Goal: Task Accomplishment & Management: Manage account settings

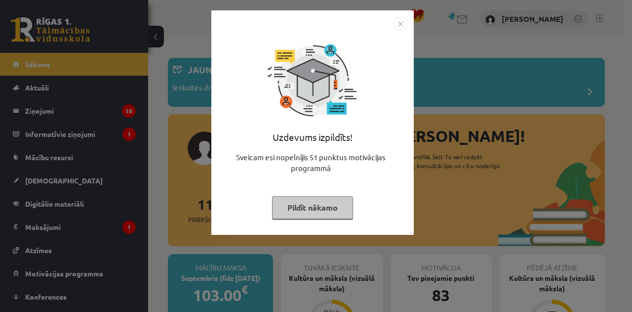
click at [402, 21] on img "Close" at bounding box center [400, 23] width 15 height 15
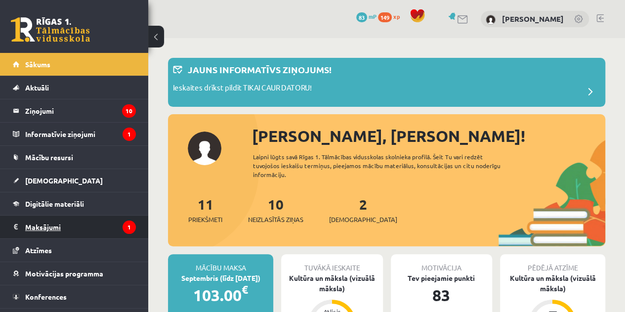
click at [80, 228] on legend "Maksājumi 1" at bounding box center [80, 226] width 111 height 23
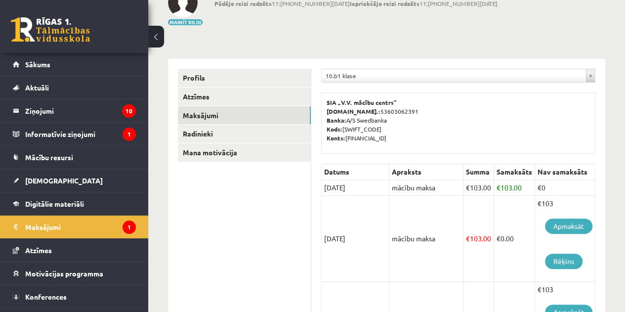
scroll to position [73, 0]
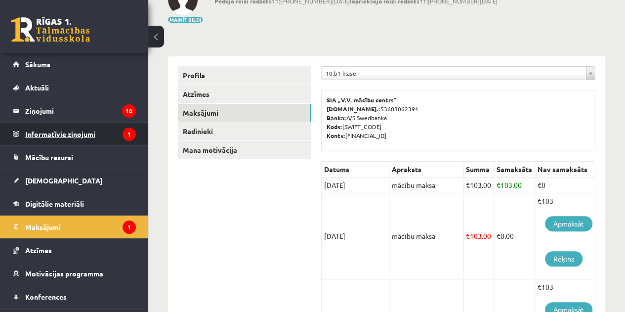
click at [95, 136] on legend "Informatīvie ziņojumi 1" at bounding box center [80, 134] width 111 height 23
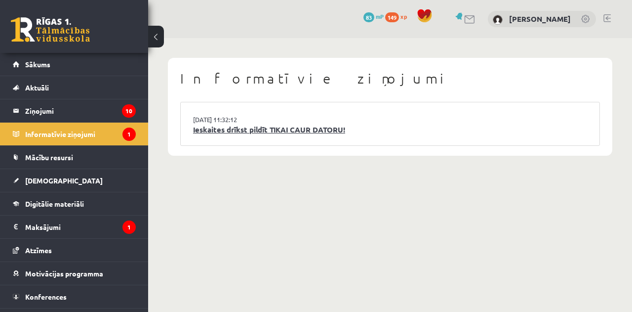
click at [347, 133] on link "Ieskaites drīkst pildīt TIKAI CAUR DATORU!" at bounding box center [390, 129] width 394 height 11
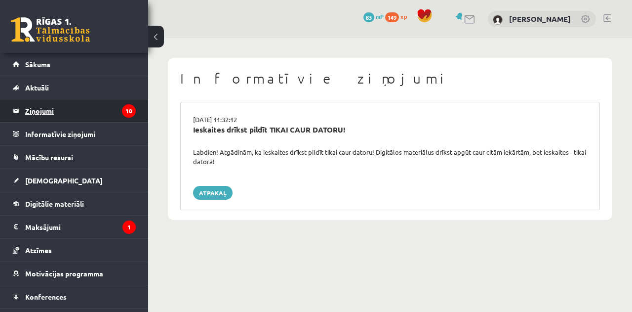
click at [72, 110] on legend "Ziņojumi 10" at bounding box center [80, 110] width 111 height 23
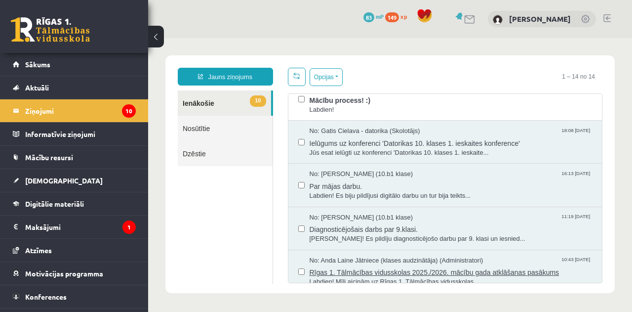
scroll to position [411, 0]
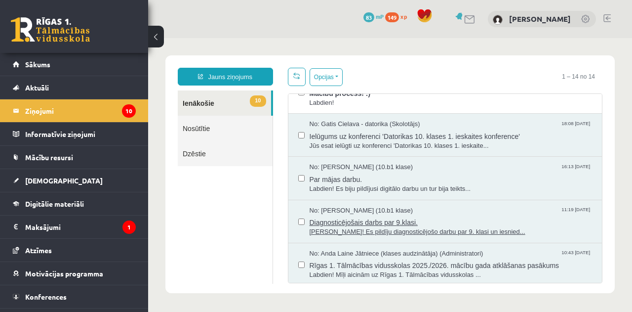
click at [390, 220] on span "Diagnosticējošais darbs par 9.klasi." at bounding box center [451, 221] width 283 height 12
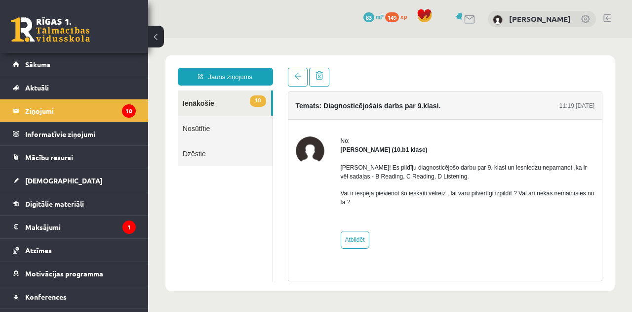
scroll to position [0, 0]
click at [298, 80] on span at bounding box center [297, 76] width 7 height 7
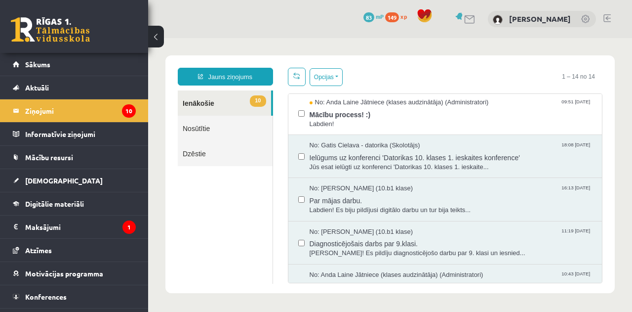
scroll to position [411, 0]
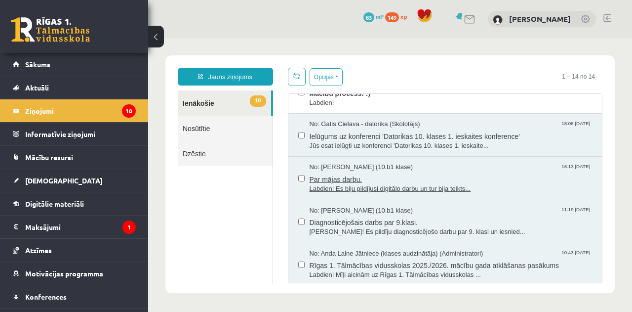
click at [455, 184] on span "Labdien! Es biju pildījusi digitālo darbu un tur bija teikts..." at bounding box center [451, 188] width 283 height 9
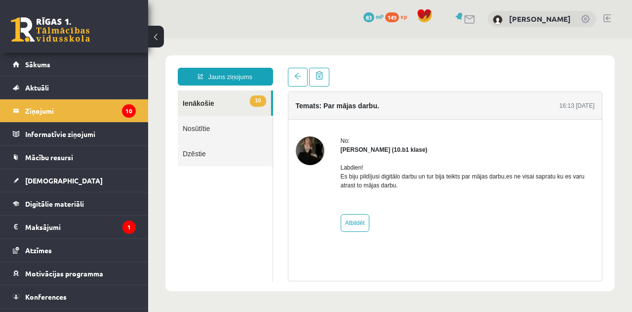
scroll to position [0, 0]
click at [303, 83] on link at bounding box center [298, 77] width 20 height 19
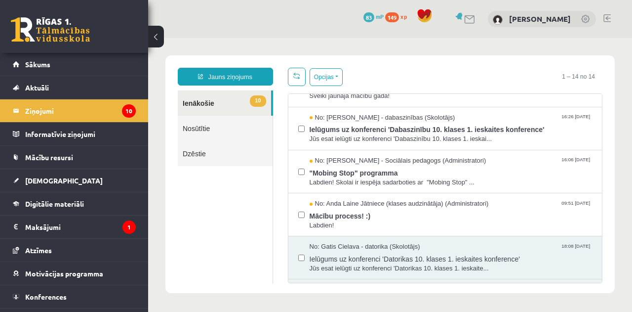
scroll to position [292, 0]
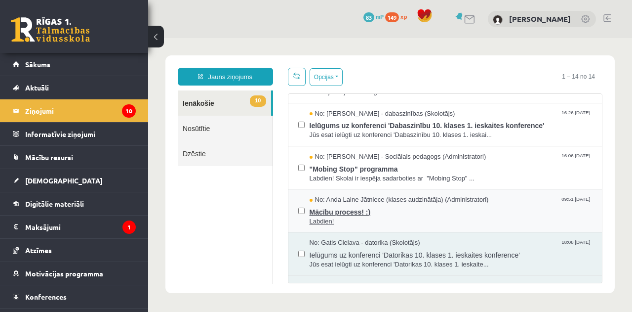
click at [391, 213] on span "Mācību process! :)" at bounding box center [451, 211] width 283 height 12
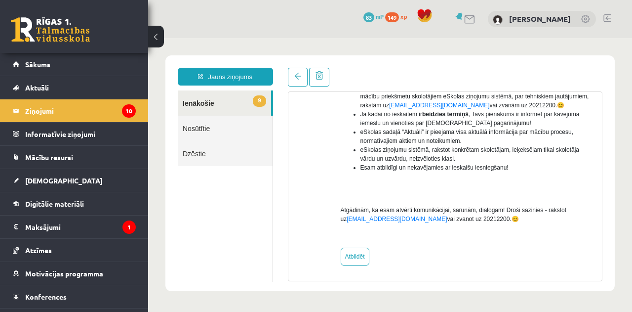
scroll to position [272, 0]
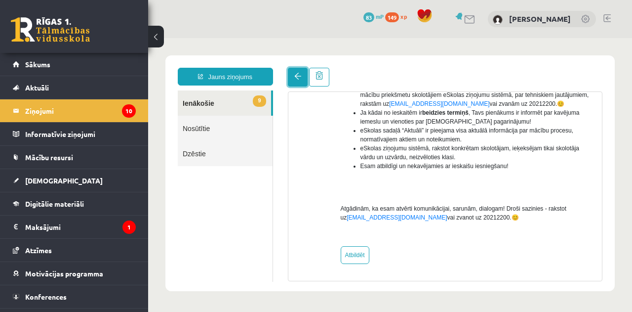
click at [297, 78] on span at bounding box center [297, 76] width 7 height 7
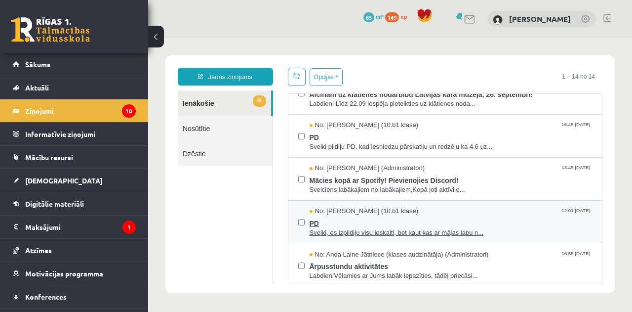
scroll to position [0, 0]
click at [456, 209] on div "No: Karloss Filips Filipsons (10.b1 klase) 12:01 12/09/2025" at bounding box center [451, 211] width 283 height 9
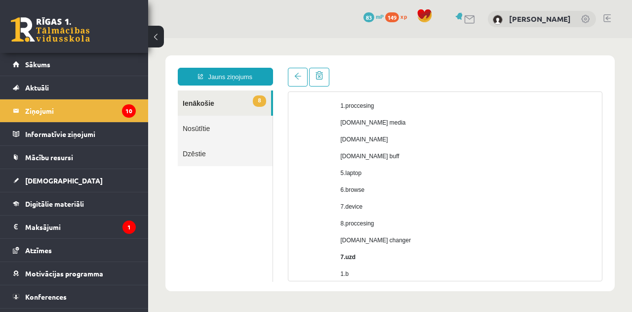
scroll to position [765, 0]
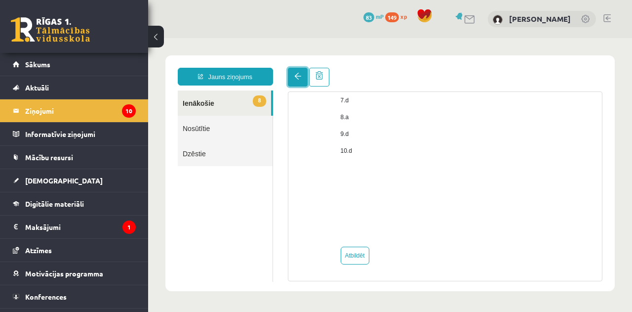
click at [294, 77] on span at bounding box center [297, 76] width 7 height 7
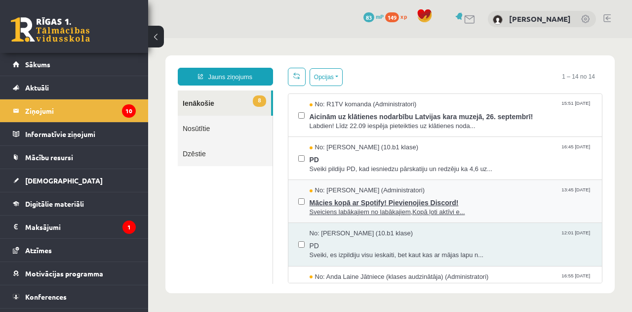
scroll to position [0, 0]
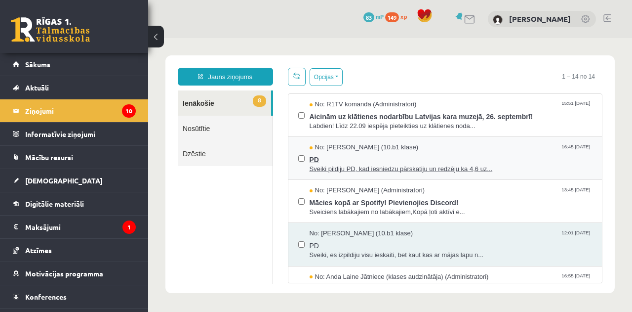
click at [409, 166] on span "Sveiki pildiju PD, kad iesniedzu pārskatiju un redzēju ka 4,6 uz..." at bounding box center [451, 169] width 283 height 9
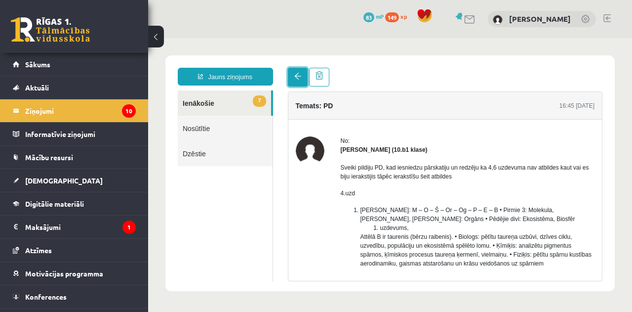
click at [298, 73] on link at bounding box center [298, 77] width 20 height 19
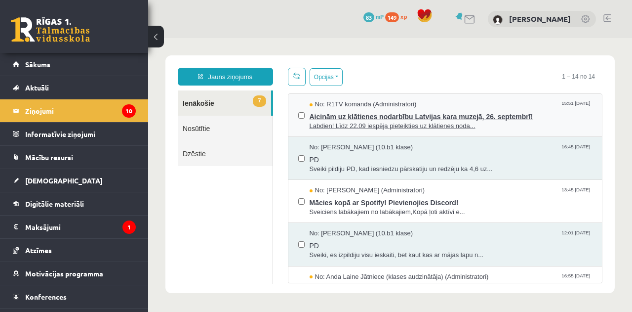
click at [468, 122] on span "Labdien! Līdz 22.09 iespēja pieteikties uz klātienes noda..." at bounding box center [451, 126] width 283 height 9
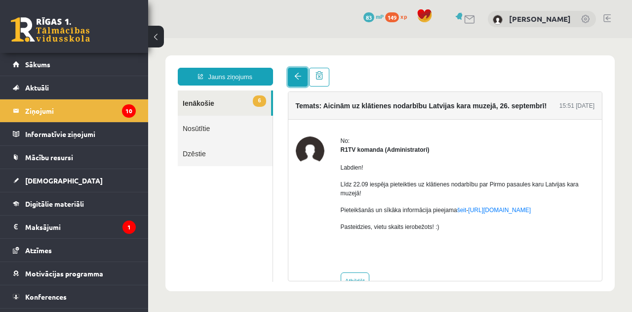
click at [294, 79] on span at bounding box center [297, 76] width 7 height 7
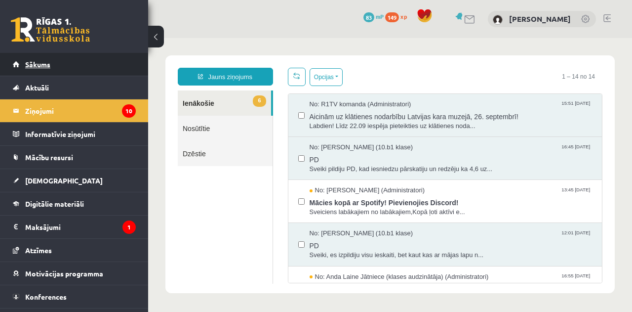
click at [78, 66] on link "Sākums" at bounding box center [74, 64] width 123 height 23
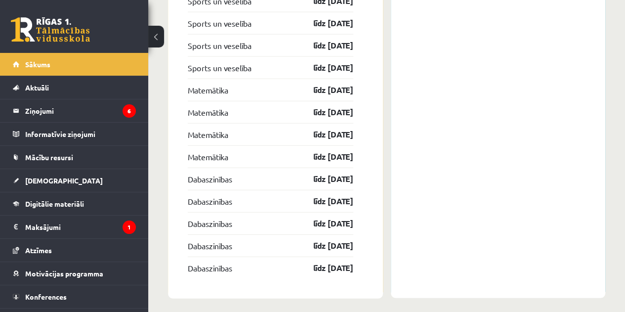
scroll to position [1305, 0]
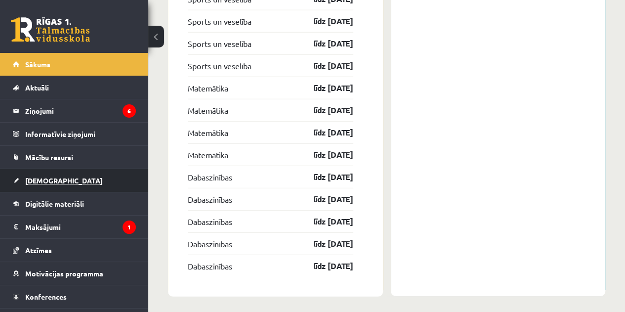
click at [60, 175] on link "[DEMOGRAPHIC_DATA]" at bounding box center [74, 180] width 123 height 23
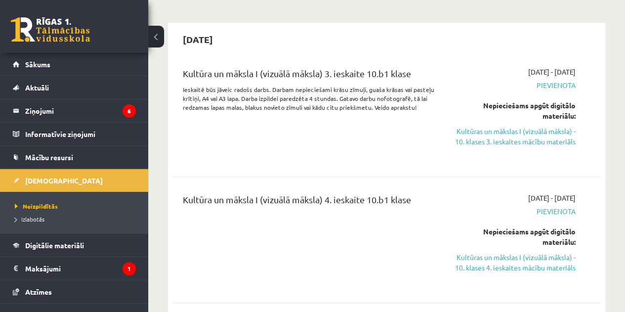
scroll to position [74, 0]
click at [538, 136] on link "Kultūras un mākslas I (vizuālā māksla) - 10. klases 3. ieskaites mācību materiā…" at bounding box center [515, 136] width 121 height 21
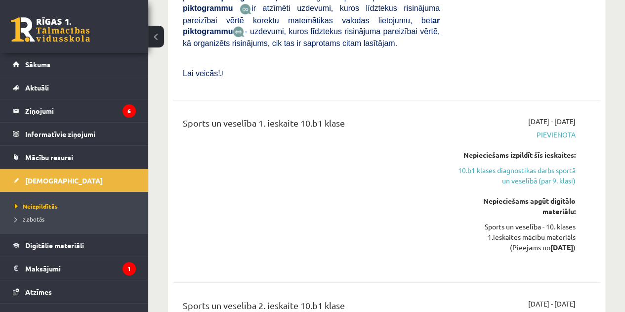
scroll to position [3894, 0]
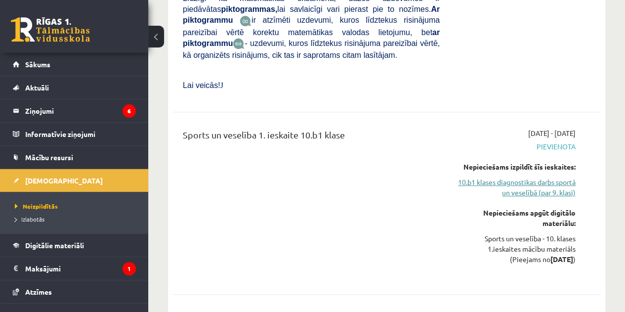
click at [541, 177] on link "10.b1 klases diagnostikas darbs sportā un veselībā (par 9. klasi)" at bounding box center [515, 187] width 121 height 21
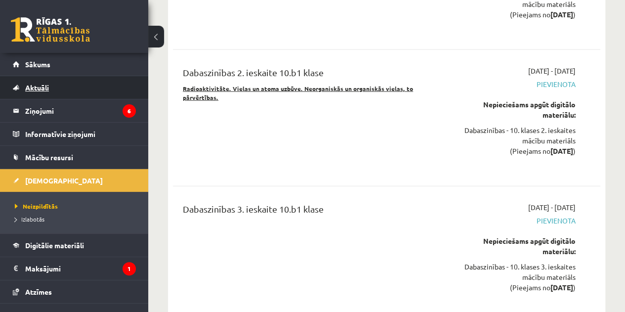
click at [47, 83] on span "Aktuāli" at bounding box center [37, 87] width 24 height 9
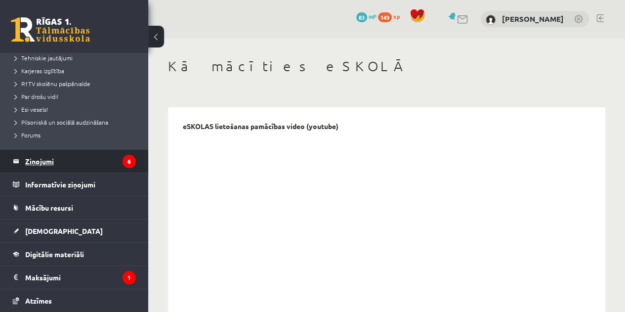
scroll to position [172, 0]
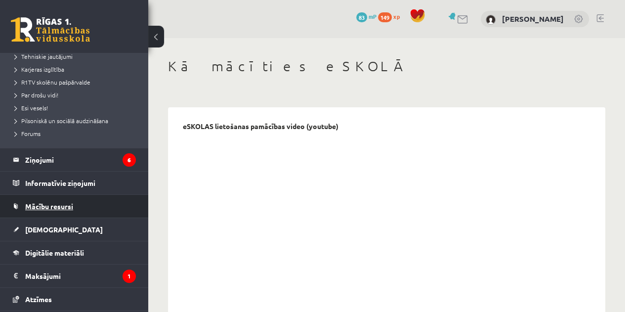
click at [80, 211] on link "Mācību resursi" at bounding box center [74, 206] width 123 height 23
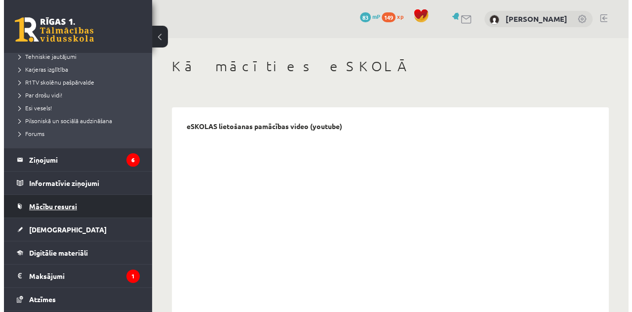
scroll to position [84, 0]
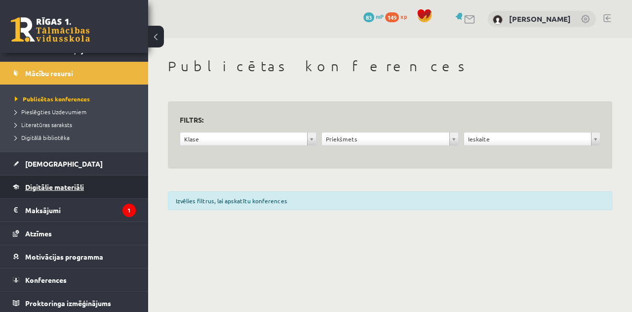
click at [61, 181] on link "Digitālie materiāli" at bounding box center [74, 186] width 123 height 23
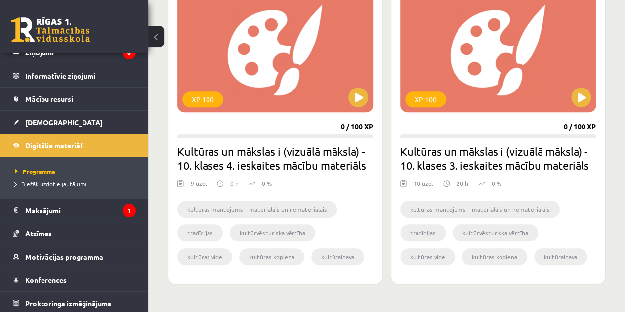
scroll to position [279, 0]
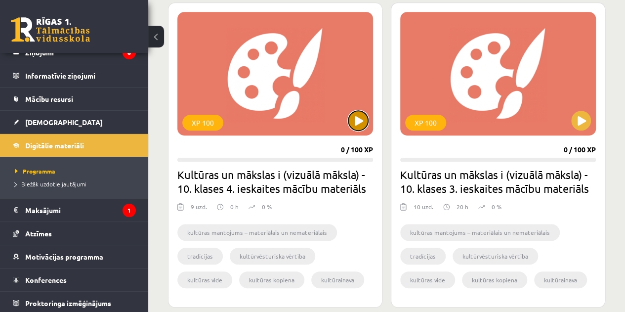
click at [359, 121] on button at bounding box center [358, 121] width 20 height 20
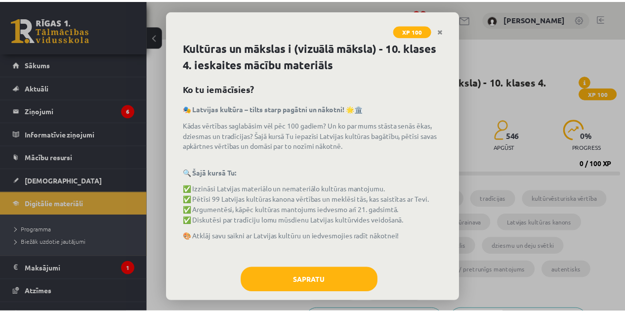
scroll to position [14, 0]
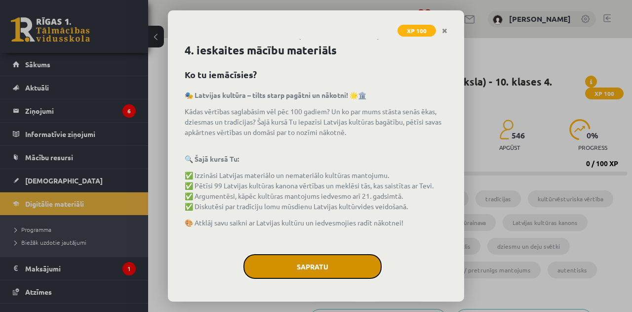
click at [302, 258] on button "Sapratu" at bounding box center [313, 266] width 138 height 25
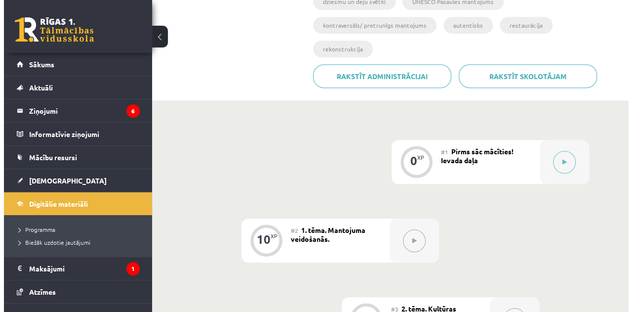
scroll to position [284, 0]
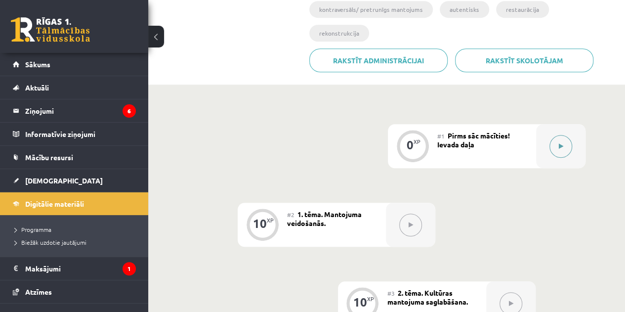
click at [566, 135] on button at bounding box center [560, 146] width 23 height 23
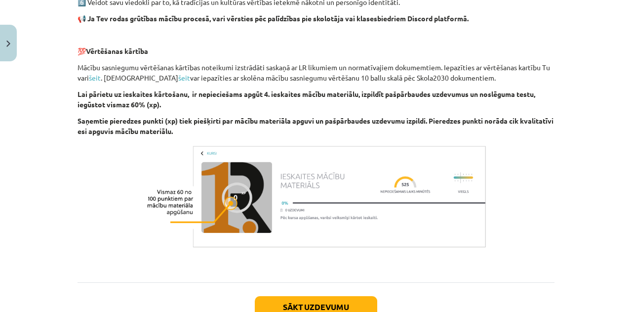
scroll to position [729, 0]
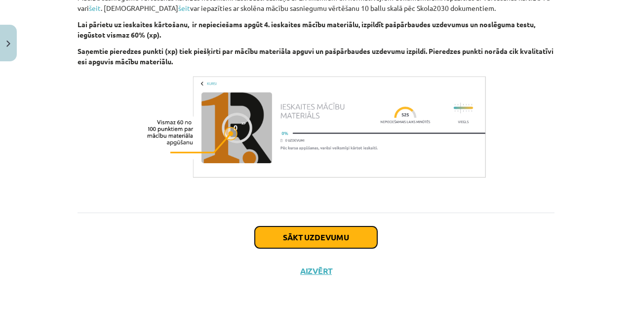
click at [330, 236] on button "Sākt uzdevumu" at bounding box center [316, 237] width 123 height 22
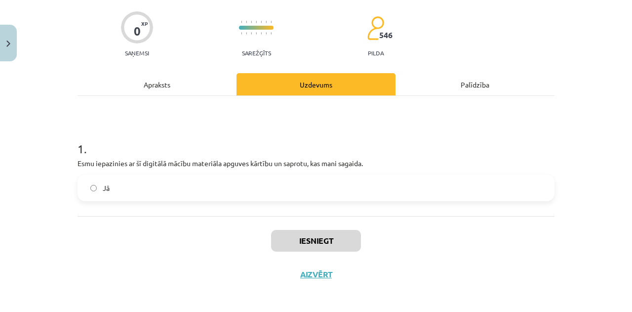
scroll to position [75, 0]
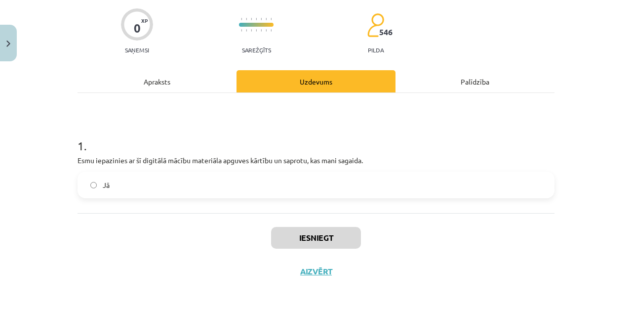
click at [218, 186] on label "Jā" at bounding box center [316, 184] width 475 height 25
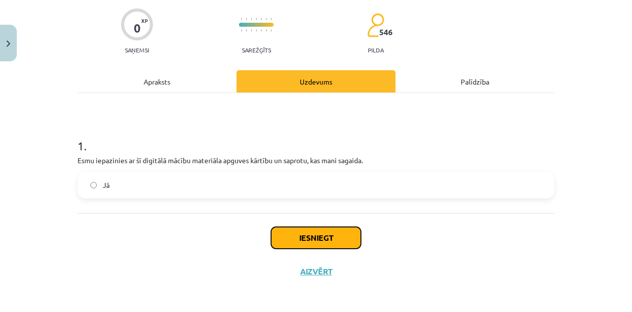
click at [330, 229] on button "Iesniegt" at bounding box center [316, 238] width 90 height 22
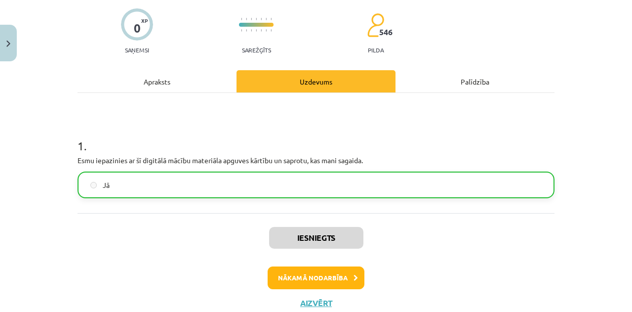
scroll to position [106, 0]
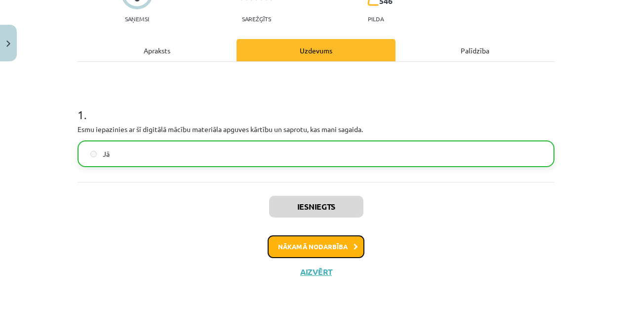
click at [332, 243] on button "Nākamā nodarbība" at bounding box center [316, 246] width 97 height 23
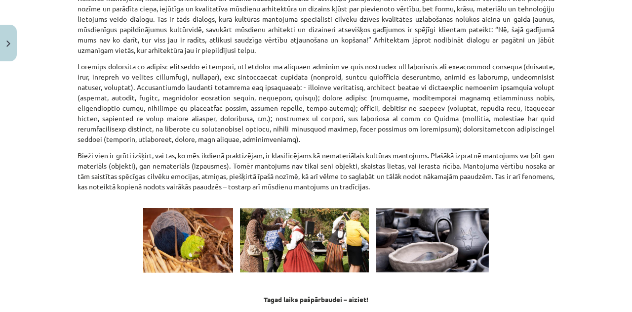
scroll to position [1313, 0]
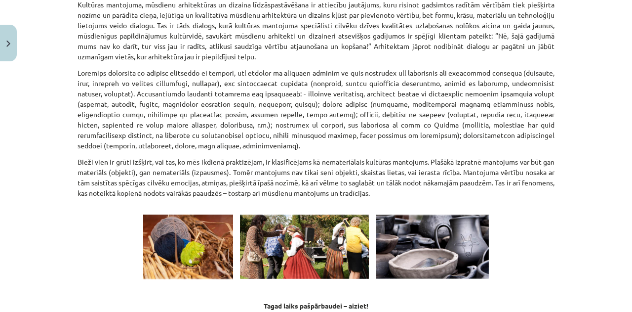
click at [350, 133] on p at bounding box center [316, 109] width 477 height 83
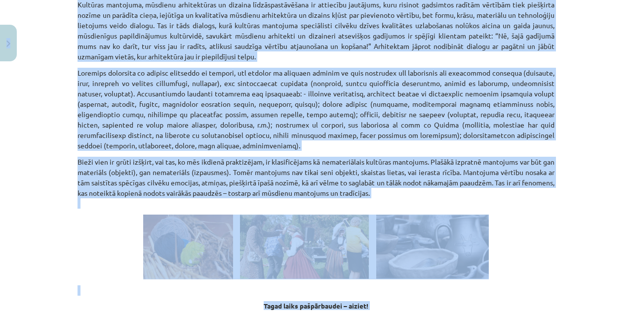
copy div "0 Dāvanas 83 mP 149 xp Linda Kalniņa Sākums Aktuāli Kā mācīties eSKOLĀ Kontakti…"
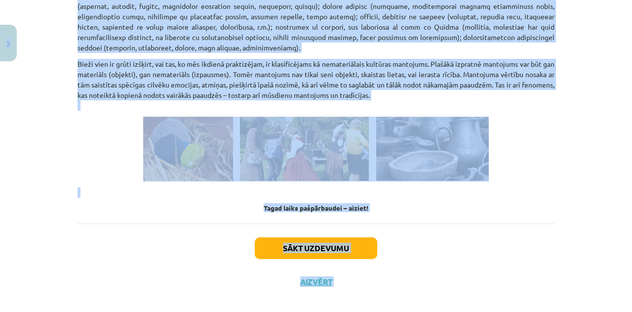
click at [318, 237] on button "Sākt uzdevumu" at bounding box center [316, 248] width 123 height 22
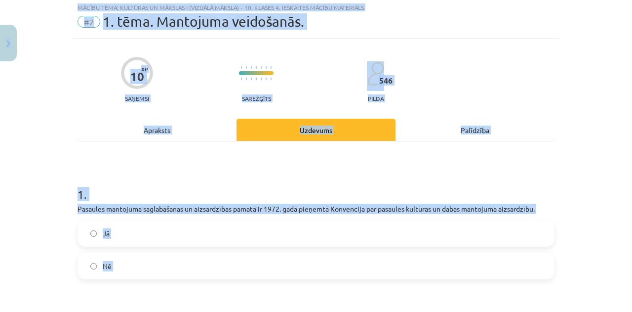
scroll to position [25, 0]
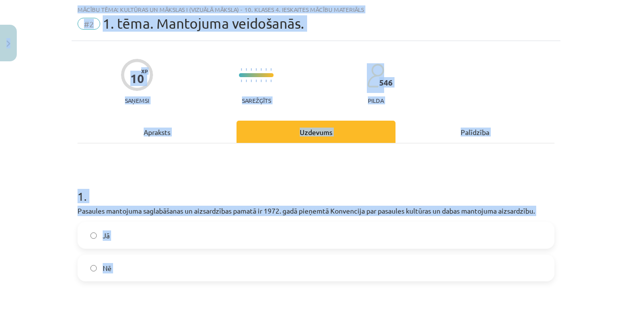
click at [256, 183] on h1 "1 ." at bounding box center [316, 187] width 477 height 31
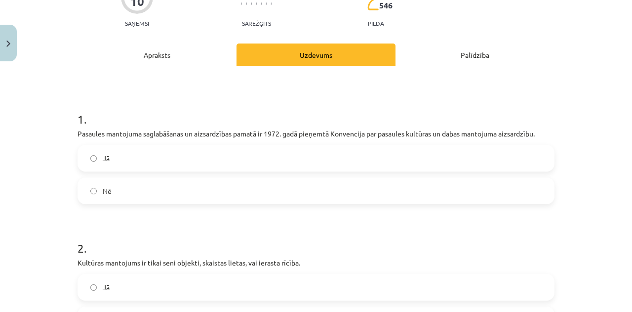
scroll to position [103, 0]
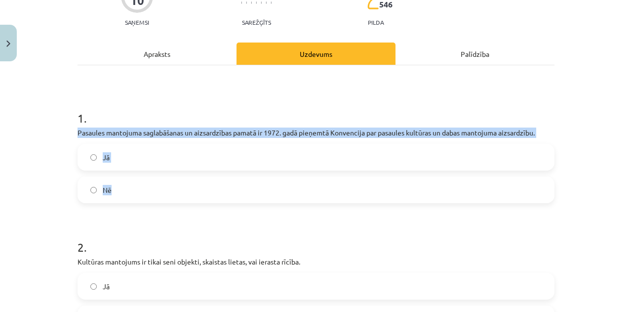
drag, startPoint x: 66, startPoint y: 130, endPoint x: 581, endPoint y: 193, distance: 518.5
click at [581, 193] on div "Mācību tēma: Kultūras un mākslas i (vizuālā māksla) - 10. klases 4. ieskaites m…" at bounding box center [316, 156] width 632 height 312
copy div "Pasaules mantojuma saglabāšanas un aizsardzības pamatā ir 1972. gadā pieņemtā K…"
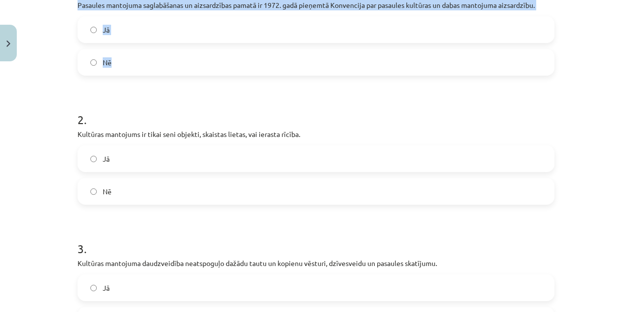
scroll to position [233, 0]
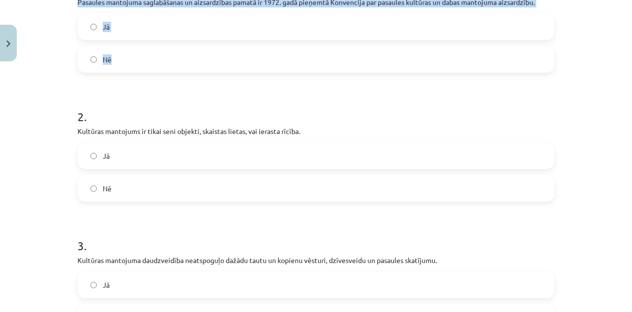
click at [94, 30] on label "Jā" at bounding box center [316, 26] width 475 height 25
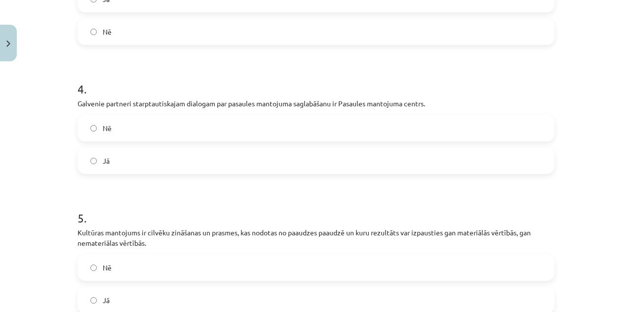
scroll to position [634, 0]
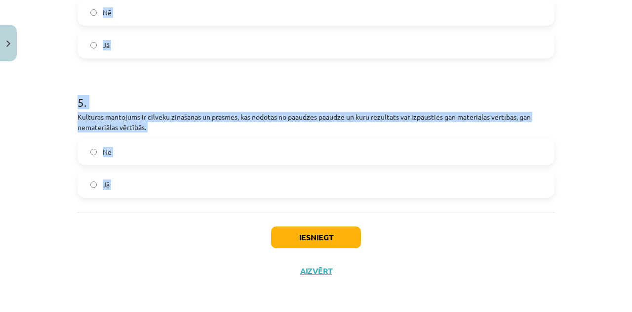
drag, startPoint x: 65, startPoint y: 53, endPoint x: 246, endPoint y: 214, distance: 242.5
click at [246, 214] on div "Mācību tēma: Kultūras un mākslas i (vizuālā māksla) - 10. klases 4. ieskaites m…" at bounding box center [316, 156] width 632 height 312
copy form "Kultūras mantojums ir tikai seni objekti, skaistas lietas, vai ierasta rīcība. …"
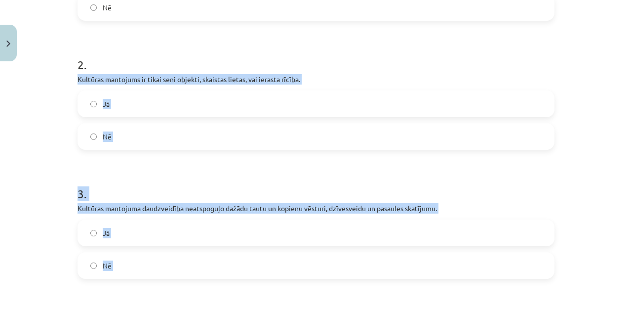
scroll to position [204, 0]
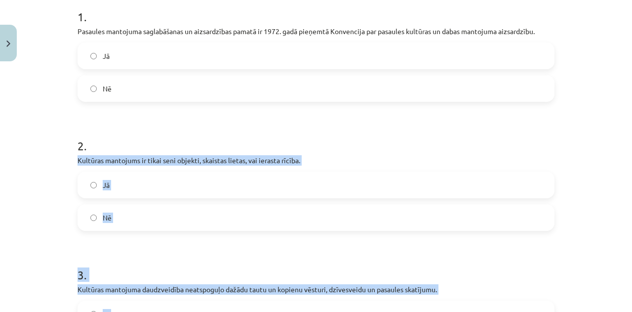
click at [110, 210] on label "Nē" at bounding box center [316, 217] width 475 height 25
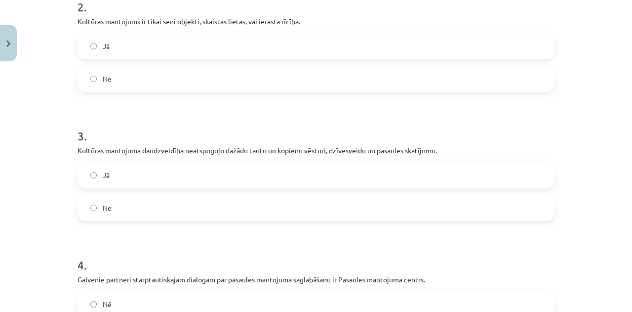
scroll to position [343, 0]
click at [249, 212] on label "Nē" at bounding box center [316, 207] width 475 height 25
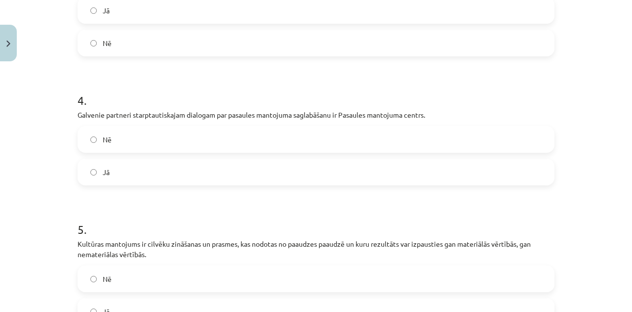
scroll to position [509, 0]
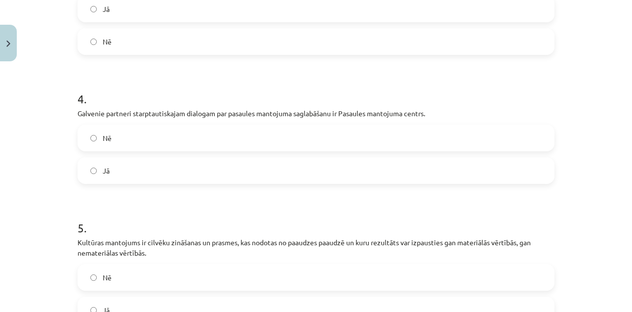
click at [175, 182] on div "Jā" at bounding box center [316, 170] width 477 height 27
click at [149, 174] on label "Jā" at bounding box center [316, 170] width 475 height 25
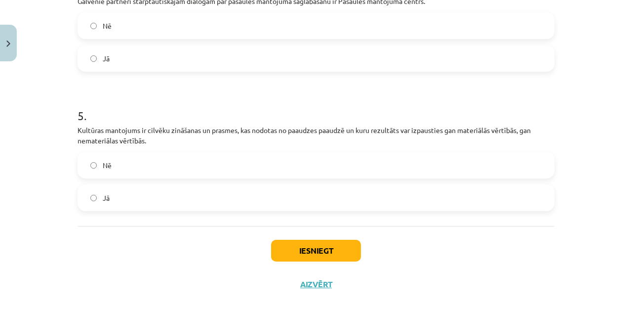
scroll to position [623, 0]
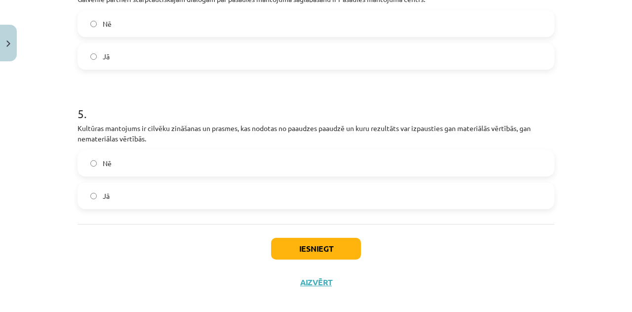
click at [211, 191] on label "Jā" at bounding box center [316, 195] width 475 height 25
click at [313, 248] on button "Iesniegt" at bounding box center [316, 249] width 90 height 22
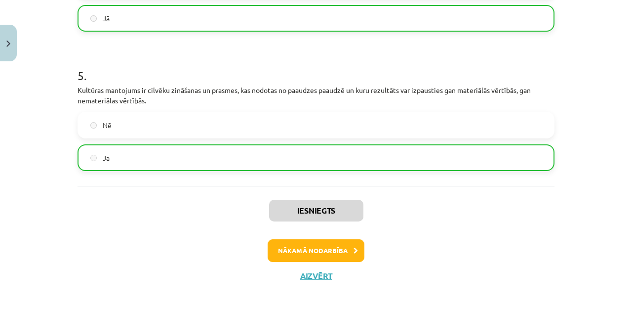
scroll to position [665, 0]
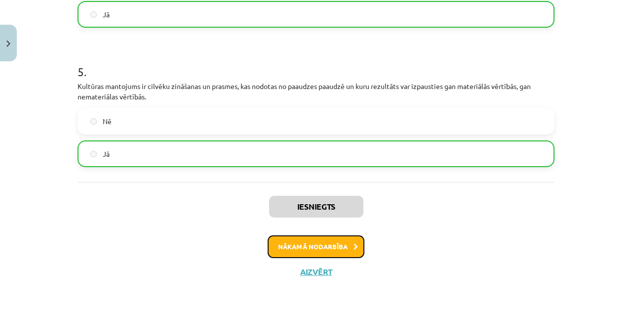
click at [336, 243] on button "Nākamā nodarbība" at bounding box center [316, 246] width 97 height 23
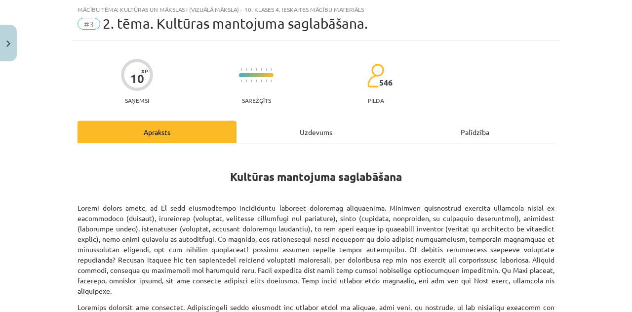
scroll to position [25, 0]
click at [400, 230] on p at bounding box center [316, 249] width 477 height 93
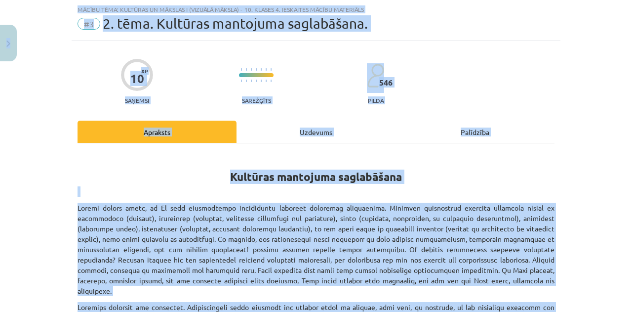
copy div "0 Dāvanas 83 mP 149 xp Linda Kalniņa Sākums Aktuāli Kā mācīties eSKOLĀ Kontakti…"
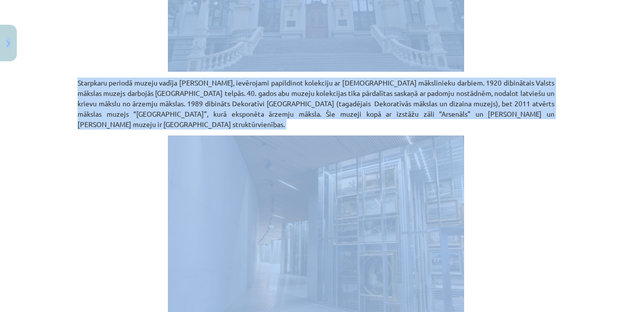
scroll to position [816, 0]
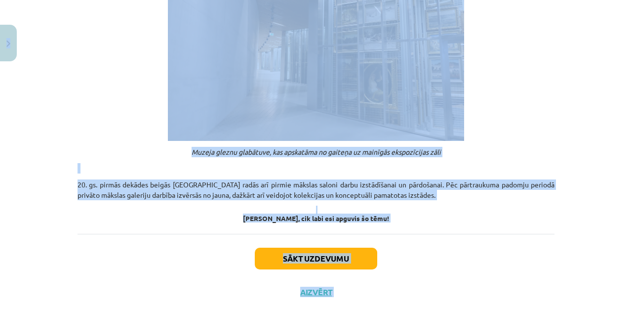
click at [349, 248] on button "Sākt uzdevumu" at bounding box center [316, 259] width 123 height 22
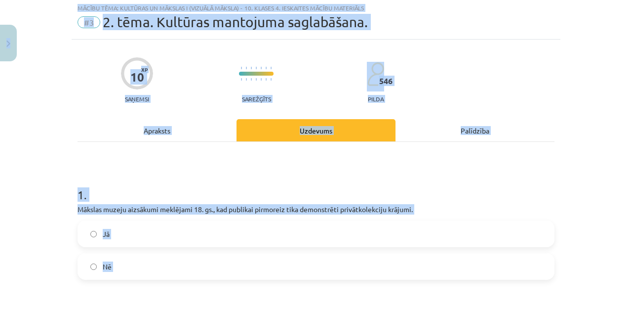
scroll to position [25, 0]
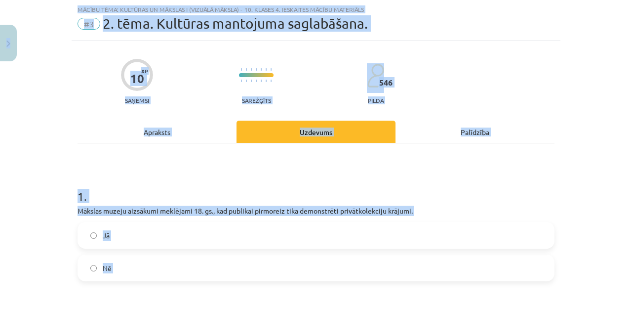
click at [223, 182] on h1 "1 ." at bounding box center [316, 187] width 477 height 31
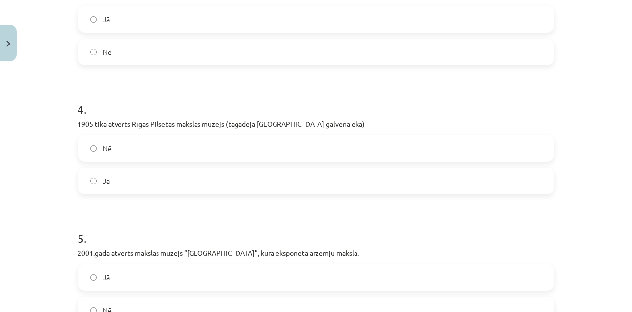
scroll to position [623, 0]
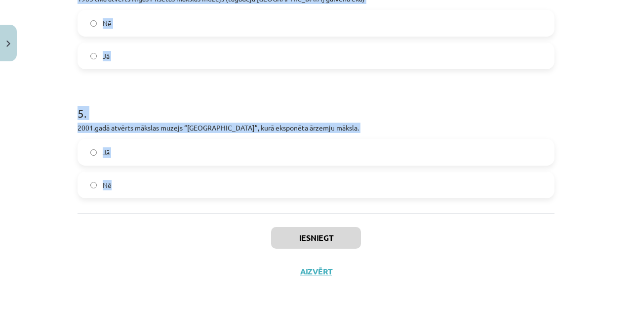
drag, startPoint x: 70, startPoint y: 124, endPoint x: 225, endPoint y: 207, distance: 175.7
copy form "1 . Mākslas muzeju aizsākumi meklējami 18. gs., kad publikai pirmoreiz tika dem…"
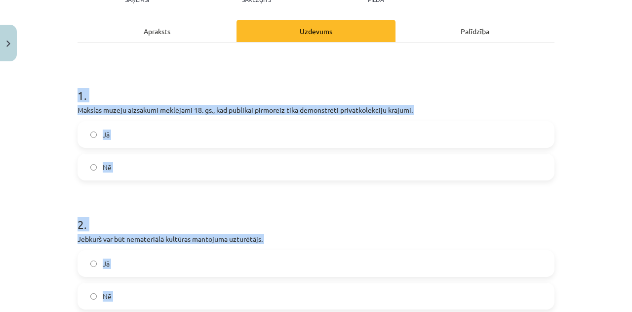
scroll to position [124, 0]
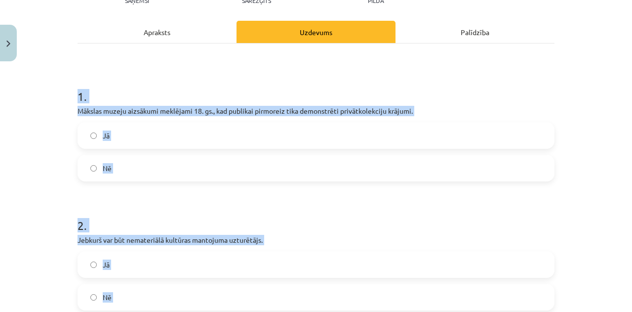
click at [191, 136] on label "Jā" at bounding box center [316, 135] width 475 height 25
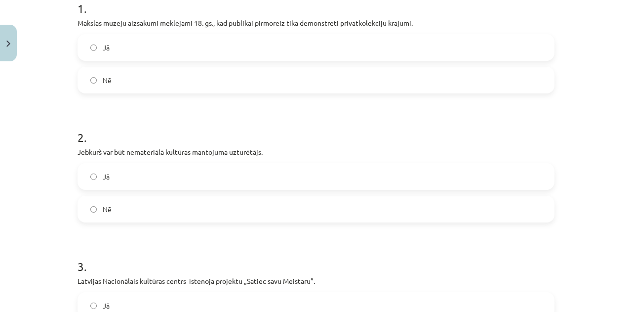
scroll to position [212, 0]
click at [157, 178] on label "Jā" at bounding box center [316, 176] width 475 height 25
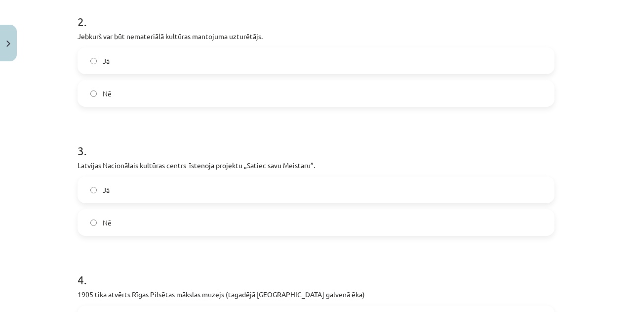
scroll to position [330, 0]
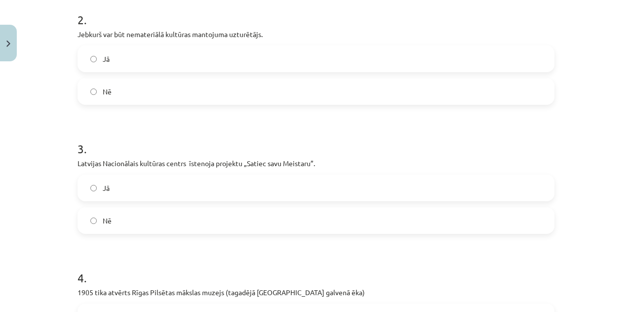
click at [301, 193] on label "Jā" at bounding box center [316, 187] width 475 height 25
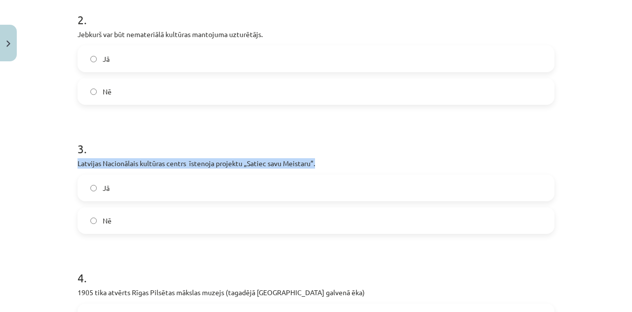
drag, startPoint x: 315, startPoint y: 161, endPoint x: 74, endPoint y: 166, distance: 241.6
click at [78, 166] on p "Latvijas Nacionālais kultūras centrs īstenoja projektu „Satiec savu Meistaru”." at bounding box center [316, 163] width 477 height 10
copy p "Latvijas Nacionālais kultūras centrs īstenoja projektu „Satiec savu Meistaru”."
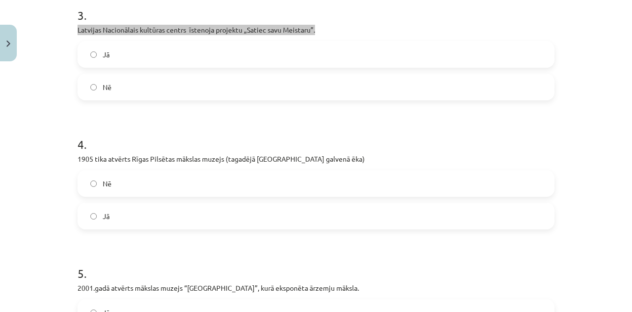
scroll to position [463, 0]
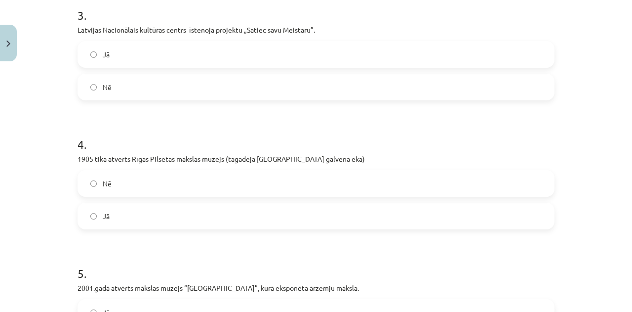
click at [156, 218] on label "Jā" at bounding box center [316, 216] width 475 height 25
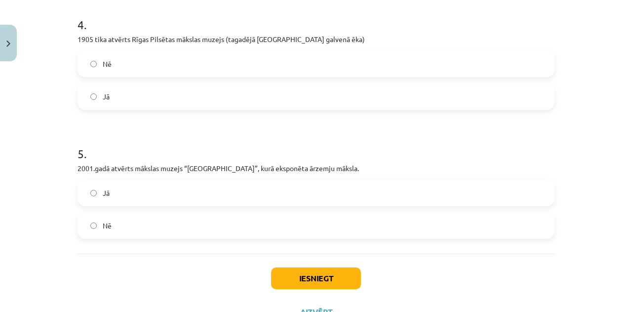
scroll to position [583, 0]
click at [154, 226] on label "Nē" at bounding box center [316, 225] width 475 height 25
click at [311, 274] on button "Iesniegt" at bounding box center [316, 278] width 90 height 22
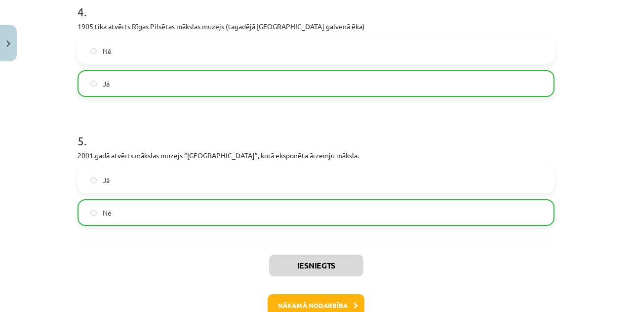
scroll to position [655, 0]
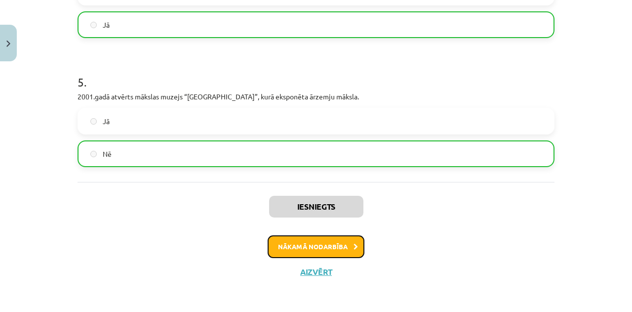
click at [339, 245] on button "Nākamā nodarbība" at bounding box center [316, 246] width 97 height 23
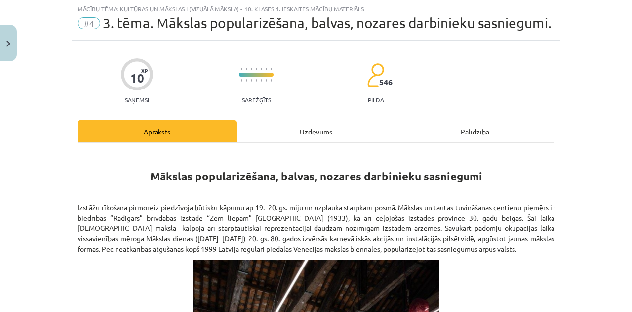
scroll to position [25, 0]
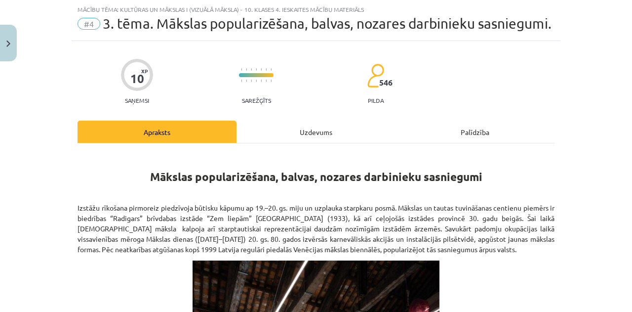
click at [345, 235] on p "Izstāžu rīkošana pirmoreiz piedzīvoja būtisku kāpumu ap 19.–20. gs. miju un uzp…" at bounding box center [316, 229] width 477 height 52
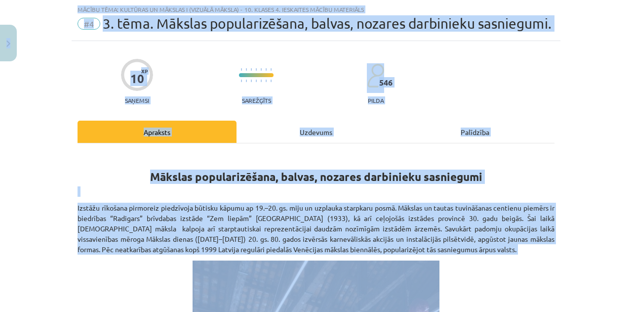
copy div "0 Dāvanas 83 mP 149 xp Linda Kalniņa Sākums Aktuāli Kā mācīties eSKOLĀ Kontakti…"
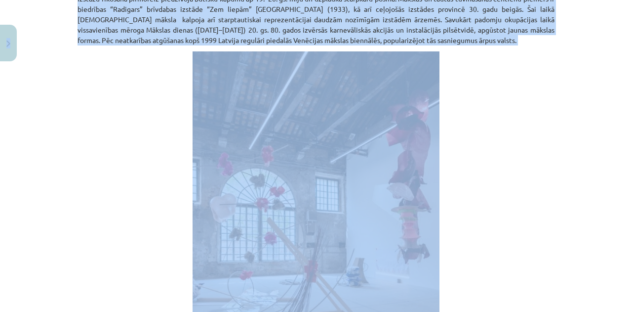
click at [520, 161] on p at bounding box center [316, 236] width 477 height 371
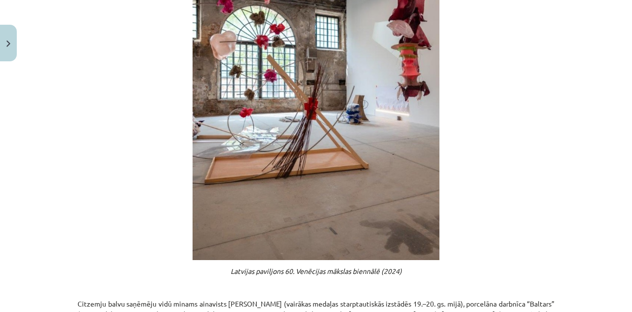
scroll to position [586, 0]
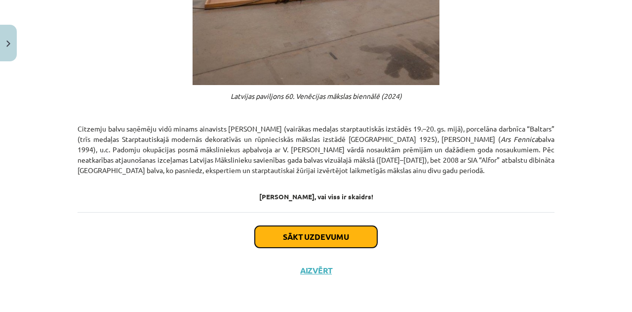
click at [332, 236] on button "Sākt uzdevumu" at bounding box center [316, 237] width 123 height 22
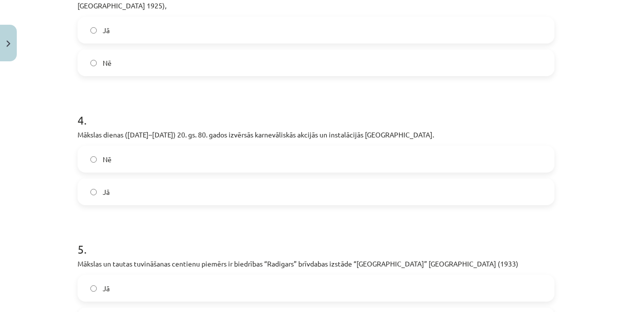
scroll to position [650, 0]
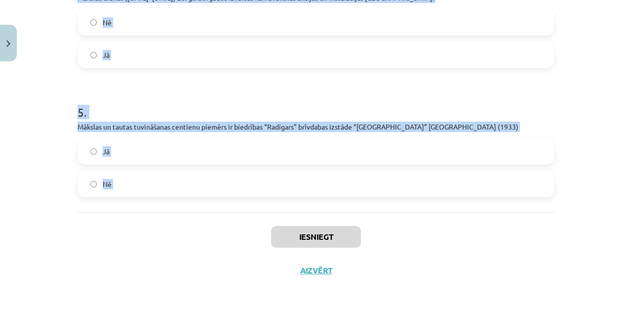
drag, startPoint x: 73, startPoint y: 90, endPoint x: 223, endPoint y: 213, distance: 194.5
copy form "1 . Padomju okupācijas posmā māksliniekus apbalvoja ar V. Ļeņina vārdā nosauktā…"
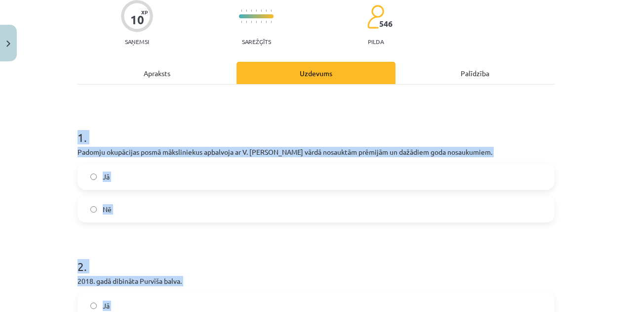
scroll to position [82, 0]
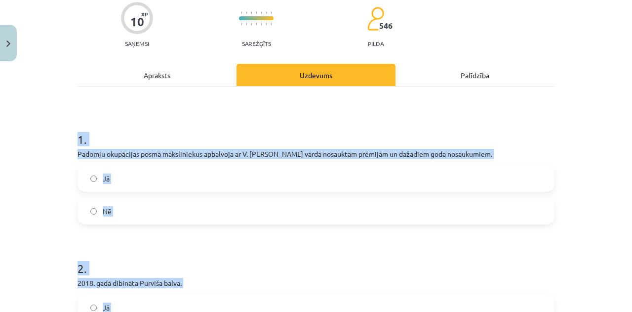
click at [94, 191] on label "Jā" at bounding box center [316, 178] width 475 height 25
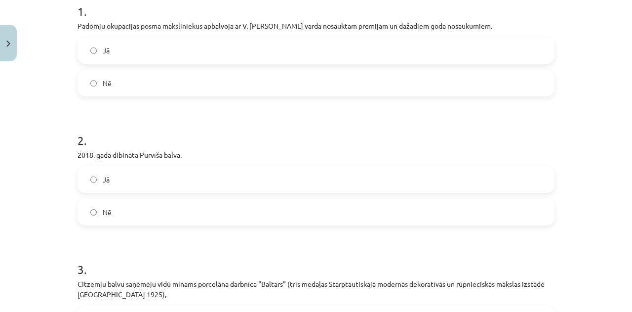
scroll to position [211, 0]
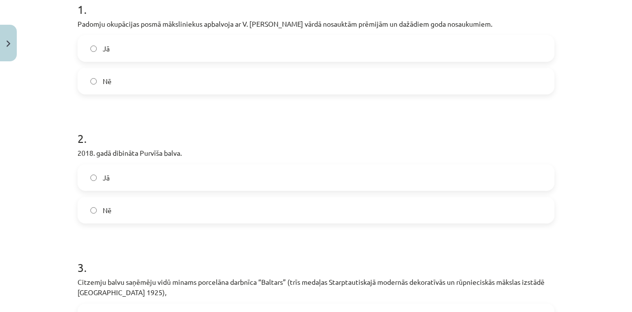
click at [106, 215] on span "Nē" at bounding box center [107, 210] width 9 height 10
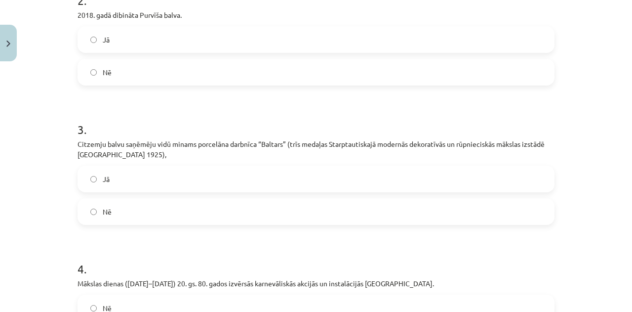
scroll to position [350, 0]
click at [182, 191] on label "Jā" at bounding box center [316, 178] width 475 height 25
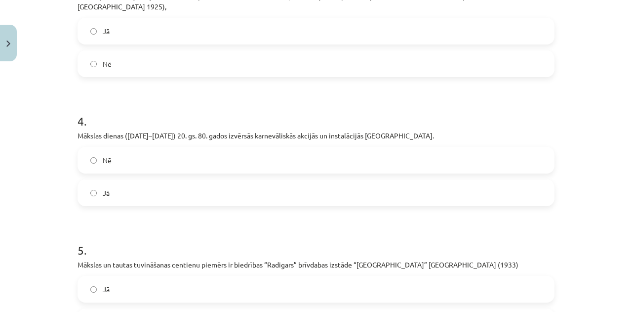
scroll to position [549, 0]
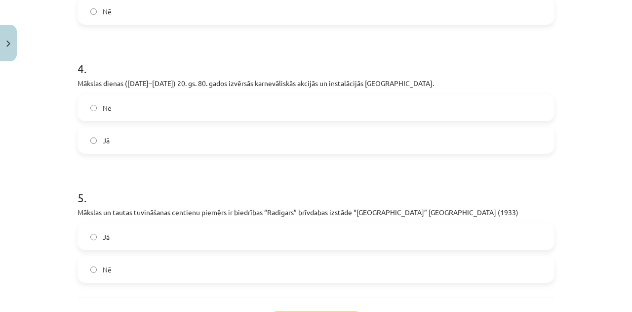
click at [123, 153] on label "Jā" at bounding box center [316, 140] width 475 height 25
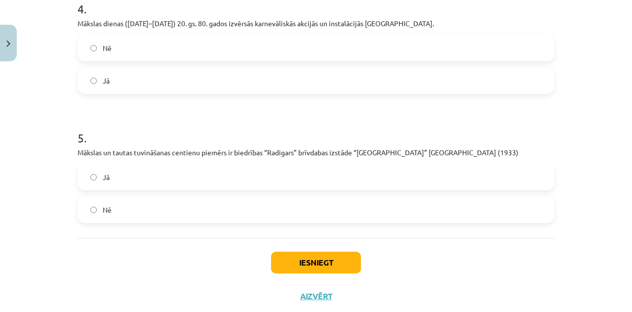
scroll to position [610, 0]
click at [168, 189] on label "Jā" at bounding box center [316, 176] width 475 height 25
click at [337, 271] on button "Iesniegt" at bounding box center [316, 262] width 90 height 22
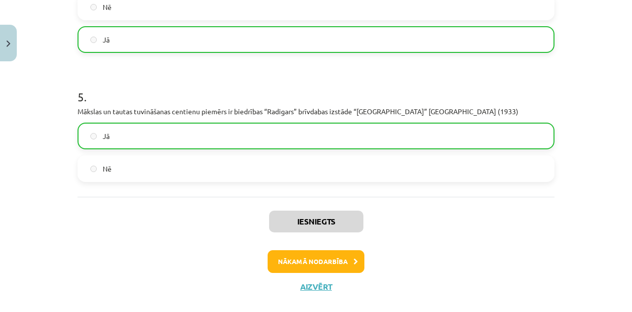
scroll to position [681, 0]
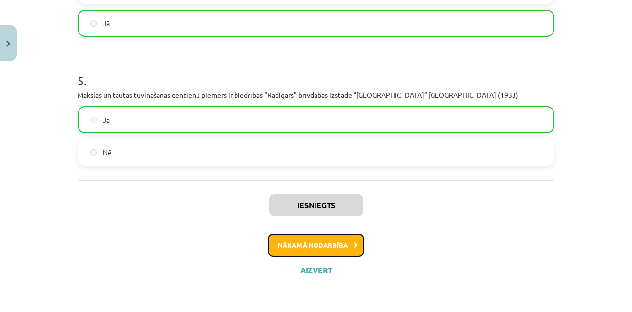
click at [335, 242] on button "Nākamā nodarbība" at bounding box center [316, 245] width 97 height 23
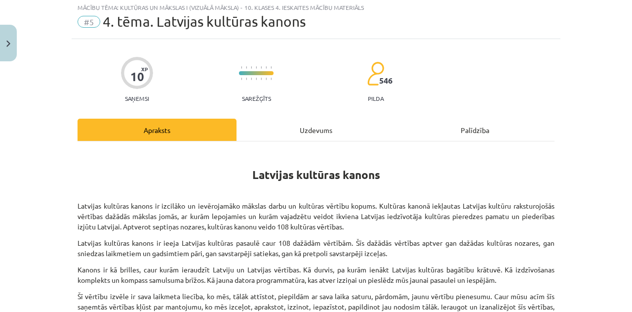
scroll to position [25, 0]
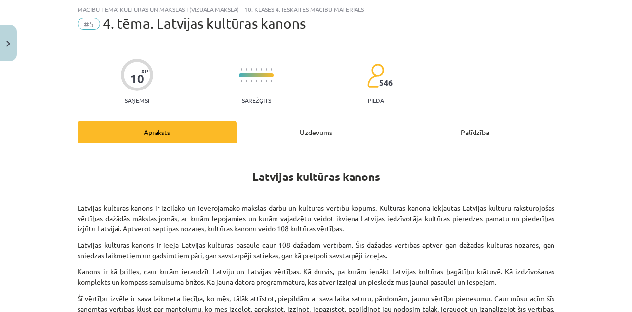
click at [326, 251] on p "Latvijas kultūras kanons ir ieeja Latvijas kultūras pasaulē caur 108 dažādām vē…" at bounding box center [316, 250] width 477 height 21
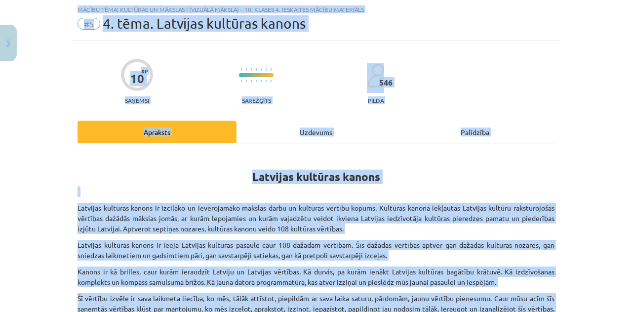
copy div "0 Dāvanas 83 mP 149 xp Linda Kalniņa Sākums Aktuāli Kā mācīties eSKOLĀ Kontakti…"
click at [364, 223] on p "Latvijas kultūras kanons ir izcilāko un ievērojamāko mākslas darbu un kultūras …" at bounding box center [316, 218] width 477 height 31
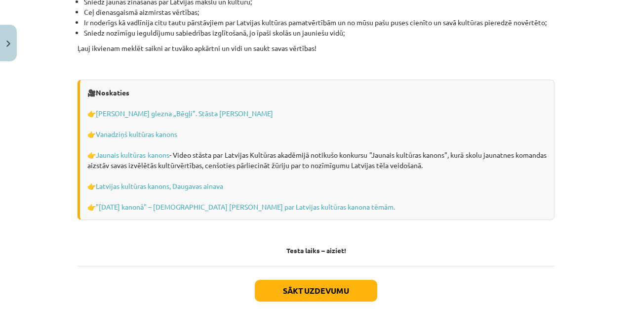
scroll to position [2821, 0]
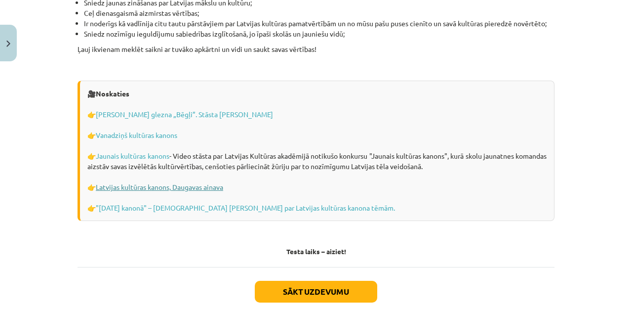
click at [208, 182] on link "Latvijas kultūras kanons, Daugavas ainava" at bounding box center [159, 186] width 127 height 9
click at [142, 151] on link "Jaunais kultūras kanons" at bounding box center [132, 155] width 73 height 9
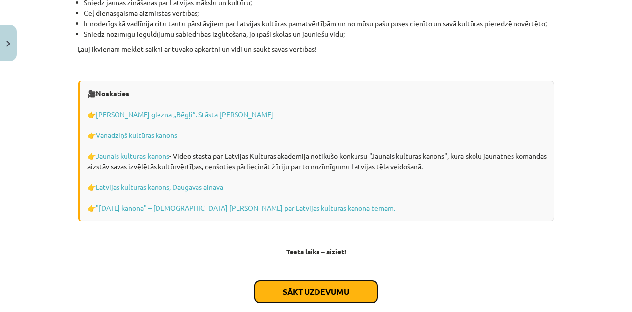
click at [340, 281] on button "Sākt uzdevumu" at bounding box center [316, 292] width 123 height 22
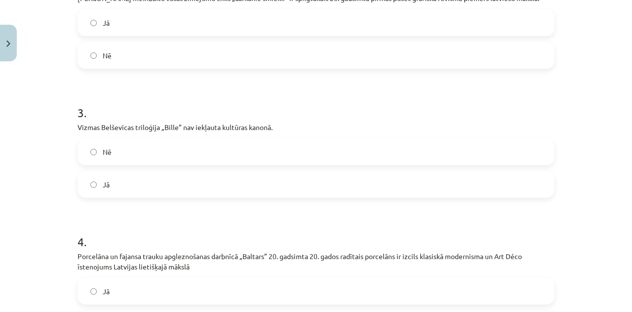
scroll to position [634, 0]
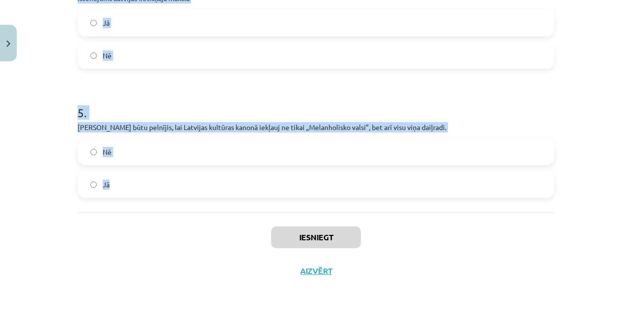
drag, startPoint x: 72, startPoint y: 196, endPoint x: 189, endPoint y: 197, distance: 116.6
copy form "1 . Jaņa Rozentāla glezna „No baznīcas” ir trāpīgs un daudzslāņains latviešu ta…"
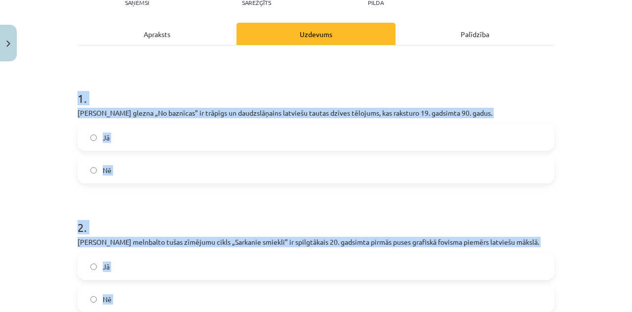
scroll to position [124, 0]
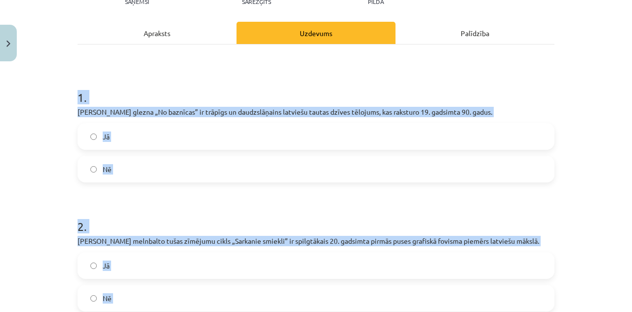
click at [221, 99] on h1 "1 ." at bounding box center [316, 88] width 477 height 31
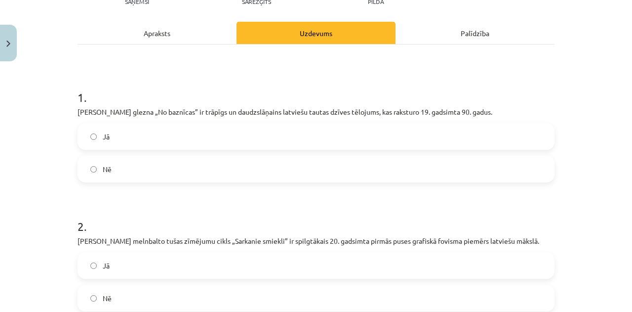
click at [131, 130] on label "Jā" at bounding box center [316, 136] width 475 height 25
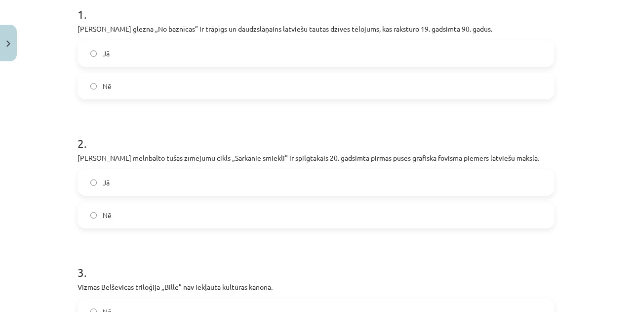
click at [172, 213] on label "Nē" at bounding box center [316, 215] width 475 height 25
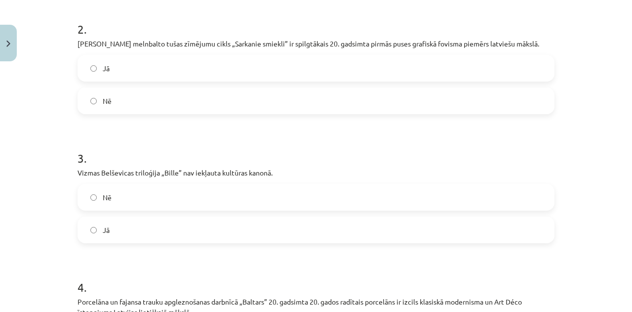
scroll to position [327, 0]
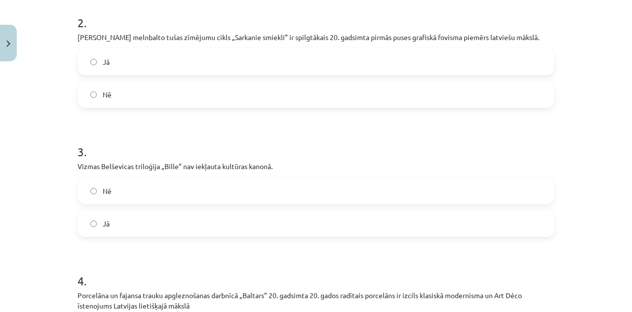
click at [182, 185] on label "Nē" at bounding box center [316, 190] width 475 height 25
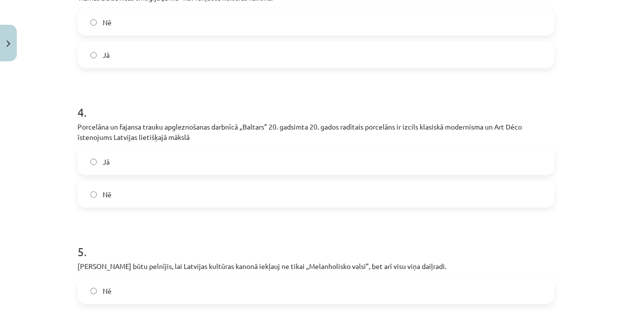
scroll to position [496, 0]
click at [161, 157] on label "Jā" at bounding box center [316, 161] width 475 height 25
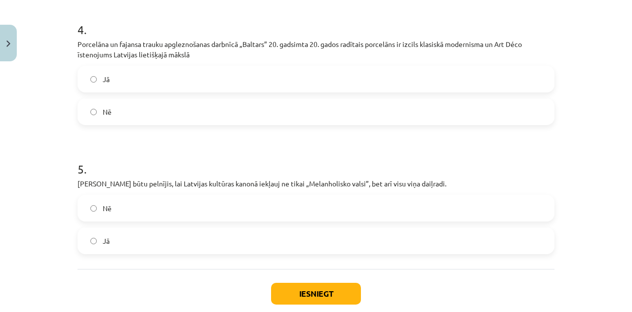
scroll to position [581, 0]
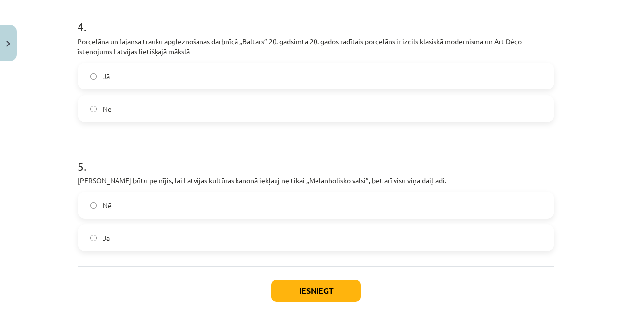
click at [163, 238] on label "Jā" at bounding box center [316, 237] width 475 height 25
click at [304, 284] on button "Iesniegt" at bounding box center [316, 291] width 90 height 22
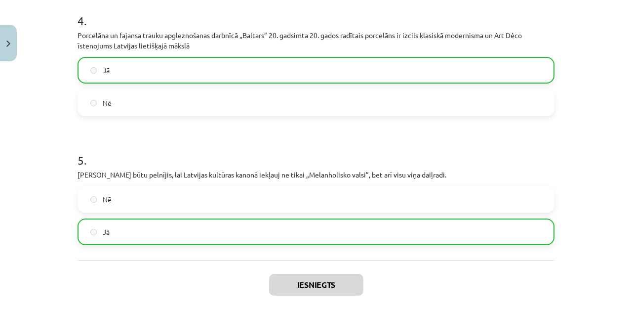
scroll to position [665, 0]
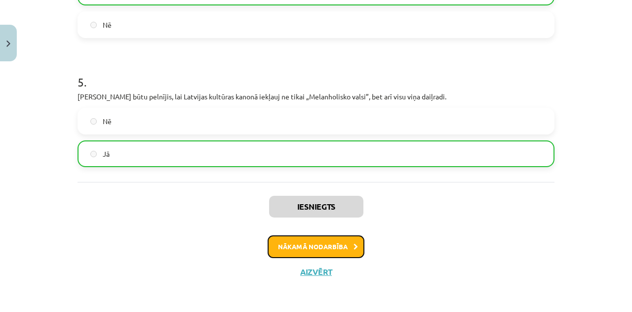
click at [340, 247] on button "Nākamā nodarbība" at bounding box center [316, 246] width 97 height 23
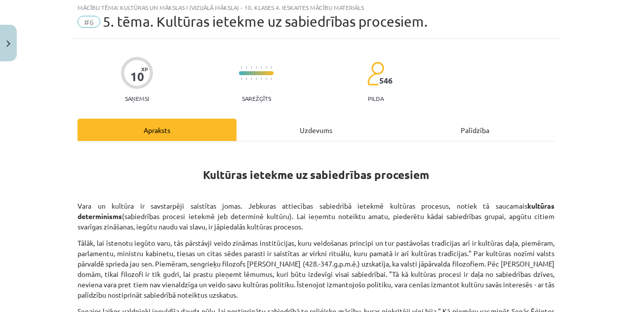
scroll to position [25, 0]
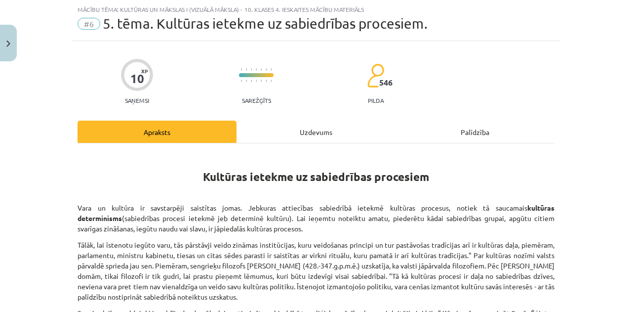
click at [321, 233] on p "Vara un kultūra ir savstarpēji saistītas jomas. Jebkuras attiecības sabiedrībā …" at bounding box center [316, 218] width 477 height 31
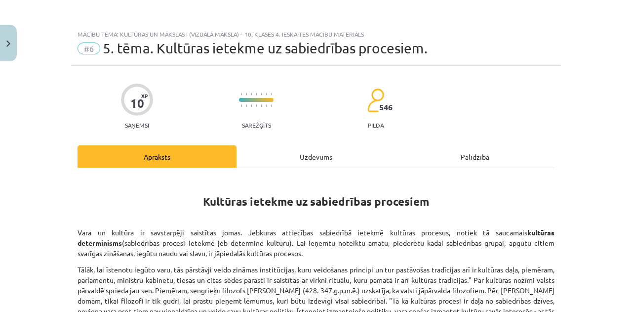
click at [376, 196] on strong "Kultūras ietekme uz sabiedrības procesiem" at bounding box center [316, 201] width 226 height 14
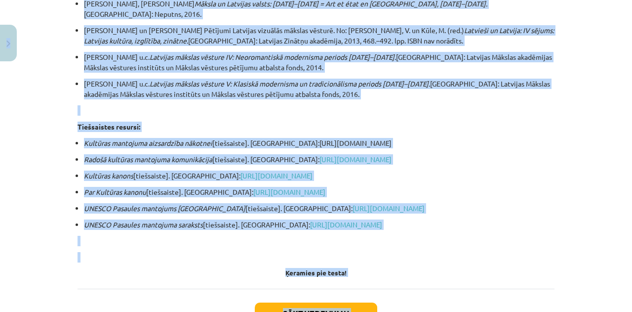
scroll to position [1917, 0]
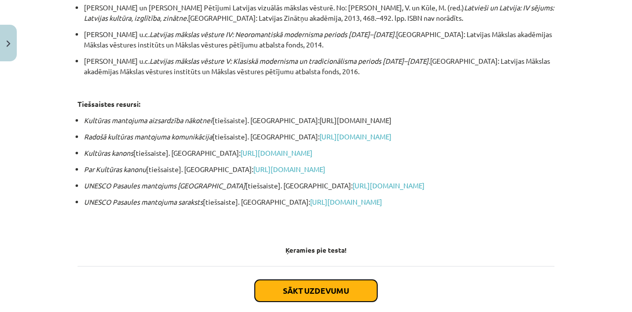
click at [318, 280] on button "Sākt uzdevumu" at bounding box center [316, 291] width 123 height 22
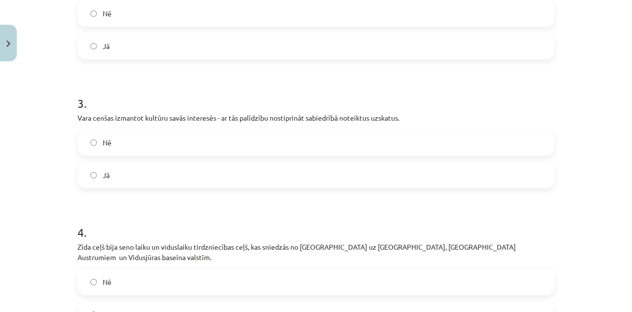
scroll to position [623, 0]
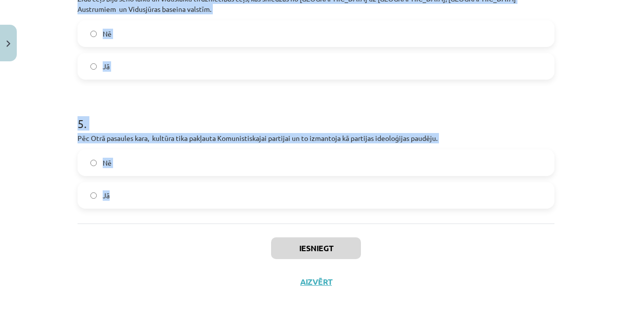
drag, startPoint x: 65, startPoint y: 193, endPoint x: 187, endPoint y: 210, distance: 123.7
click at [187, 210] on div "Mācību tēma: Kultūras un mākslas i (vizuālā māksla) - 10. klases 4. ieskaites m…" at bounding box center [316, 156] width 632 height 312
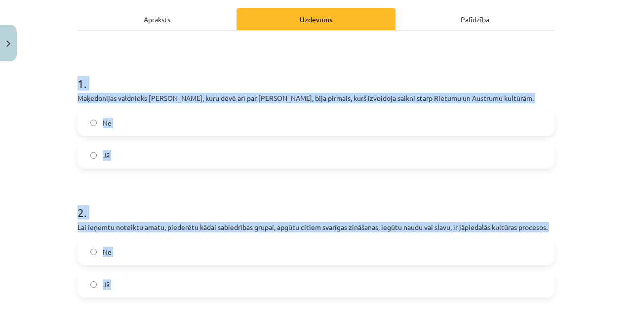
scroll to position [136, 0]
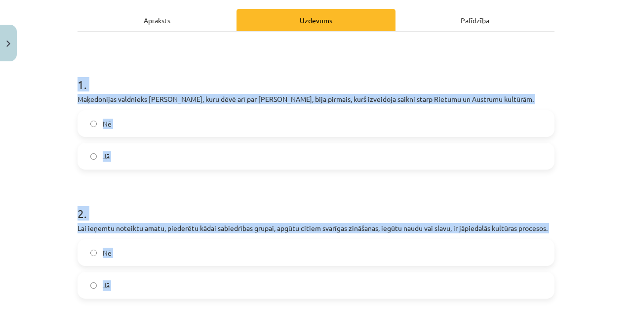
click at [124, 155] on label "Jā" at bounding box center [316, 156] width 475 height 25
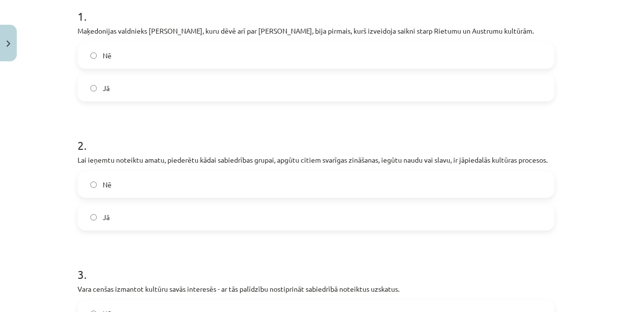
click at [150, 223] on label "Jā" at bounding box center [316, 217] width 475 height 25
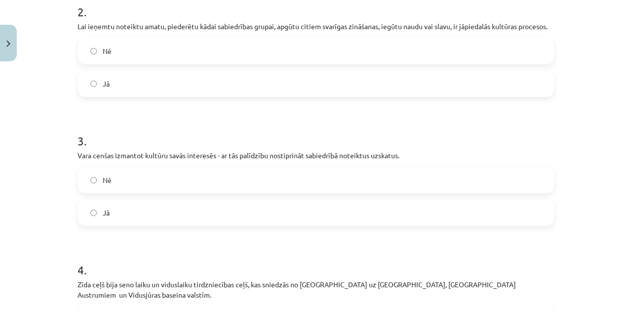
scroll to position [346, 0]
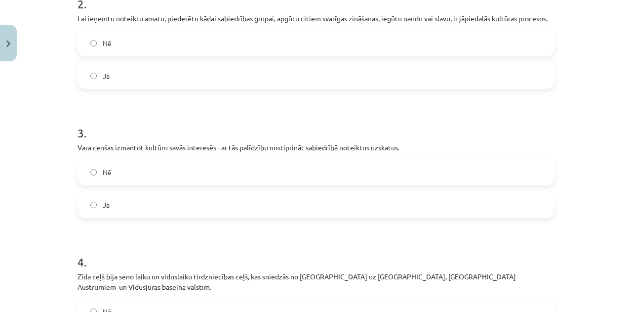
click at [128, 203] on label "Jā" at bounding box center [316, 204] width 475 height 25
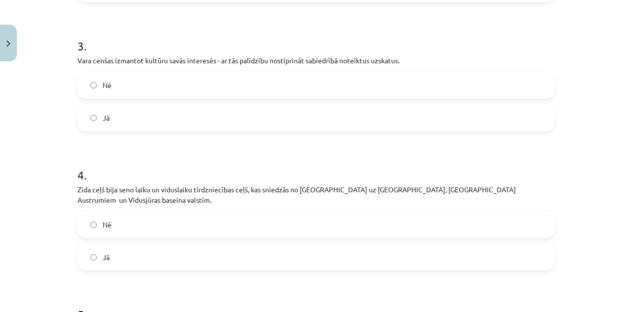
scroll to position [434, 0]
click at [170, 244] on label "Jā" at bounding box center [316, 256] width 475 height 25
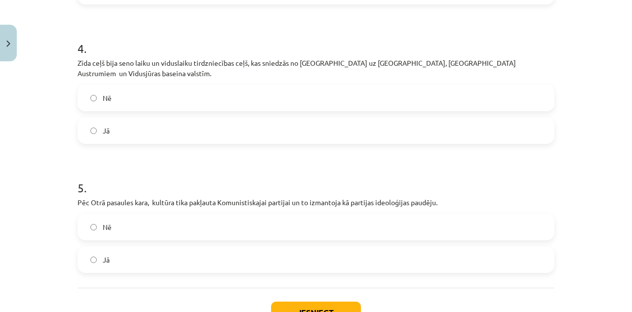
scroll to position [560, 0]
click at [170, 246] on label "Jā" at bounding box center [316, 258] width 475 height 25
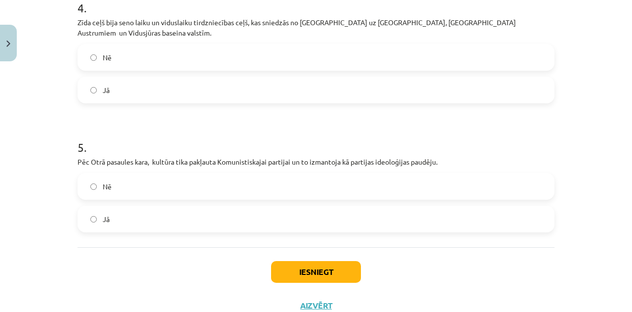
scroll to position [601, 0]
click at [329, 261] on button "Iesniegt" at bounding box center [316, 271] width 90 height 22
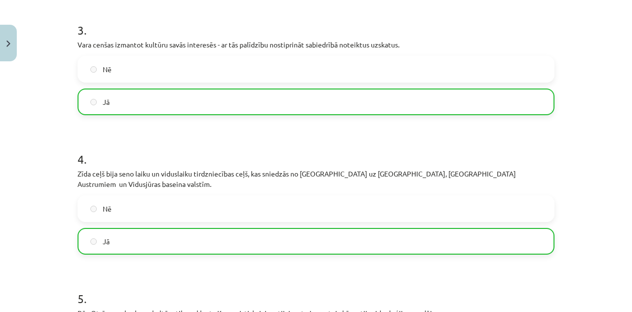
scroll to position [655, 0]
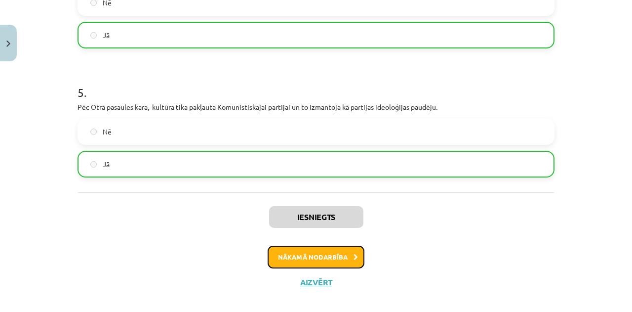
click at [333, 246] on button "Nākamā nodarbība" at bounding box center [316, 257] width 97 height 23
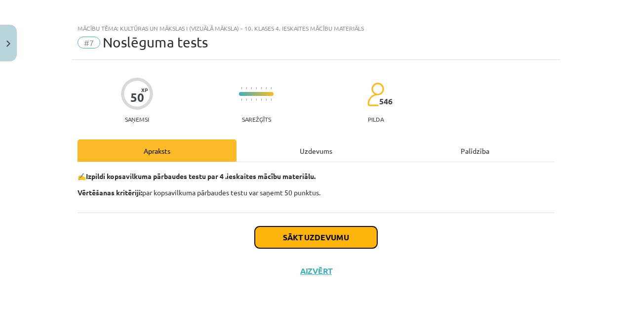
click at [322, 235] on button "Sākt uzdevumu" at bounding box center [316, 237] width 123 height 22
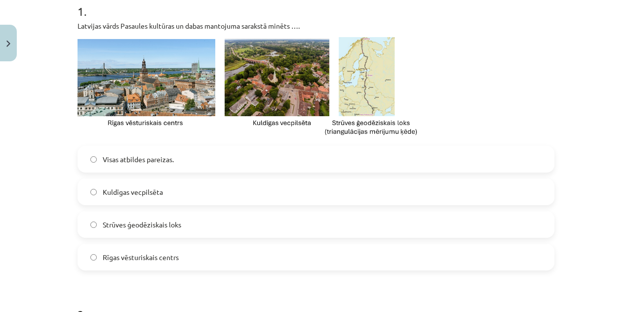
scroll to position [388, 0]
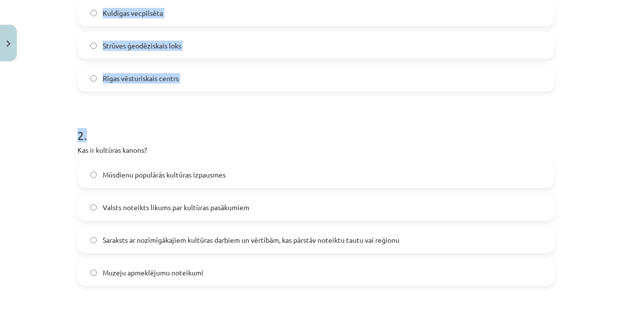
drag, startPoint x: 58, startPoint y: 44, endPoint x: 306, endPoint y: 98, distance: 253.8
click at [306, 98] on div "Mācību tēma: Kultūras un mākslas i (vizuālā māksla) - 10. klases 4. ieskaites m…" at bounding box center [316, 156] width 632 height 312
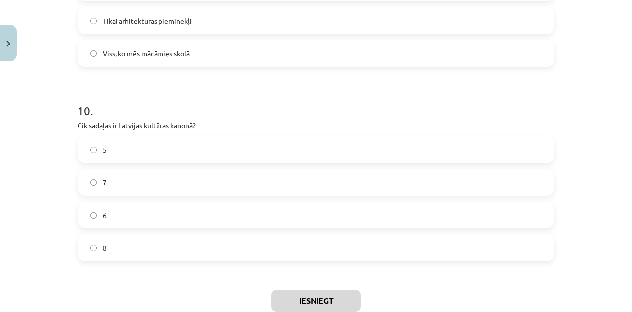
scroll to position [2163, 0]
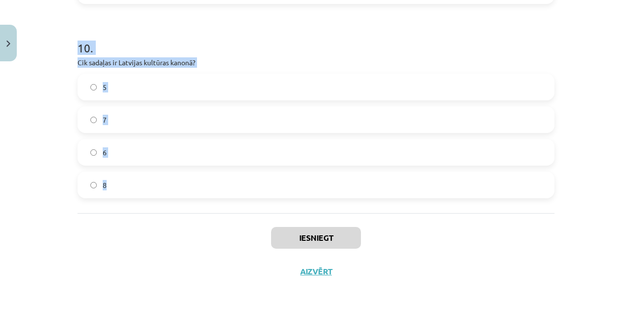
drag, startPoint x: 71, startPoint y: 63, endPoint x: 301, endPoint y: 195, distance: 264.9
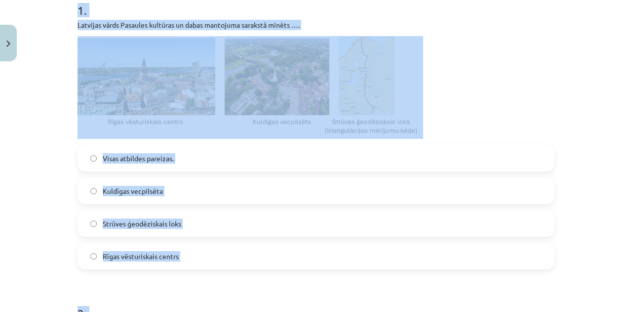
scroll to position [213, 0]
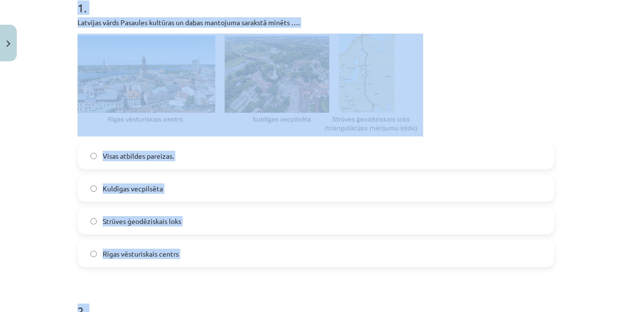
click at [140, 158] on span "Visas atbildes pareizas." at bounding box center [138, 156] width 71 height 10
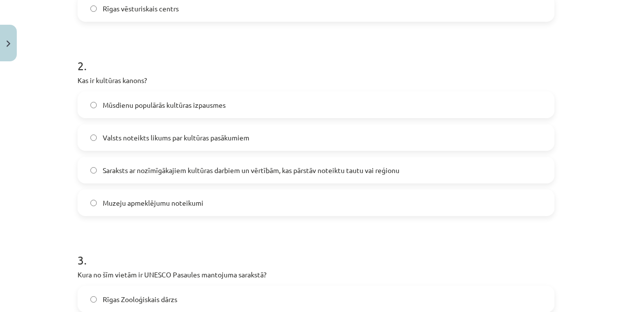
scroll to position [459, 0]
click at [259, 166] on span "Saraksts ar nozīmīgākajiem kultūras darbiem un vērtībām, kas pārstāv noteiktu t…" at bounding box center [251, 169] width 297 height 10
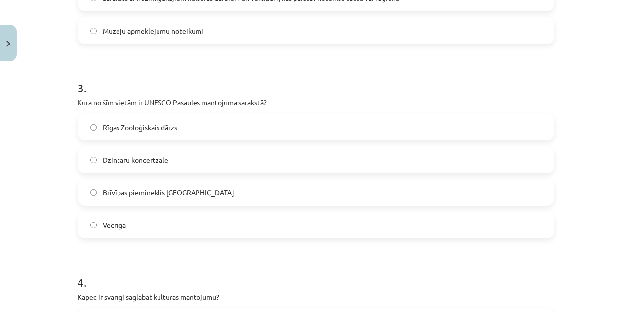
scroll to position [631, 0]
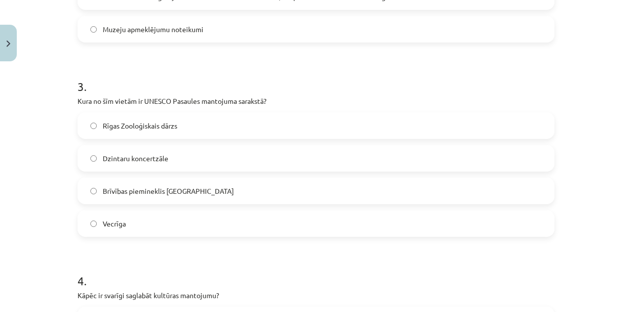
click at [162, 222] on label "Vecrīga" at bounding box center [316, 223] width 475 height 25
click at [215, 190] on label "Brīvības piemineklis Rīgā" at bounding box center [316, 190] width 475 height 25
click at [162, 219] on label "Vecrīga" at bounding box center [316, 223] width 475 height 25
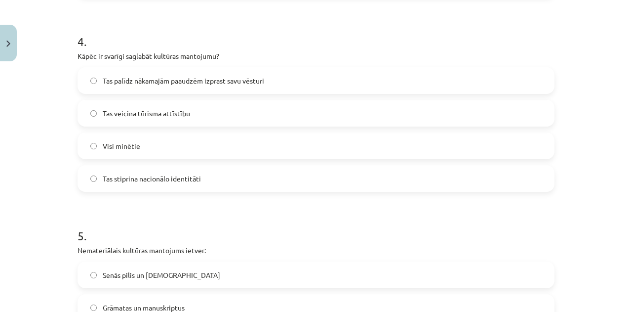
scroll to position [872, 0]
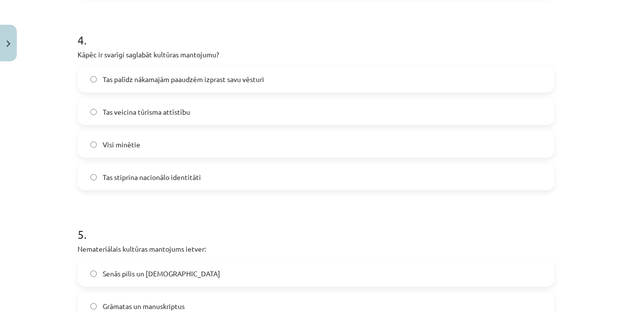
click at [185, 151] on label "Visi minētie" at bounding box center [316, 144] width 475 height 25
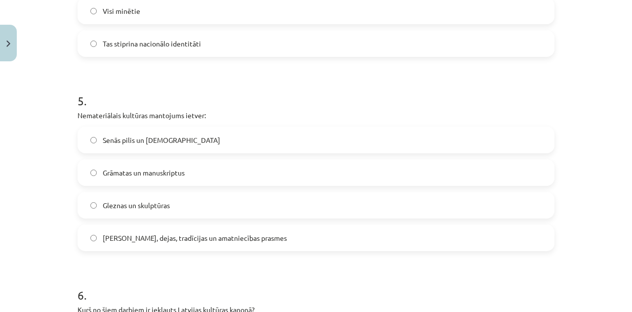
scroll to position [1006, 0]
click at [245, 234] on span "Dziesmas, dejas, tradīcijas un amatniecības prasmes" at bounding box center [195, 237] width 184 height 10
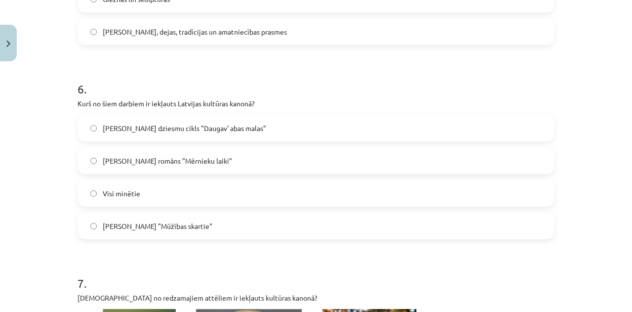
scroll to position [1217, 0]
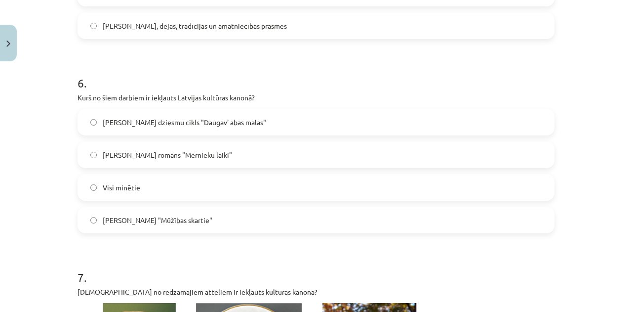
click at [179, 182] on label "Visi minētie" at bounding box center [316, 187] width 475 height 25
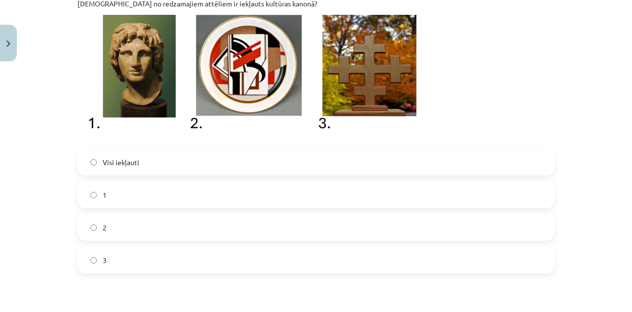
scroll to position [1507, 0]
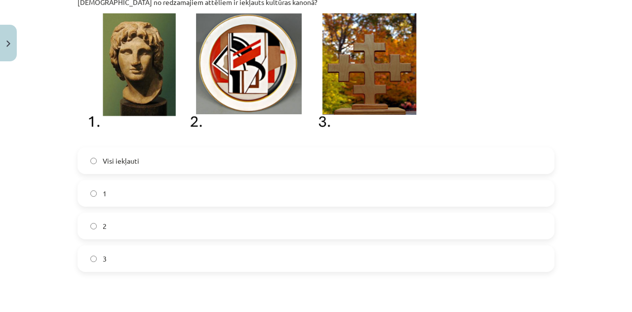
click at [143, 255] on label "3" at bounding box center [316, 258] width 475 height 25
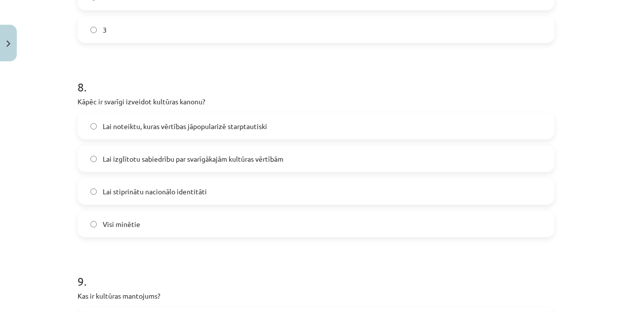
scroll to position [1738, 0]
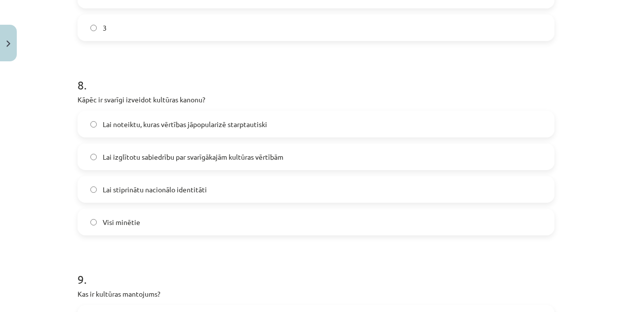
click at [265, 231] on label "Visi minētie" at bounding box center [316, 221] width 475 height 25
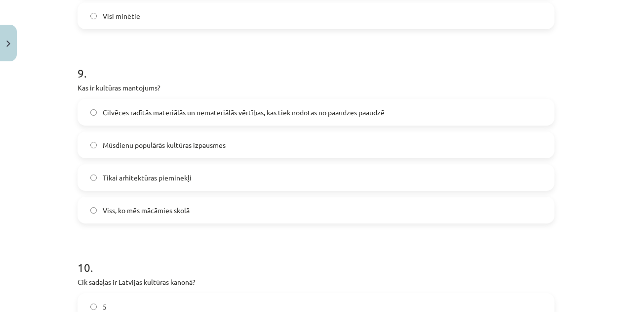
scroll to position [1945, 0]
click at [256, 117] on label "Cilvēces radītās materiālās un nemateriālās vērtības, kas tiek nodotas no paaud…" at bounding box center [316, 110] width 475 height 25
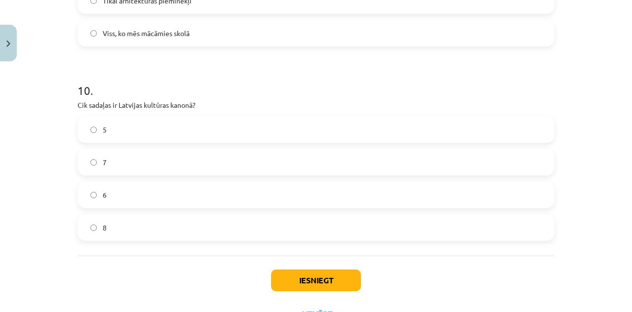
scroll to position [2121, 0]
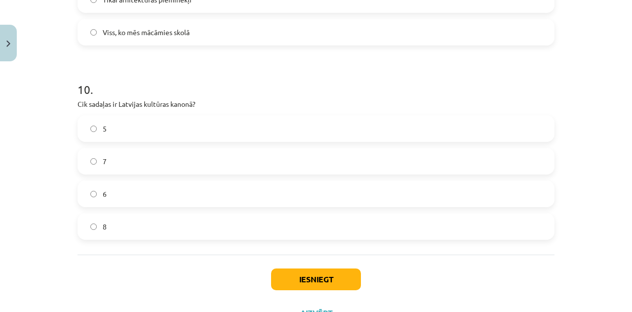
click at [185, 163] on label "7" at bounding box center [316, 161] width 475 height 25
click at [305, 274] on button "Iesniegt" at bounding box center [316, 279] width 90 height 22
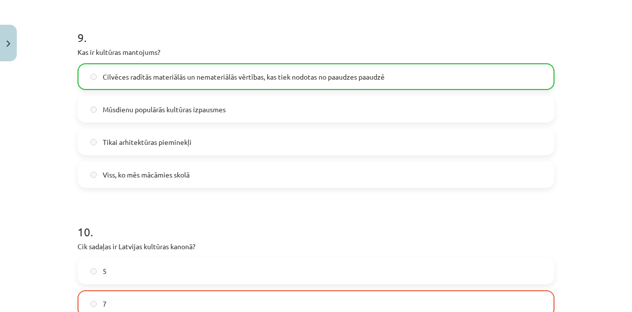
scroll to position [2194, 0]
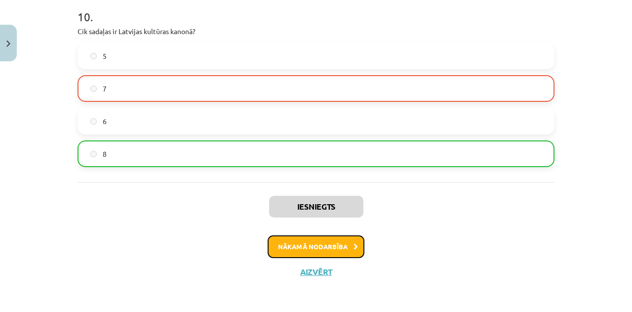
click at [332, 241] on button "Nākamā nodarbība" at bounding box center [316, 246] width 97 height 23
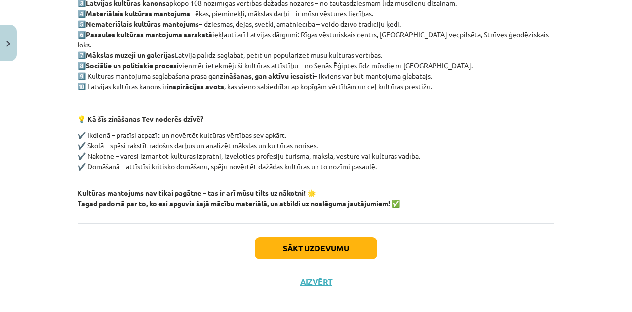
scroll to position [0, 0]
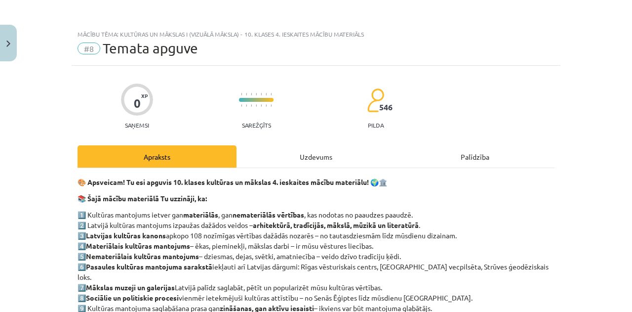
click at [303, 154] on div "Uzdevums" at bounding box center [316, 156] width 159 height 22
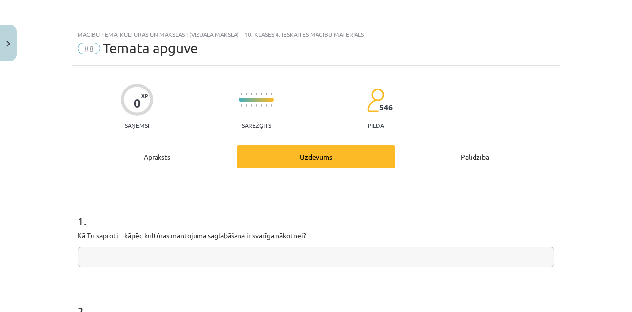
scroll to position [25, 0]
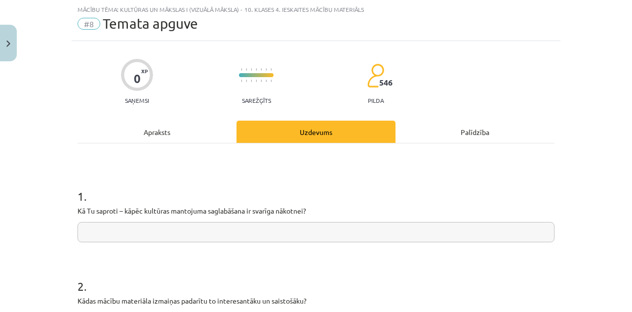
click at [216, 226] on input "text" at bounding box center [316, 232] width 477 height 20
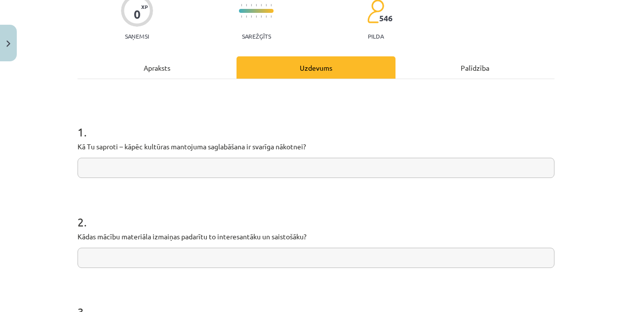
click at [172, 62] on div "Apraksts" at bounding box center [157, 67] width 159 height 22
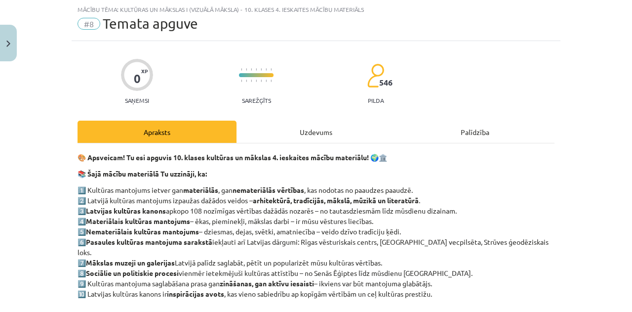
scroll to position [55, 0]
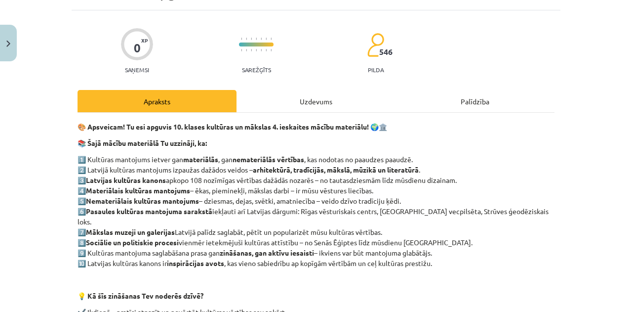
click at [311, 98] on div "Uzdevums" at bounding box center [316, 101] width 159 height 22
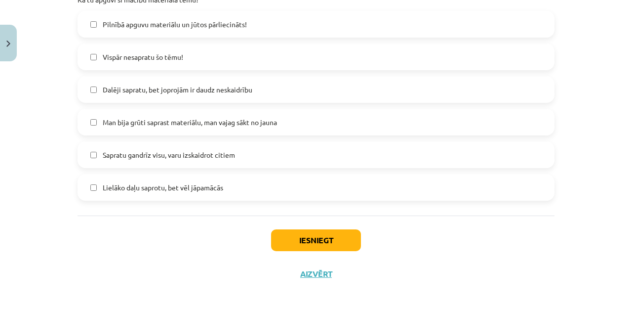
scroll to position [525, 0]
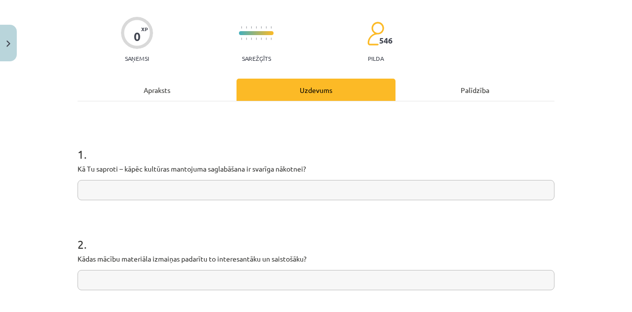
click at [159, 89] on div "Apraksts" at bounding box center [157, 90] width 159 height 22
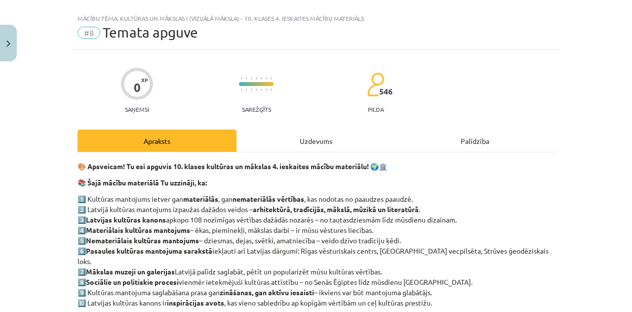
click at [293, 129] on div "Uzdevums" at bounding box center [316, 140] width 159 height 22
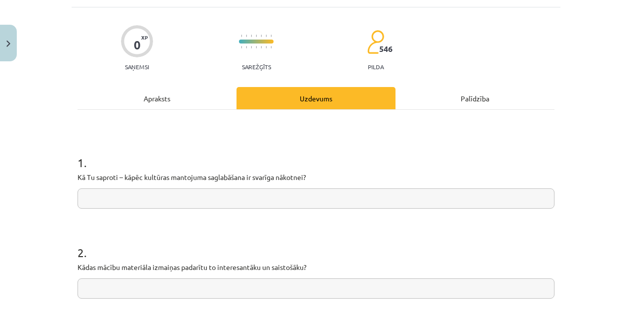
scroll to position [59, 0]
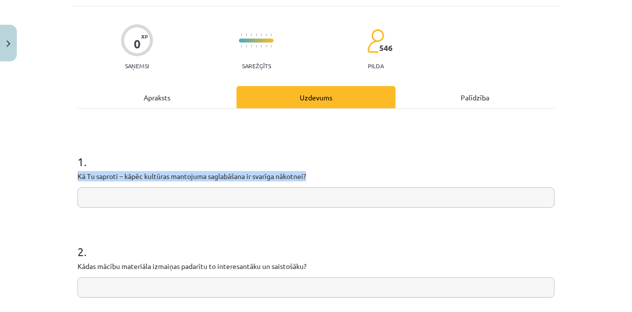
drag, startPoint x: 307, startPoint y: 177, endPoint x: 70, endPoint y: 180, distance: 236.7
click at [165, 201] on input "text" at bounding box center [316, 197] width 477 height 20
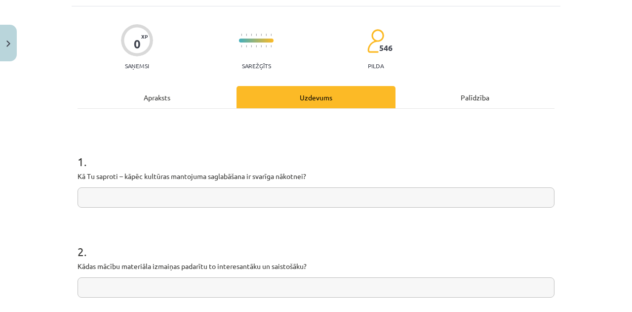
paste input "**********"
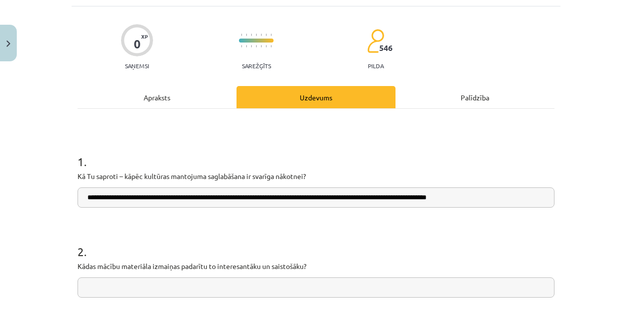
click at [262, 239] on h1 "2 ." at bounding box center [316, 242] width 477 height 31
click at [85, 198] on input "**********" at bounding box center [316, 197] width 477 height 20
click at [325, 229] on h1 "2 ." at bounding box center [316, 242] width 477 height 31
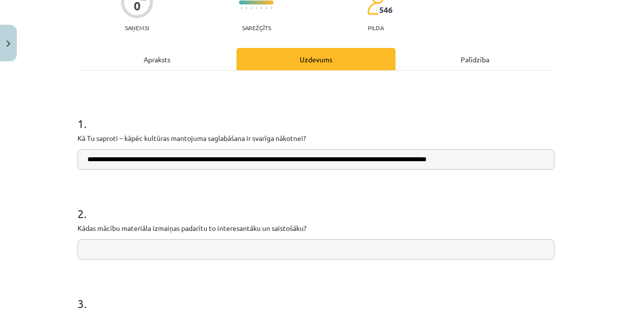
click at [526, 154] on input "**********" at bounding box center [316, 159] width 477 height 20
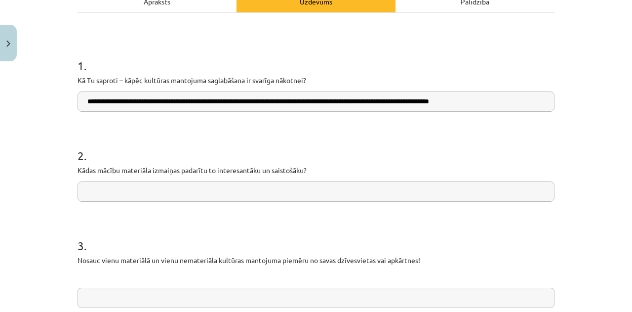
scroll to position [161, 0]
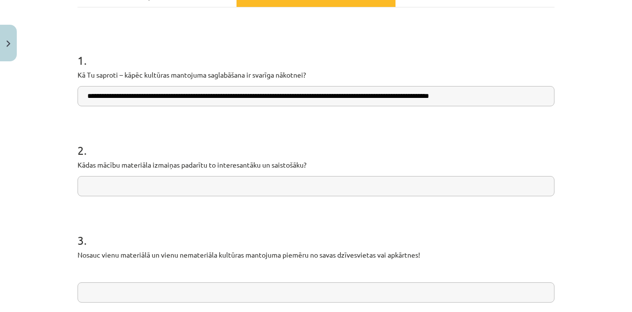
type input "**********"
click at [225, 186] on input "text" at bounding box center [316, 186] width 477 height 20
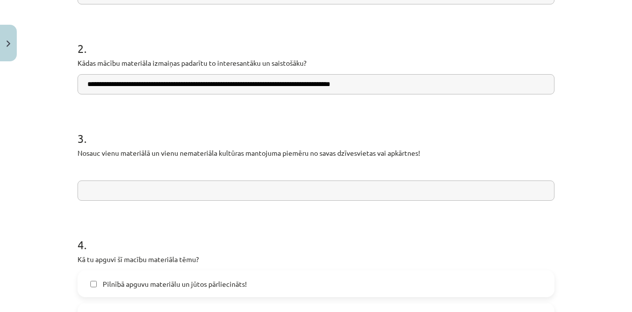
scroll to position [267, 0]
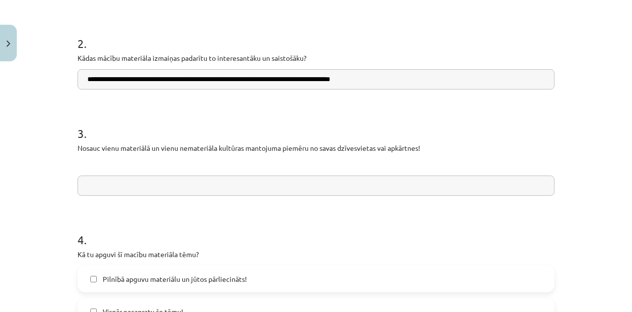
type input "**********"
click at [297, 181] on input "text" at bounding box center [316, 185] width 477 height 20
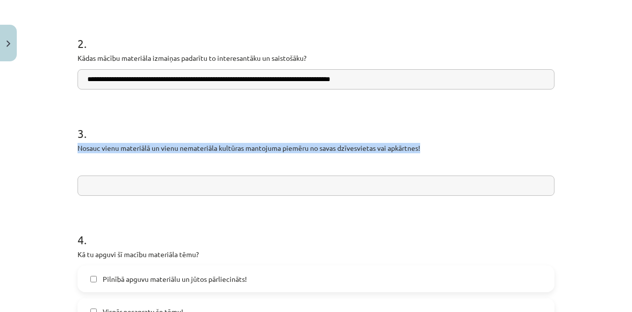
drag, startPoint x: 428, startPoint y: 144, endPoint x: 70, endPoint y: 151, distance: 358.2
click at [72, 151] on div "**********" at bounding box center [316, 171] width 489 height 746
click at [152, 181] on input "text" at bounding box center [316, 185] width 477 height 20
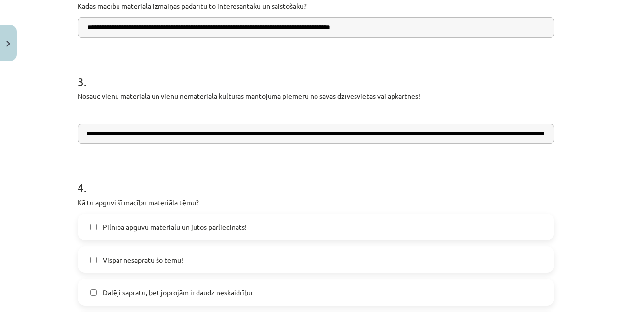
scroll to position [323, 0]
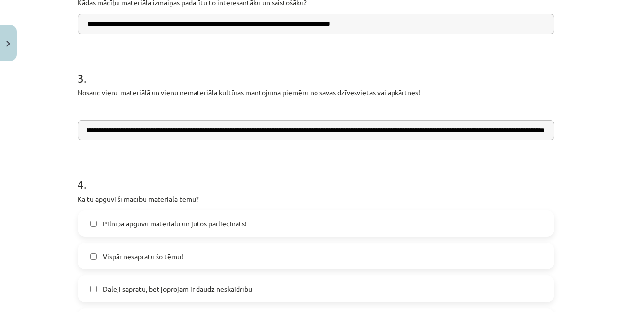
type input "**********"
click at [278, 183] on h1 "4 ." at bounding box center [316, 175] width 477 height 31
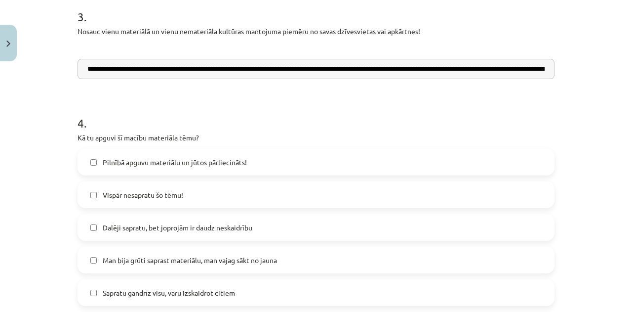
scroll to position [394, 0]
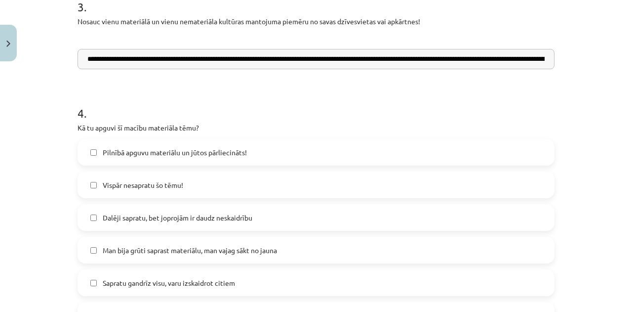
click at [286, 150] on label "Pilnībā apguvu materiālu un jūtos pārliecināts!" at bounding box center [316, 152] width 475 height 25
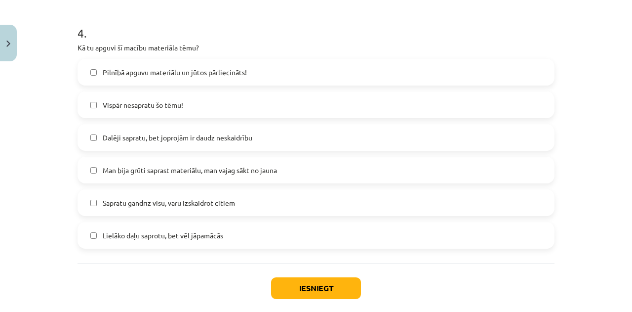
scroll to position [475, 0]
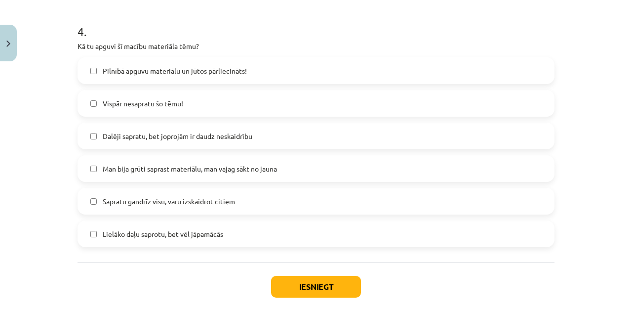
click at [182, 204] on span "Sapratu gandrīz visu, varu izskaidrot citiem" at bounding box center [169, 201] width 132 height 10
click at [331, 281] on button "Iesniegt" at bounding box center [316, 287] width 90 height 22
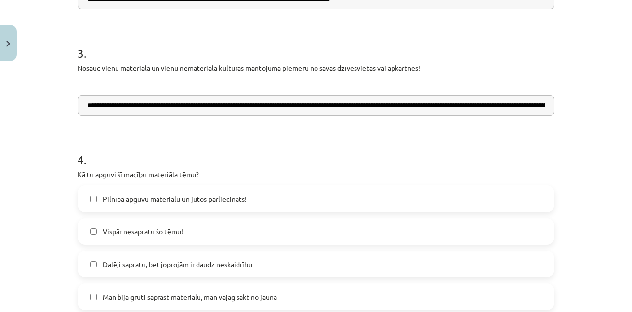
scroll to position [525, 0]
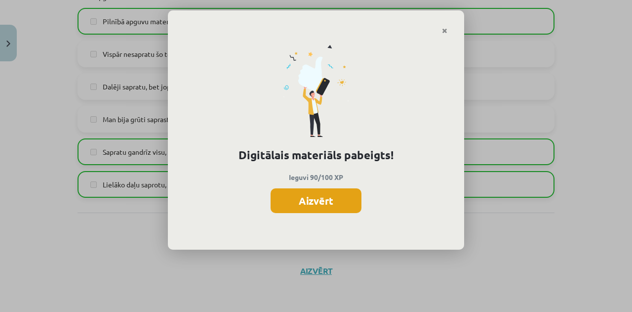
click at [311, 201] on button "Aizvērt" at bounding box center [316, 200] width 91 height 25
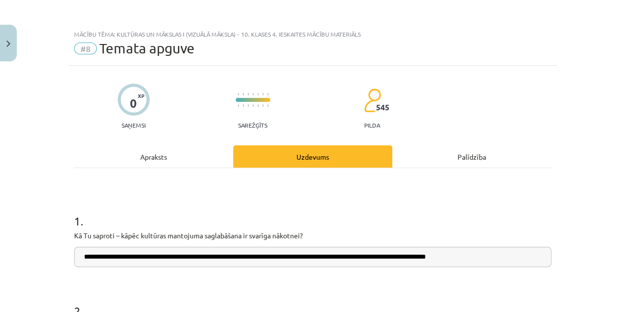
scroll to position [203, 0]
click at [155, 159] on div "Apraksts" at bounding box center [153, 156] width 159 height 22
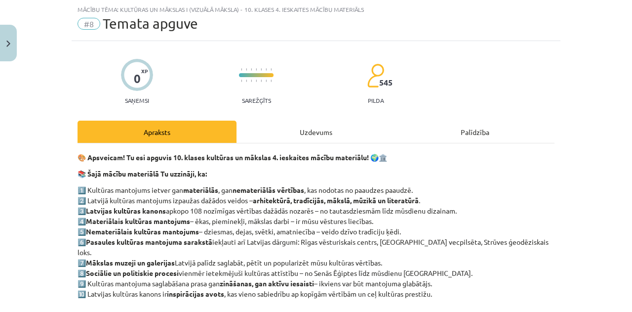
scroll to position [232, 0]
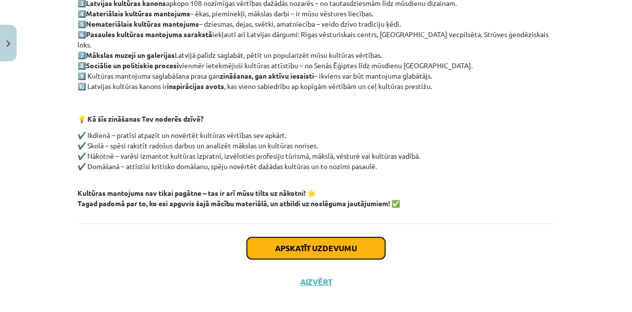
click at [330, 237] on button "Apskatīt uzdevumu" at bounding box center [316, 248] width 138 height 22
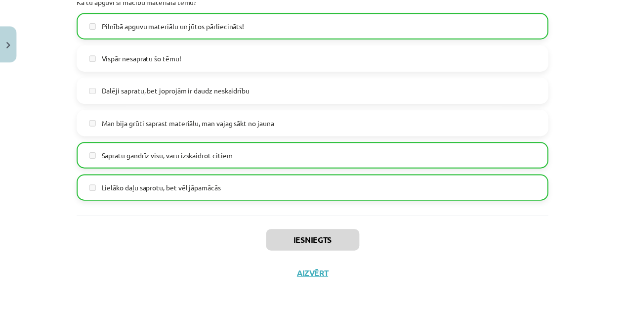
scroll to position [525, 0]
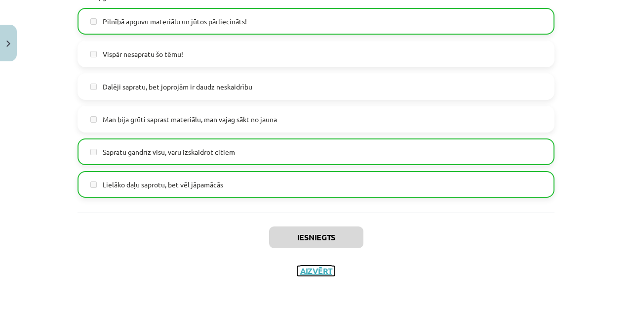
click at [319, 272] on button "Aizvērt" at bounding box center [316, 271] width 38 height 10
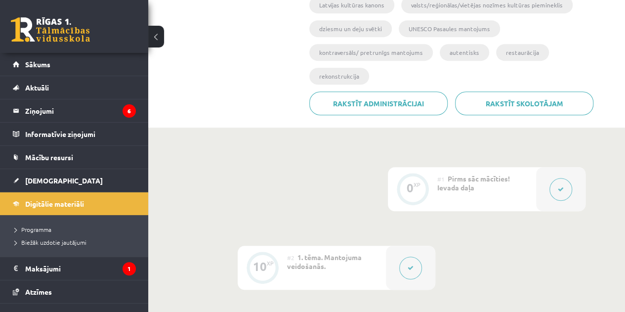
scroll to position [0, 0]
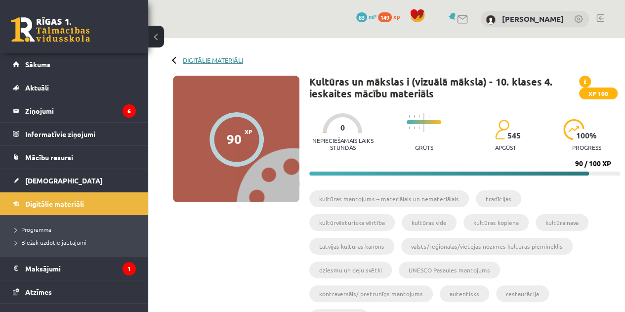
click at [220, 57] on link "Digitālie materiāli" at bounding box center [213, 59] width 60 height 7
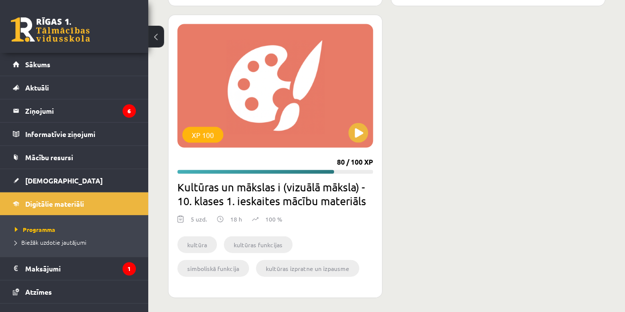
scroll to position [924, 0]
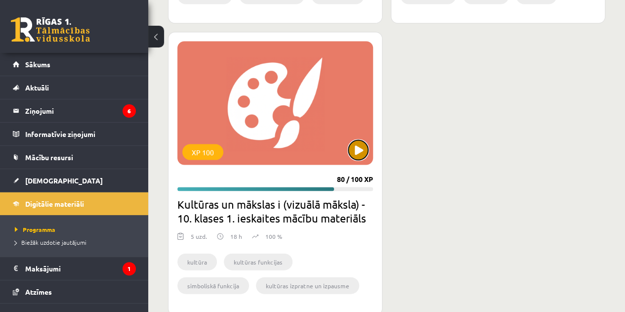
click at [361, 145] on button at bounding box center [358, 150] width 20 height 20
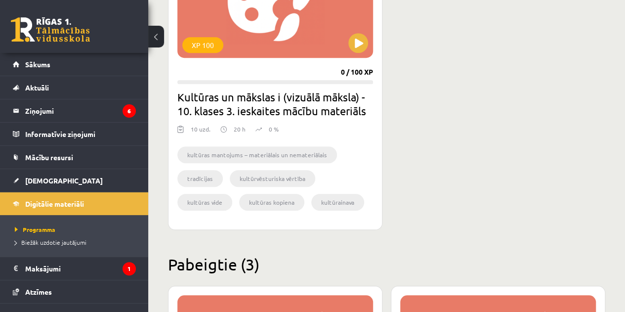
scroll to position [356, 0]
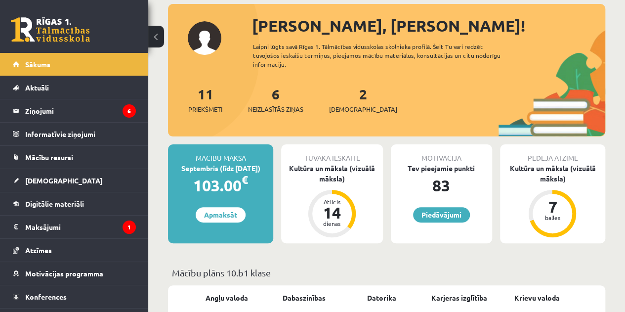
scroll to position [54, 0]
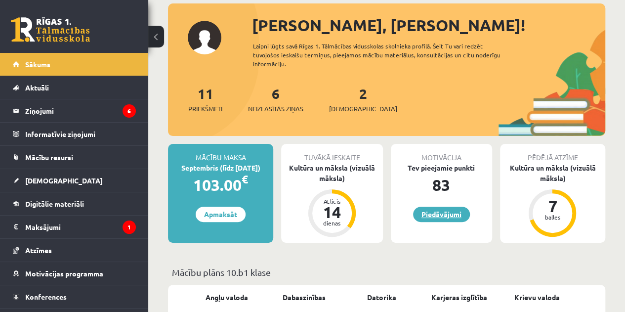
click at [447, 215] on link "Piedāvājumi" at bounding box center [441, 214] width 57 height 15
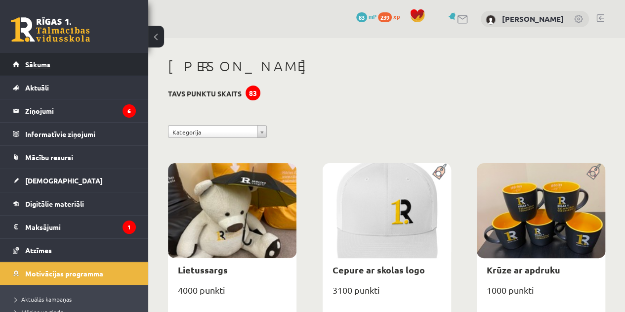
click at [38, 63] on span "Sākums" at bounding box center [37, 64] width 25 height 9
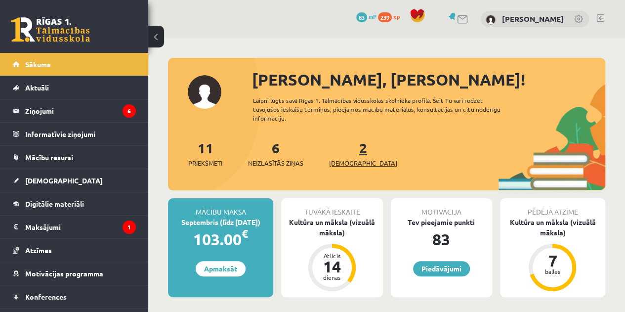
click at [352, 160] on span "[DEMOGRAPHIC_DATA]" at bounding box center [363, 163] width 68 height 10
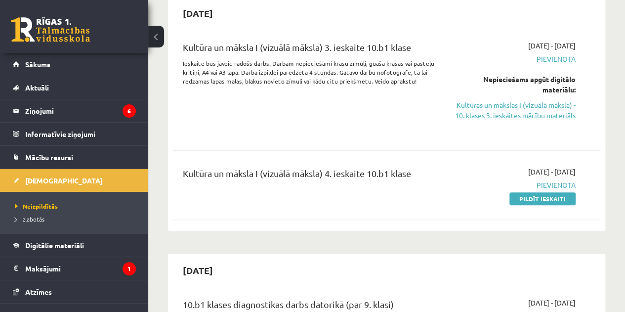
scroll to position [101, 0]
click at [555, 205] on link "Pildīt ieskaiti" at bounding box center [542, 198] width 66 height 13
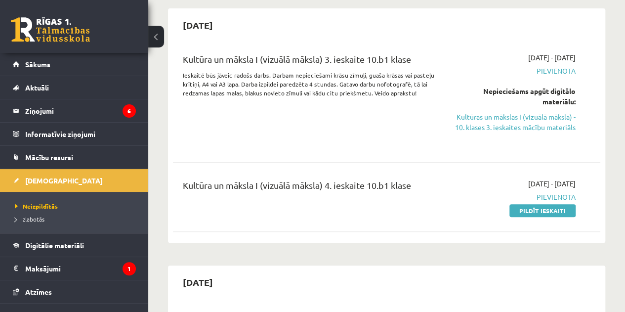
click at [558, 202] on span "Pievienota" at bounding box center [515, 197] width 121 height 10
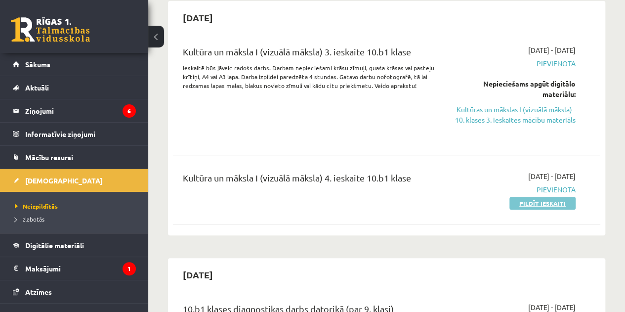
scroll to position [97, 0]
click at [552, 209] on link "Pildīt ieskaiti" at bounding box center [542, 202] width 66 height 13
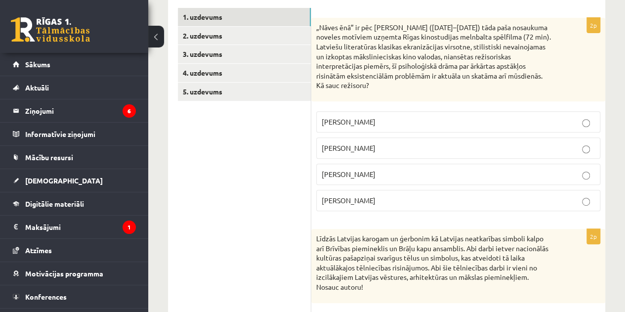
scroll to position [148, 0]
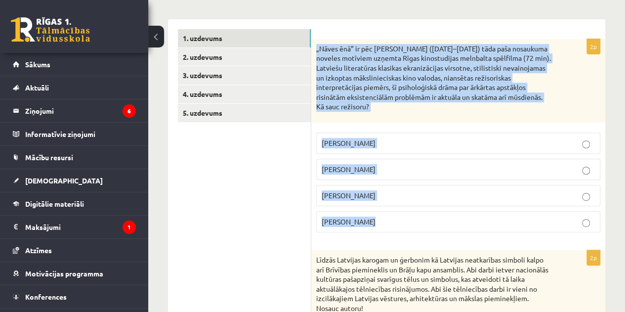
drag, startPoint x: 315, startPoint y: 46, endPoint x: 563, endPoint y: 226, distance: 306.7
click at [563, 226] on div "2p „Nāves ēnā” ir pēc [PERSON_NAME] ([DATE]–[DATE]) tāda paša nosaukuma noveles…" at bounding box center [458, 139] width 294 height 201
copy div "„Nāves ēnā” ir pēc Rūdolfa Blaumaņa (1862–1908) tāda paša nosaukuma noveles mot…"
click at [461, 216] on p "Gunārs Piesis" at bounding box center [458, 221] width 273 height 10
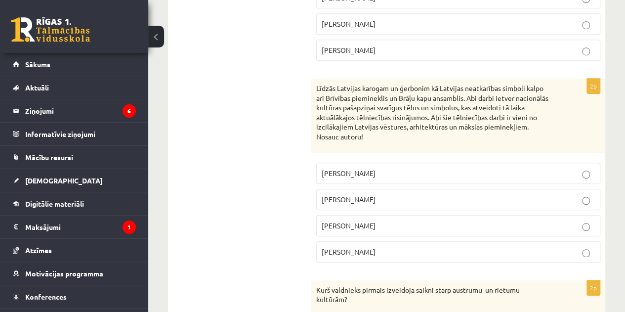
scroll to position [324, 0]
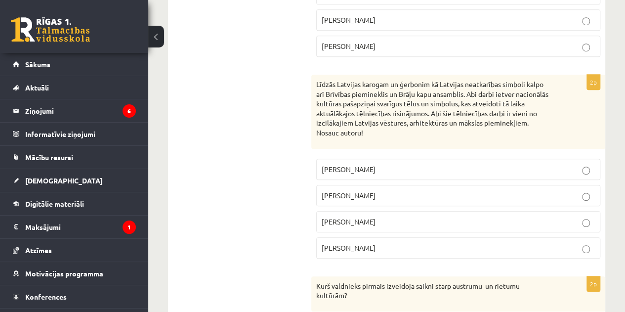
drag, startPoint x: 315, startPoint y: 81, endPoint x: 557, endPoint y: 250, distance: 296.2
click at [557, 250] on div "2p Līdzās Latvijas karogam un ģerbonim kā Latvijas neatkarības simboli kalpo ar…" at bounding box center [458, 171] width 294 height 192
copy div "Līdzās Latvijas karogam un ģerbonim kā Latvijas neatkarības simboli kalpo arī B…"
click at [495, 131] on p "Līdzās Latvijas karogam un ģerbonim kā Latvijas neatkarības simboli kalpo arī B…" at bounding box center [433, 109] width 235 height 58
click at [414, 167] on p "Kārlis Zāle" at bounding box center [458, 169] width 273 height 10
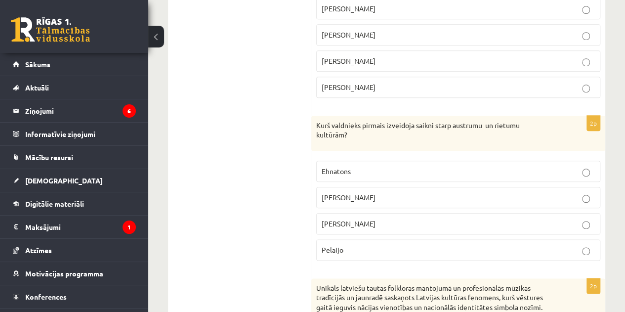
scroll to position [486, 0]
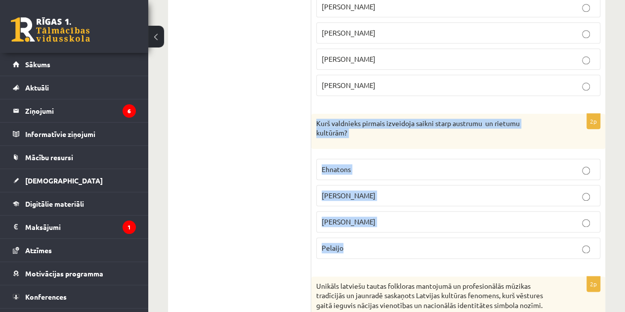
drag, startPoint x: 313, startPoint y: 118, endPoint x: 400, endPoint y: 247, distance: 155.4
click at [400, 247] on div "2p Kurš valdnieks pirmais izveidoja saikni starp austrumu un rietumu kultūrām? …" at bounding box center [458, 190] width 294 height 153
copy div "Kurš valdnieks pirmais izveidoja saikni starp austrumu un rietumu kultūrām? Ehn…"
click at [489, 190] on p "Aleksandrs Lielais" at bounding box center [458, 195] width 273 height 10
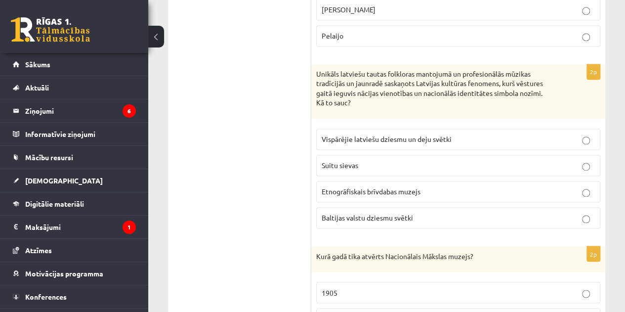
scroll to position [699, 0]
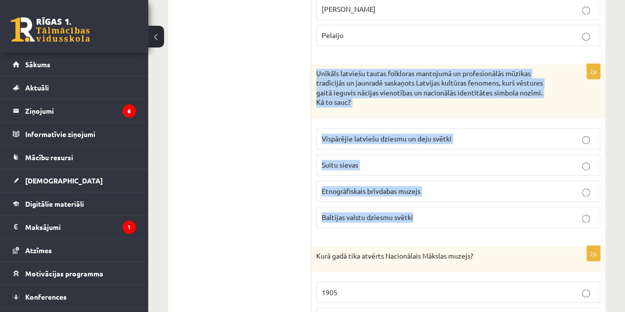
drag, startPoint x: 313, startPoint y: 69, endPoint x: 457, endPoint y: 224, distance: 212.2
click at [457, 224] on div "2p Unikāls latviešu tautas folkloras mantojumā un profesionālās mūzikas tradīci…" at bounding box center [458, 150] width 294 height 172
copy div "Unikāls latviešu tautas folkloras mantojumā un profesionālās mūzikas tradīcijās…"
click at [410, 135] on span "Vispārējie latviešu dziesmu un deju svētki" at bounding box center [387, 138] width 130 height 9
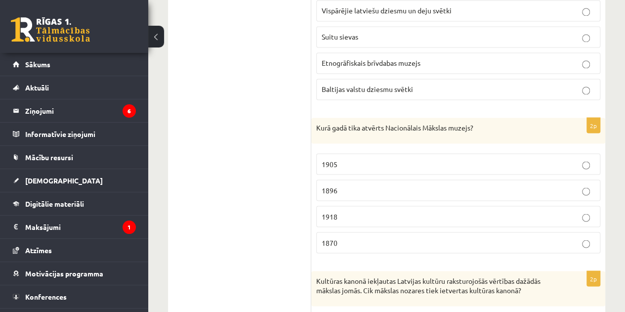
scroll to position [828, 0]
click at [363, 159] on p "1905" at bounding box center [458, 163] width 273 height 10
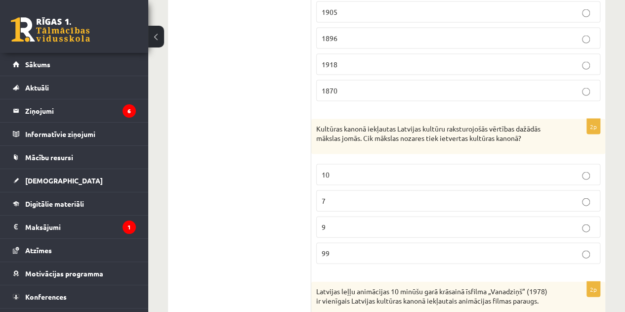
scroll to position [979, 0]
click at [424, 195] on p "7" at bounding box center [458, 200] width 273 height 10
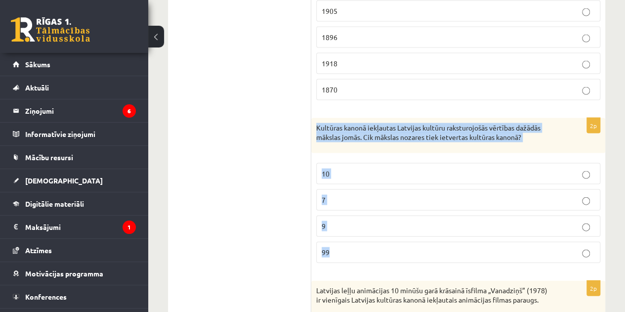
drag, startPoint x: 314, startPoint y: 117, endPoint x: 450, endPoint y: 237, distance: 181.7
click at [450, 237] on div "2p Kultūras kanonā iekļautas Latvijas kultūru raksturojošās vērtības dažādās mā…" at bounding box center [458, 194] width 294 height 153
copy div "Kultūras kanonā iekļautas Latvijas kultūru raksturojošās vērtības dažādās māksl…"
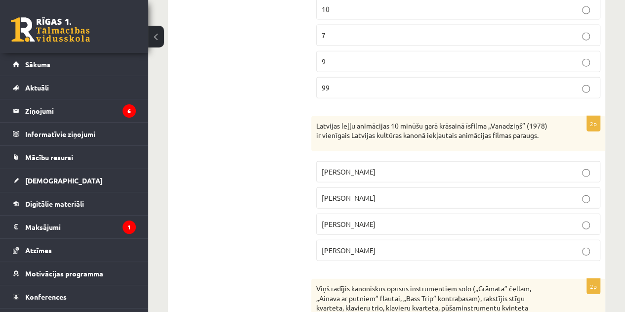
scroll to position [1144, 0]
drag, startPoint x: 314, startPoint y: 114, endPoint x: 424, endPoint y: 235, distance: 164.0
click at [424, 235] on div "2p Latvijas leļļu animācijas 10 minūšu garā krāsainā īsfilma „Vanadziņš” (1978)…" at bounding box center [458, 192] width 294 height 153
copy div "Latvijas leļļu animācijas 10 minūšu garā krāsainā īsfilma „Vanadziņš” (1978) ir…"
click at [420, 220] on label "Arnolds Burovs" at bounding box center [458, 223] width 284 height 21
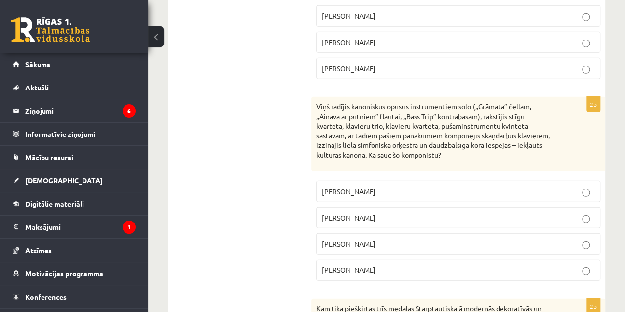
scroll to position [1326, 0]
drag, startPoint x: 312, startPoint y: 90, endPoint x: 414, endPoint y: 258, distance: 196.6
click at [414, 258] on div "2p Viņš radījis kanoniskus opusus instrumentiem solo („Grāmata” čellam, „Ainava…" at bounding box center [458, 192] width 294 height 192
copy div "Viņš radījis kanoniskus opusus instrumentiem solo („Grāmata” čellam, „Ainava ar…"
click at [264, 214] on ul "1. uzdevums 2. uzdevums 3. uzdevums 4. uzdevums 5. uzdevums" at bounding box center [244, 169] width 133 height 2636
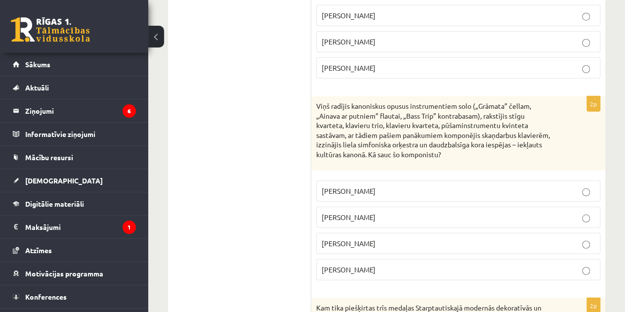
click at [438, 186] on p "Pēteris Vasks" at bounding box center [458, 191] width 273 height 10
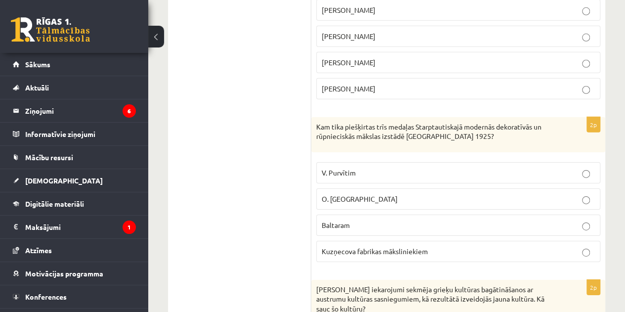
scroll to position [1512, 0]
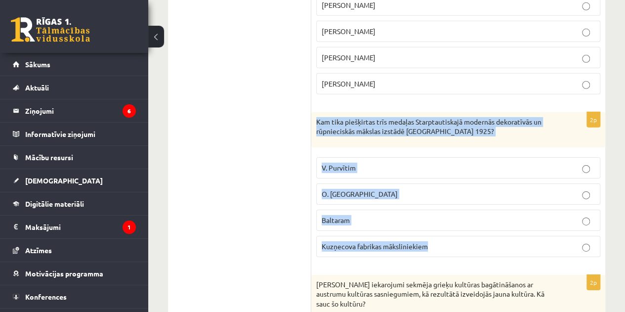
drag, startPoint x: 315, startPoint y: 108, endPoint x: 449, endPoint y: 232, distance: 182.5
click at [449, 232] on div "2p Kam tika piešķirtas trīs medaļas Starptautiskajā modernās dekoratīvās un rūp…" at bounding box center [458, 188] width 294 height 153
copy div "Kam tika piešķirtas trīs medaļas Starptautiskajā modernās dekoratīvās un rūpnie…"
click at [375, 215] on p "Baltaram" at bounding box center [458, 220] width 273 height 10
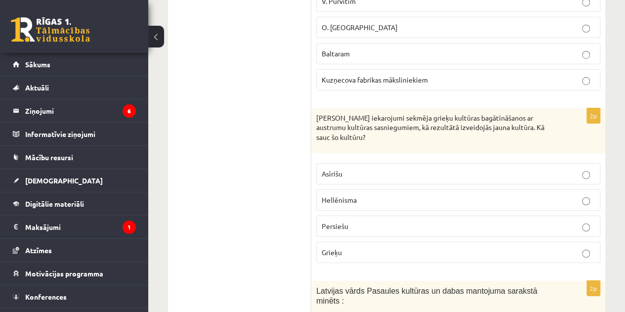
scroll to position [1679, 0]
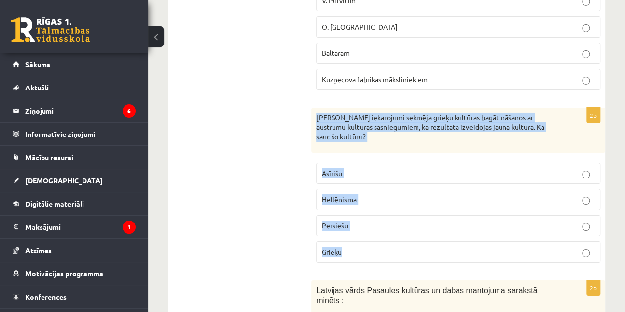
drag, startPoint x: 316, startPoint y: 102, endPoint x: 387, endPoint y: 233, distance: 149.2
click at [387, 233] on div "2p Aleksandra Lielā iekarojumi sekmēja grieķu kultūras bagātināšanos ar austrum…" at bounding box center [458, 189] width 294 height 163
copy div "Aleksandra Lielā iekarojumi sekmēja grieķu kultūras bagātināšanos ar austrumu k…"
click at [379, 194] on p "Hellēnisma" at bounding box center [458, 199] width 273 height 10
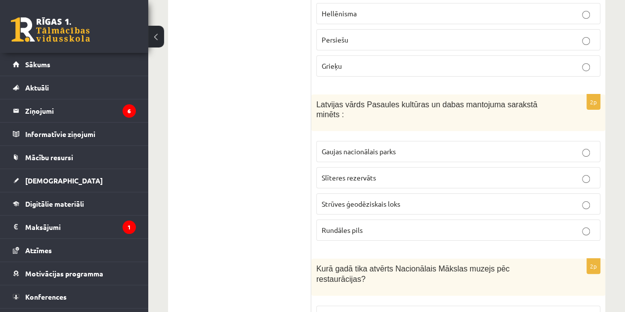
scroll to position [1865, 0]
click at [404, 224] on p "Rundāles pils" at bounding box center [458, 229] width 273 height 10
drag, startPoint x: 309, startPoint y: 87, endPoint x: 393, endPoint y: 206, distance: 144.9
click at [315, 94] on div "Latvijas vārds Pasaules kultūras un dabas mantojuma sarakstā minēts :" at bounding box center [458, 112] width 294 height 37
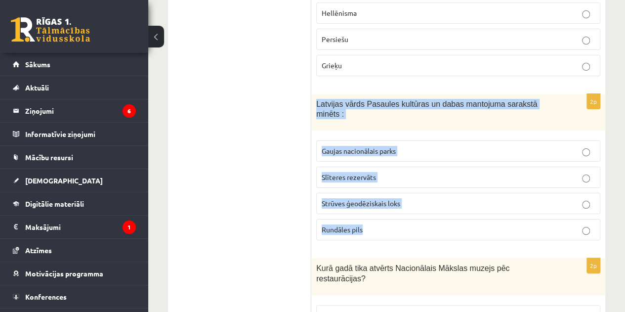
drag, startPoint x: 316, startPoint y: 90, endPoint x: 384, endPoint y: 207, distance: 135.1
click at [384, 207] on div "2p Latvijas vārds Pasaules kultūras un dabas mantojuma sarakstā minēts : Gaujas…" at bounding box center [458, 171] width 294 height 155
copy div "Latvijas vārds Pasaules kultūras un dabas mantojuma sarakstā minēts : Gaujas na…"
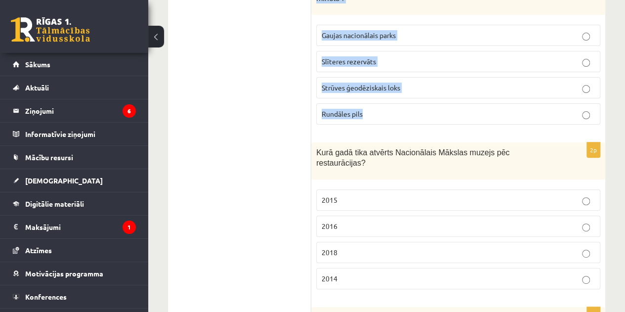
scroll to position [1970, 0]
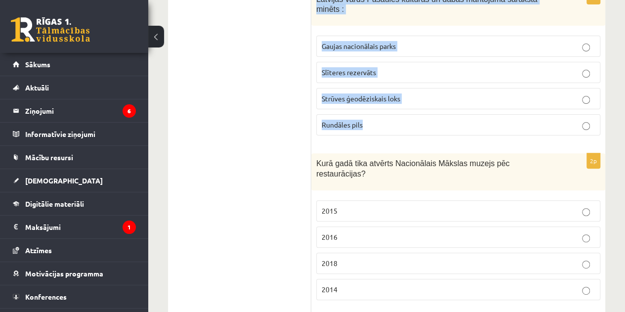
click at [521, 93] on p "Strūves ģeodēziskais loks" at bounding box center [458, 98] width 273 height 10
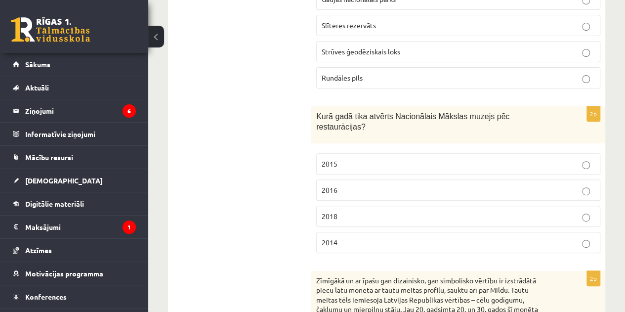
scroll to position [2017, 0]
click at [350, 210] on p "2018" at bounding box center [458, 215] width 273 height 10
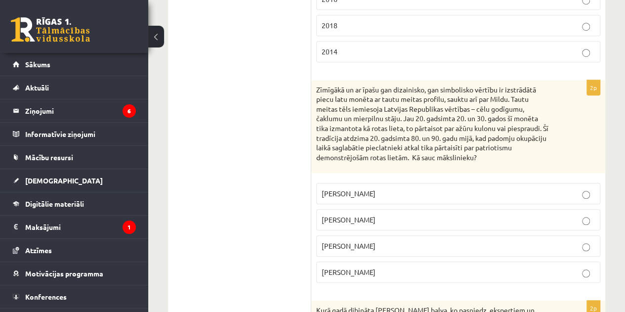
scroll to position [2212, 0]
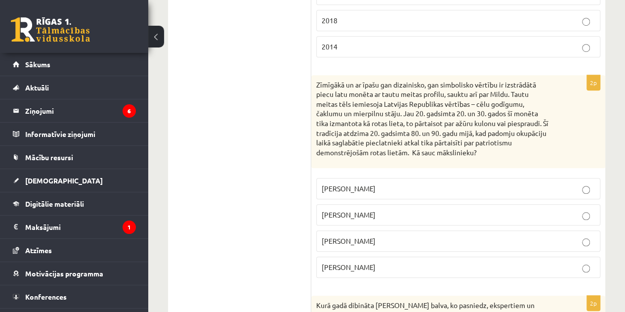
drag, startPoint x: 314, startPoint y: 44, endPoint x: 435, endPoint y: 233, distance: 224.2
click at [435, 233] on div "2p Zīmīgākā un ar īpašu gan dizainisko, gan simbolisko vērtību ir izstrādātā pi…" at bounding box center [458, 180] width 294 height 211
click at [430, 183] on p "Rihards Zariņš" at bounding box center [458, 188] width 273 height 10
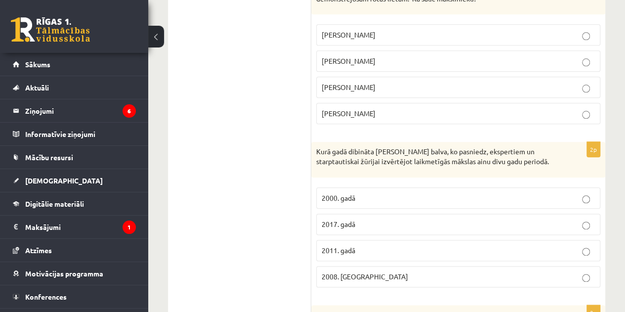
scroll to position [2367, 0]
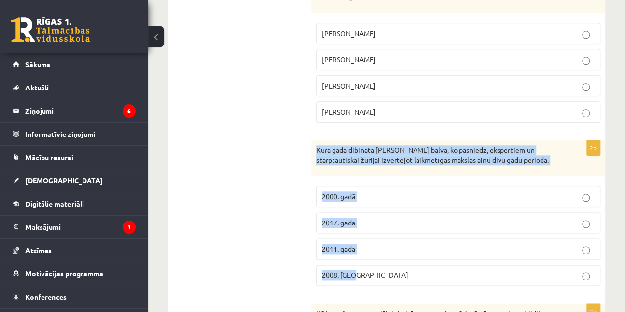
drag, startPoint x: 313, startPoint y: 110, endPoint x: 399, endPoint y: 247, distance: 161.2
click at [399, 247] on div "2p Kurā gadā dibināta Purvīša balva, ko pasniedz, ekspertiem un starptautiskai …" at bounding box center [458, 216] width 294 height 153
click at [412, 270] on p "2008. Gadā" at bounding box center [458, 275] width 273 height 10
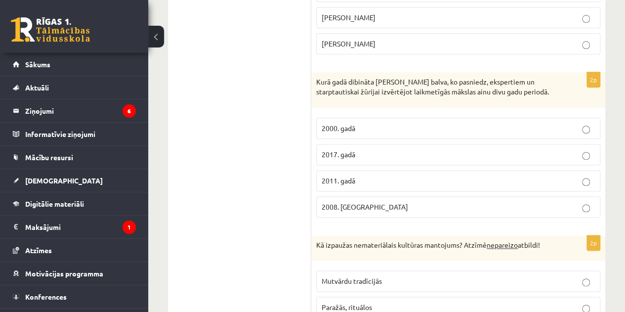
scroll to position [2501, 0]
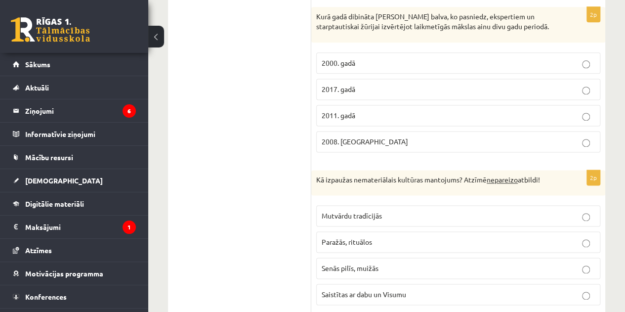
click at [459, 263] on p "Senās pilīs, muižās" at bounding box center [458, 268] width 273 height 10
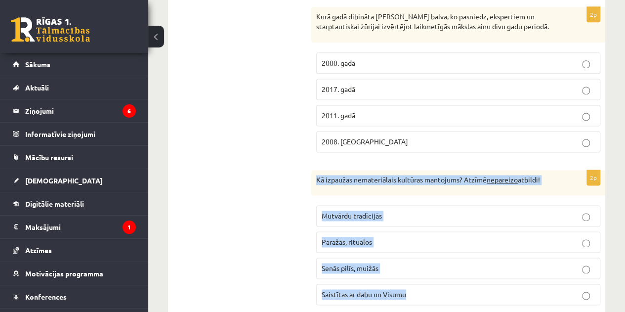
drag, startPoint x: 315, startPoint y: 148, endPoint x: 454, endPoint y: 268, distance: 183.9
click at [454, 268] on div "2p Kā izpaužas nemateriālais kultūras mantojums? Atzīmē nepareizo atbildi! Mutv…" at bounding box center [458, 241] width 294 height 143
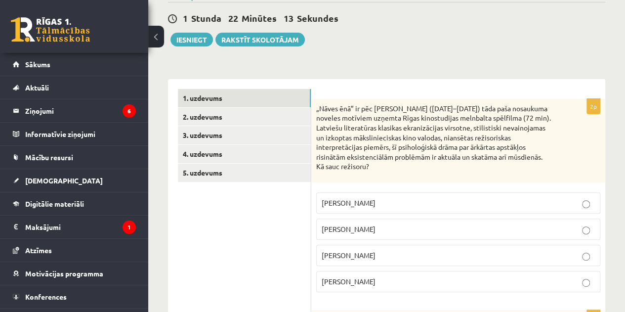
scroll to position [89, 0]
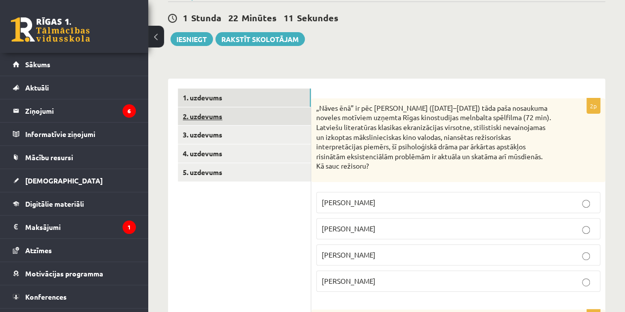
click at [237, 119] on link "2. uzdevums" at bounding box center [244, 116] width 133 height 18
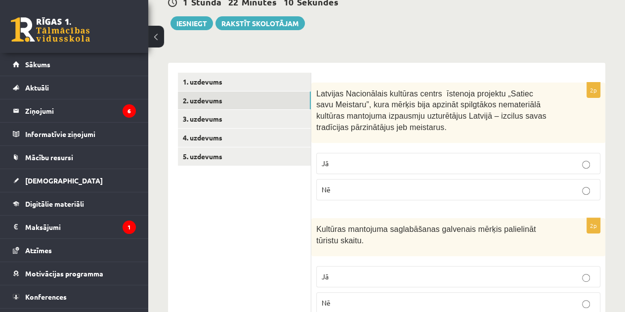
scroll to position [105, 0]
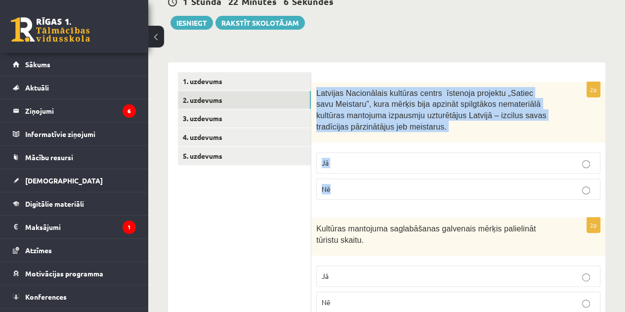
drag, startPoint x: 313, startPoint y: 88, endPoint x: 386, endPoint y: 187, distance: 122.6
click at [386, 187] on div "2p Latvijas Nacionālais kultūras centrs īstenoja projektu „Satiec savu Meistaru…" at bounding box center [458, 144] width 294 height 125
click at [384, 162] on p "Jā" at bounding box center [458, 163] width 273 height 10
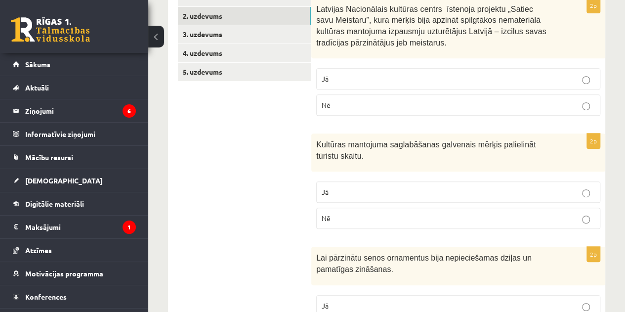
scroll to position [190, 0]
click at [476, 217] on p "Nē" at bounding box center [458, 217] width 273 height 10
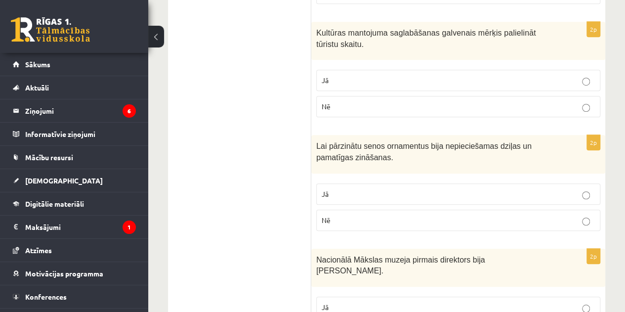
scroll to position [304, 0]
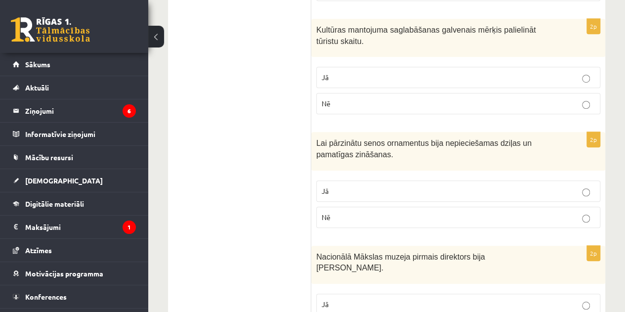
click at [418, 186] on p "Jā" at bounding box center [458, 191] width 273 height 10
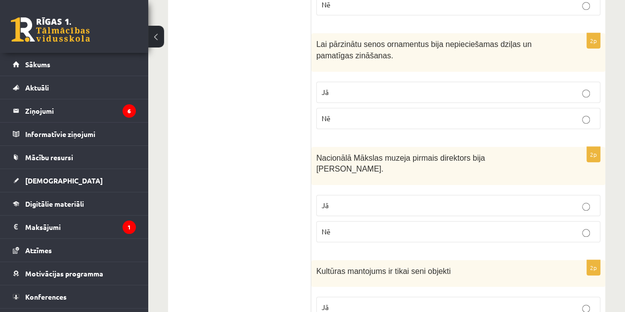
scroll to position [406, 0]
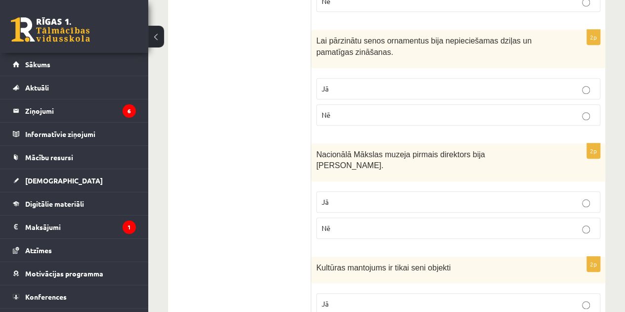
click at [428, 197] on p "Jā" at bounding box center [458, 202] width 273 height 10
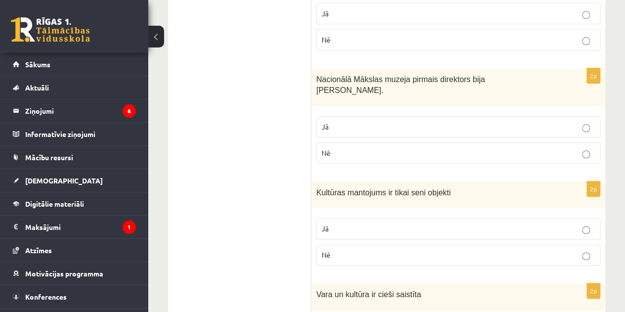
scroll to position [482, 0]
click at [417, 249] on p "Nē" at bounding box center [458, 254] width 273 height 10
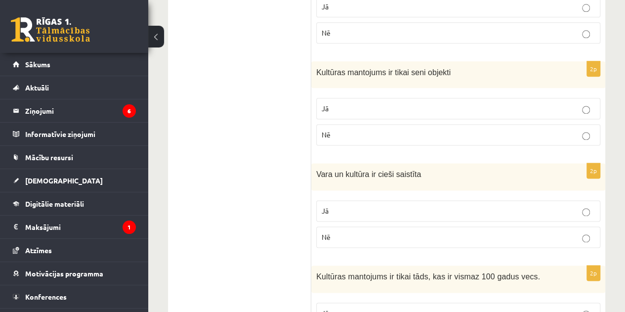
click at [456, 206] on p "Jā" at bounding box center [458, 211] width 273 height 10
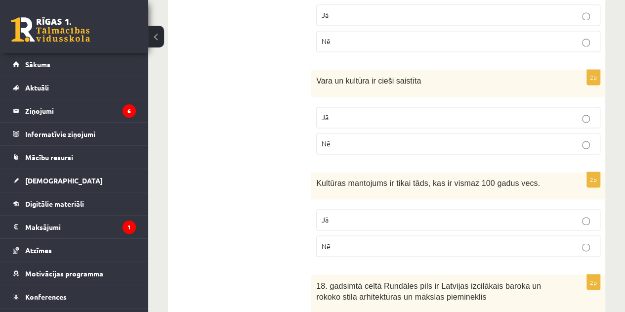
scroll to position [695, 0]
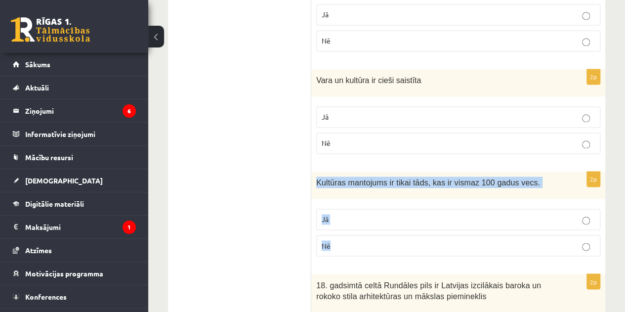
drag, startPoint x: 313, startPoint y: 164, endPoint x: 360, endPoint y: 231, distance: 82.2
click at [360, 231] on div "2p Kultūras mantojums ir tikai tāds, kas ir vismaz 100 gadus vecs. Jā Nē" at bounding box center [458, 217] width 294 height 92
click at [495, 240] on p "Nē" at bounding box center [458, 245] width 273 height 10
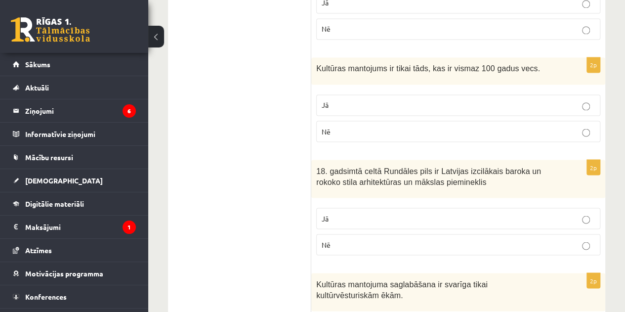
scroll to position [811, 0]
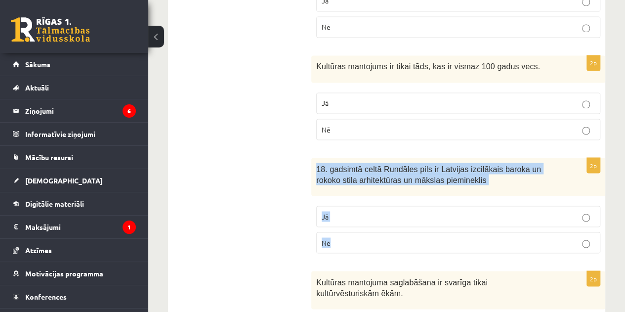
drag, startPoint x: 315, startPoint y: 152, endPoint x: 352, endPoint y: 220, distance: 78.0
click at [352, 220] on div "2p 18. gadsimtā celtā Rundāles pils ir Latvijas izcilākais baroka un rokoko sti…" at bounding box center [458, 209] width 294 height 103
click at [393, 211] on p "Jā" at bounding box center [458, 216] width 273 height 10
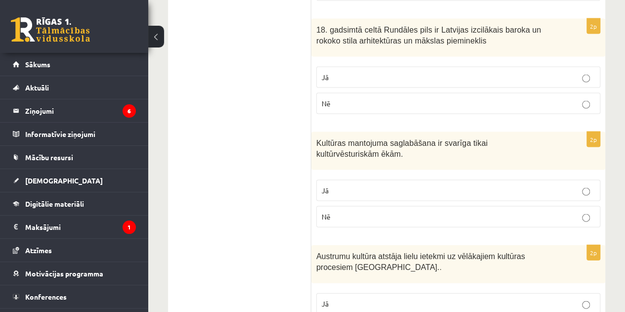
scroll to position [953, 0]
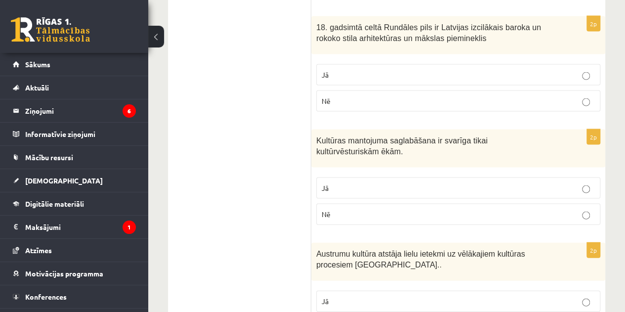
click at [387, 209] on p "Nē" at bounding box center [458, 214] width 273 height 10
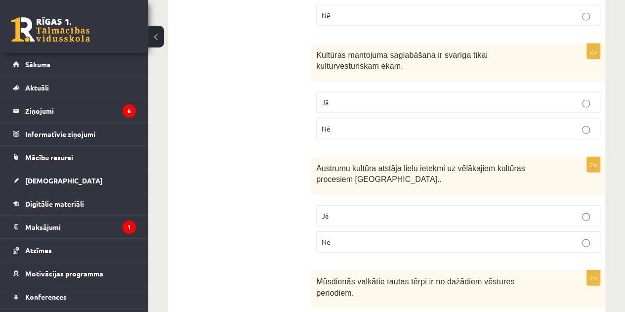
scroll to position [1038, 0]
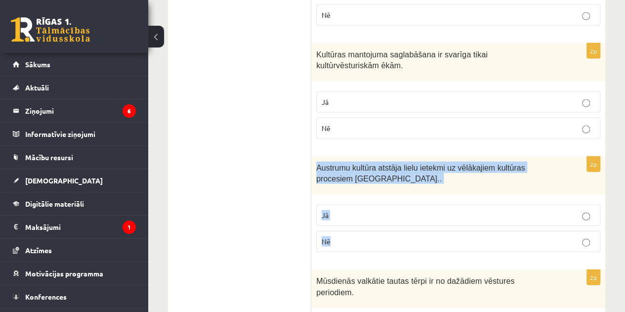
drag, startPoint x: 312, startPoint y: 145, endPoint x: 361, endPoint y: 223, distance: 91.9
click at [361, 223] on div "2p Austrumu kultūra atstāja lielu ietekmi uz vēlākajiem kultūras procesiem Eiro…" at bounding box center [458, 208] width 294 height 103
click at [402, 210] on p "Jā" at bounding box center [458, 215] width 273 height 10
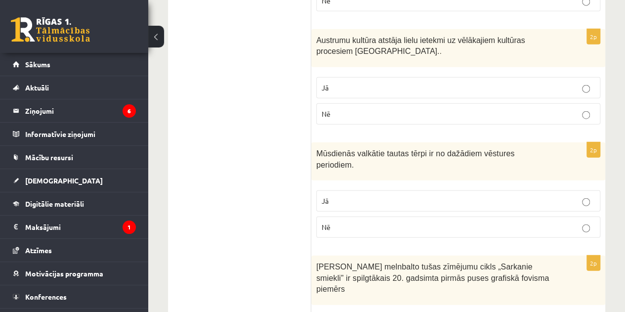
scroll to position [1175, 0]
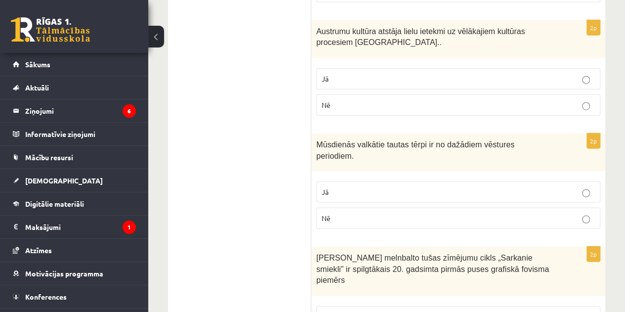
click at [393, 187] on p "Jā" at bounding box center [458, 192] width 273 height 10
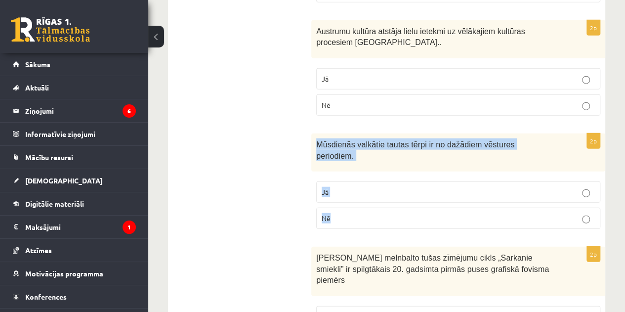
drag, startPoint x: 312, startPoint y: 122, endPoint x: 359, endPoint y: 183, distance: 77.2
click at [359, 183] on div "2p Mūsdienās valkātie tautas tērpi ir no dažādiem vēstures periodiem. Jā Nē" at bounding box center [458, 184] width 294 height 103
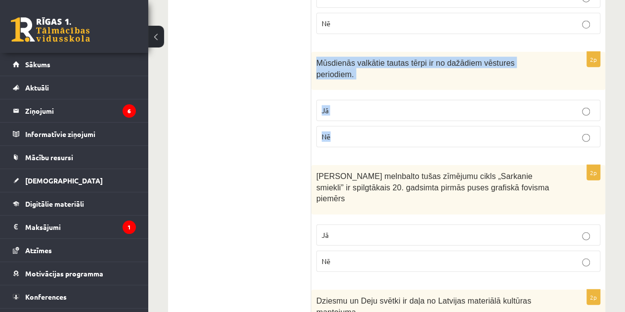
scroll to position [1257, 0]
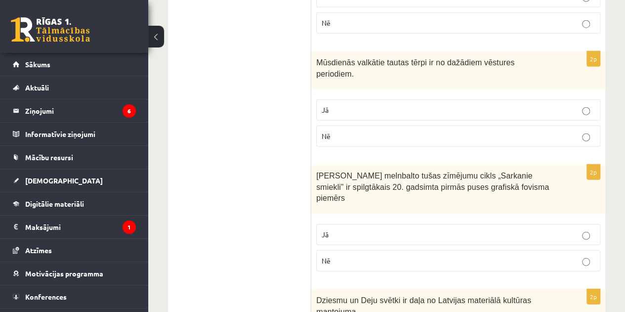
click at [253, 187] on ul "1. uzdevums 2. uzdevums 3. uzdevums 4. uzdevums 5. uzdevums" at bounding box center [244, 64] width 133 height 2287
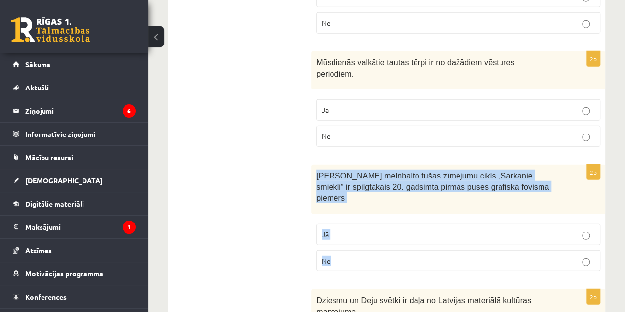
drag, startPoint x: 314, startPoint y: 143, endPoint x: 356, endPoint y: 224, distance: 91.3
click at [356, 224] on div "2p Kārļa Padega melnbalto tušas zīmējumu cikls „Sarkanie smiekli” ir spilgtākai…" at bounding box center [458, 222] width 294 height 115
click at [357, 255] on p "Nē" at bounding box center [458, 260] width 273 height 10
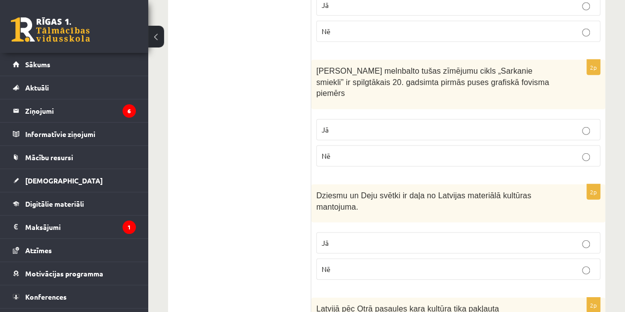
scroll to position [1362, 0]
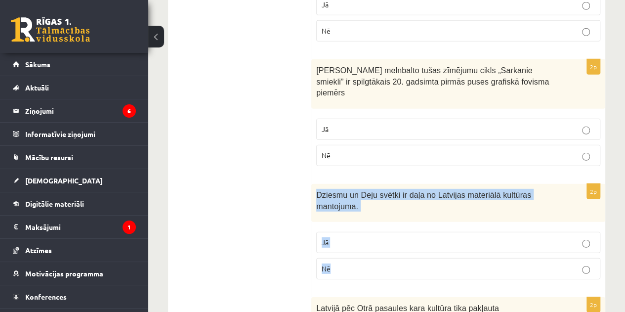
drag, startPoint x: 313, startPoint y: 149, endPoint x: 354, endPoint y: 222, distance: 83.6
click at [354, 222] on div "2p Dziesmu un Deju svētki ir daļa no Latvijas materiālā kultūras mantojuma. Jā …" at bounding box center [458, 235] width 294 height 103
click at [406, 237] on p "Jā" at bounding box center [458, 242] width 273 height 10
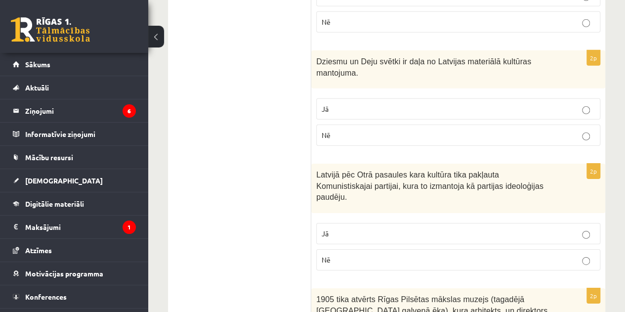
scroll to position [1503, 0]
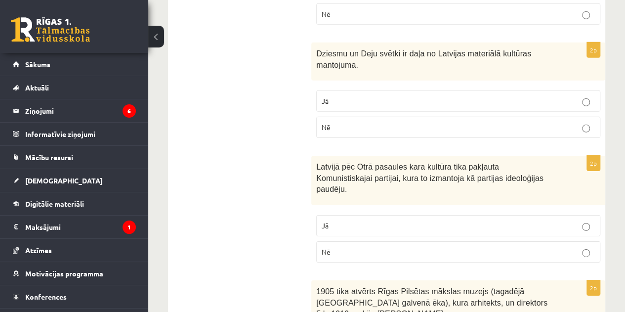
click at [444, 220] on p "Jā" at bounding box center [458, 225] width 273 height 10
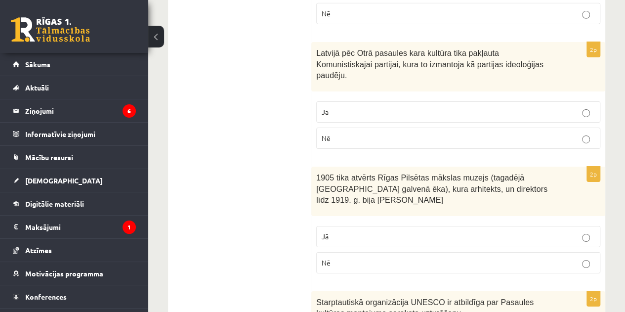
scroll to position [1617, 0]
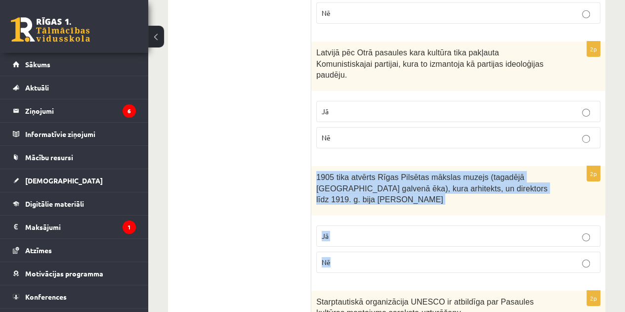
drag, startPoint x: 313, startPoint y: 118, endPoint x: 370, endPoint y: 206, distance: 105.1
click at [370, 206] on div "2p 1905 tika atvērts Rīgas Pilsētas mākslas muzejs (tagadējā Latvijas Nacionālā…" at bounding box center [458, 223] width 294 height 115
click at [384, 251] on label "Nē" at bounding box center [458, 261] width 284 height 21
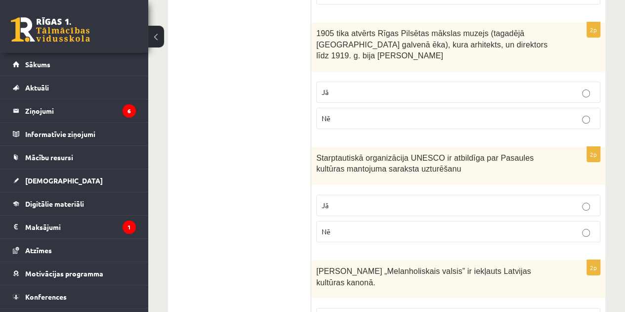
scroll to position [1765, 0]
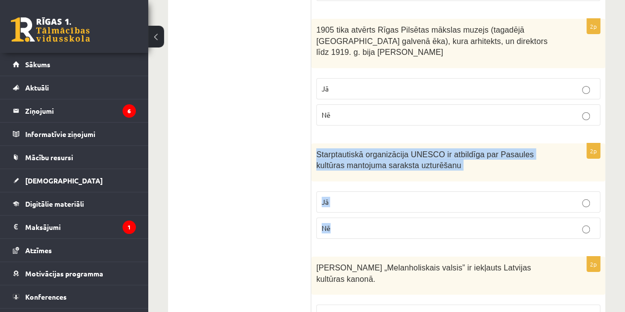
drag, startPoint x: 314, startPoint y: 96, endPoint x: 350, endPoint y: 173, distance: 85.1
click at [350, 173] on div "2p Starptautiskā organizācija UNESCO ir atbildīga par Pasaules kultūras mantoju…" at bounding box center [458, 194] width 294 height 103
click at [393, 197] on p "Jā" at bounding box center [458, 202] width 273 height 10
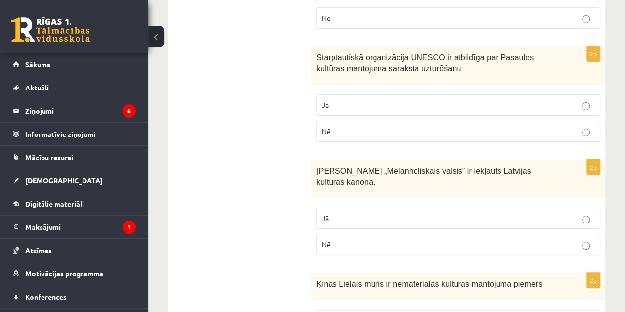
scroll to position [1863, 0]
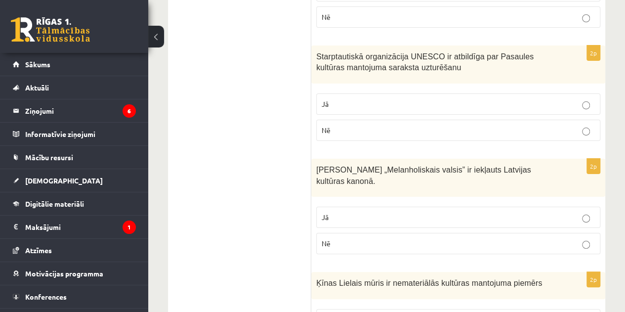
click at [363, 212] on p "Jā" at bounding box center [458, 217] width 273 height 10
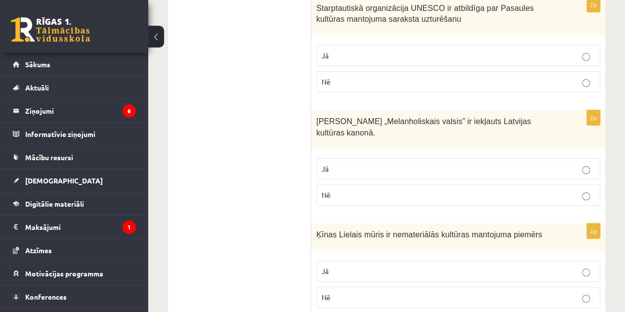
scroll to position [1911, 0]
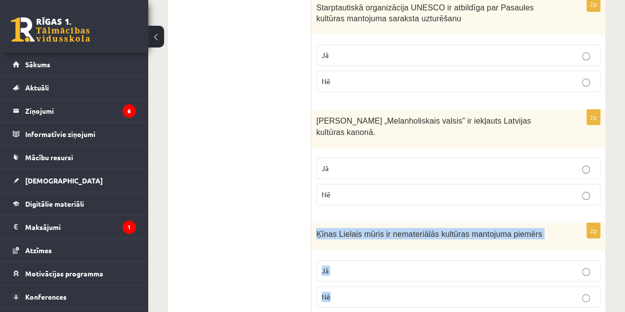
drag, startPoint x: 314, startPoint y: 172, endPoint x: 356, endPoint y: 237, distance: 76.5
click at [356, 237] on div "2p Ķīnas Lielais mūris ir nemateriālās kultūras mantojuma piemērs Jā Nē" at bounding box center [458, 269] width 294 height 92
click at [354, 291] on p "Nē" at bounding box center [458, 296] width 273 height 10
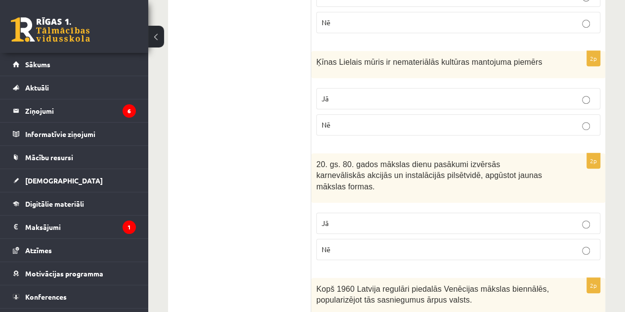
scroll to position [2084, 0]
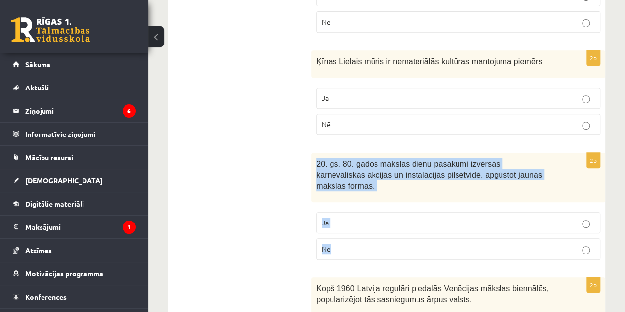
drag, startPoint x: 311, startPoint y: 100, endPoint x: 389, endPoint y: 182, distance: 113.2
click at [389, 182] on div "2p 20. gs. 80. gados mākslas dienu pasākumi izvērsās karnevāliskās akcijās un i…" at bounding box center [458, 210] width 294 height 115
click at [405, 217] on p "Jā" at bounding box center [458, 222] width 273 height 10
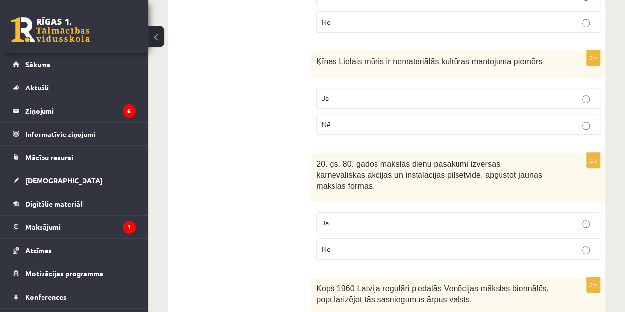
scroll to position [2109, 0]
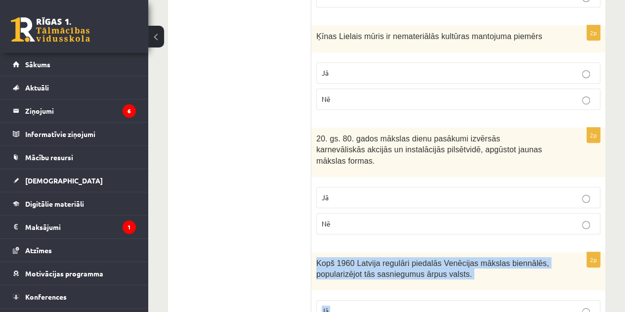
drag, startPoint x: 313, startPoint y: 189, endPoint x: 380, endPoint y: 258, distance: 96.4
click at [380, 258] on div "2p Kopš 1960 Latvija regulāri piedalās Venēcijas mākslas biennālēs, popularizēj…" at bounding box center [458, 303] width 294 height 103
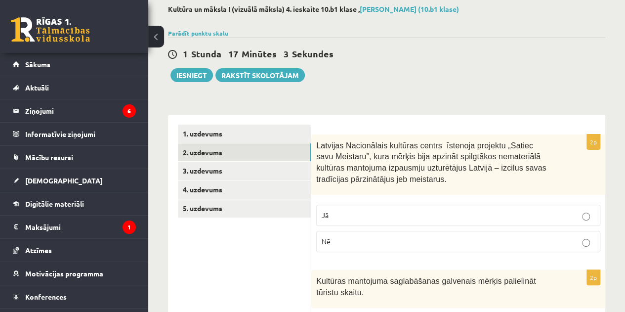
scroll to position [0, 0]
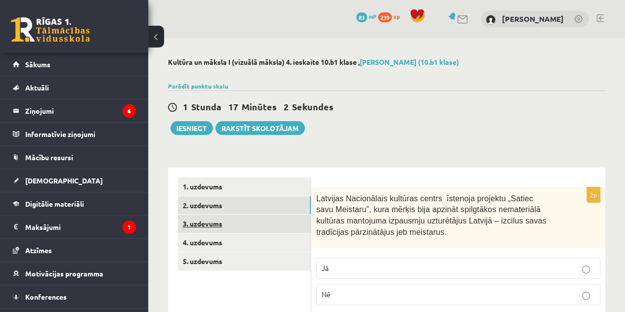
click at [207, 223] on link "3. uzdevums" at bounding box center [244, 223] width 133 height 18
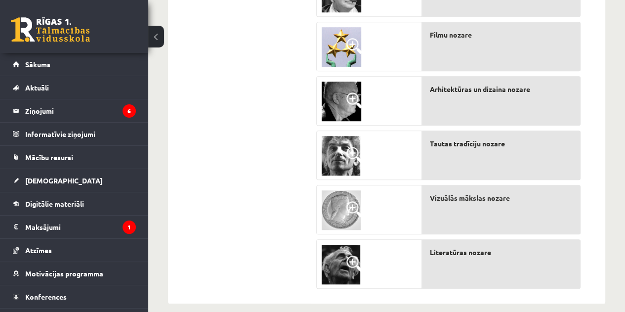
scroll to position [309, 0]
click at [333, 269] on img at bounding box center [341, 265] width 39 height 40
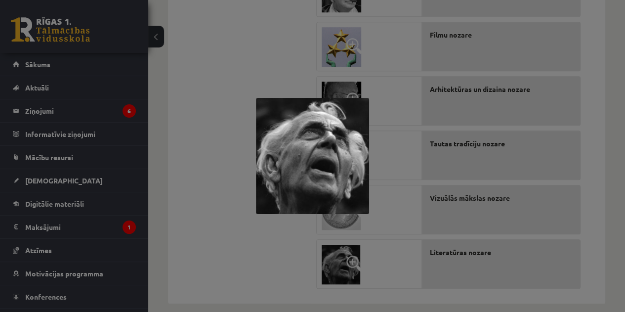
click at [385, 188] on div at bounding box center [312, 156] width 625 height 312
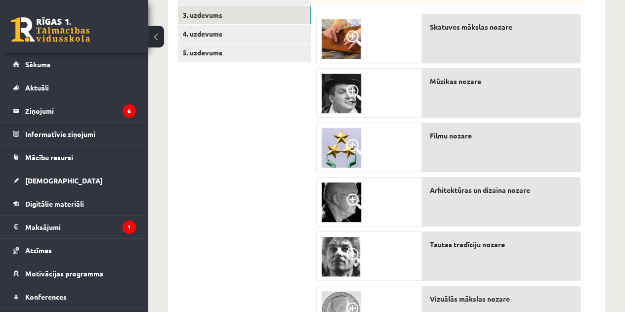
scroll to position [207, 0]
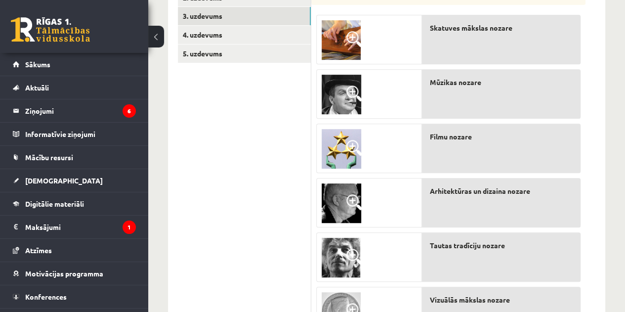
click at [335, 38] on img at bounding box center [341, 40] width 39 height 40
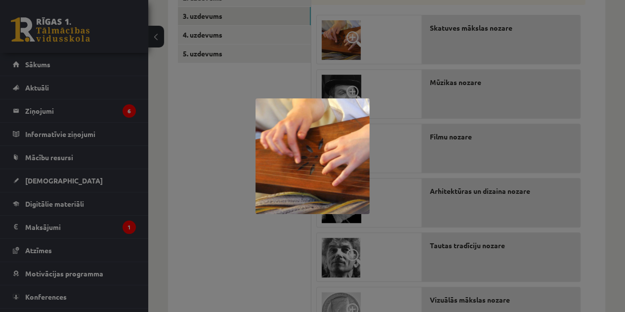
click at [446, 246] on div at bounding box center [312, 156] width 625 height 312
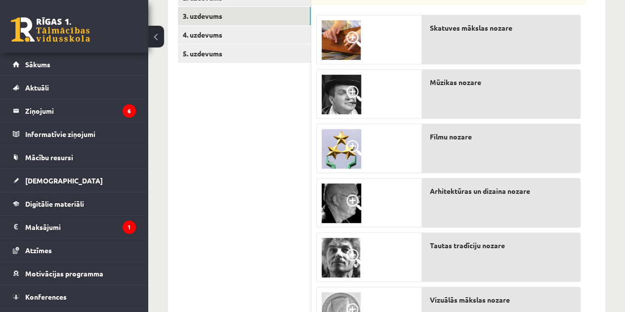
click at [472, 248] on span "Tautas tradīciju nozare" at bounding box center [467, 245] width 75 height 10
click at [339, 103] on img at bounding box center [342, 95] width 40 height 40
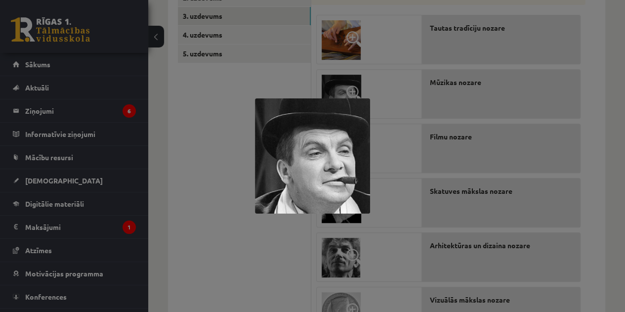
click at [396, 213] on div at bounding box center [312, 156] width 625 height 312
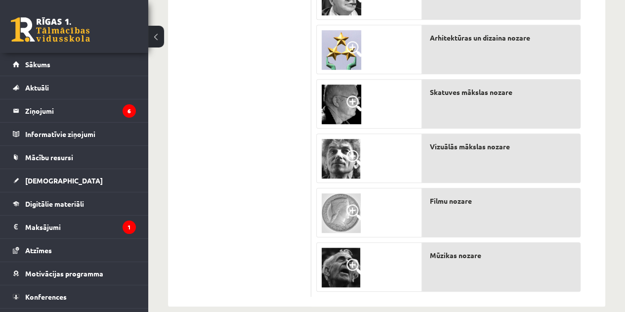
scroll to position [307, 0]
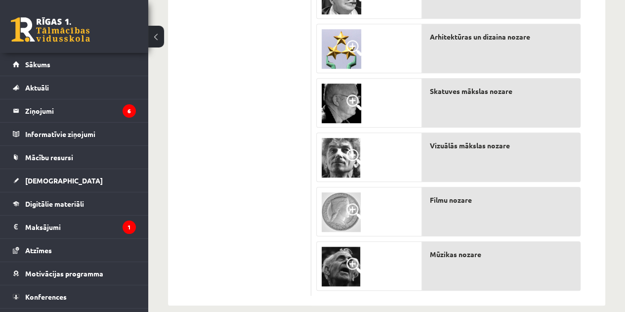
click at [350, 171] on img at bounding box center [341, 158] width 39 height 40
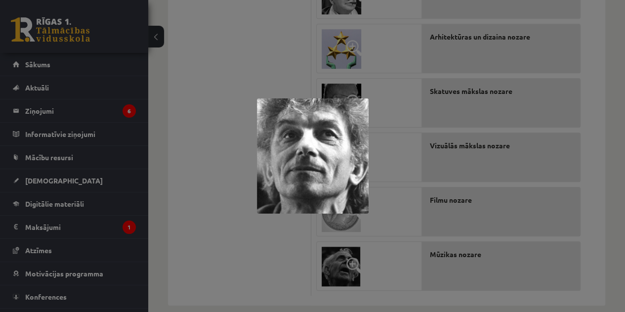
click at [551, 192] on div at bounding box center [312, 156] width 625 height 312
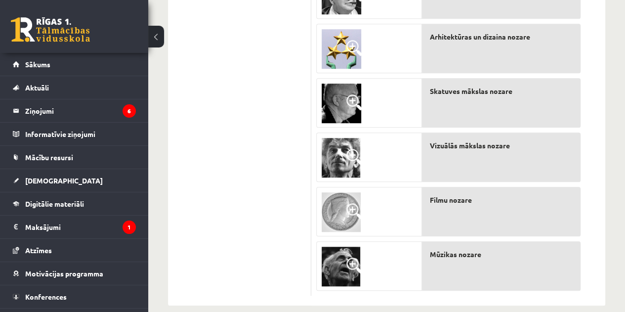
click at [331, 273] on img at bounding box center [341, 267] width 39 height 40
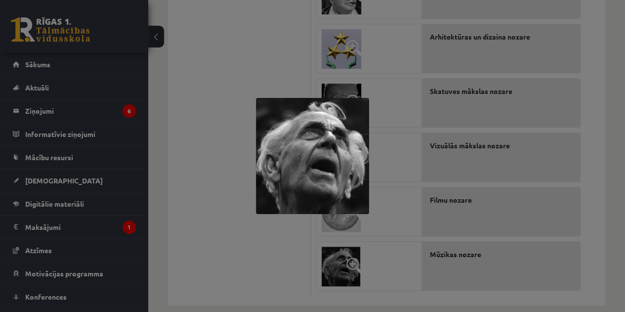
click at [402, 199] on div at bounding box center [312, 156] width 625 height 312
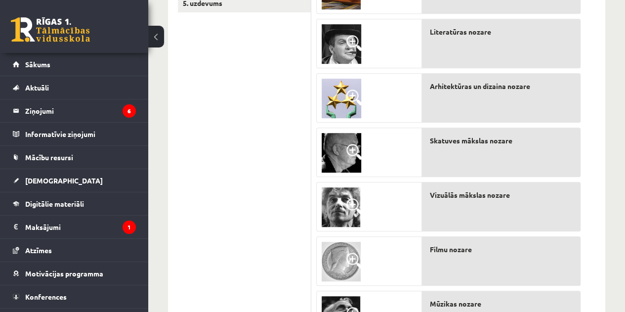
scroll to position [265, 0]
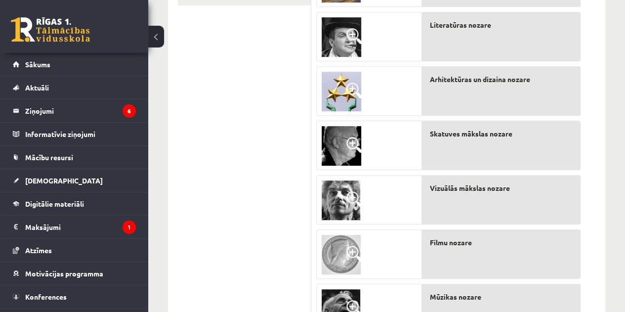
click at [336, 156] on img at bounding box center [342, 146] width 40 height 40
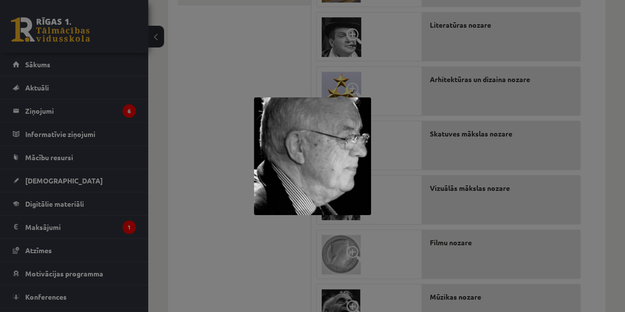
click at [406, 167] on div at bounding box center [312, 156] width 625 height 312
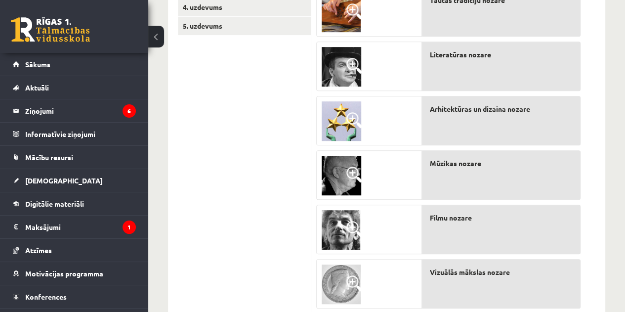
scroll to position [248, 0]
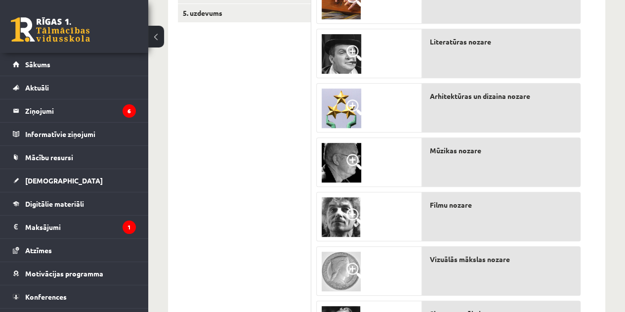
click at [333, 167] on img at bounding box center [342, 163] width 40 height 40
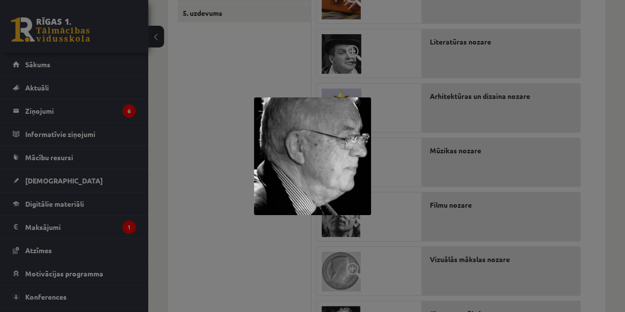
click at [226, 232] on div at bounding box center [312, 156] width 625 height 312
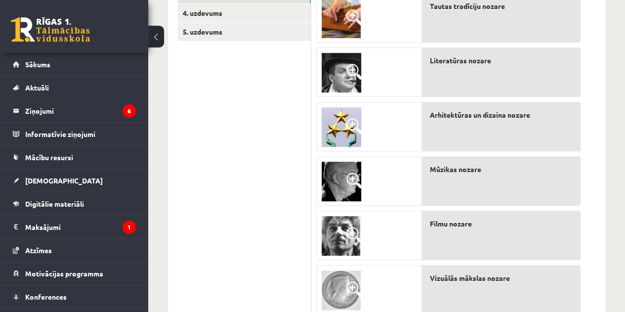
scroll to position [227, 0]
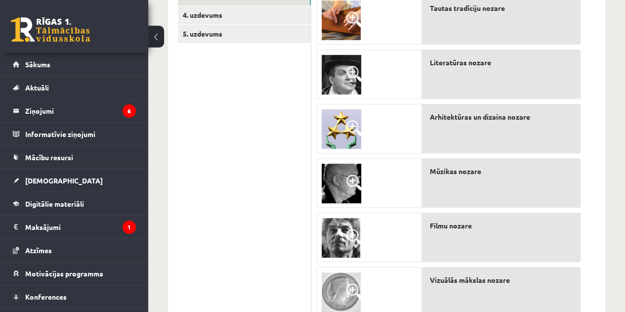
click at [335, 90] on img at bounding box center [342, 75] width 40 height 40
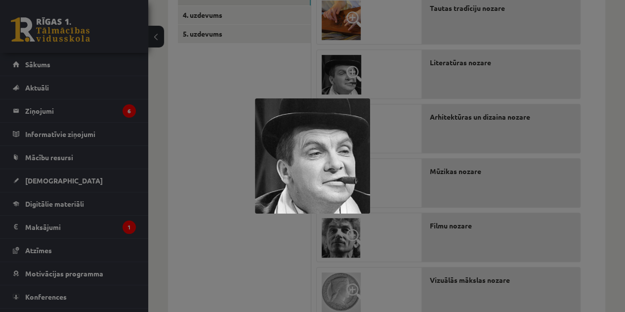
click at [221, 195] on div at bounding box center [312, 156] width 625 height 312
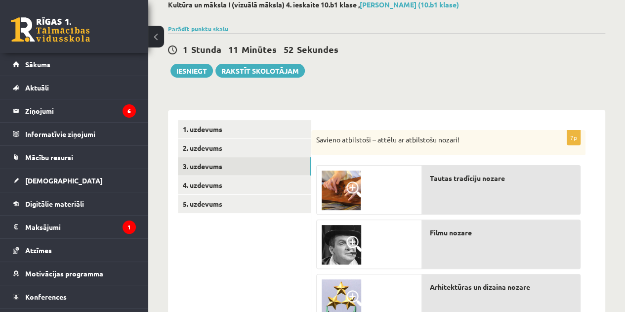
scroll to position [57, 0]
click at [226, 188] on link "4. uzdevums" at bounding box center [244, 185] width 133 height 18
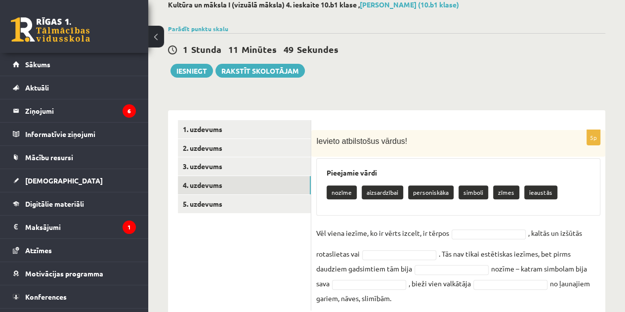
scroll to position [84, 0]
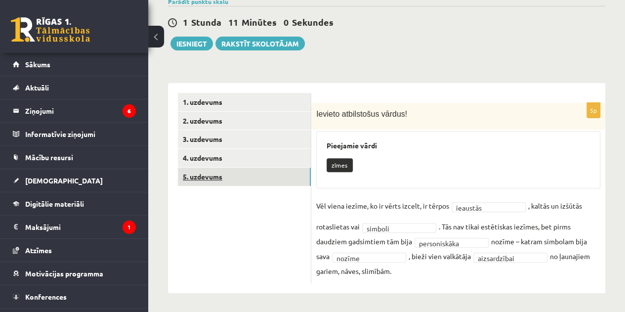
click at [236, 181] on link "5. uzdevums" at bounding box center [244, 176] width 133 height 18
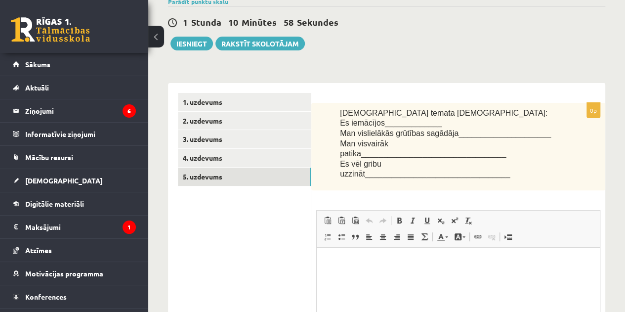
scroll to position [0, 0]
click at [400, 125] on span "Es iemācījos_____________" at bounding box center [391, 123] width 102 height 8
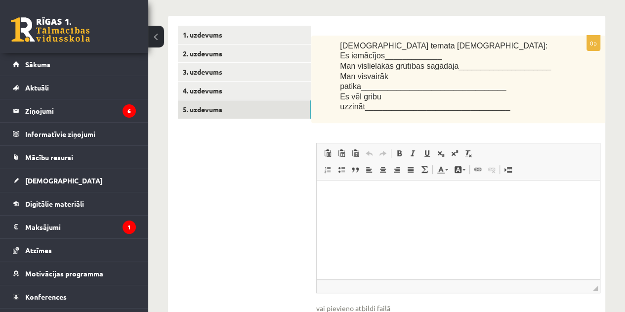
scroll to position [128, 0]
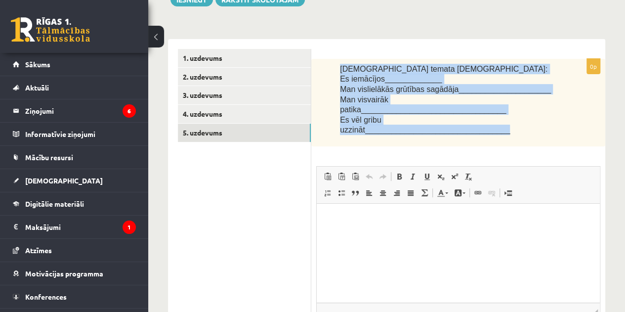
drag, startPoint x: 532, startPoint y: 110, endPoint x: 330, endPoint y: 67, distance: 206.1
click at [330, 67] on div "Šī temata ietvaros: Es iemācījos_____________ Man vislielākās grūtības sagādāja…" at bounding box center [458, 102] width 294 height 87
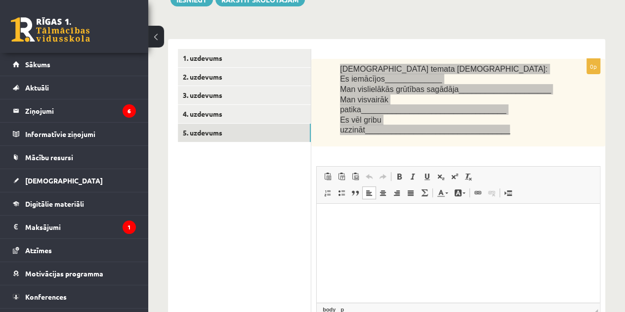
click at [409, 234] on html at bounding box center [458, 219] width 283 height 30
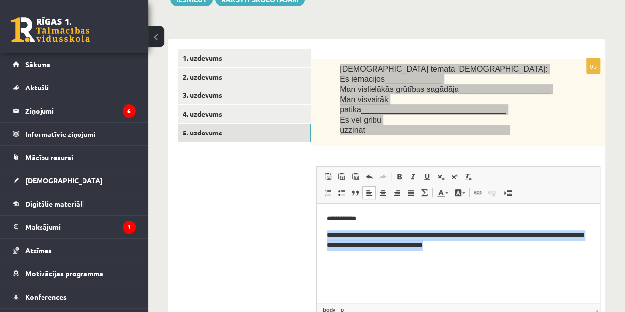
drag, startPoint x: 471, startPoint y: 248, endPoint x: 321, endPoint y: 236, distance: 150.7
click at [321, 236] on html "**********" at bounding box center [458, 232] width 283 height 57
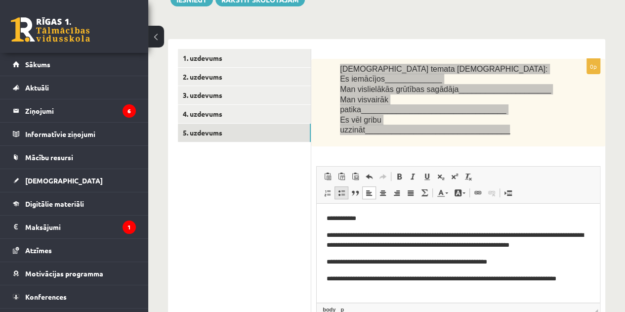
scroll to position [0, 0]
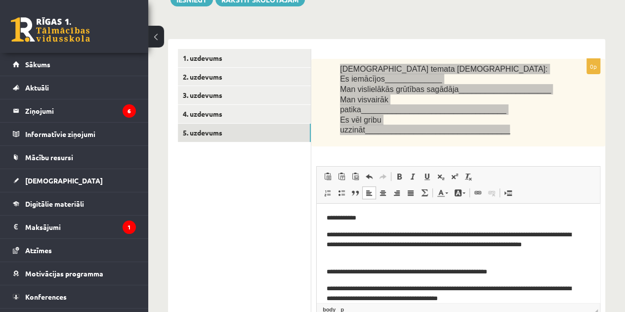
click at [413, 218] on p "**********" at bounding box center [455, 218] width 256 height 10
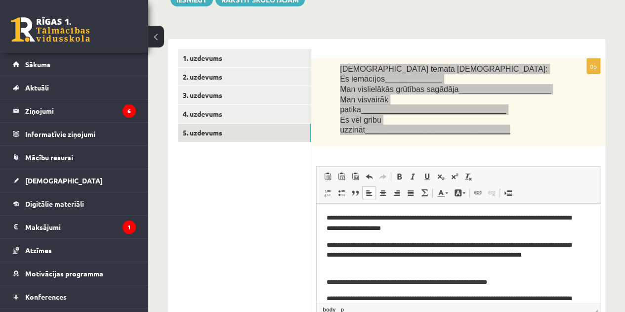
scroll to position [22, 0]
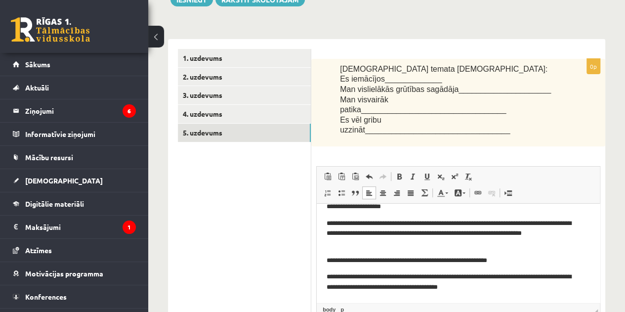
click at [209, 233] on ul "1. uzdevums 2. uzdevums 3. uzdevums 4. uzdevums 5. uzdevums" at bounding box center [244, 210] width 133 height 323
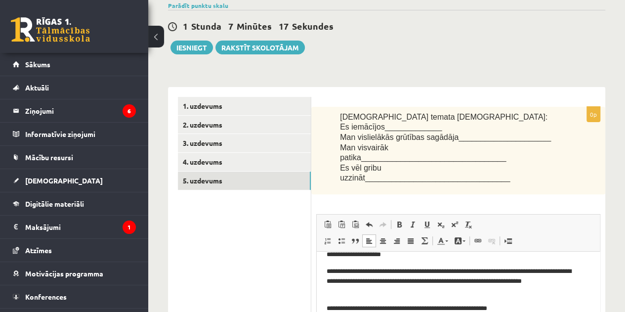
scroll to position [67, 0]
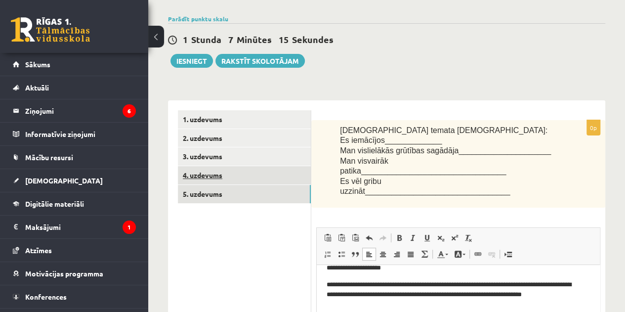
click at [268, 173] on link "4. uzdevums" at bounding box center [244, 175] width 133 height 18
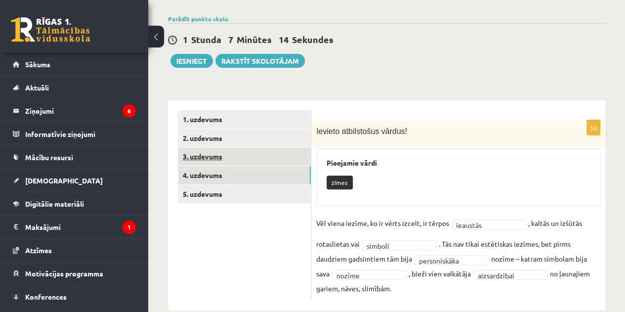
click at [238, 159] on link "3. uzdevums" at bounding box center [244, 156] width 133 height 18
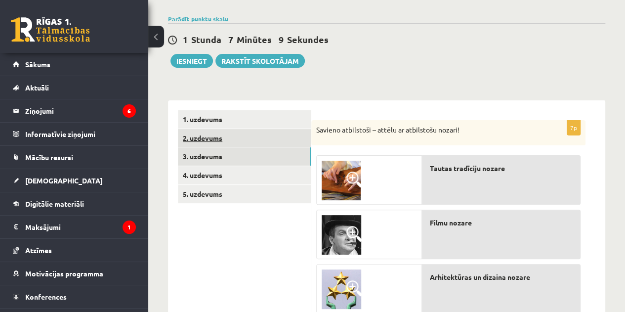
click at [245, 146] on link "2. uzdevums" at bounding box center [244, 138] width 133 height 18
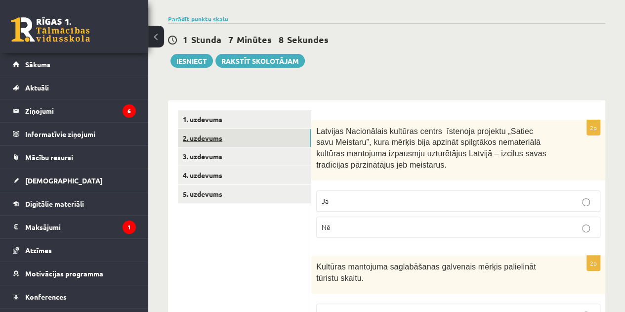
click at [259, 131] on link "2. uzdevums" at bounding box center [244, 138] width 133 height 18
click at [240, 120] on link "1. uzdevums" at bounding box center [244, 119] width 133 height 18
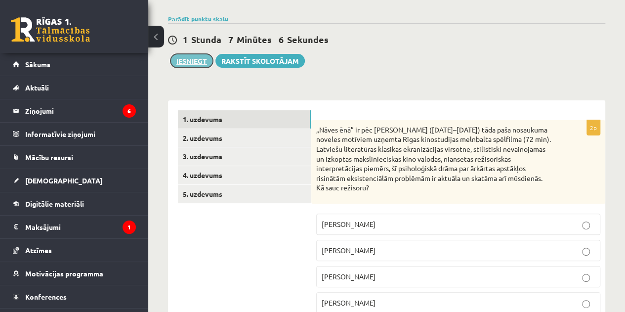
click at [192, 58] on button "Iesniegt" at bounding box center [191, 61] width 42 height 14
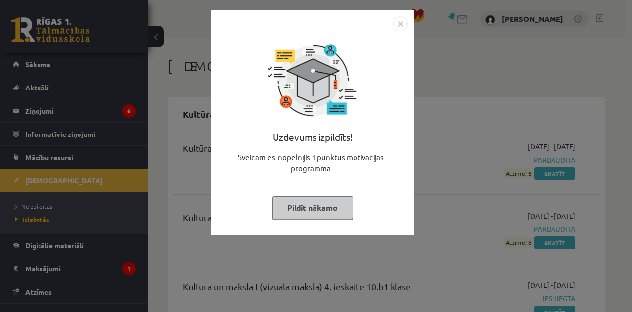
click at [401, 21] on img "Close" at bounding box center [400, 23] width 15 height 15
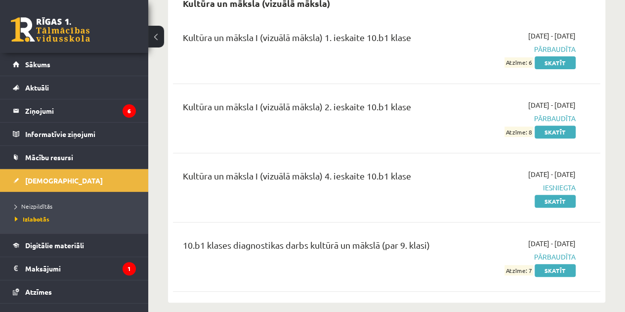
scroll to position [110, 0]
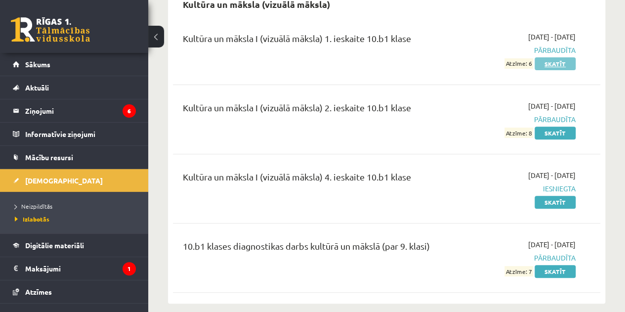
click at [566, 59] on link "Skatīt" at bounding box center [555, 63] width 41 height 13
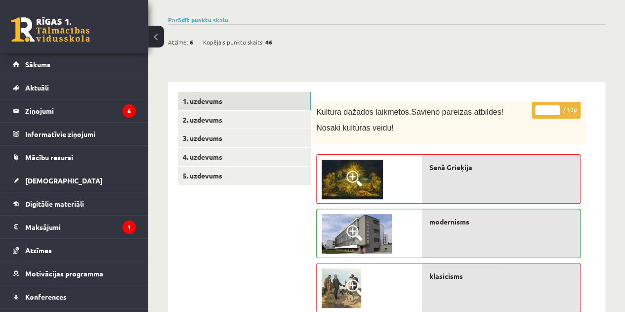
scroll to position [63, 0]
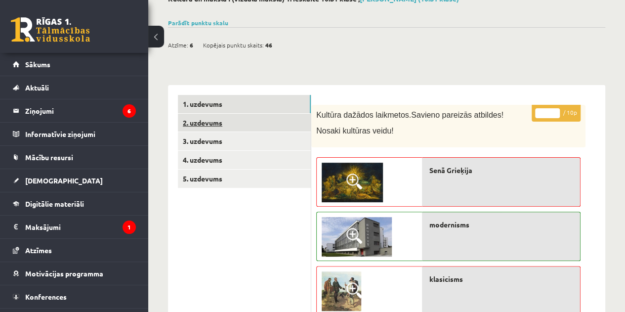
click at [207, 120] on link "2. uzdevums" at bounding box center [244, 123] width 133 height 18
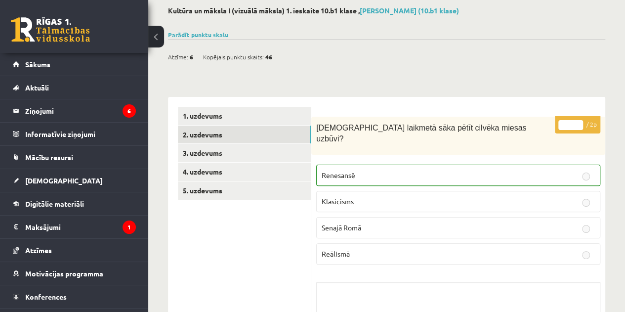
scroll to position [24, 0]
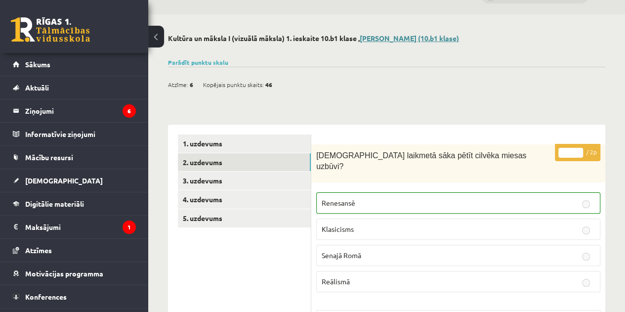
click at [424, 37] on link "Linda Kalniņa (10.b1 klase)" at bounding box center [409, 38] width 99 height 9
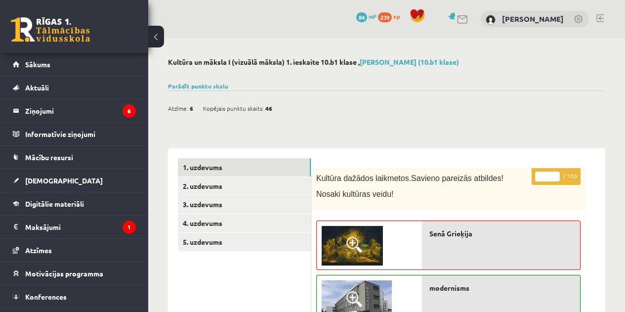
scroll to position [24, 0]
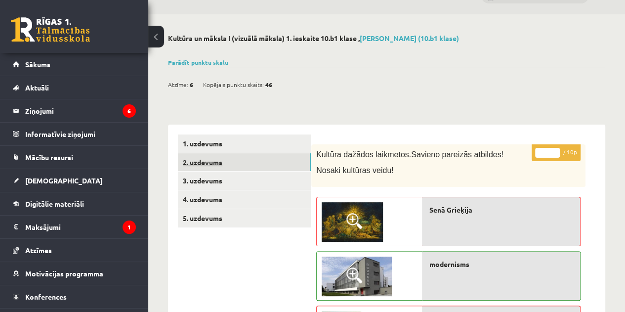
click at [218, 158] on link "2. uzdevums" at bounding box center [244, 162] width 133 height 18
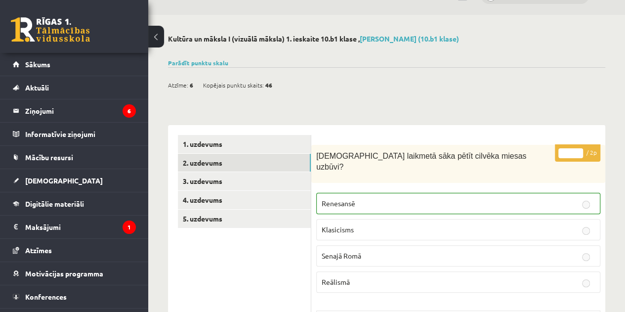
scroll to position [12, 0]
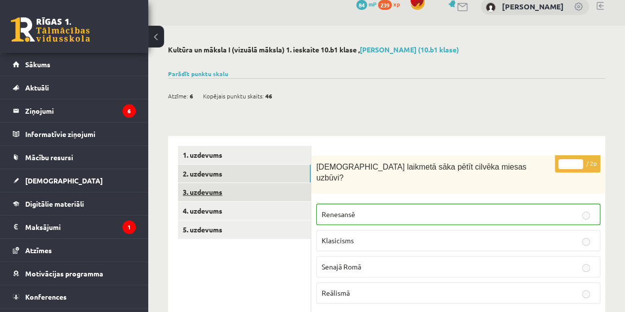
click at [232, 190] on link "3. uzdevums" at bounding box center [244, 192] width 133 height 18
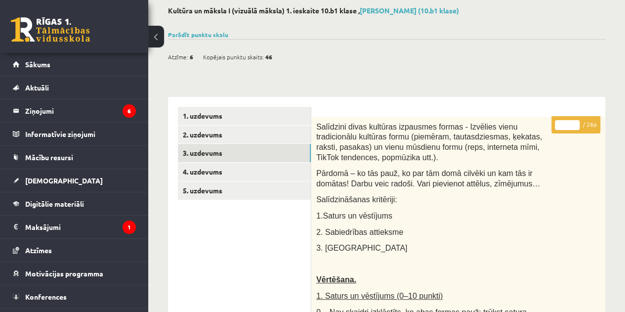
scroll to position [0, 0]
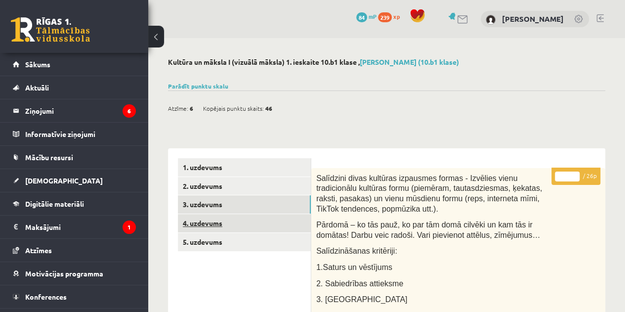
click at [210, 223] on link "4. uzdevums" at bounding box center [244, 223] width 133 height 18
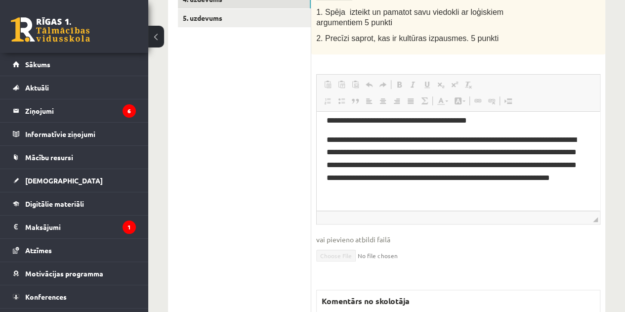
scroll to position [86, 0]
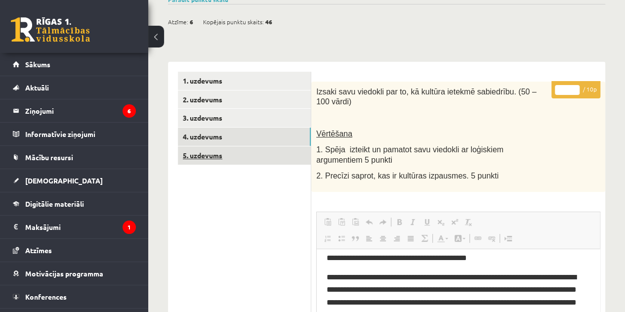
click at [211, 157] on link "5. uzdevums" at bounding box center [244, 155] width 133 height 18
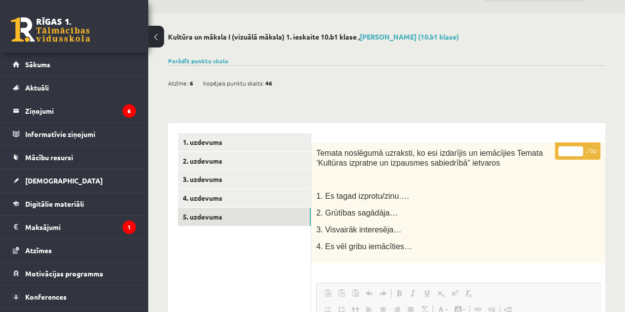
scroll to position [0, 0]
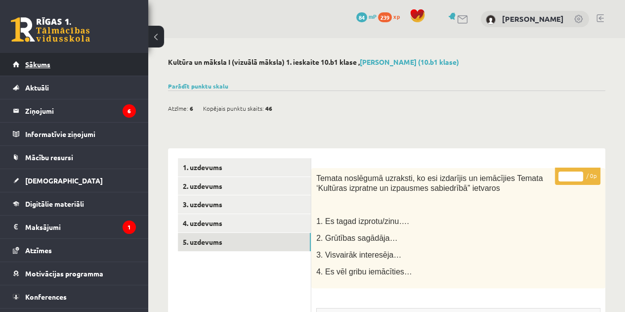
click at [39, 65] on span "Sākums" at bounding box center [37, 64] width 25 height 9
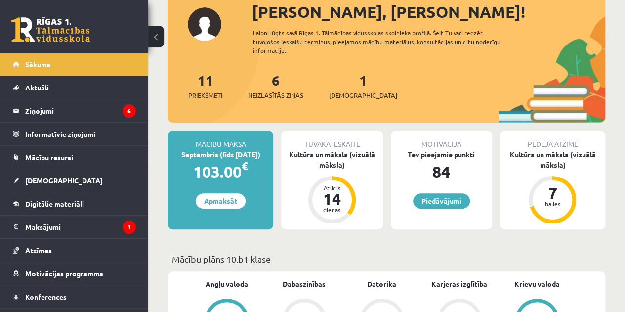
scroll to position [76, 0]
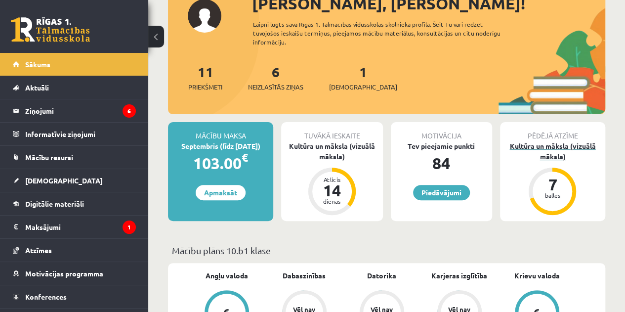
click at [569, 174] on div "7 balles" at bounding box center [552, 190] width 47 height 47
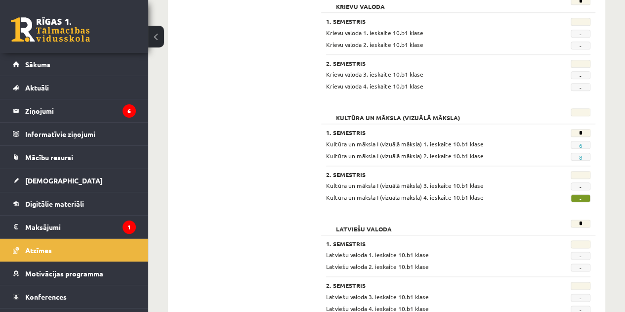
scroll to position [497, 0]
click at [579, 143] on link "6" at bounding box center [580, 146] width 3 height 8
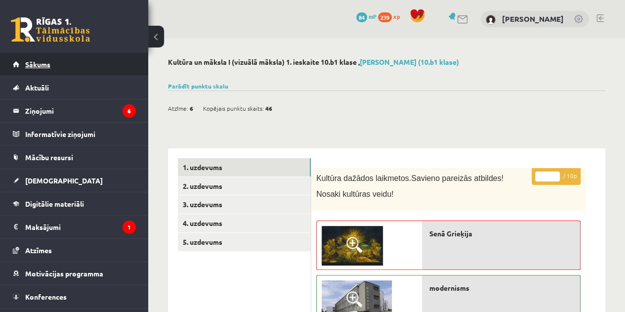
click at [74, 66] on link "Sākums" at bounding box center [74, 64] width 123 height 23
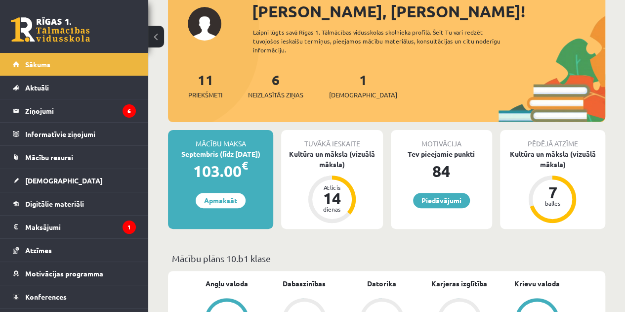
scroll to position [71, 0]
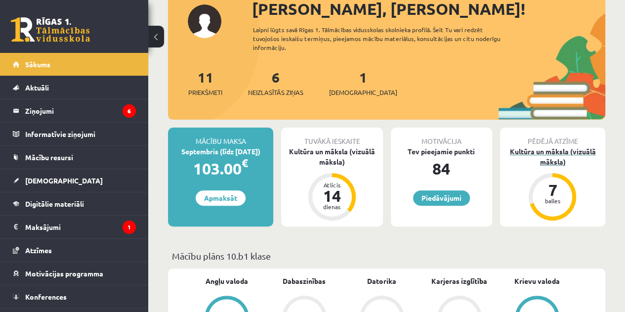
click at [562, 160] on div "Kultūra un māksla (vizuālā māksla)" at bounding box center [552, 156] width 105 height 21
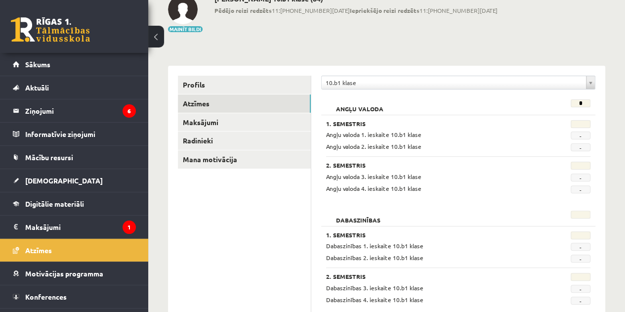
scroll to position [66, 0]
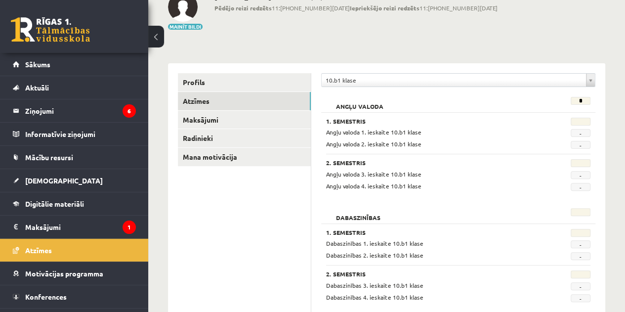
click at [453, 188] on div "Angļu valoda 4. ieskaite 10.b1 klase" at bounding box center [435, 185] width 233 height 9
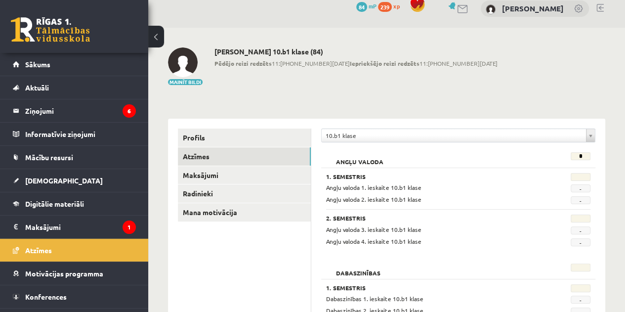
scroll to position [0, 0]
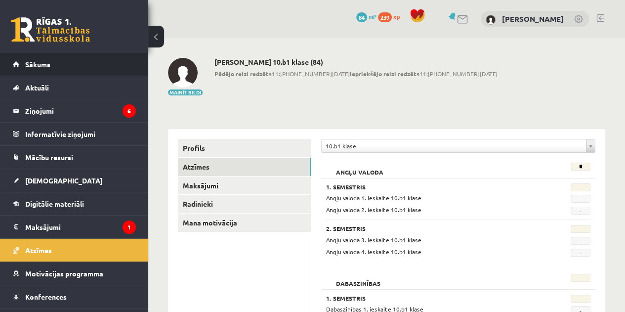
click at [62, 67] on link "Sākums" at bounding box center [74, 64] width 123 height 23
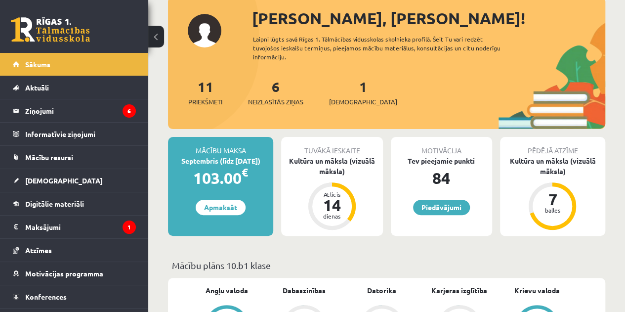
scroll to position [81, 0]
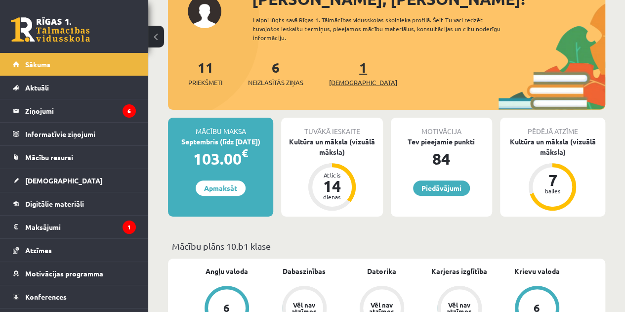
click at [351, 79] on span "[DEMOGRAPHIC_DATA]" at bounding box center [363, 83] width 68 height 10
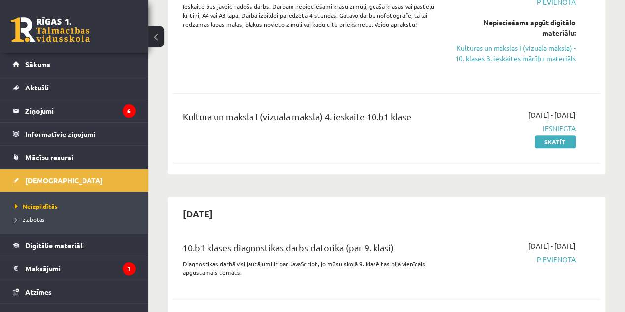
scroll to position [160, 0]
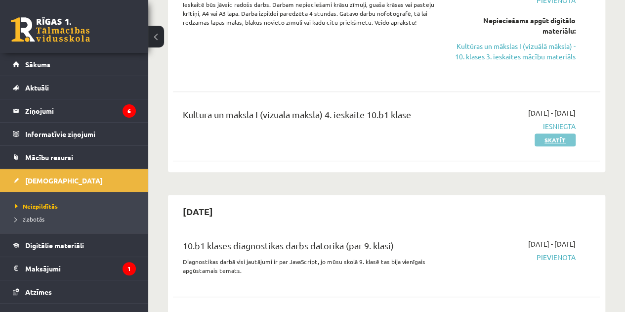
click at [560, 146] on link "Skatīt" at bounding box center [555, 139] width 41 height 13
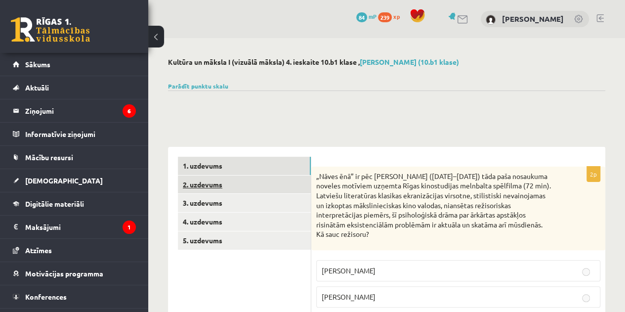
click at [248, 185] on link "2. uzdevums" at bounding box center [244, 184] width 133 height 18
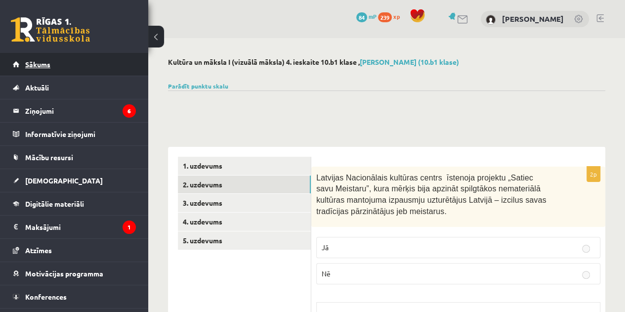
click at [54, 65] on link "Sākums" at bounding box center [74, 64] width 123 height 23
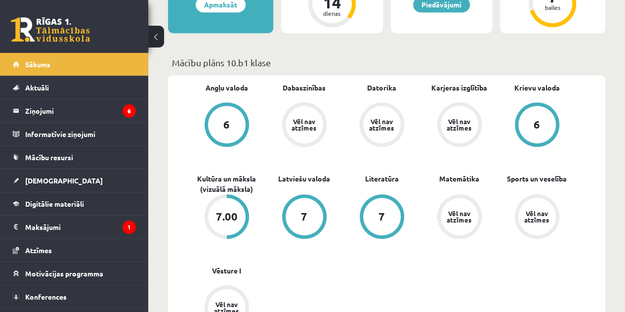
scroll to position [267, 0]
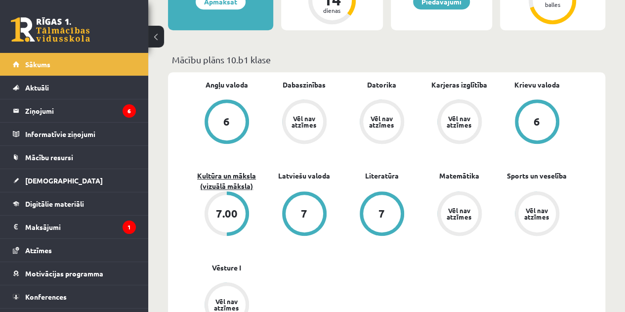
click at [222, 181] on link "Kultūra un māksla (vizuālā māksla)" at bounding box center [227, 180] width 78 height 21
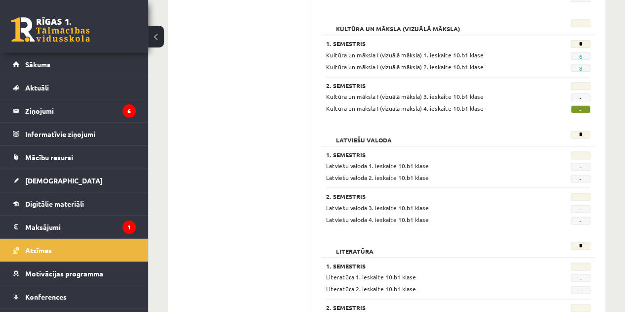
scroll to position [573, 0]
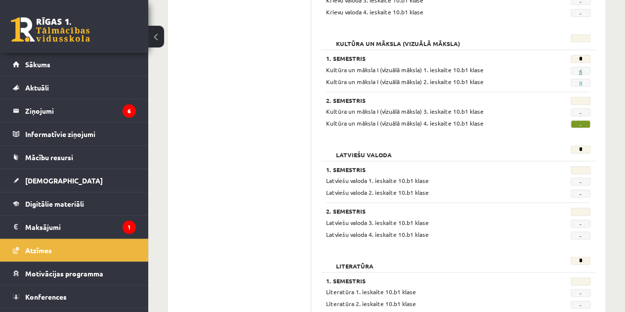
click at [580, 70] on link "6" at bounding box center [580, 71] width 3 height 8
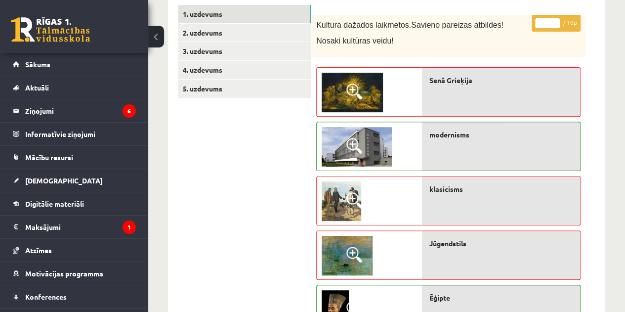
scroll to position [156, 0]
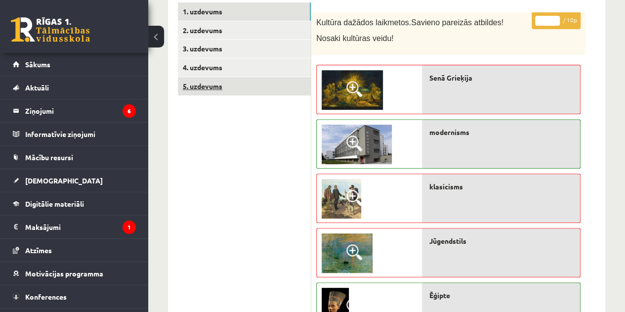
click at [269, 86] on link "5. uzdevums" at bounding box center [244, 86] width 133 height 18
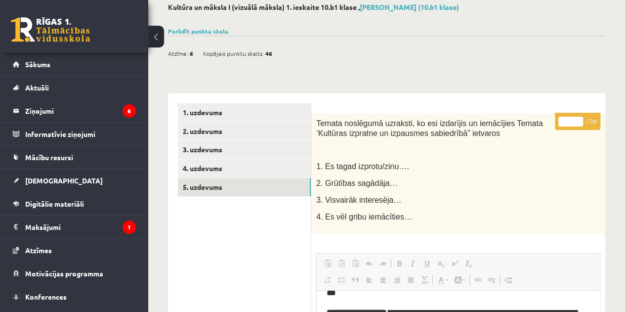
scroll to position [54, 0]
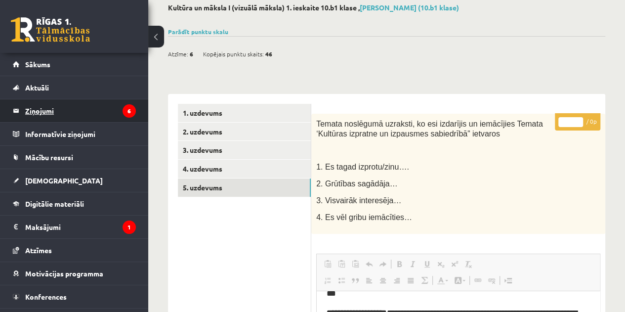
click at [55, 108] on legend "Ziņojumi 6" at bounding box center [80, 110] width 111 height 23
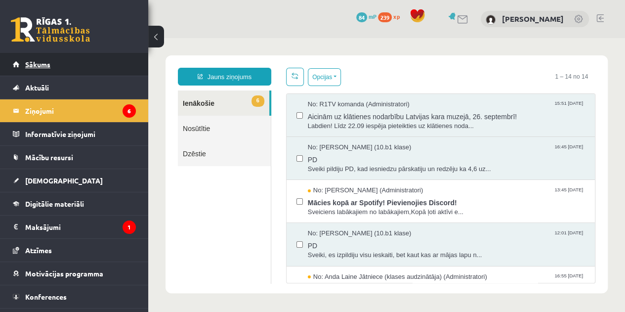
click at [51, 65] on link "Sākums" at bounding box center [74, 64] width 123 height 23
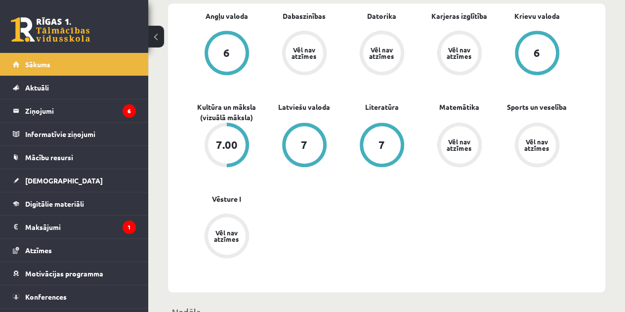
scroll to position [385, 0]
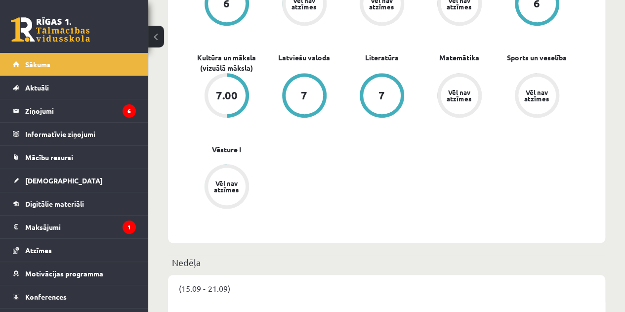
click at [225, 169] on div "Vēl nav atzīmes" at bounding box center [227, 186] width 38 height 38
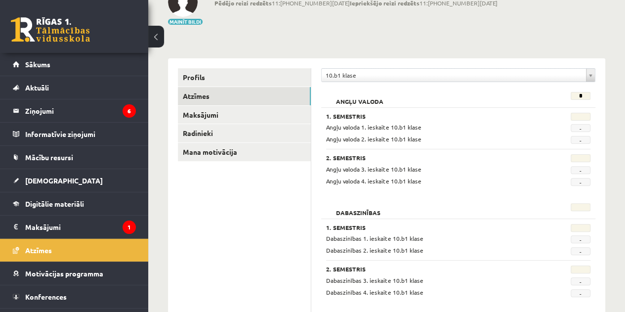
scroll to position [73, 0]
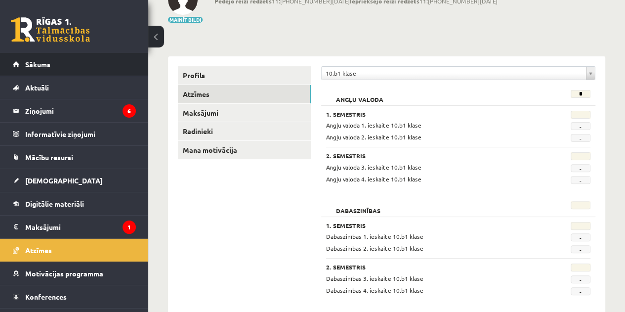
click at [43, 59] on link "Sākums" at bounding box center [74, 64] width 123 height 23
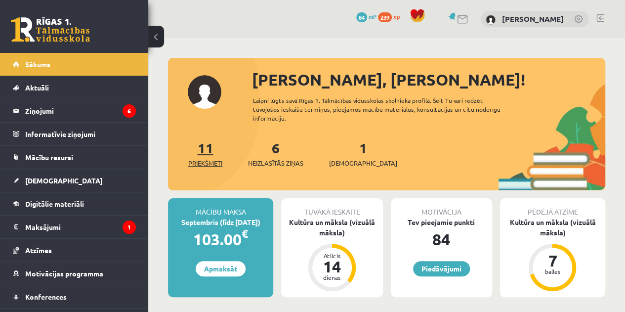
click at [207, 166] on span "Priekšmeti" at bounding box center [205, 163] width 34 height 10
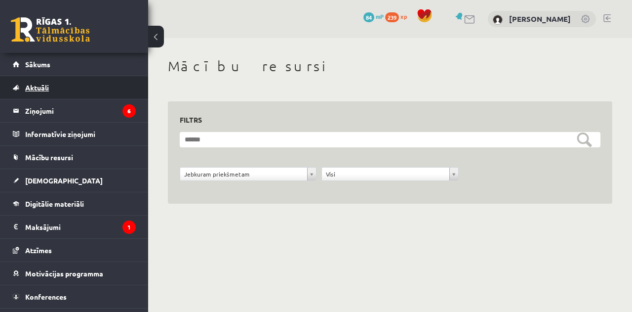
click at [59, 84] on link "Aktuāli" at bounding box center [74, 87] width 123 height 23
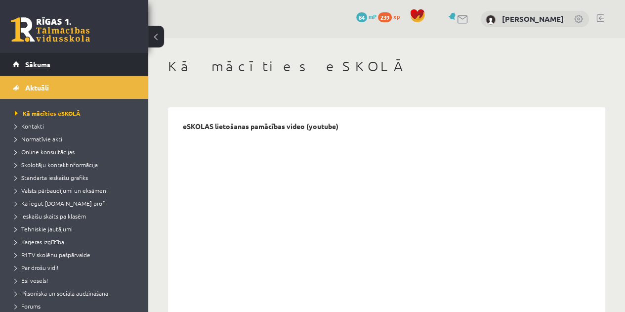
click at [68, 66] on link "Sākums" at bounding box center [74, 64] width 123 height 23
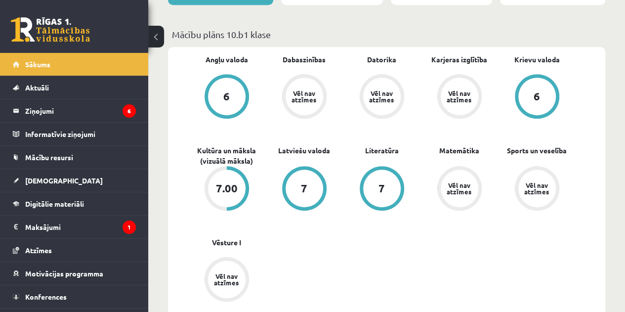
scroll to position [293, 0]
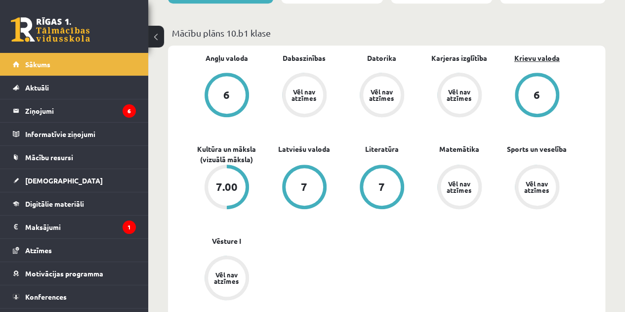
click at [536, 61] on link "Krievu valoda" at bounding box center [536, 58] width 45 height 10
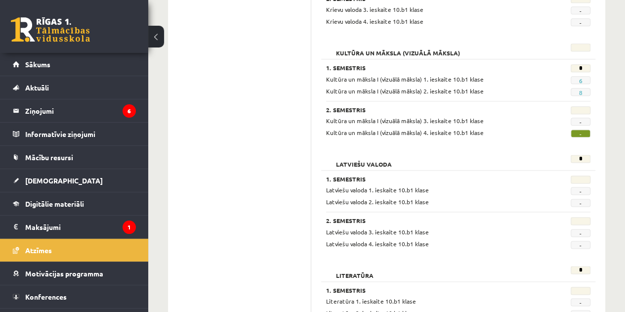
scroll to position [563, 0]
click at [580, 90] on link "8" at bounding box center [580, 93] width 3 height 8
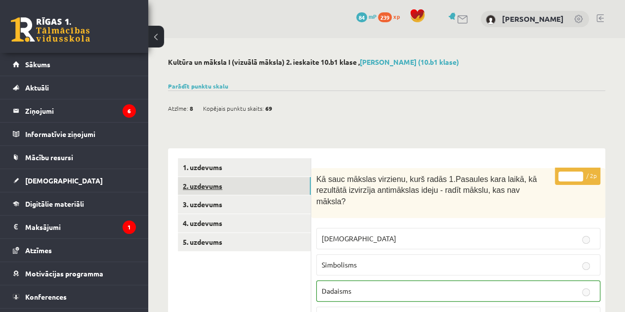
click at [230, 187] on link "2. uzdevums" at bounding box center [244, 186] width 133 height 18
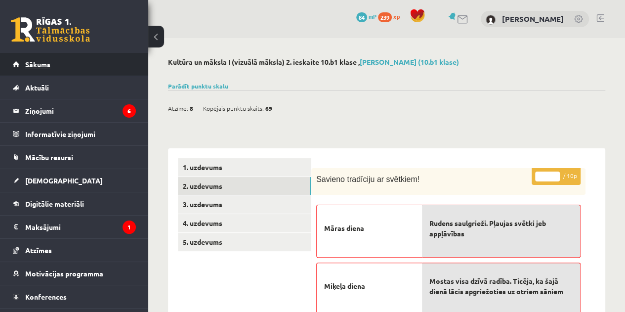
click at [80, 72] on link "Sākums" at bounding box center [74, 64] width 123 height 23
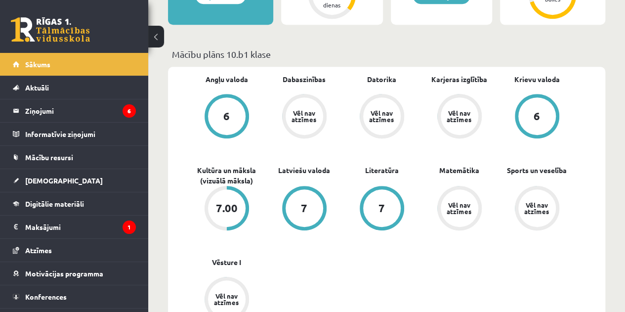
scroll to position [272, 0]
click at [226, 81] on link "Angļu valoda" at bounding box center [227, 80] width 42 height 10
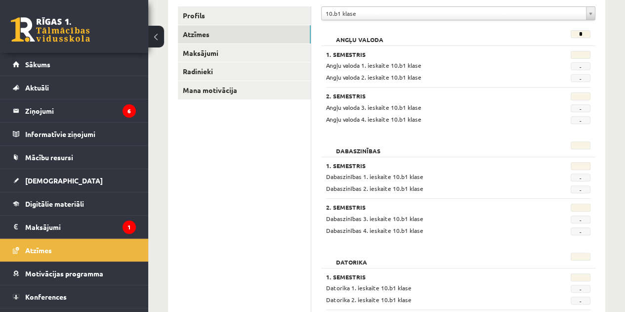
scroll to position [135, 0]
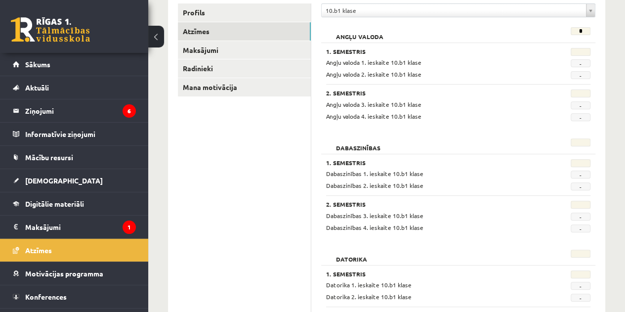
click at [475, 126] on div "Angļu valoda * 1. Semestris Angļu valoda 1. ieskaite 10.b1 klase - Angļu valoda…" at bounding box center [458, 75] width 274 height 106
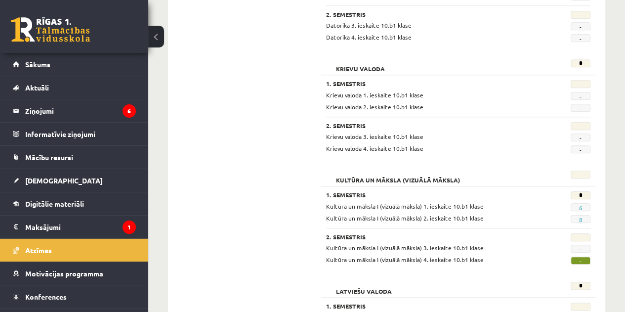
scroll to position [469, 0]
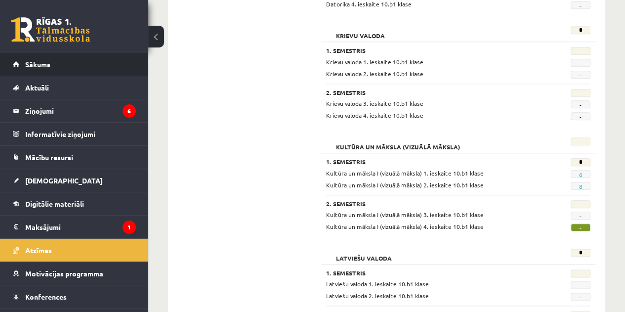
click at [54, 61] on link "Sākums" at bounding box center [74, 64] width 123 height 23
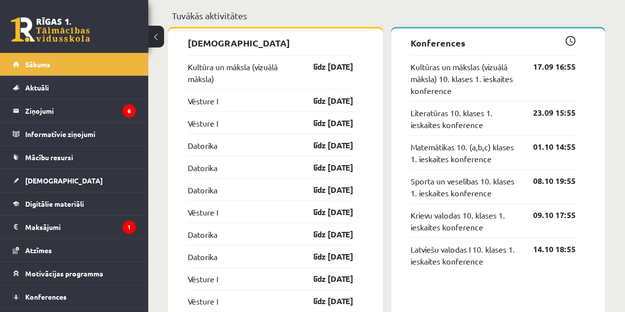
scroll to position [903, 0]
click at [262, 67] on link "Kultūra un māksla (vizuālā māksla)" at bounding box center [242, 73] width 108 height 24
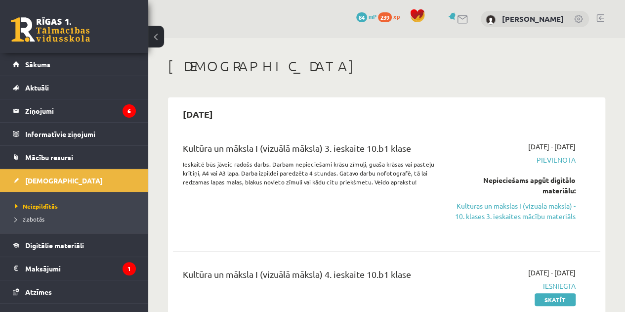
click at [393, 222] on div "Kultūra un māksla I (vizuālā māksla) 3. ieskaite 10.b1 klase Ieskaitē būs jāvei…" at bounding box center [311, 188] width 272 height 94
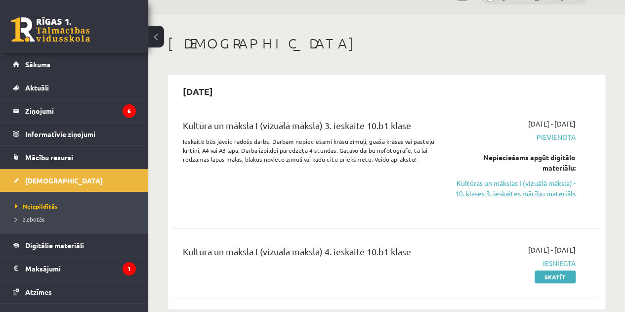
scroll to position [55, 0]
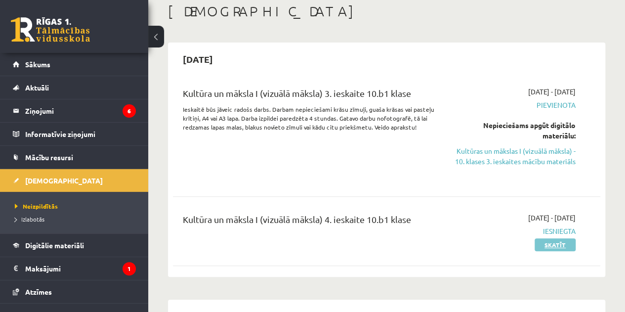
click at [554, 251] on link "Skatīt" at bounding box center [555, 244] width 41 height 13
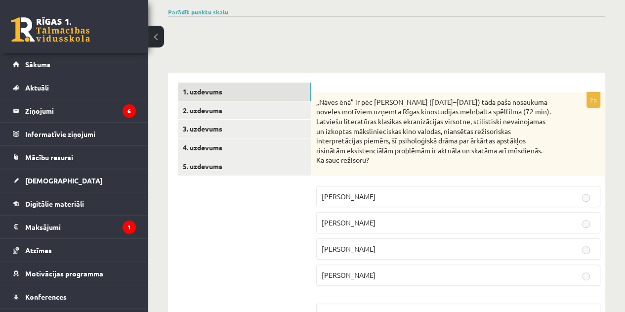
scroll to position [75, 0]
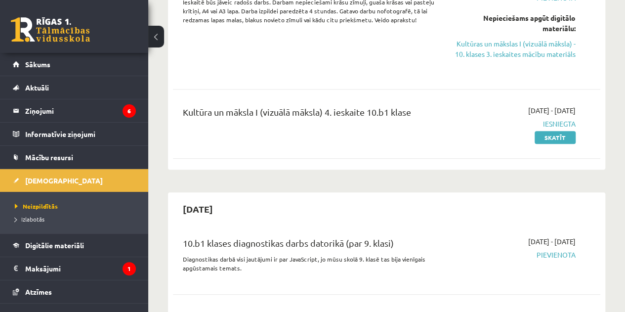
scroll to position [163, 0]
click at [45, 218] on link "Izlabotās" at bounding box center [77, 218] width 124 height 9
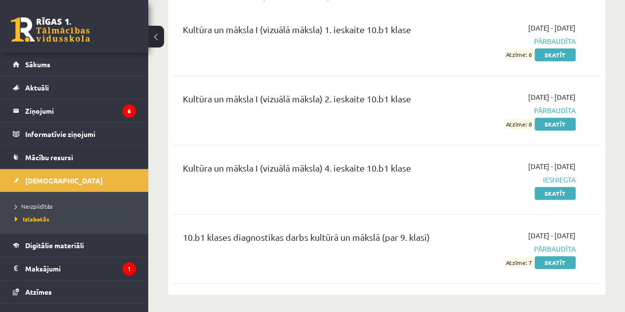
scroll to position [120, 0]
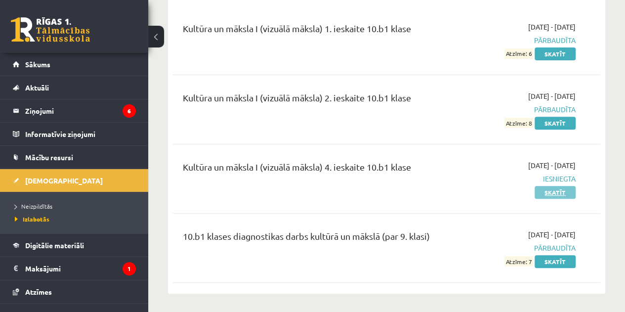
click at [554, 189] on link "Skatīt" at bounding box center [555, 192] width 41 height 13
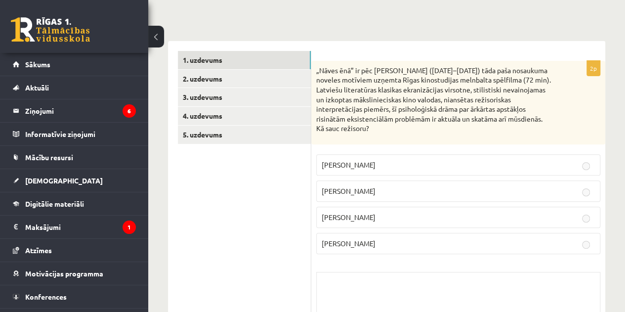
scroll to position [100, 0]
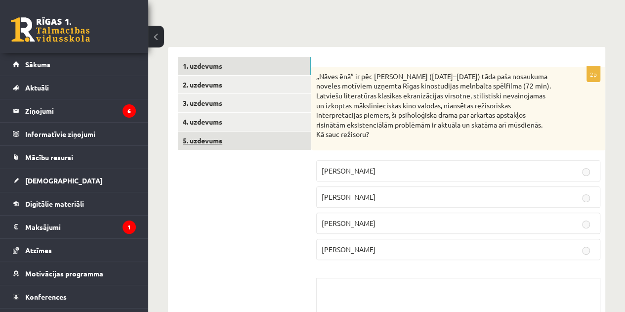
click at [205, 142] on link "5. uzdevums" at bounding box center [244, 140] width 133 height 18
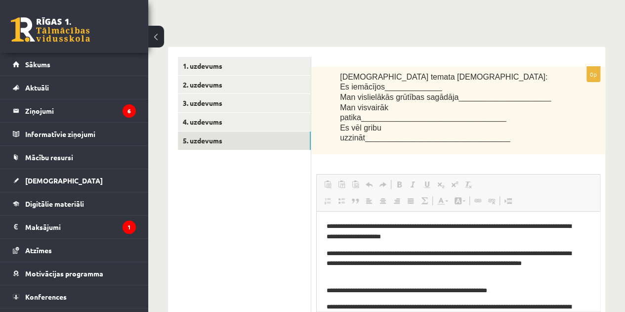
scroll to position [22, 0]
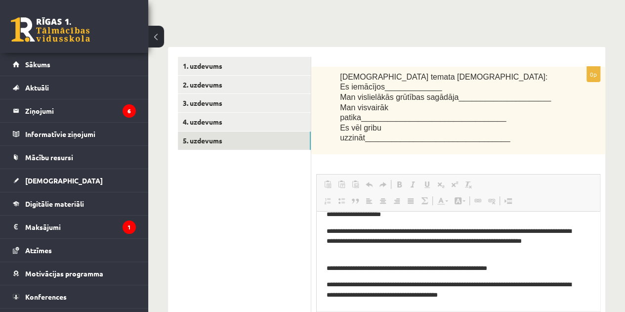
click at [274, 264] on ul "1. uzdevums 2. uzdevums 3. uzdevums 4. uzdevums 5. uzdevums" at bounding box center [244, 275] width 133 height 436
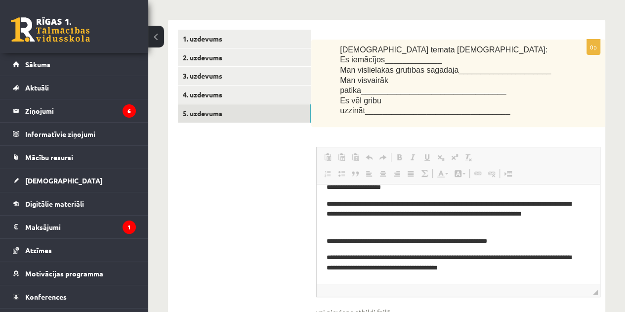
scroll to position [0, 0]
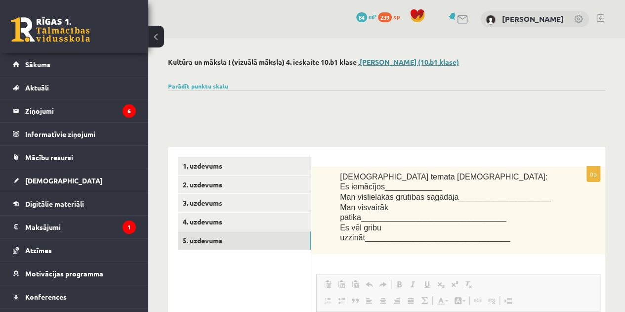
click at [437, 60] on link "Linda Kalniņa (10.b1 klase)" at bounding box center [409, 61] width 99 height 9
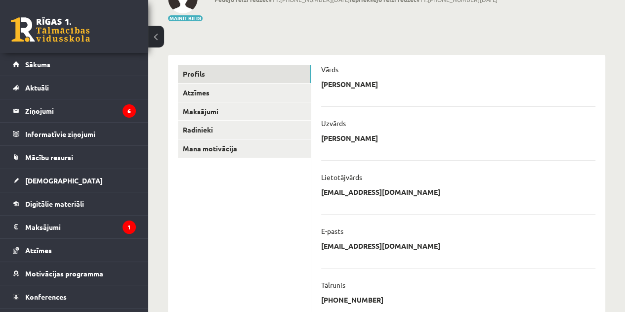
scroll to position [76, 0]
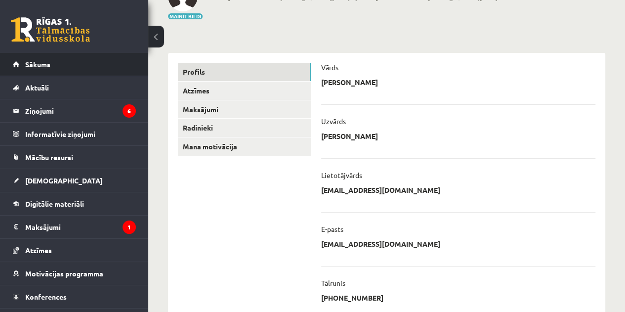
click at [51, 66] on link "Sākums" at bounding box center [74, 64] width 123 height 23
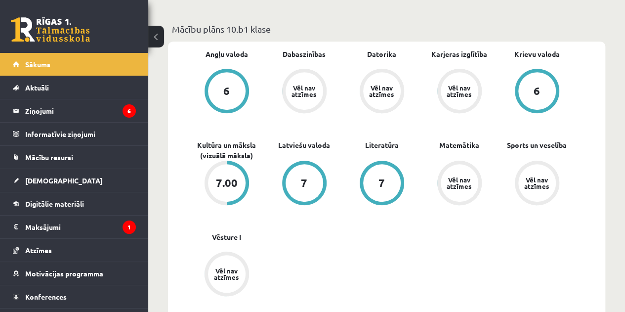
scroll to position [331, 0]
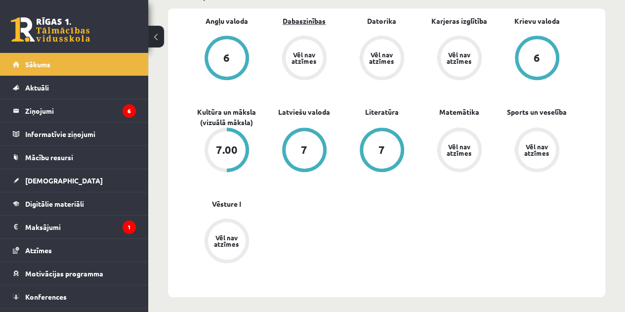
click at [318, 20] on link "Dabaszinības" at bounding box center [304, 21] width 43 height 10
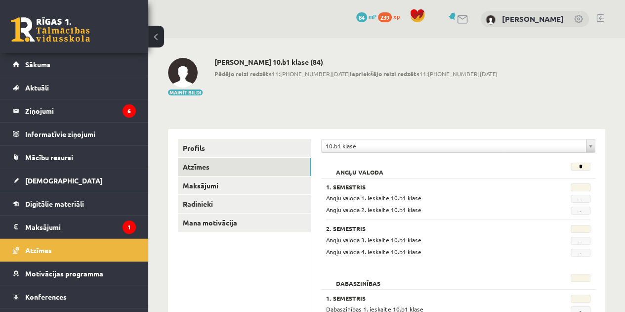
scroll to position [54, 0]
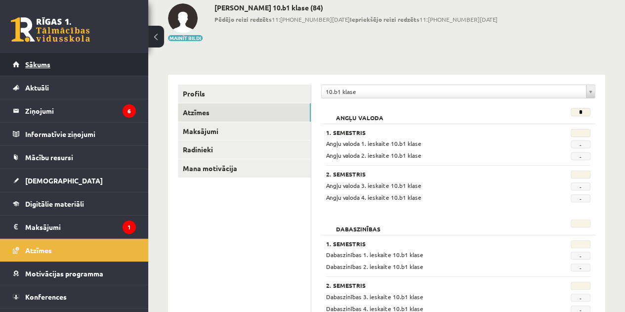
click at [57, 64] on link "Sākums" at bounding box center [74, 64] width 123 height 23
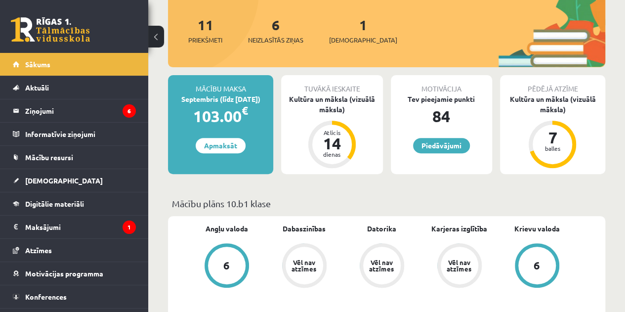
scroll to position [125, 0]
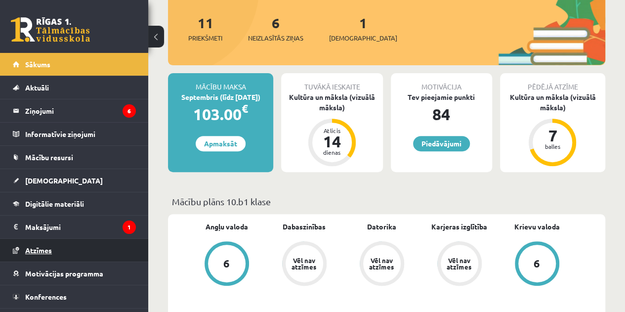
click at [47, 249] on span "Atzīmes" at bounding box center [38, 250] width 27 height 9
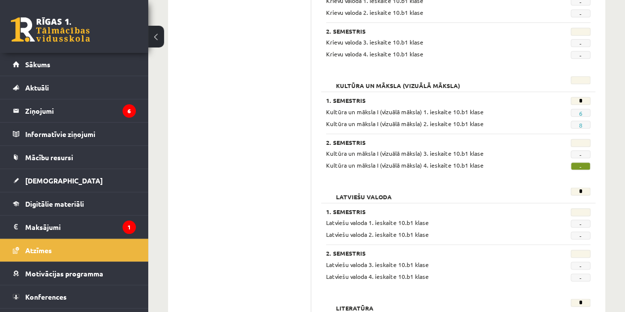
scroll to position [533, 0]
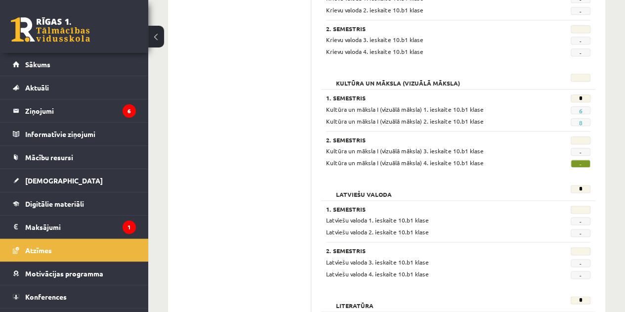
click at [454, 106] on span "Kultūra un māksla I (vizuālā māksla) 1. ieskaite 10.b1 klase" at bounding box center [405, 109] width 158 height 8
drag, startPoint x: 452, startPoint y: 106, endPoint x: 487, endPoint y: 108, distance: 35.7
click at [487, 108] on div "Kultūra un māksla I (vizuālā māksla) 1. ieskaite 10.b1 klase" at bounding box center [435, 109] width 233 height 9
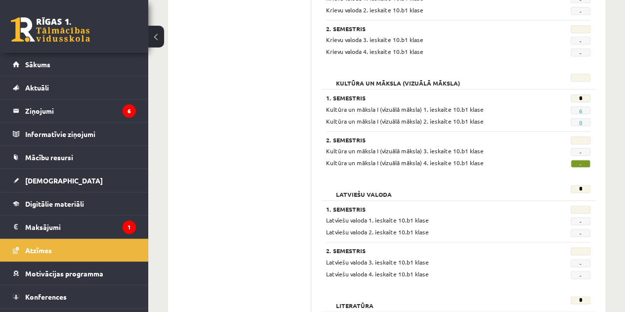
copy span "10.b1 klase"
click at [487, 108] on div "Kultūra un māksla I (vizuālā māksla) 1. ieskaite 10.b1 klase" at bounding box center [435, 109] width 233 height 9
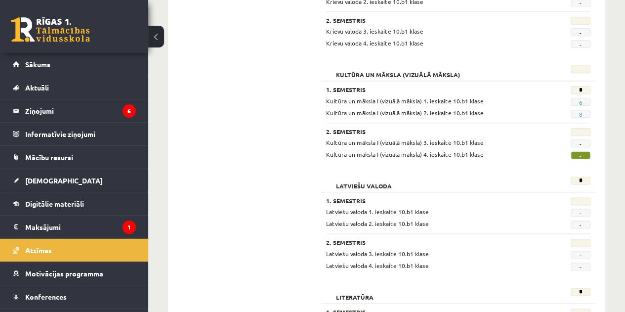
scroll to position [542, 0]
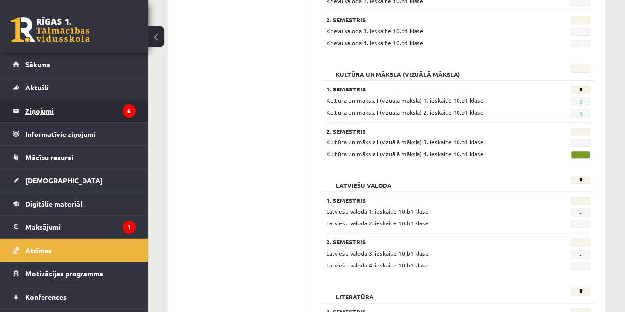
click at [71, 107] on legend "Ziņojumi 6" at bounding box center [80, 110] width 111 height 23
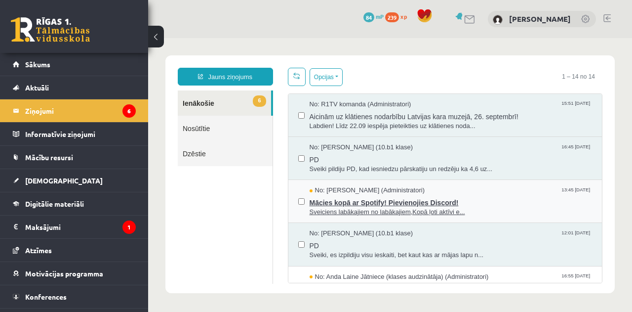
click at [426, 199] on span "Mācies kopā ar Spotify! Pievienojies Discord!" at bounding box center [451, 201] width 283 height 12
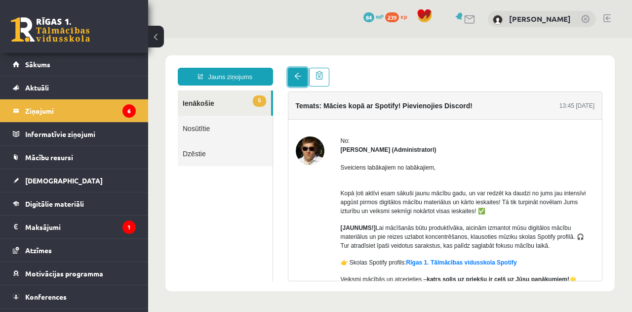
click at [297, 78] on span at bounding box center [297, 76] width 7 height 7
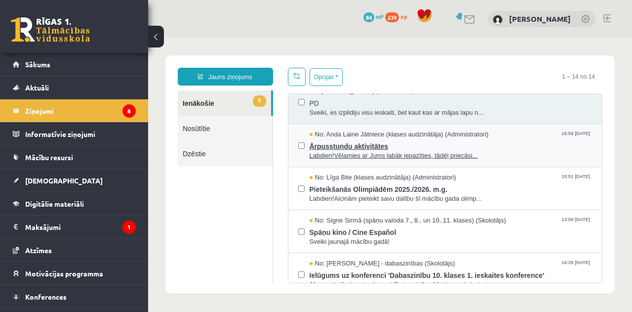
click at [362, 151] on span "Labdien!Vēlamies ar Jums labāk iepazīties, tādēļ priecāsi..." at bounding box center [451, 155] width 283 height 9
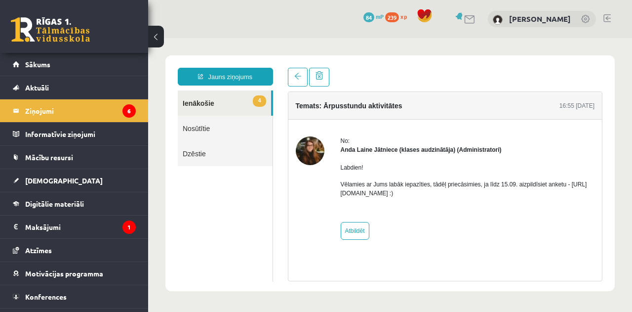
drag, startPoint x: 447, startPoint y: 189, endPoint x: 336, endPoint y: 191, distance: 110.7
click at [336, 191] on div "No: Anda Laine Jātniece (klases audzinātāja) (Administratori) Labdien! Vēlamies…" at bounding box center [445, 187] width 299 height 103
copy p "https://forms.gle/mVxkUEapGFxHM7hU7"
click at [237, 186] on ul "4 Ienākošie Nosūtītie Dzēstie" at bounding box center [225, 185] width 95 height 191
click at [298, 75] on span at bounding box center [297, 76] width 7 height 7
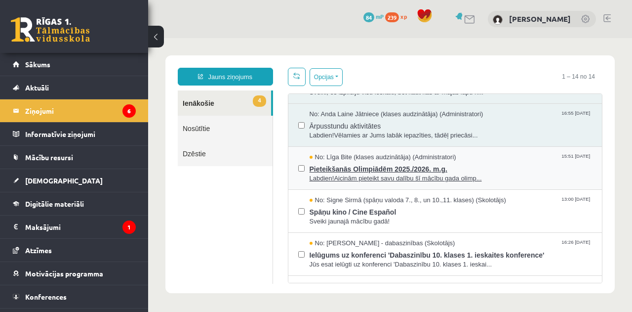
click at [381, 171] on span "Pieteikšanās Olimpiādēm 2025./2026. m.g." at bounding box center [451, 168] width 283 height 12
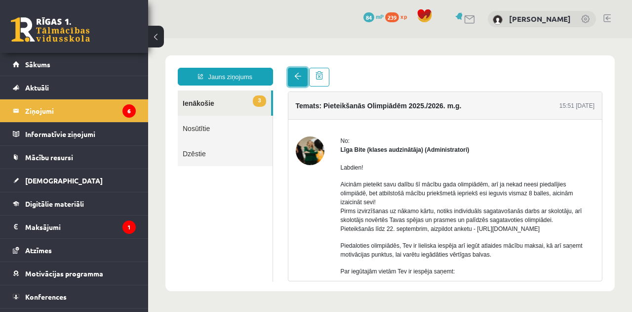
click at [301, 72] on link at bounding box center [298, 77] width 20 height 19
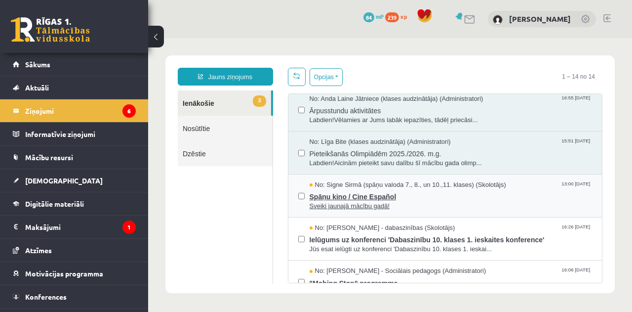
click at [377, 199] on span "Spāņu kino / Cine Español" at bounding box center [451, 195] width 283 height 12
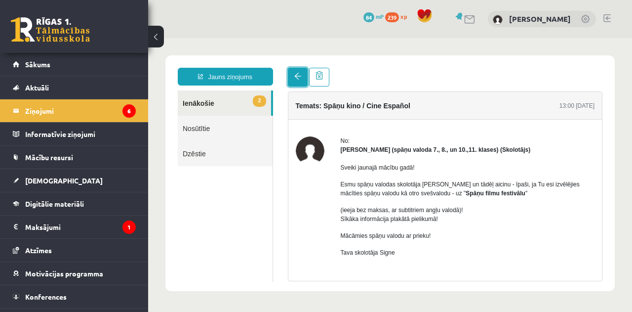
click at [295, 76] on span at bounding box center [297, 76] width 7 height 7
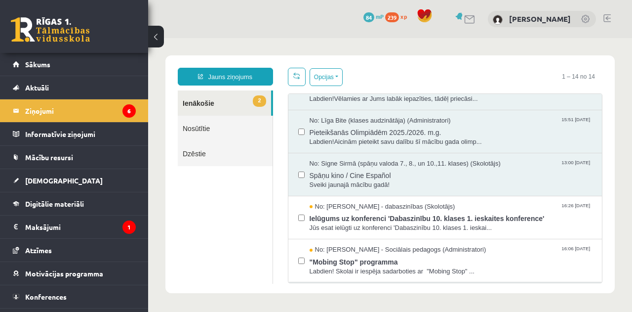
scroll to position [201, 0]
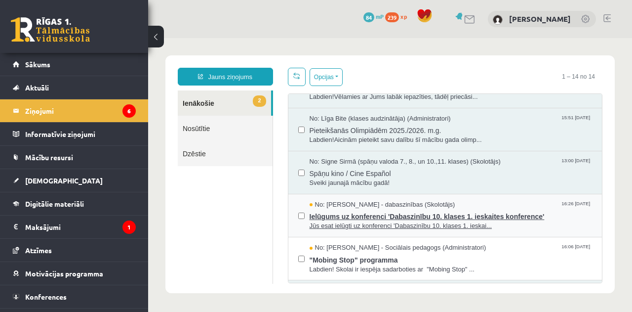
click at [391, 217] on span "Ielūgums uz konferenci 'Dabaszinību 10. klases 1. ieskaites konference'" at bounding box center [451, 215] width 283 height 12
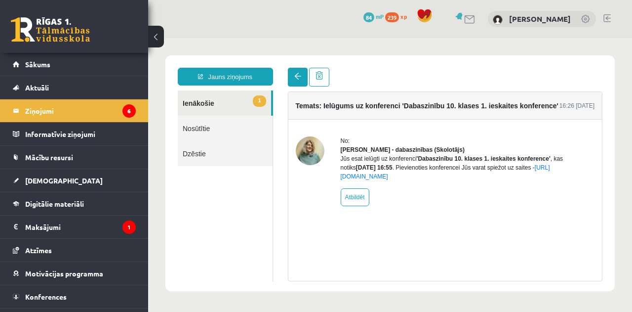
scroll to position [0, 0]
click at [299, 79] on span at bounding box center [297, 76] width 7 height 7
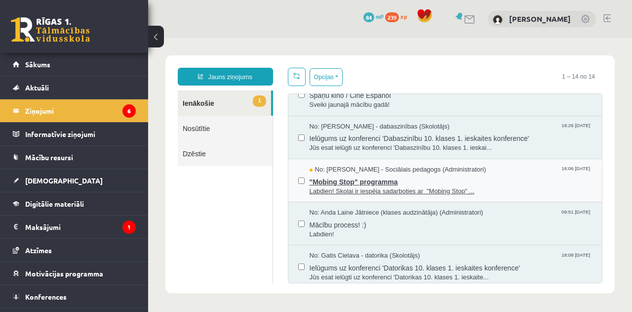
click at [379, 182] on span ""Mobing Stop" programma" at bounding box center [451, 180] width 283 height 12
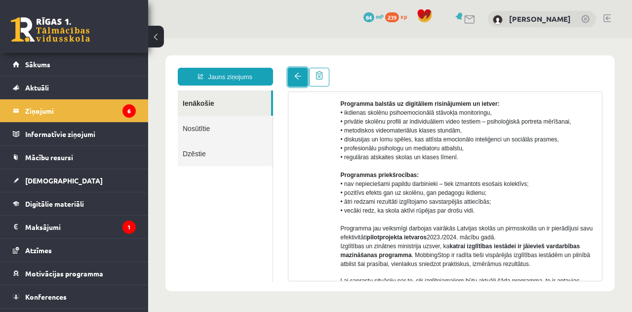
click at [300, 83] on link at bounding box center [298, 77] width 20 height 19
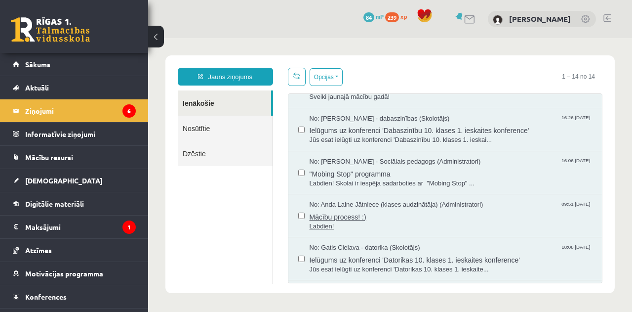
click at [355, 203] on span "No: Anda Laine Jātniece (klases audzinātāja) (Administratori)" at bounding box center [397, 204] width 174 height 9
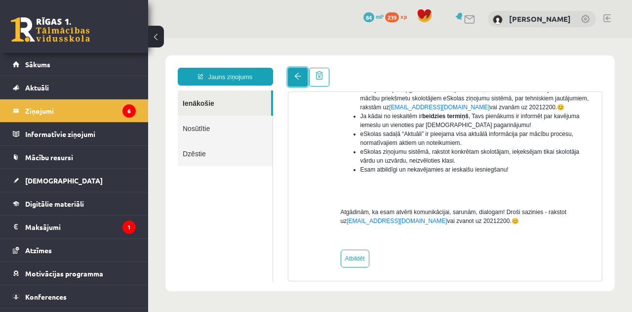
click at [296, 82] on link at bounding box center [298, 77] width 20 height 19
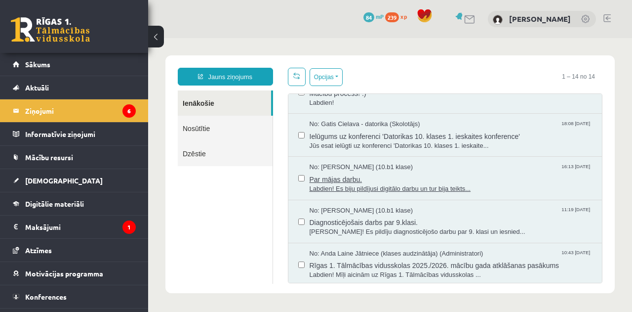
click at [357, 179] on span "Par mājas darbu." at bounding box center [451, 178] width 283 height 12
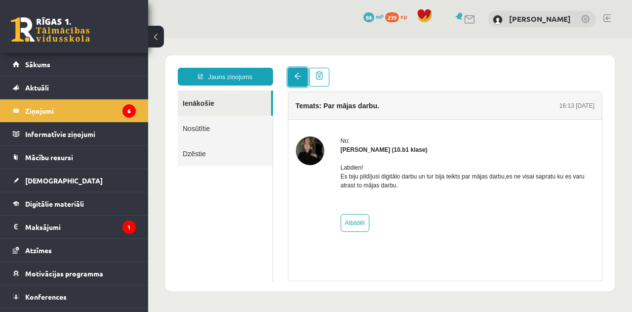
click at [296, 78] on span at bounding box center [297, 76] width 7 height 7
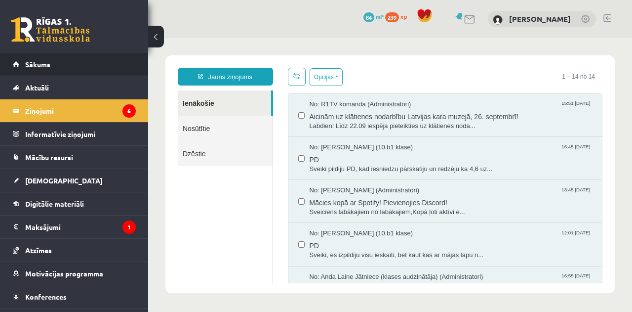
click at [54, 68] on link "Sākums" at bounding box center [74, 64] width 123 height 23
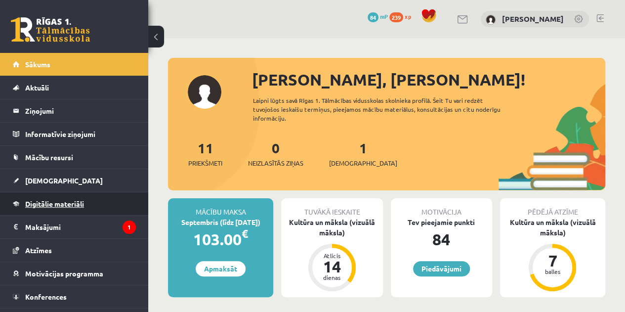
click at [70, 199] on span "Digitālie materiāli" at bounding box center [54, 203] width 59 height 9
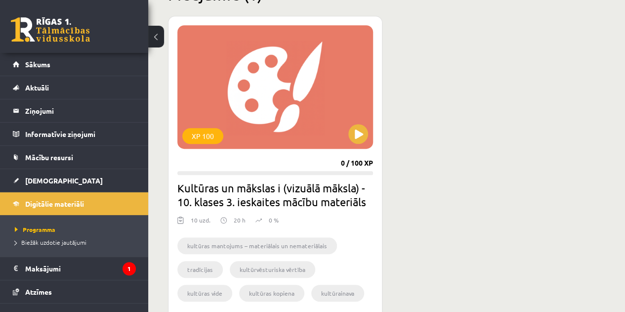
scroll to position [266, 0]
click at [359, 138] on button at bounding box center [358, 134] width 20 height 20
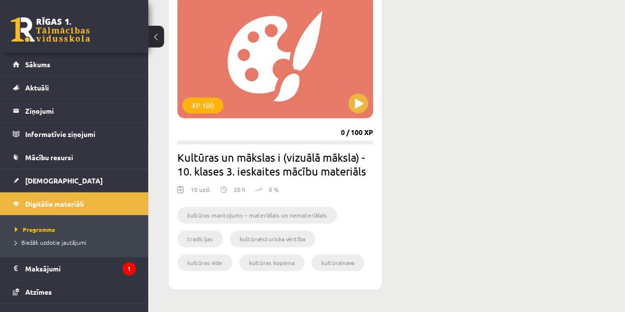
scroll to position [294, 0]
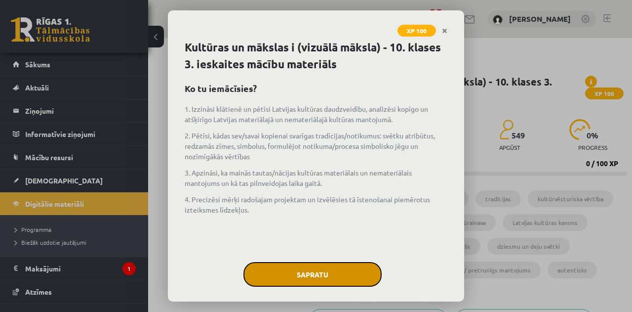
click at [322, 267] on button "Sapratu" at bounding box center [313, 274] width 138 height 25
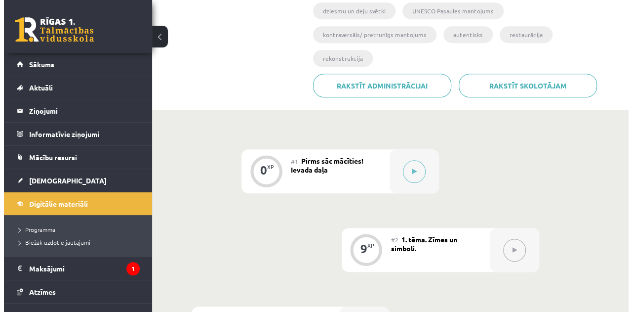
scroll to position [259, 0]
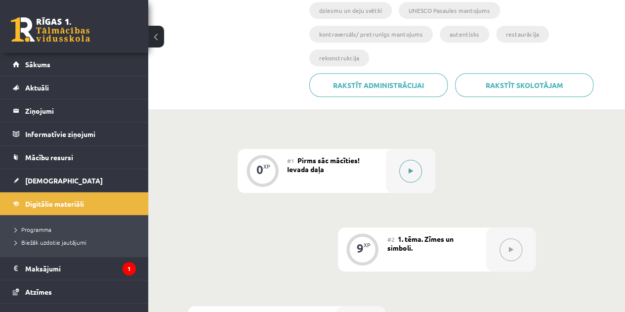
click at [413, 160] on button at bounding box center [410, 171] width 23 height 23
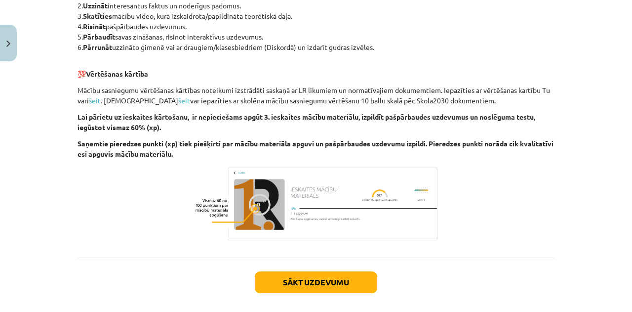
scroll to position [619, 0]
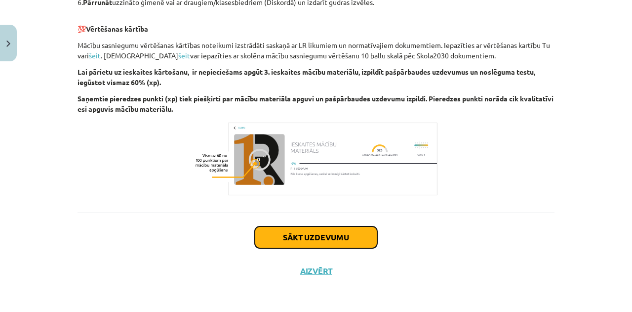
click at [316, 243] on button "Sākt uzdevumu" at bounding box center [316, 237] width 123 height 22
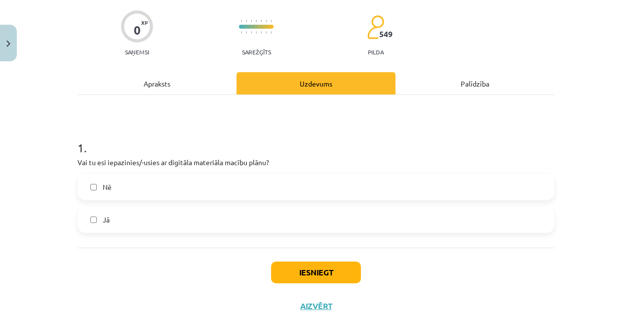
scroll to position [79, 0]
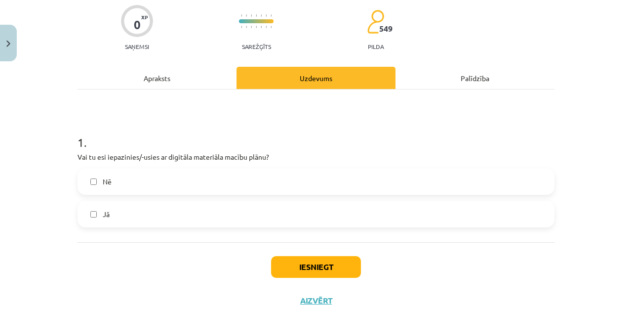
click at [269, 210] on label "Jā" at bounding box center [316, 214] width 475 height 25
click at [330, 266] on button "Iesniegt" at bounding box center [316, 267] width 90 height 22
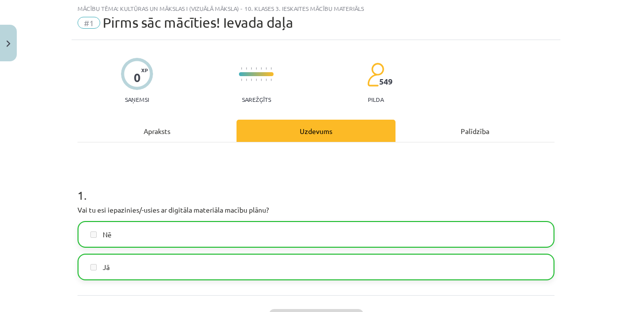
scroll to position [61, 0]
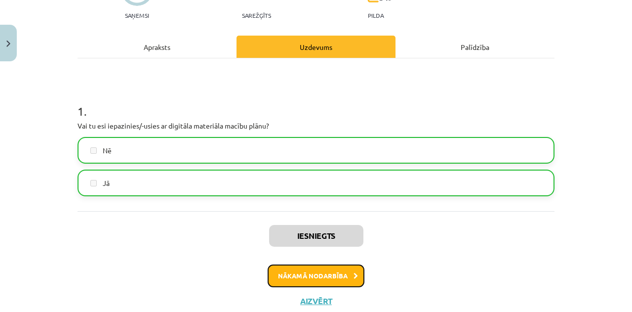
click at [334, 270] on button "Nākamā nodarbība" at bounding box center [316, 275] width 97 height 23
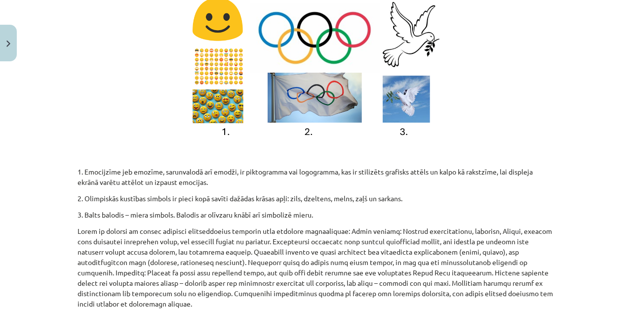
scroll to position [844, 0]
click at [288, 213] on div "Kultūras pārmantošana atklāj gan saikni starp paaudzēm dažādās sabiedrībās, val…" at bounding box center [316, 244] width 477 height 1822
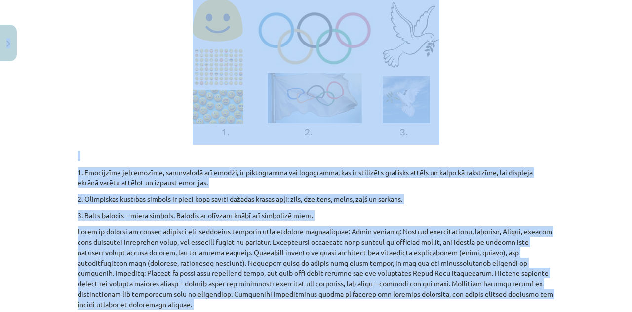
copy div "4 Loremip 72 dO 128 si Ametc Adipisc Elitse Doeiusm Te incididu uTLABO Etdolore…"
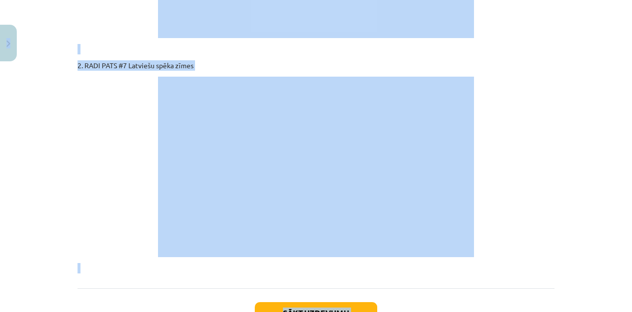
scroll to position [1771, 0]
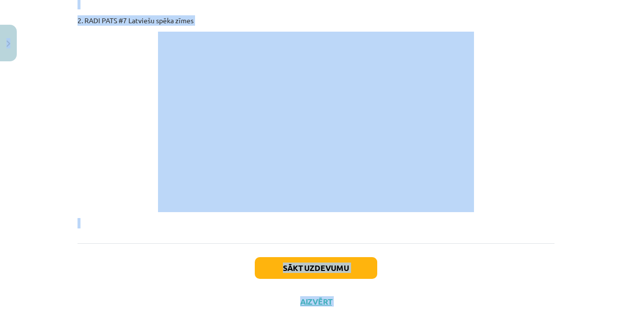
click at [423, 243] on div "Sākt uzdevumu Aizvērt" at bounding box center [316, 277] width 477 height 69
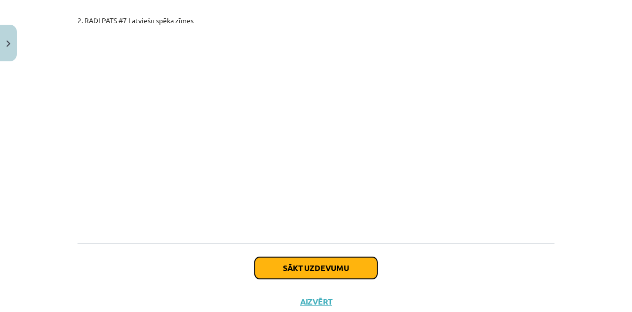
click at [316, 257] on button "Sākt uzdevumu" at bounding box center [316, 268] width 123 height 22
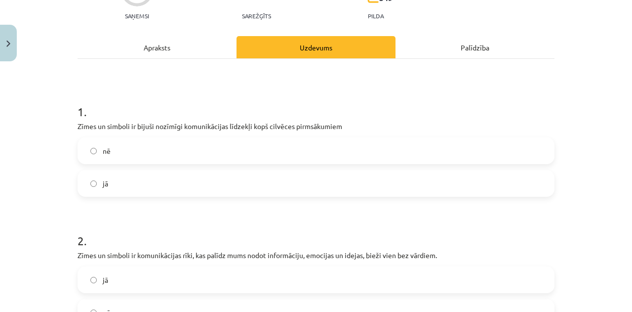
scroll to position [111, 0]
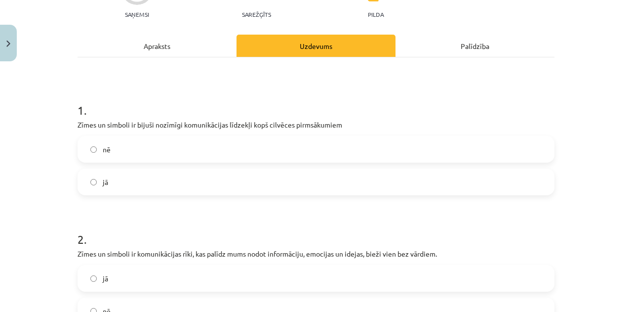
click at [142, 179] on label "jā" at bounding box center [316, 181] width 475 height 25
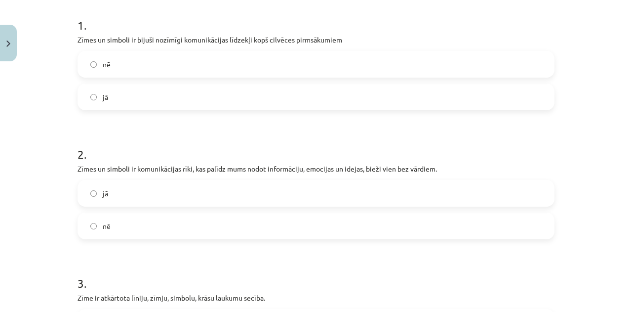
scroll to position [196, 0]
click at [138, 193] on label "jā" at bounding box center [316, 192] width 475 height 25
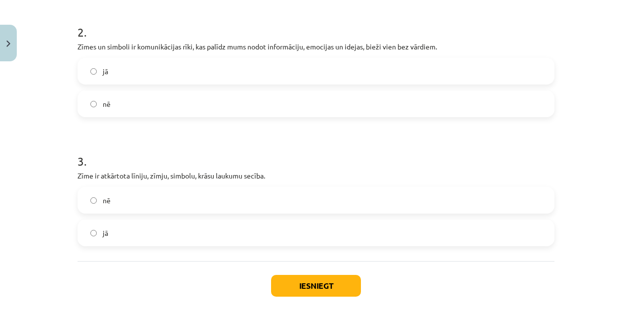
scroll to position [335, 0]
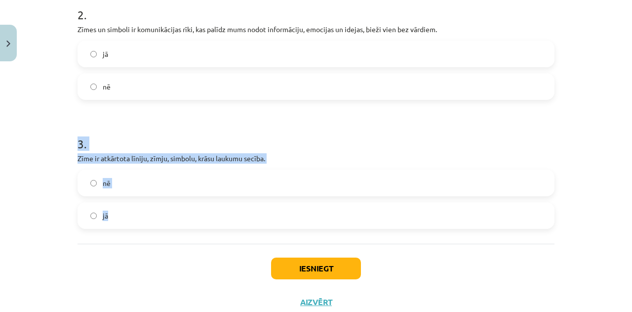
drag, startPoint x: 71, startPoint y: 141, endPoint x: 121, endPoint y: 229, distance: 100.9
click at [121, 229] on div "9 XP Saņemsi Sarežģīts 549 pilda Apraksts Uzdevums Palīdzība 1 . Zīmes un simbo…" at bounding box center [316, 25] width 489 height 588
copy div "3 . Zīme ir atkārtota līniju, zīmju, simbolu, krāsu laukumu secība. nē jā"
click at [302, 138] on h1 "3 ." at bounding box center [316, 135] width 477 height 31
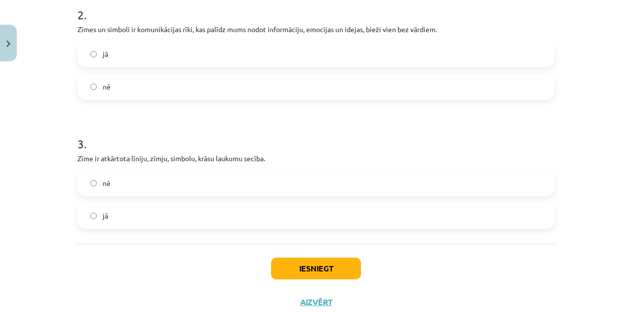
click at [124, 186] on label "nē" at bounding box center [316, 182] width 475 height 25
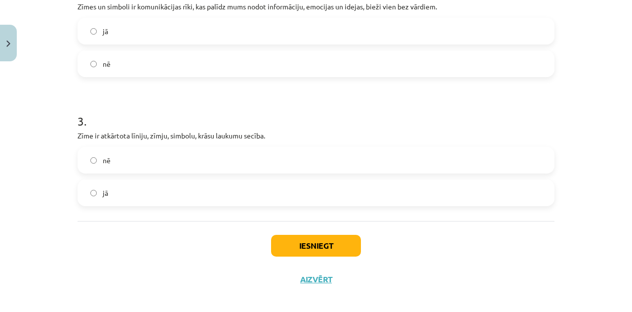
scroll to position [357, 0]
click at [317, 243] on button "Iesniegt" at bounding box center [316, 246] width 90 height 22
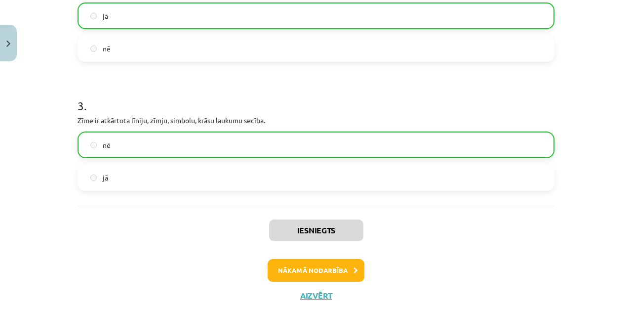
scroll to position [397, 0]
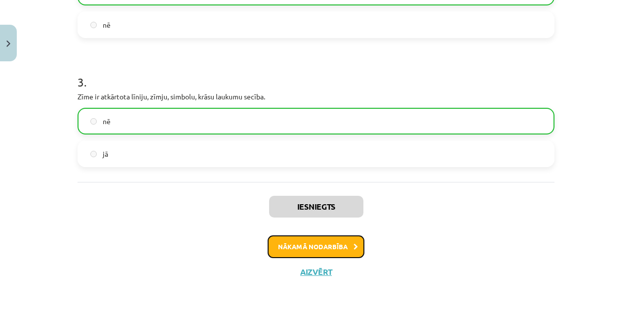
click at [326, 242] on button "Nākamā nodarbība" at bounding box center [316, 246] width 97 height 23
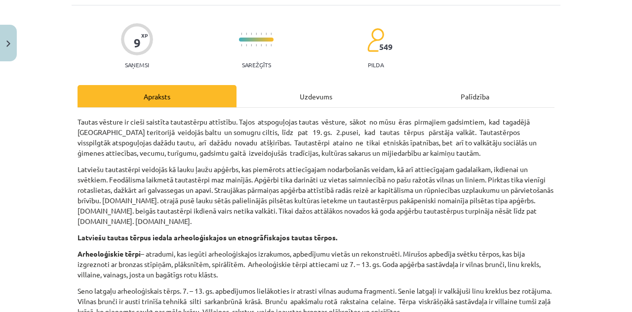
scroll to position [25, 0]
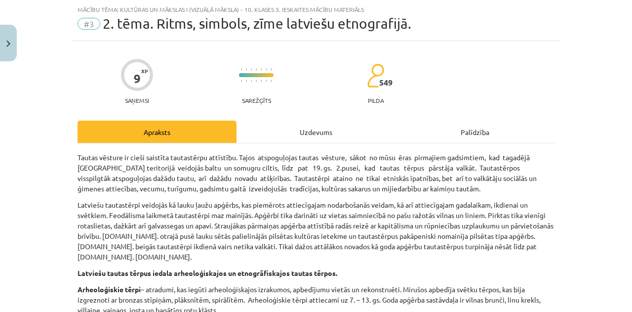
click at [206, 217] on p "Latviešu tautastērpi veidojās kā lauku ļaužu apģērbs, kas piemērots attiecīgaja…" at bounding box center [316, 231] width 477 height 62
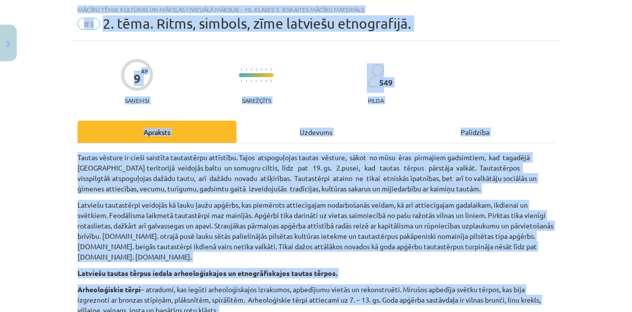
copy div "4 Loremip 72 dO 128 si Ametc Adipisc Elitse Doeiusm Te incididu uTLABO Etdolore…"
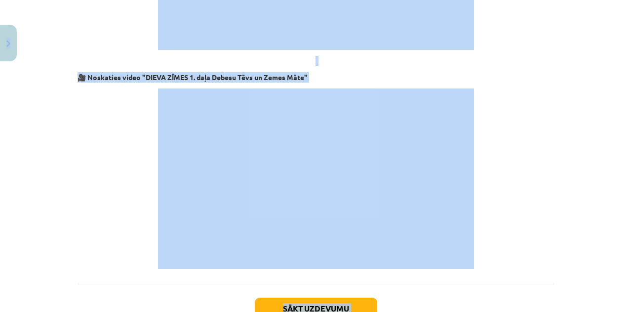
scroll to position [1709, 0]
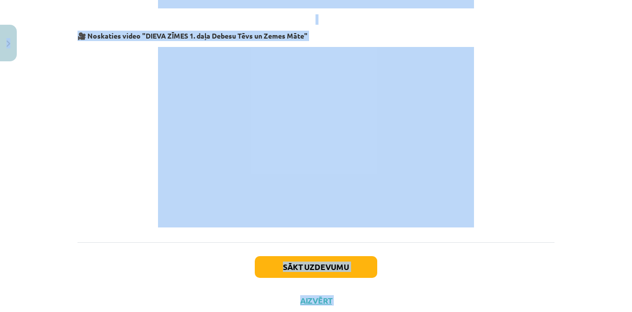
click at [344, 256] on button "Sākt uzdevumu" at bounding box center [316, 267] width 123 height 22
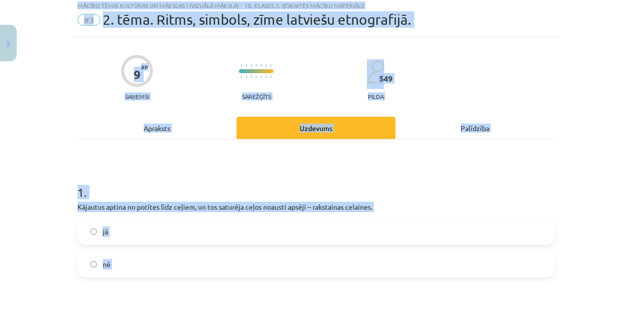
scroll to position [25, 0]
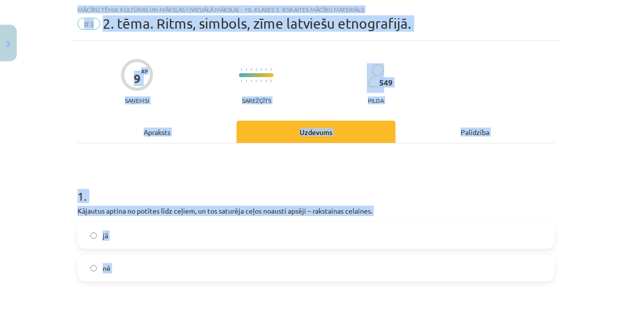
click at [261, 191] on h1 "1 ." at bounding box center [316, 187] width 477 height 31
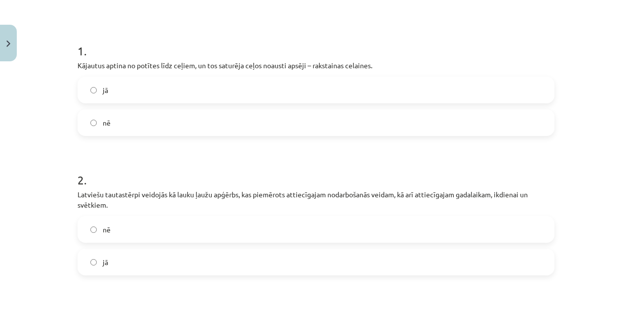
scroll to position [376, 0]
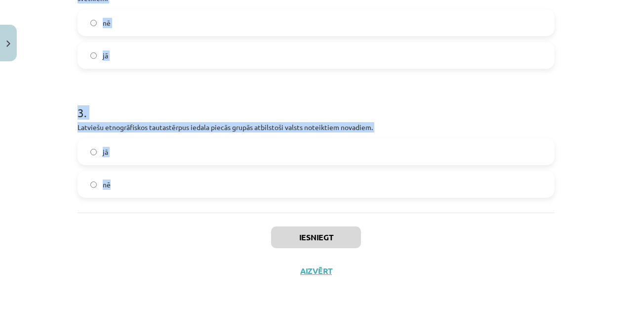
drag, startPoint x: 71, startPoint y: 194, endPoint x: 173, endPoint y: 183, distance: 103.3
click at [173, 183] on div "Mācību tēma: Kultūras un mākslas i (vizuālā māksla) - 10. klases 3. ieskaites m…" at bounding box center [316, 156] width 632 height 312
copy form "1 . Kājautus aptina no potītes līdz ceļiem, un tos saturēja ceļos noausti apsēj…"
click at [173, 183] on label "nē" at bounding box center [316, 184] width 475 height 25
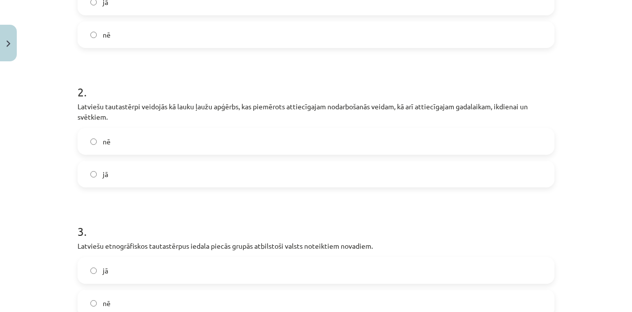
scroll to position [248, 0]
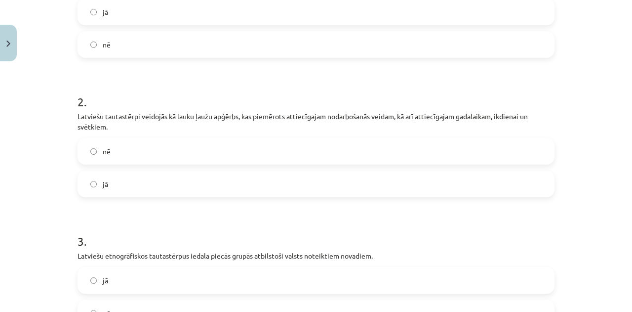
click at [175, 183] on label "jā" at bounding box center [316, 183] width 475 height 25
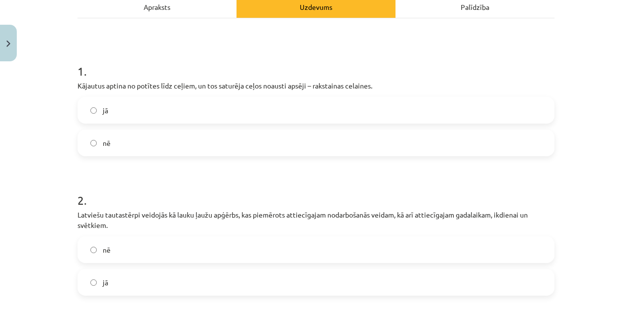
scroll to position [142, 0]
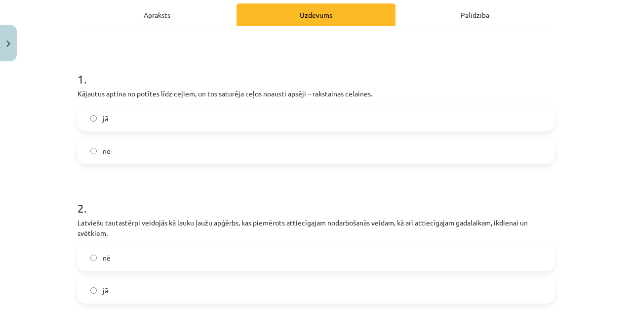
click at [185, 122] on label "jā" at bounding box center [316, 118] width 475 height 25
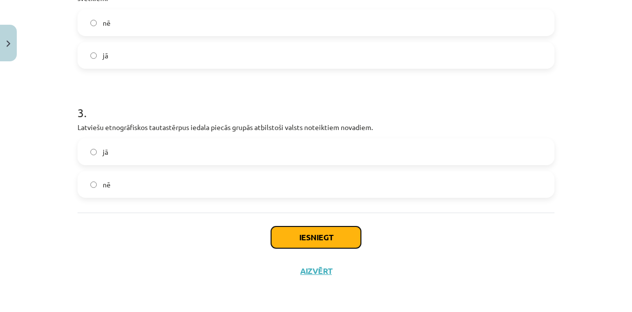
click at [332, 237] on button "Iesniegt" at bounding box center [316, 237] width 90 height 22
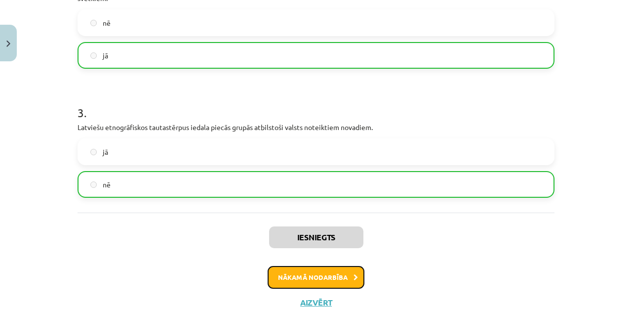
click at [346, 275] on button "Nākamā nodarbība" at bounding box center [316, 277] width 97 height 23
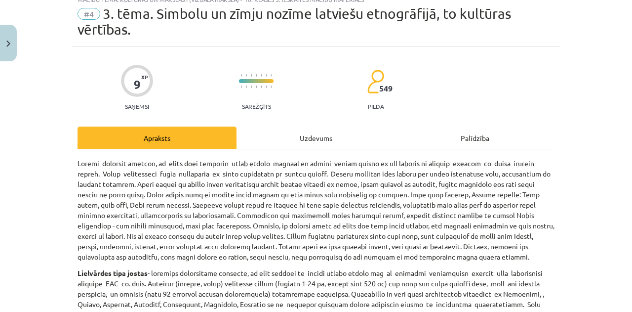
scroll to position [25, 0]
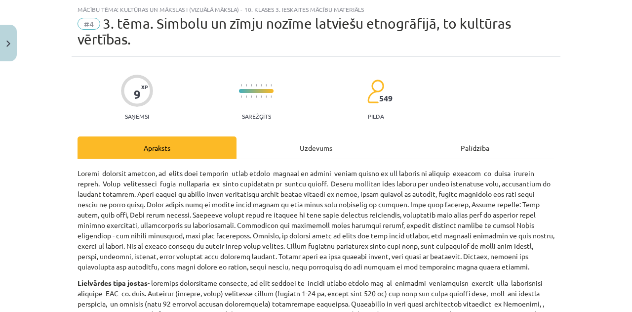
click at [384, 244] on p at bounding box center [316, 220] width 477 height 104
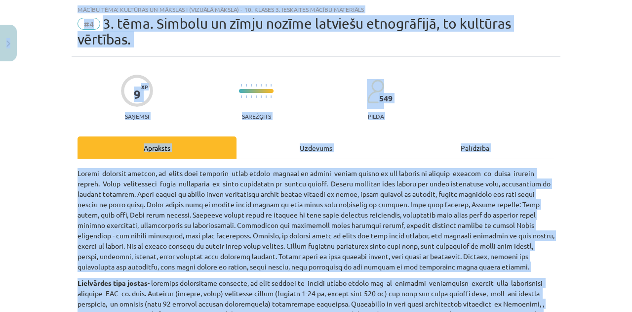
copy div "4 Loremip 72 dO 128 si Ametc Adipisc Elitse Doeiusm Te incididu uTLABO Etdolore…"
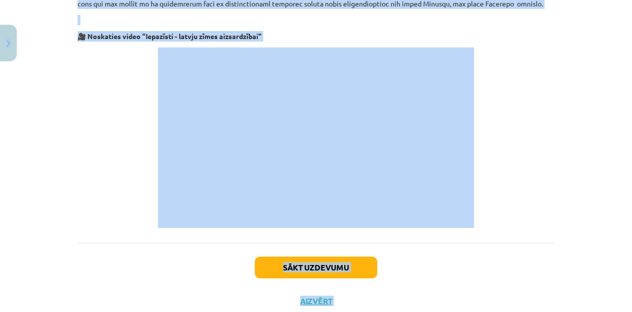
scroll to position [618, 0]
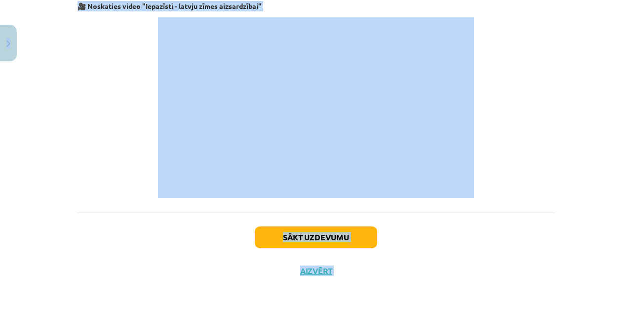
click at [340, 233] on button "Sākt uzdevumu" at bounding box center [316, 237] width 123 height 22
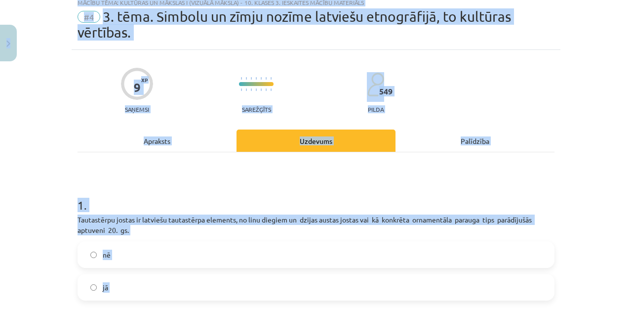
scroll to position [25, 0]
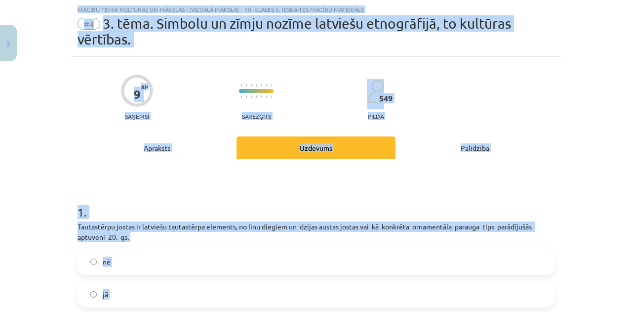
click at [358, 191] on h1 "1 ." at bounding box center [316, 203] width 477 height 31
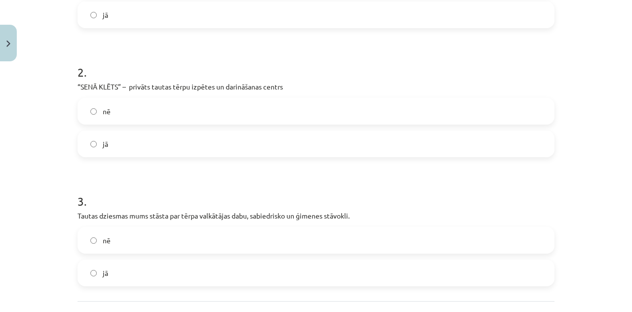
scroll to position [392, 0]
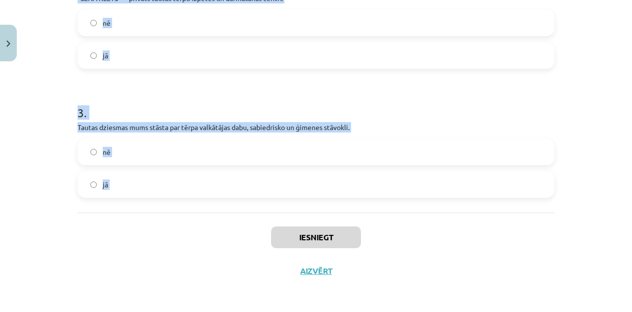
drag, startPoint x: 72, startPoint y: 105, endPoint x: 194, endPoint y: 227, distance: 172.9
copy form "1 . Tautastērpu jostas ir latviešu tautastērpa elements, no linu diegiem un dzi…"
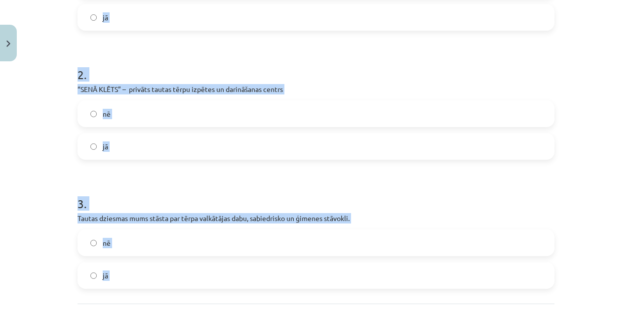
scroll to position [300, 0]
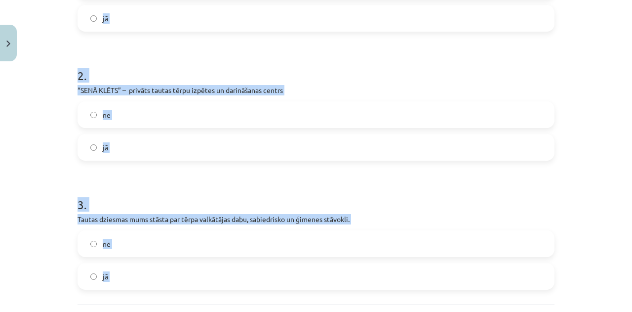
click at [142, 147] on label "jā" at bounding box center [316, 147] width 475 height 25
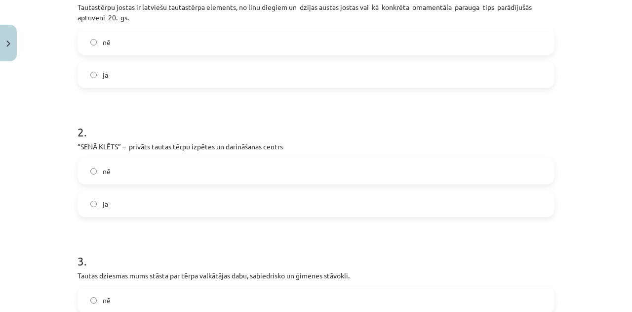
scroll to position [244, 0]
click at [204, 49] on label "nē" at bounding box center [316, 42] width 475 height 25
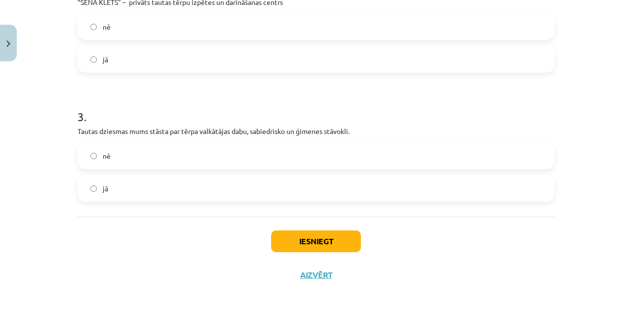
scroll to position [390, 0]
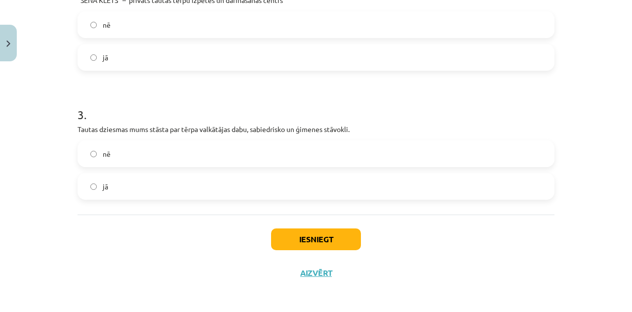
click at [170, 184] on label "jā" at bounding box center [316, 186] width 475 height 25
click at [332, 237] on button "Iesniegt" at bounding box center [316, 239] width 90 height 22
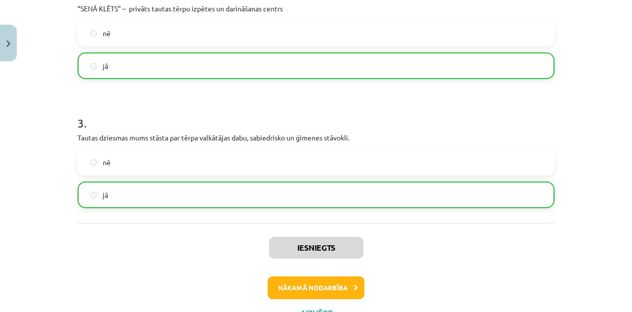
scroll to position [423, 0]
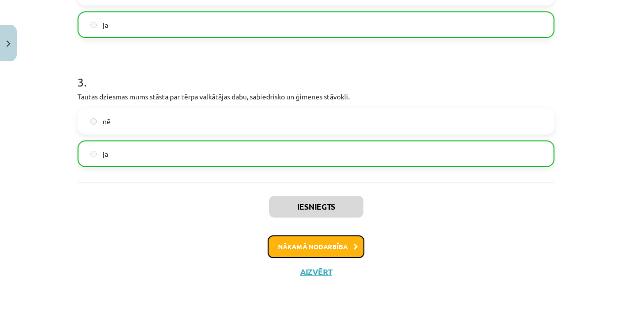
click at [306, 241] on button "Nākamā nodarbība" at bounding box center [316, 246] width 97 height 23
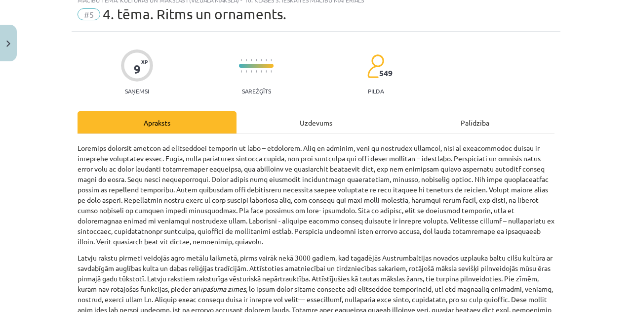
scroll to position [25, 0]
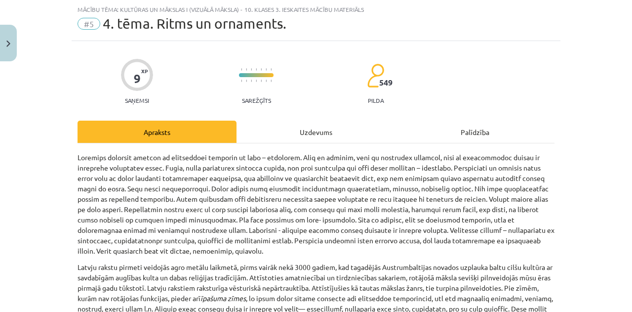
click at [262, 234] on p at bounding box center [316, 204] width 477 height 104
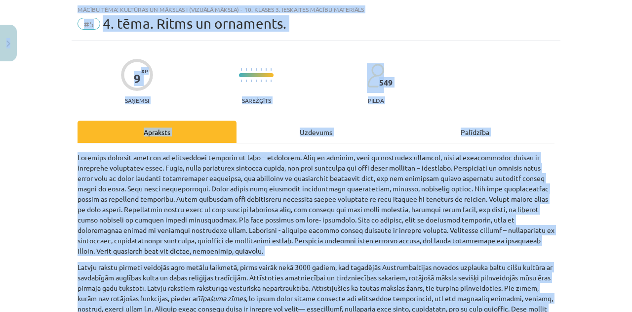
copy div "4 Loremip 72 dO 128 si Ametc Adipisc Elitse Doeiusm Te incididu uTLABO Etdolore…"
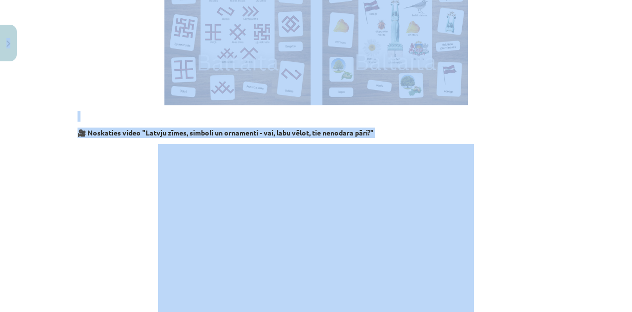
scroll to position [1022, 0]
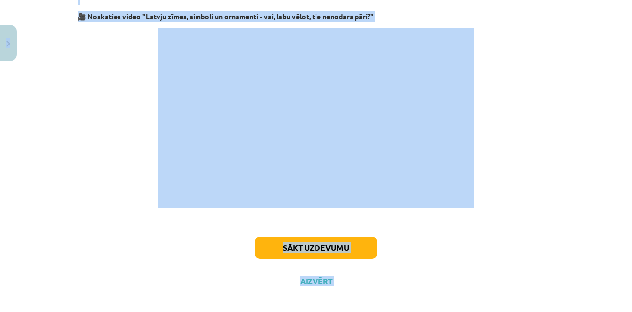
click at [430, 229] on div "Sākt uzdevumu Aizvērt" at bounding box center [316, 257] width 477 height 69
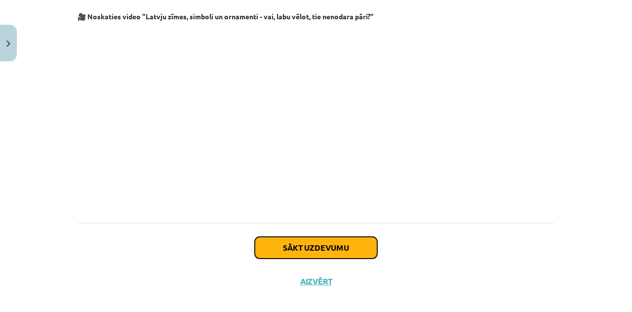
click at [348, 237] on button "Sākt uzdevumu" at bounding box center [316, 248] width 123 height 22
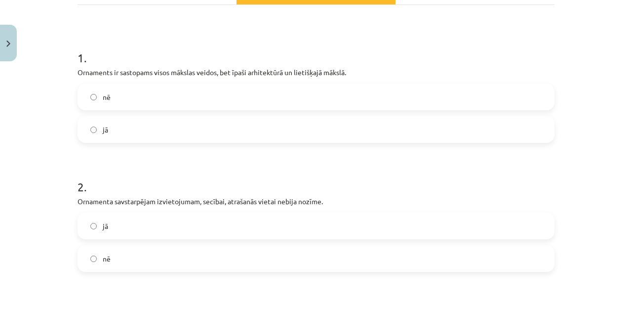
scroll to position [366, 0]
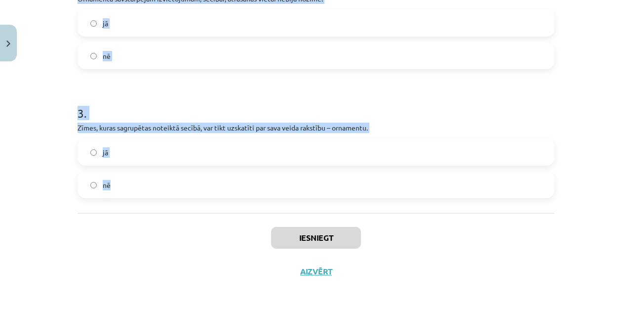
drag, startPoint x: 72, startPoint y: 135, endPoint x: 170, endPoint y: 187, distance: 110.7
copy form "1 . Ornaments ir sastopams visos mākslas veidos, bet īpaši arhitektūrā un lieti…"
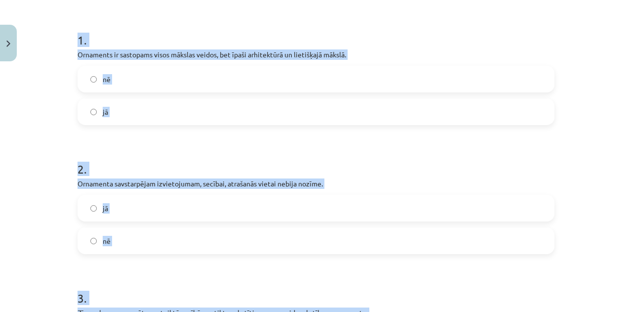
scroll to position [181, 0]
click at [122, 117] on label "jā" at bounding box center [316, 111] width 475 height 25
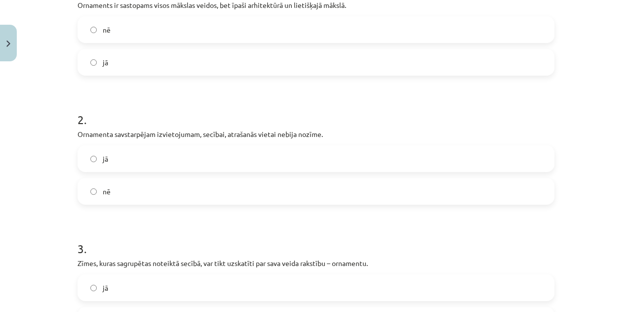
scroll to position [233, 0]
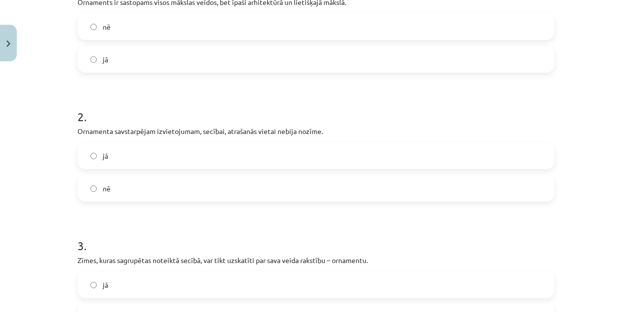
click at [237, 152] on label "jā" at bounding box center [316, 155] width 475 height 25
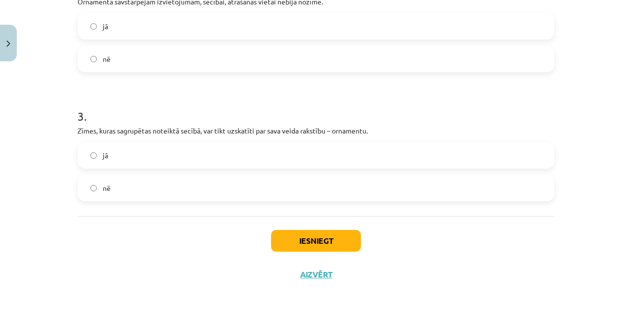
scroll to position [366, 0]
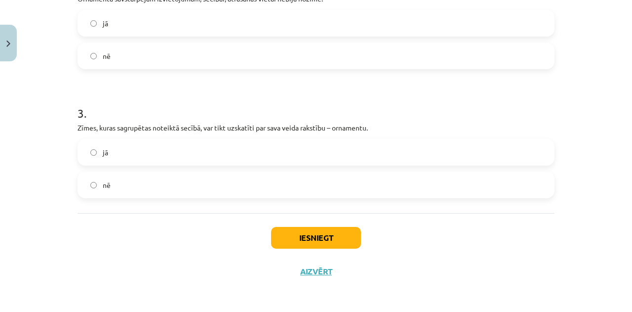
click at [151, 55] on label "nē" at bounding box center [316, 55] width 475 height 25
click at [155, 152] on label "jā" at bounding box center [316, 152] width 475 height 25
click at [311, 234] on button "Iesniegt" at bounding box center [316, 238] width 90 height 22
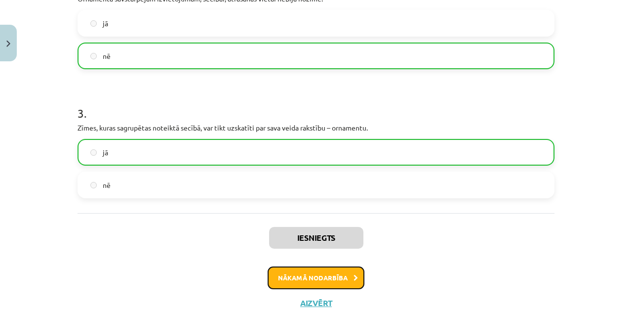
click at [342, 271] on button "Nākamā nodarbība" at bounding box center [316, 277] width 97 height 23
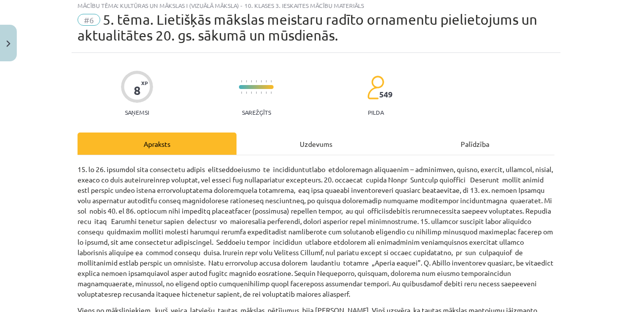
scroll to position [25, 0]
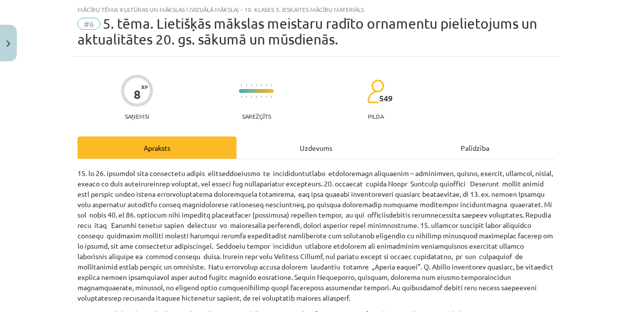
click at [291, 243] on p at bounding box center [316, 235] width 477 height 135
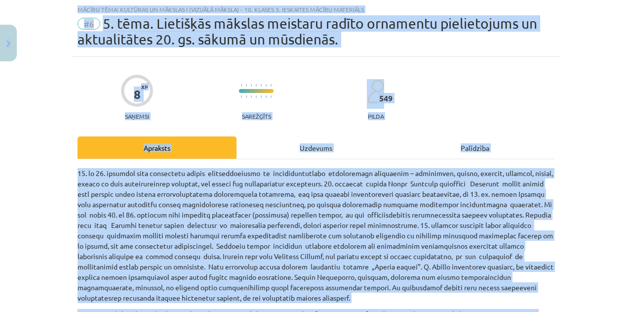
copy div "4 Loremip 72 dO 128 si Ametc Adipisc Elitse Doeiusm Te incididu uTLABO Etdolore…"
click at [309, 208] on p at bounding box center [316, 235] width 477 height 135
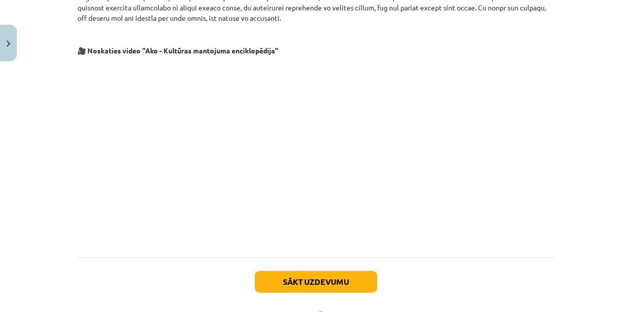
scroll to position [1994, 0]
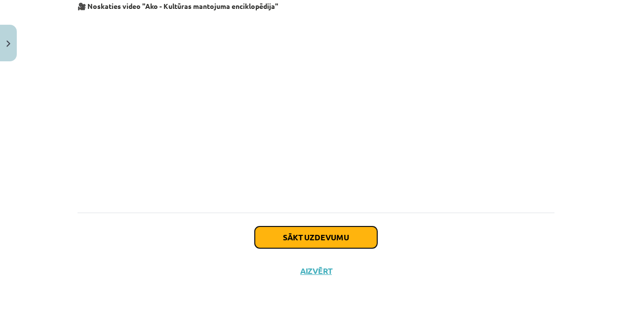
click at [336, 239] on button "Sākt uzdevumu" at bounding box center [316, 237] width 123 height 22
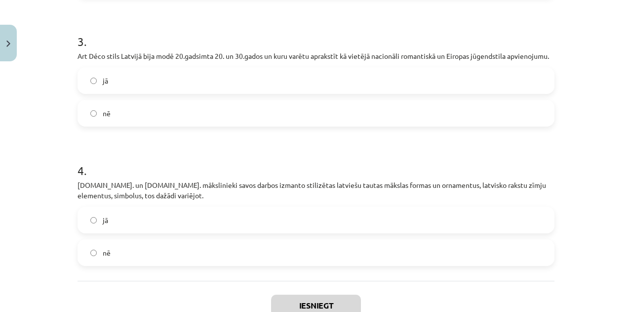
scroll to position [532, 0]
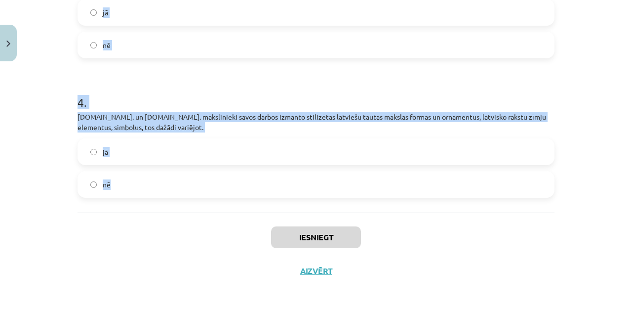
drag, startPoint x: 71, startPoint y: 140, endPoint x: 161, endPoint y: 204, distance: 110.9
copy form "1 . [PERSON_NAME] ne tikai izstrādājis mēbeļu projektus, bet arī dekoratīvo tek…"
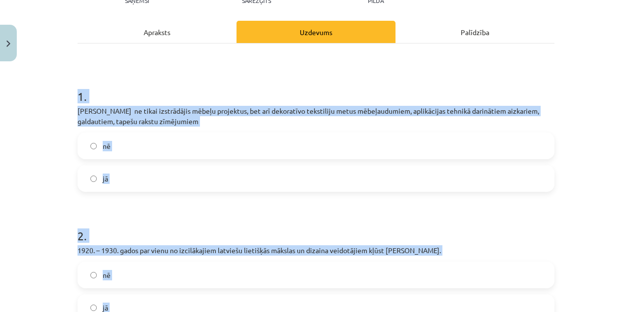
scroll to position [139, 0]
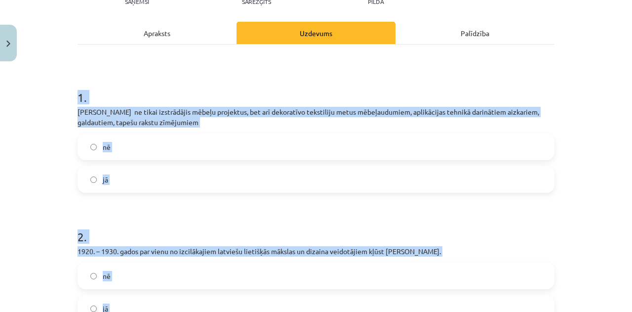
click at [135, 179] on label "jā" at bounding box center [316, 179] width 475 height 25
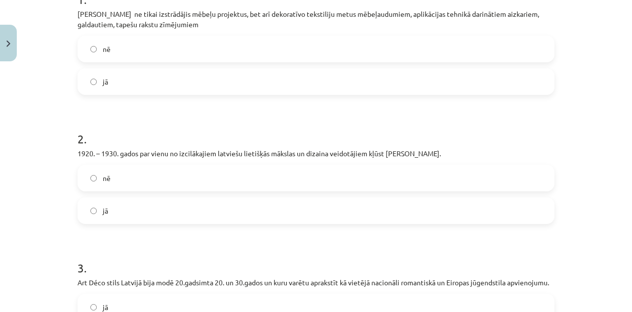
scroll to position [243, 0]
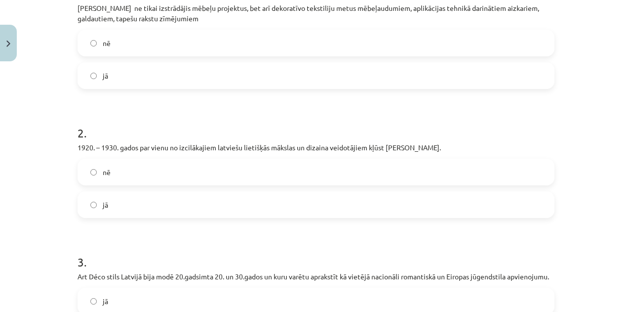
click at [186, 201] on label "jā" at bounding box center [316, 204] width 475 height 25
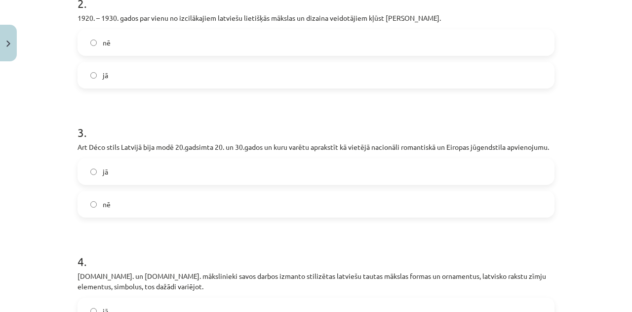
scroll to position [373, 0]
click at [247, 160] on label "jā" at bounding box center [316, 170] width 475 height 25
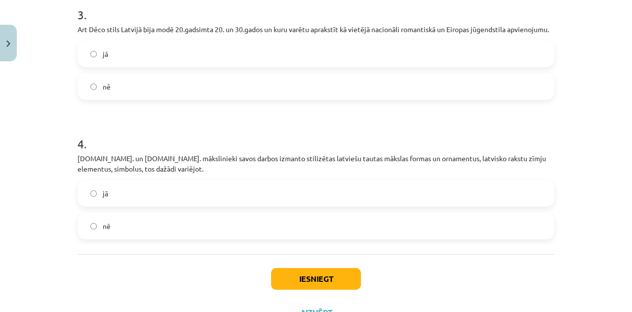
scroll to position [493, 0]
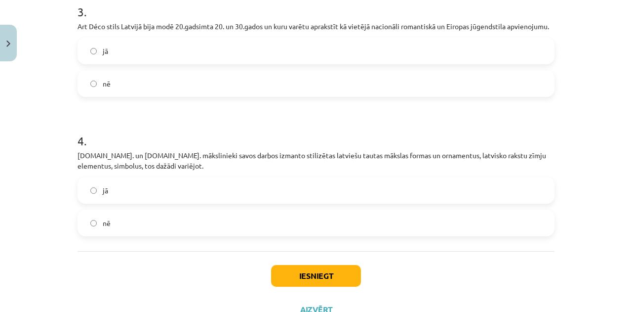
click at [234, 187] on label "jā" at bounding box center [316, 190] width 475 height 25
click at [329, 269] on button "Iesniegt" at bounding box center [316, 276] width 90 height 22
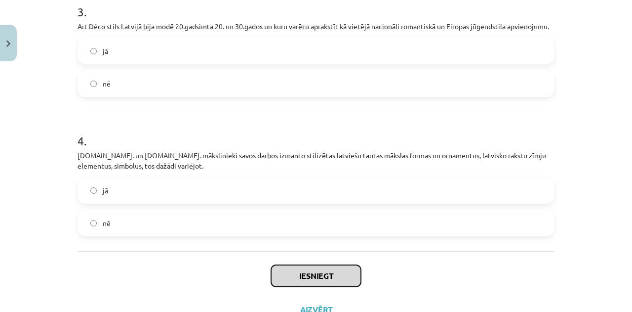
scroll to position [532, 0]
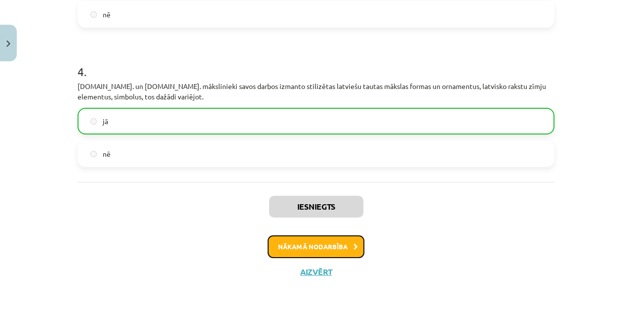
click at [317, 238] on button "Nākamā nodarbība" at bounding box center [316, 246] width 97 height 23
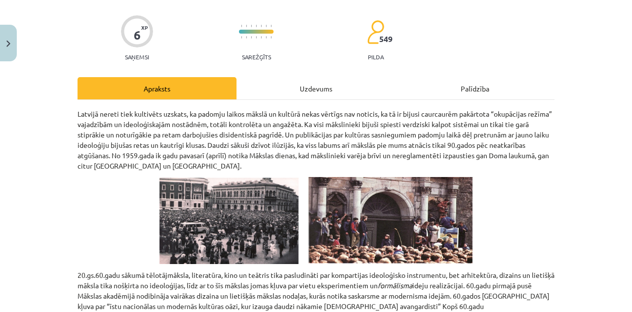
scroll to position [69, 0]
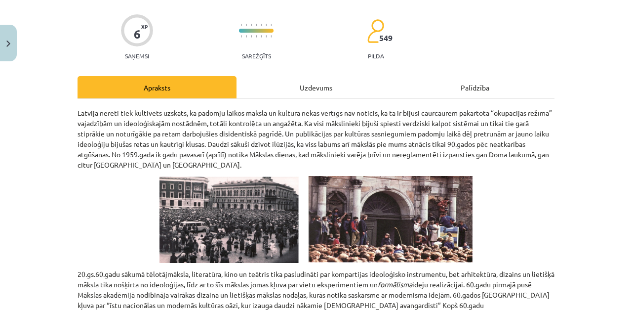
click at [304, 149] on p "Latvijā nereti tiek kultivēts uzskats, ka padomju laikos mākslā un kultūrā neka…" at bounding box center [316, 139] width 477 height 62
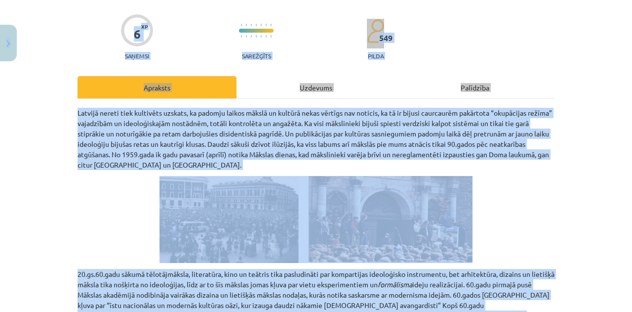
click at [363, 148] on p "Latvijā nereti tiek kultivēts uzskats, ka padomju laikos mākslā un kultūrā neka…" at bounding box center [316, 139] width 477 height 62
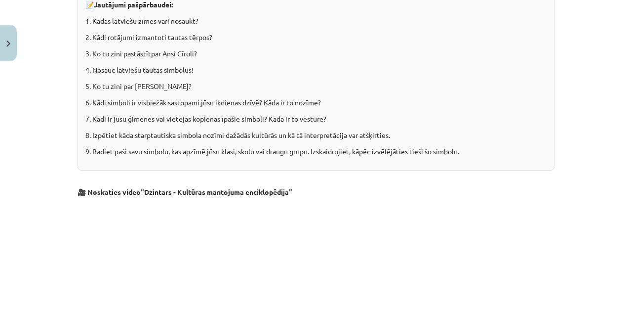
scroll to position [1385, 0]
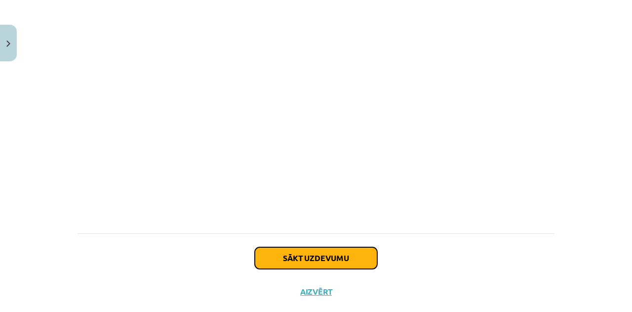
click at [340, 247] on button "Sākt uzdevumu" at bounding box center [316, 258] width 123 height 22
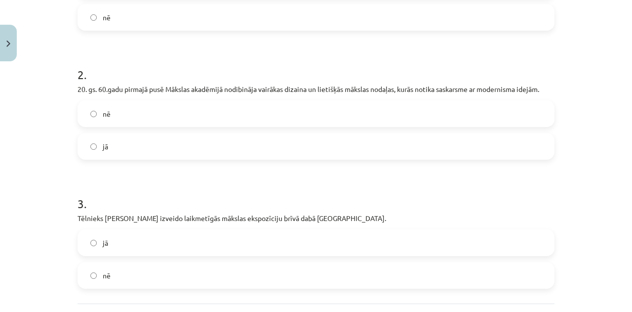
scroll to position [366, 0]
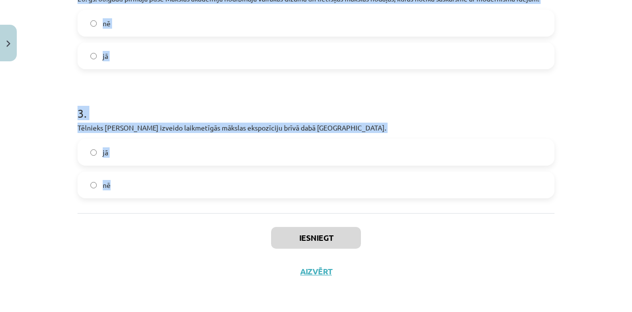
drag, startPoint x: 70, startPoint y: 105, endPoint x: 193, endPoint y: 207, distance: 159.7
click at [120, 181] on label "nē" at bounding box center [316, 184] width 475 height 25
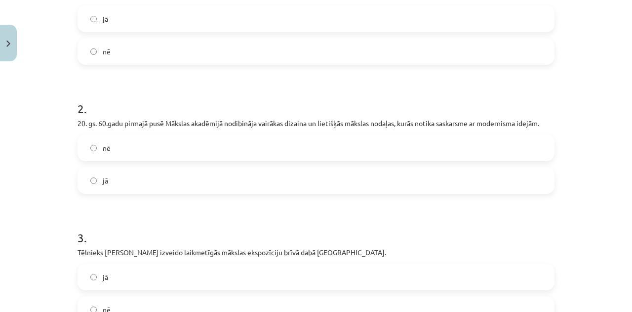
scroll to position [240, 0]
click at [163, 183] on label "jā" at bounding box center [316, 181] width 475 height 25
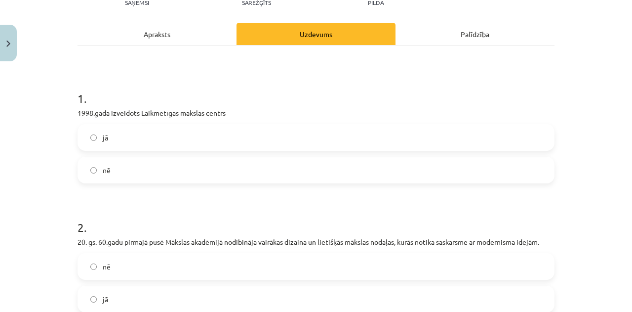
click at [154, 137] on label "jā" at bounding box center [316, 137] width 475 height 25
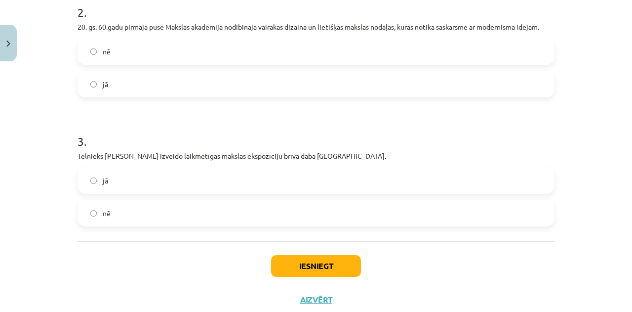
scroll to position [338, 0]
click at [340, 274] on button "Iesniegt" at bounding box center [316, 265] width 90 height 22
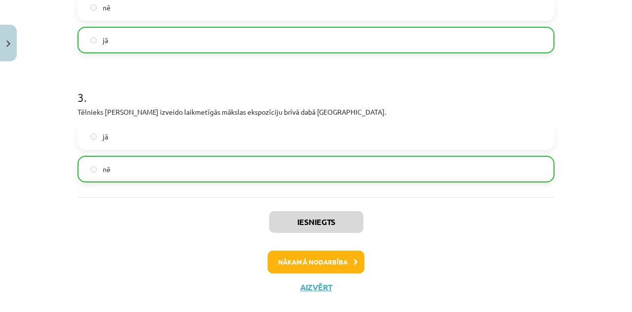
scroll to position [397, 0]
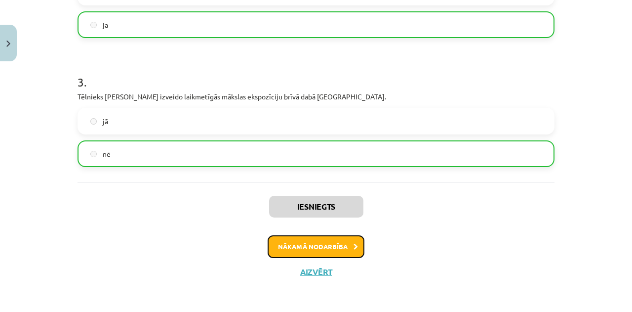
click at [328, 244] on button "Nākamā nodarbība" at bounding box center [316, 246] width 97 height 23
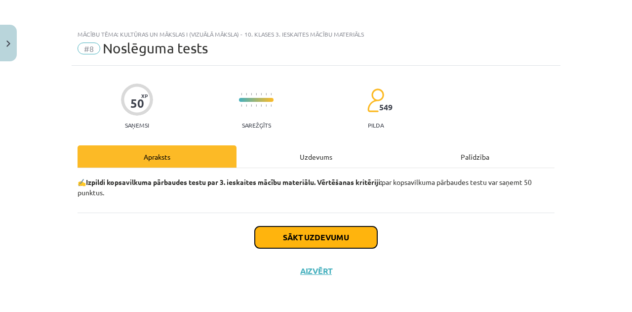
click at [335, 232] on button "Sākt uzdevumu" at bounding box center [316, 237] width 123 height 22
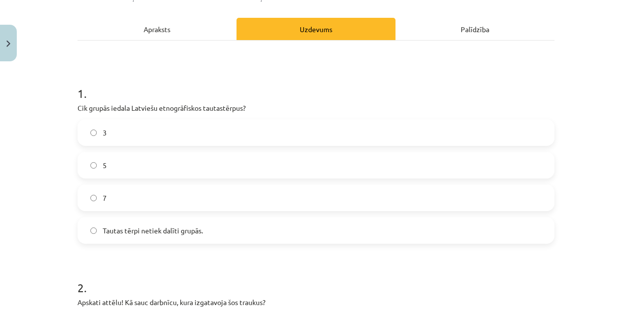
scroll to position [132, 0]
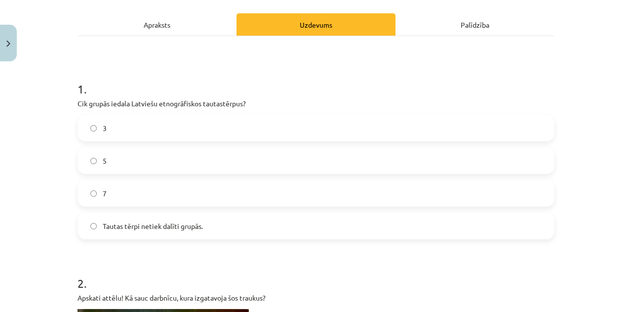
click at [138, 159] on label "5" at bounding box center [316, 160] width 475 height 25
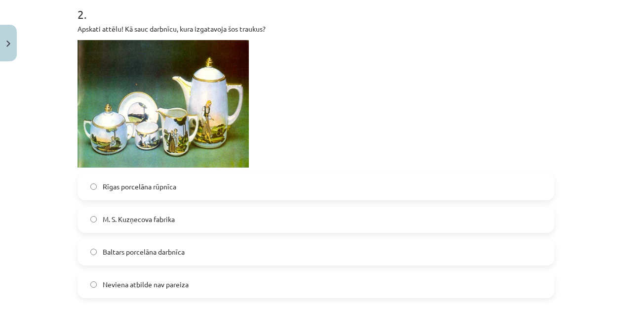
scroll to position [426, 0]
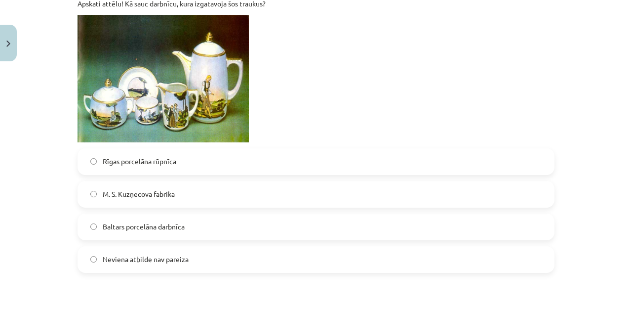
click at [206, 225] on label "Baltars porcelāna darbnīca" at bounding box center [316, 226] width 475 height 25
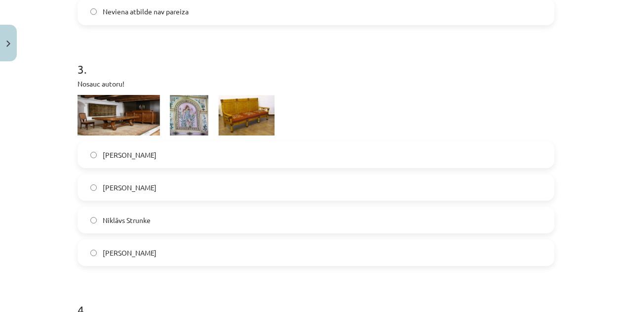
scroll to position [674, 0]
click at [115, 104] on img at bounding box center [176, 114] width 197 height 41
click at [125, 113] on img at bounding box center [176, 114] width 197 height 41
click at [164, 252] on label "[PERSON_NAME]" at bounding box center [316, 252] width 475 height 25
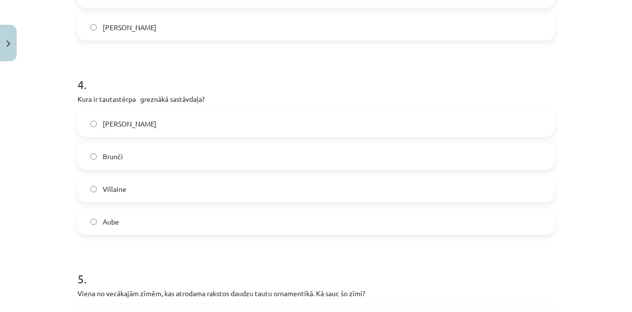
scroll to position [900, 0]
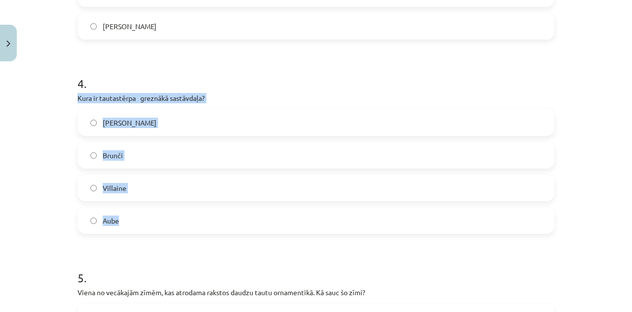
drag, startPoint x: 69, startPoint y: 95, endPoint x: 141, endPoint y: 218, distance: 142.2
click at [139, 184] on label "Villaine" at bounding box center [316, 187] width 475 height 25
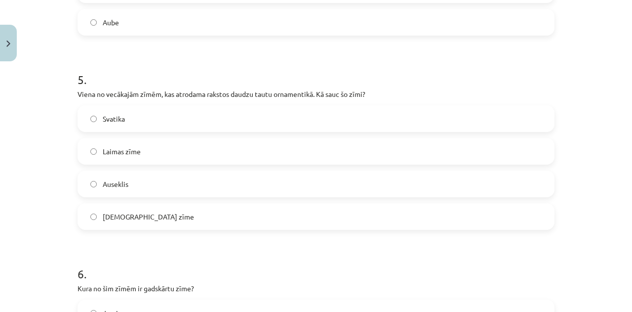
scroll to position [1101, 0]
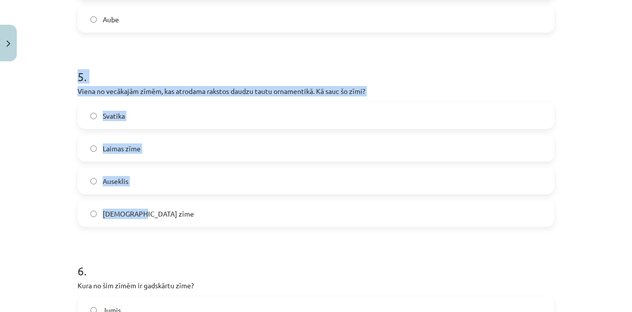
drag, startPoint x: 70, startPoint y: 74, endPoint x: 169, endPoint y: 213, distance: 171.5
click at [169, 213] on div "50 XP Saņemsi Sarežģīts 549 pilda Apraksts Uzdevums Palīdzība 1 . Cik grupās ie…" at bounding box center [316, 250] width 489 height 2571
click at [198, 118] on label "Svatika" at bounding box center [316, 115] width 475 height 25
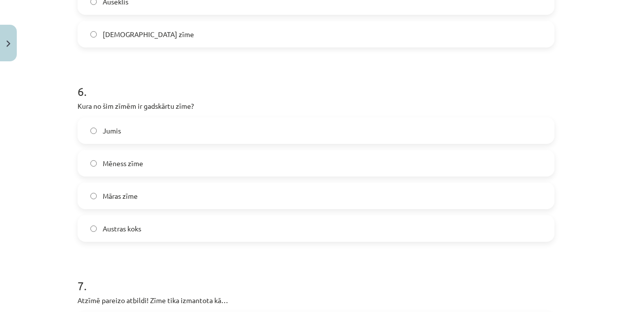
scroll to position [1281, 0]
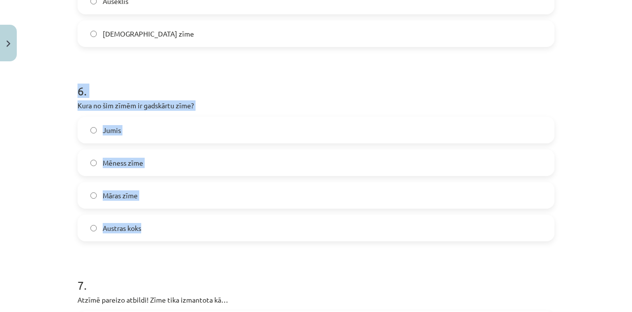
drag, startPoint x: 67, startPoint y: 87, endPoint x: 167, endPoint y: 222, distance: 167.7
click at [167, 222] on div "Mācību tēma: Kultūras un mākslas i (vizuālā māksla) - 10. klases 3. ieskaites m…" at bounding box center [316, 156] width 632 height 312
click at [151, 131] on label "Jumis" at bounding box center [316, 130] width 475 height 25
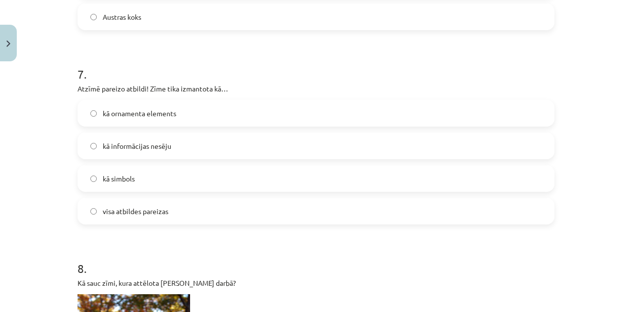
scroll to position [1492, 0]
click at [165, 214] on span "visa atbildes pareizas" at bounding box center [136, 211] width 66 height 10
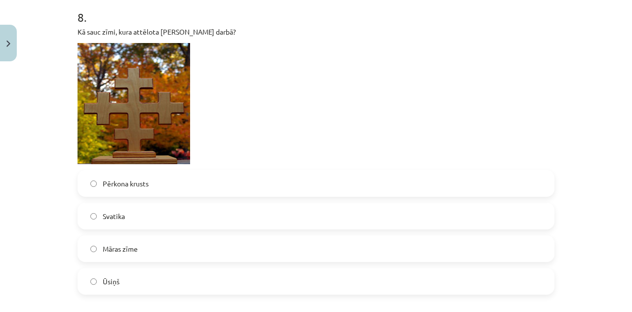
scroll to position [1743, 0]
click at [150, 251] on label "Māras zīme" at bounding box center [316, 248] width 475 height 25
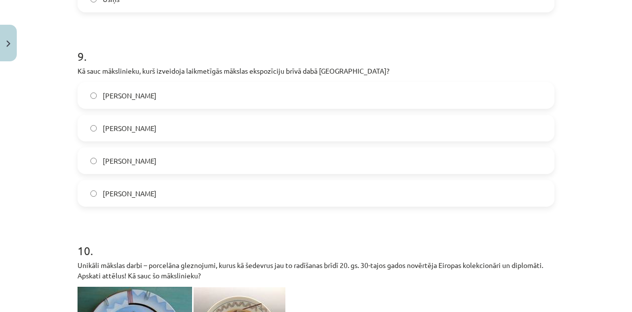
scroll to position [2025, 0]
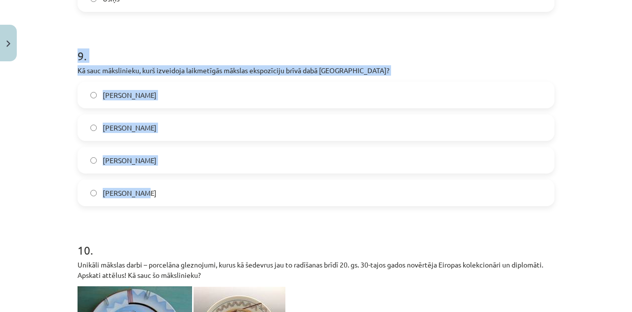
drag, startPoint x: 70, startPoint y: 54, endPoint x: 159, endPoint y: 190, distance: 162.4
click at [171, 160] on label "[PERSON_NAME]" at bounding box center [316, 160] width 475 height 25
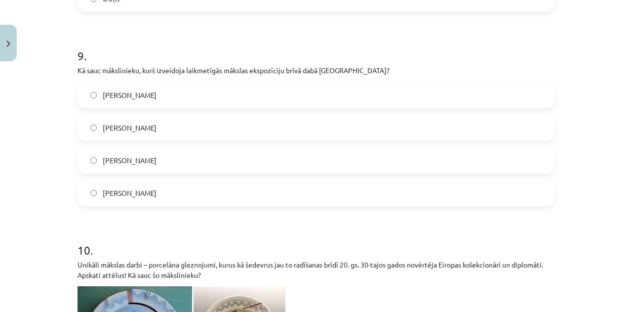
click at [181, 131] on label "[PERSON_NAME]" at bounding box center [316, 127] width 475 height 25
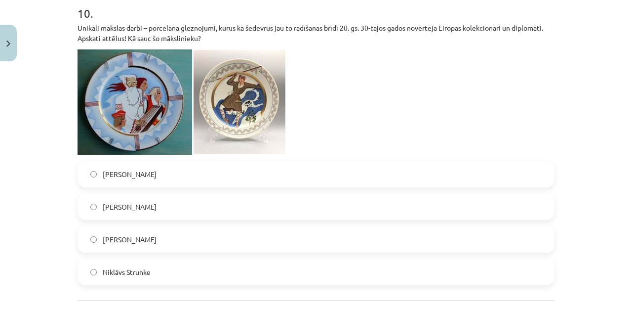
scroll to position [2262, 0]
click at [147, 212] on label "[PERSON_NAME]" at bounding box center [316, 206] width 475 height 25
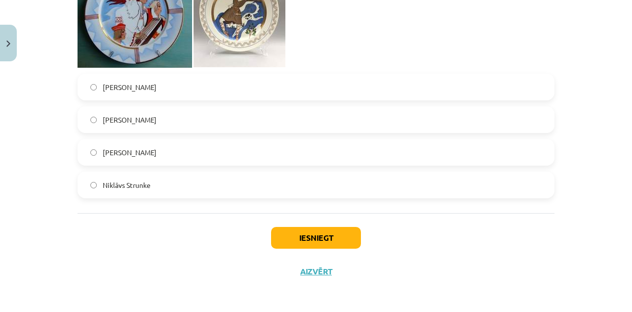
scroll to position [2349, 0]
click at [323, 237] on button "Iesniegt" at bounding box center [316, 238] width 90 height 22
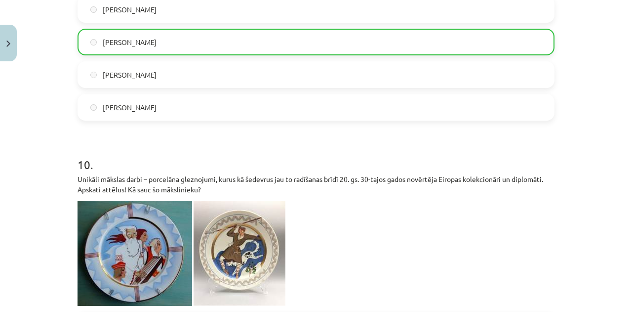
scroll to position [2380, 0]
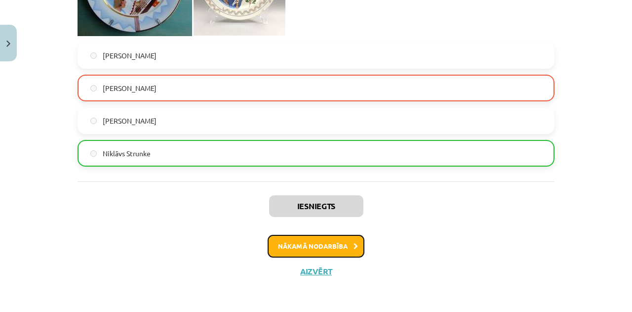
click at [320, 244] on button "Nākamā nodarbība" at bounding box center [316, 246] width 97 height 23
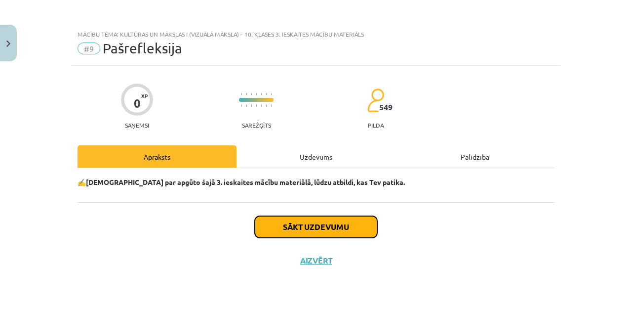
click at [333, 224] on button "Sākt uzdevumu" at bounding box center [316, 227] width 123 height 22
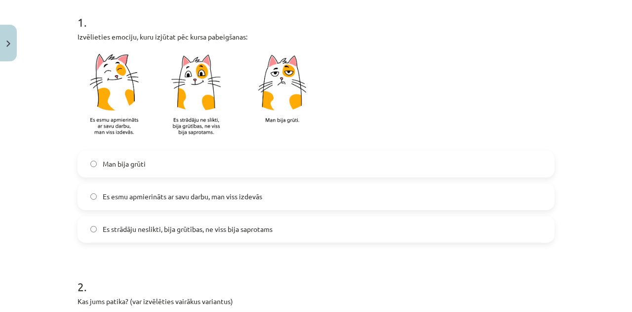
scroll to position [200, 0]
click at [304, 198] on label "Es esmu apmierināts ar savu darbu, man viss izdevās" at bounding box center [316, 195] width 475 height 25
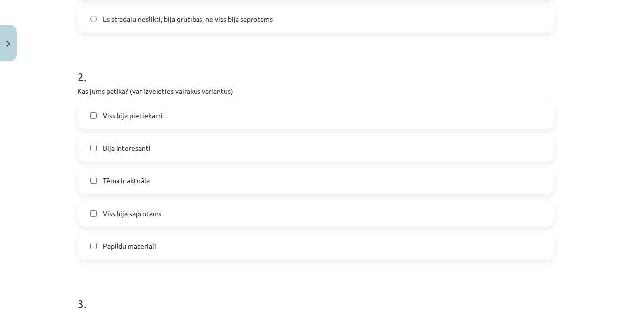
scroll to position [412, 0]
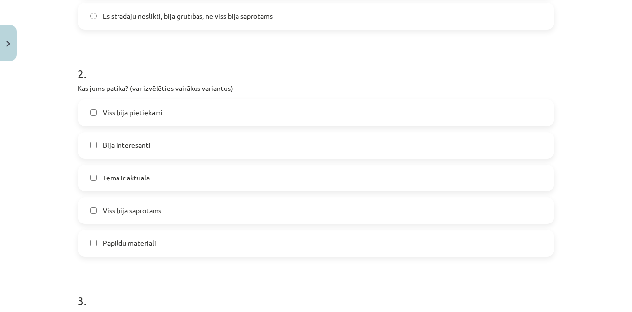
click at [170, 117] on label "Viss bija pietiekami" at bounding box center [316, 112] width 475 height 25
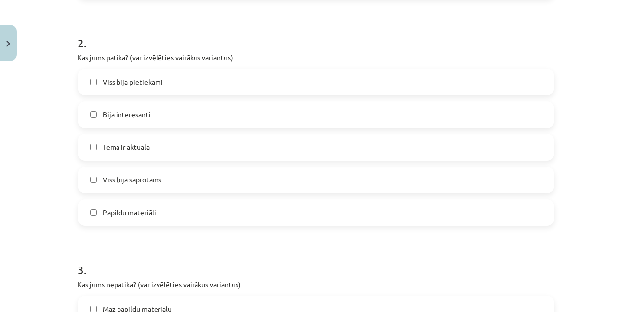
click at [192, 115] on label "Bija interesanti" at bounding box center [316, 114] width 475 height 25
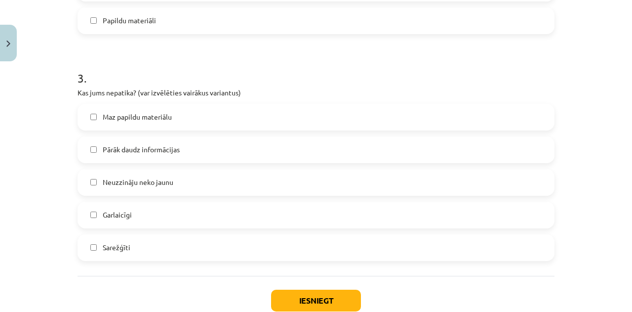
scroll to position [666, 0]
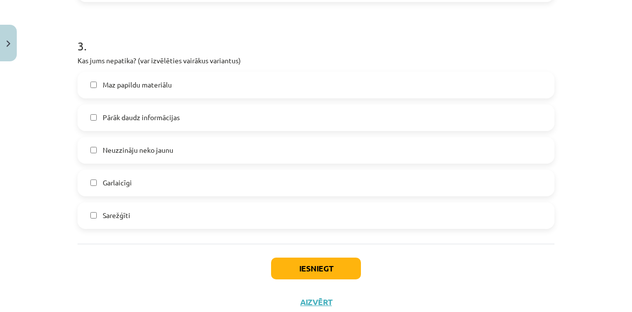
click at [186, 216] on label "Sarežģīti" at bounding box center [316, 215] width 475 height 25
click at [333, 270] on button "Iesniegt" at bounding box center [316, 268] width 90 height 22
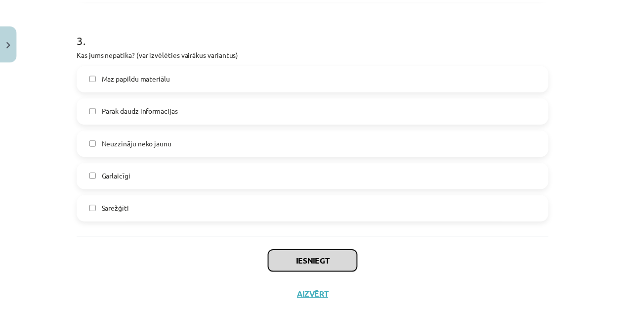
scroll to position [651, 0]
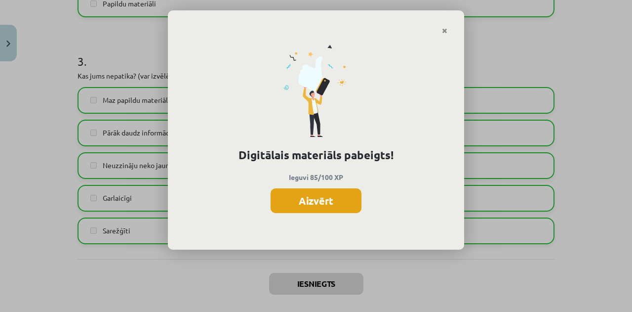
click at [317, 201] on button "Aizvērt" at bounding box center [316, 200] width 91 height 25
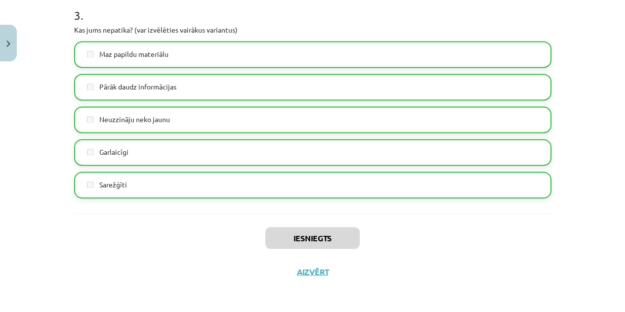
scroll to position [696, 0]
click at [297, 272] on button "Aizvērt" at bounding box center [313, 272] width 38 height 10
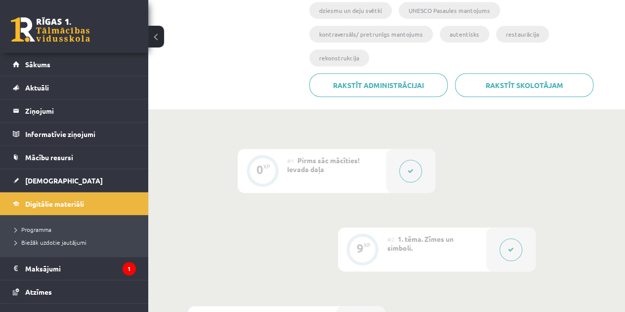
scroll to position [234, 0]
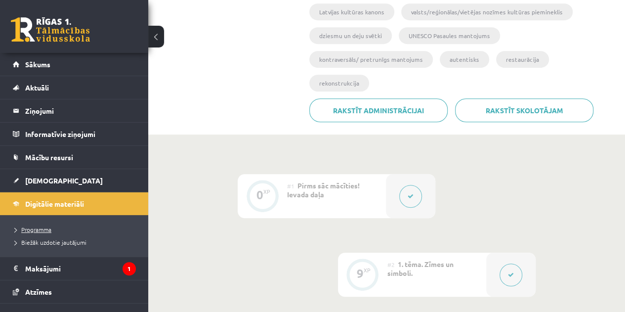
click at [41, 225] on span "Programma" at bounding box center [33, 229] width 37 height 8
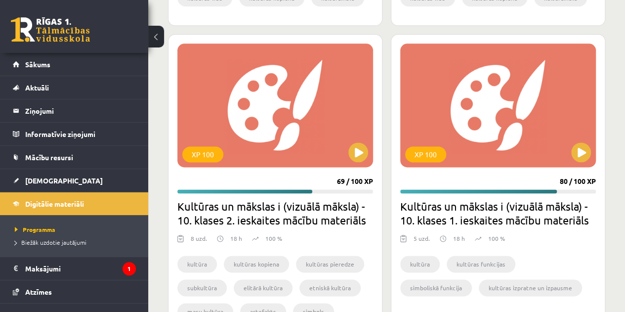
scroll to position [663, 0]
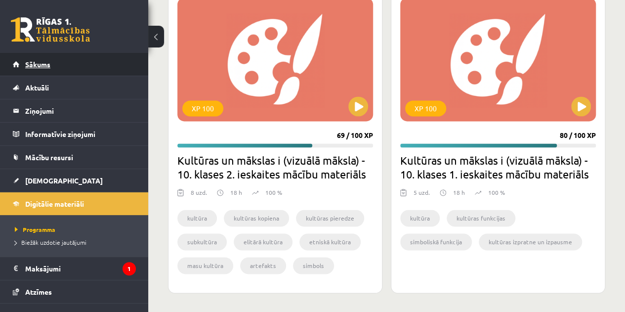
click at [65, 61] on link "Sākums" at bounding box center [74, 64] width 123 height 23
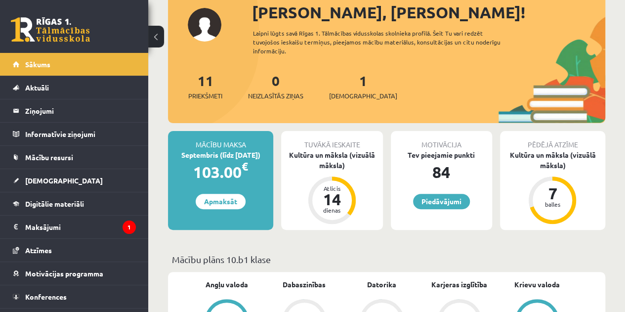
scroll to position [73, 0]
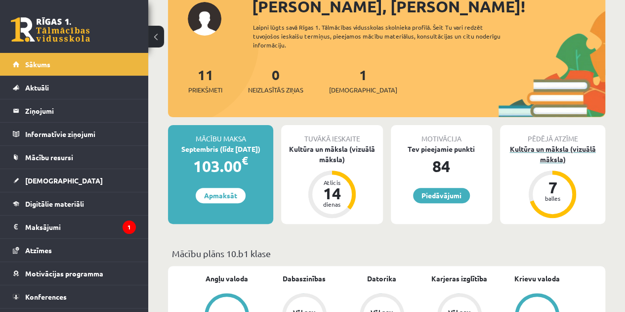
click at [558, 149] on div "Kultūra un māksla (vizuālā māksla)" at bounding box center [552, 154] width 105 height 21
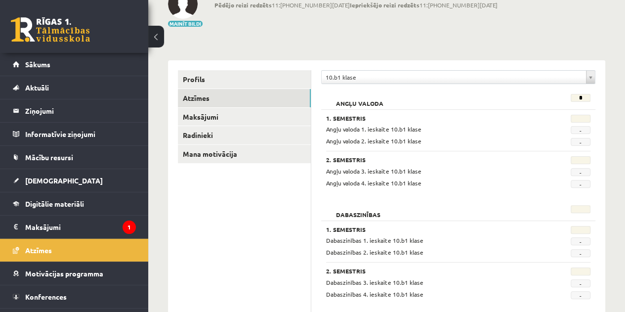
scroll to position [68, 0]
click at [203, 122] on link "Maksājumi" at bounding box center [244, 117] width 133 height 18
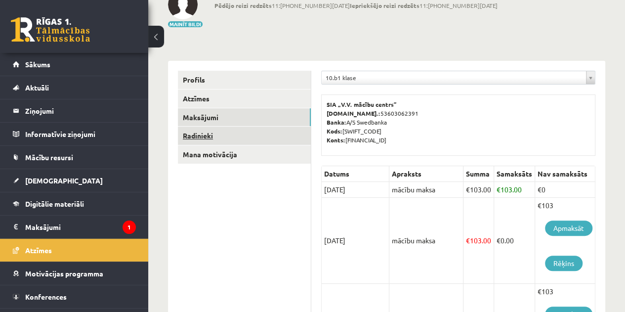
click at [218, 133] on link "Radinieki" at bounding box center [244, 135] width 133 height 18
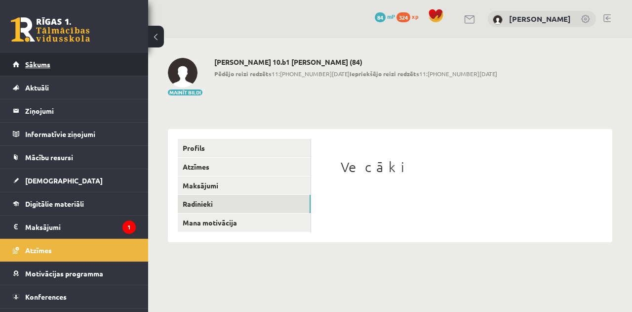
click at [51, 63] on link "Sākums" at bounding box center [74, 64] width 123 height 23
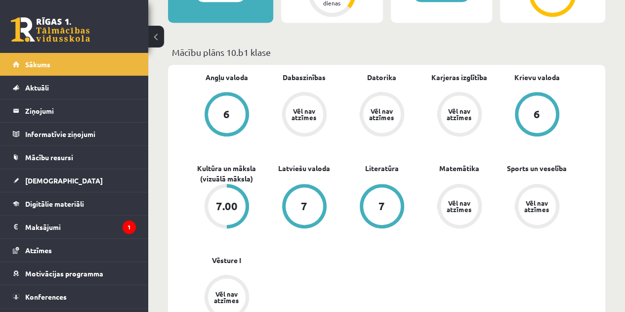
scroll to position [281, 0]
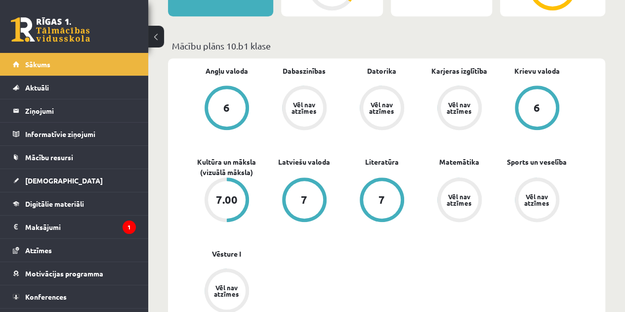
click at [230, 209] on div "7.00" at bounding box center [227, 200] width 38 height 38
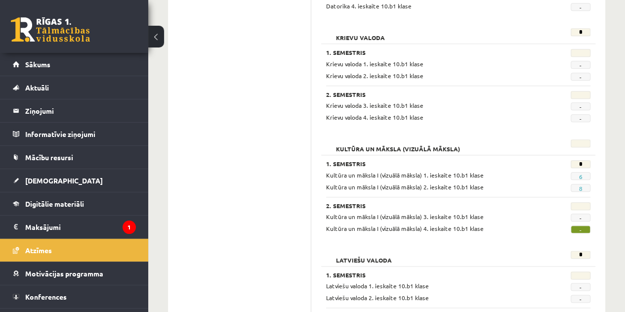
scroll to position [487, 0]
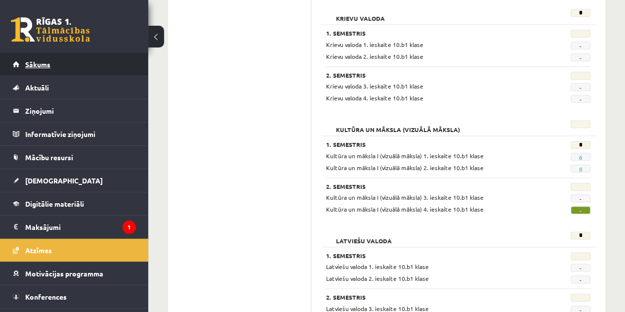
click at [53, 71] on link "Sākums" at bounding box center [74, 64] width 123 height 23
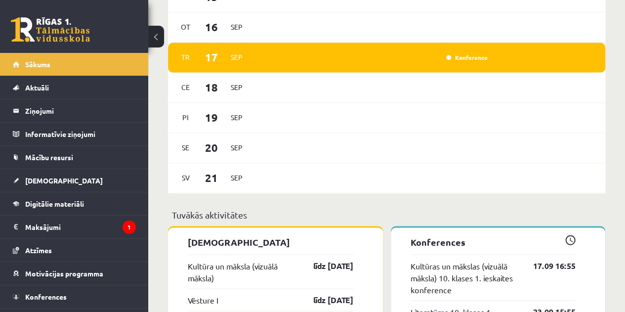
scroll to position [802, 0]
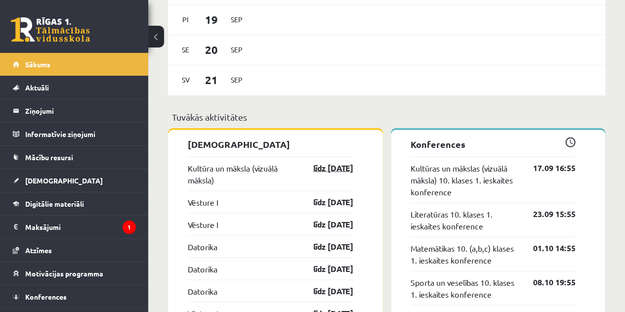
click at [319, 172] on link "līdz [DATE]" at bounding box center [324, 168] width 57 height 12
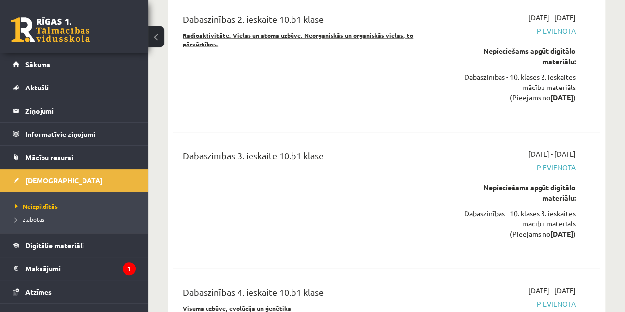
scroll to position [4826, 0]
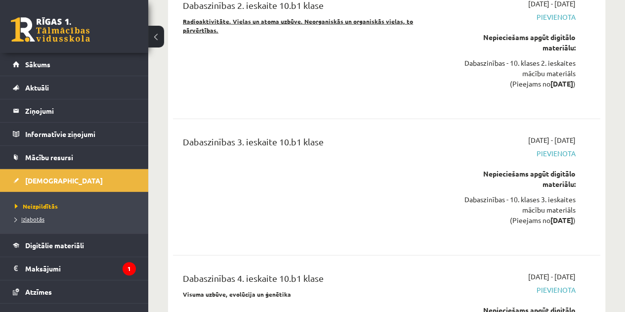
click at [43, 217] on span "Izlabotās" at bounding box center [30, 219] width 30 height 8
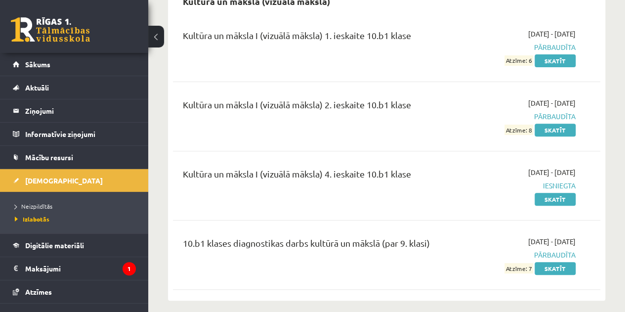
scroll to position [114, 0]
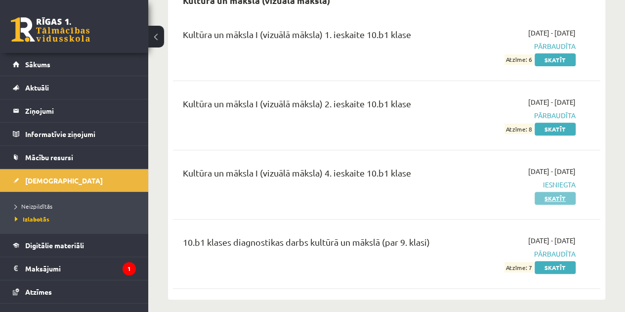
click at [555, 196] on link "Skatīt" at bounding box center [555, 198] width 41 height 13
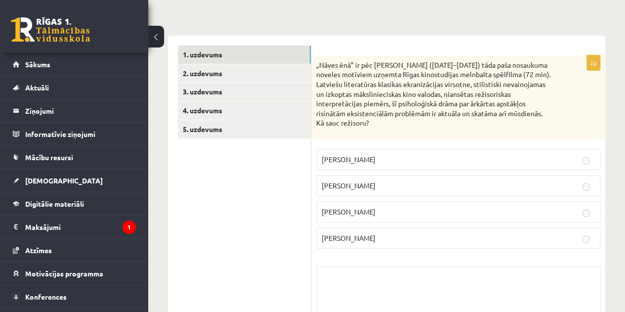
scroll to position [84, 0]
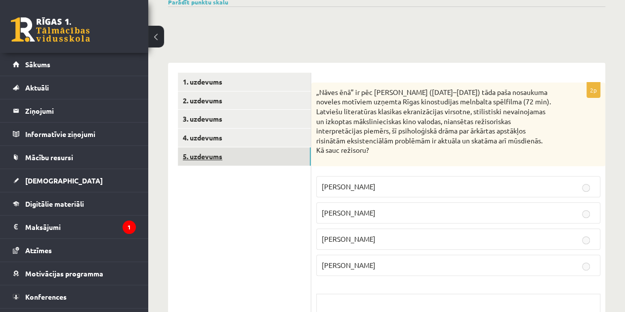
click at [222, 152] on link "5. uzdevums" at bounding box center [244, 156] width 133 height 18
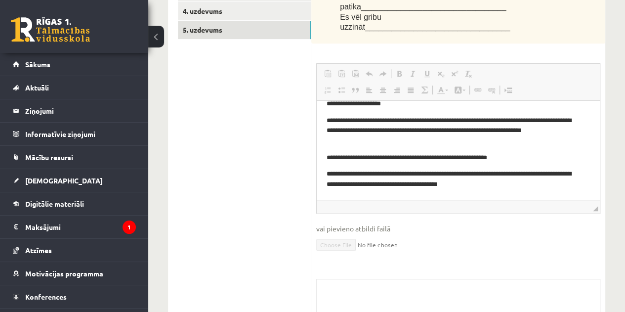
scroll to position [290, 0]
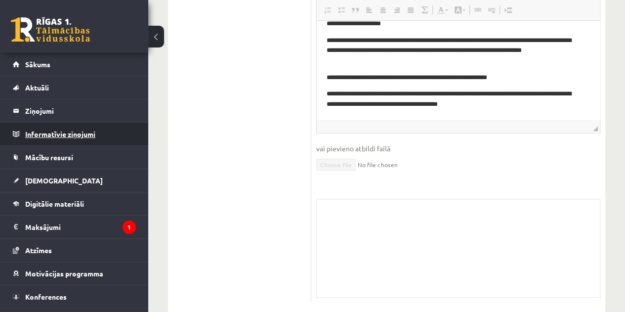
click at [93, 139] on legend "Informatīvie ziņojumi 0" at bounding box center [80, 134] width 111 height 23
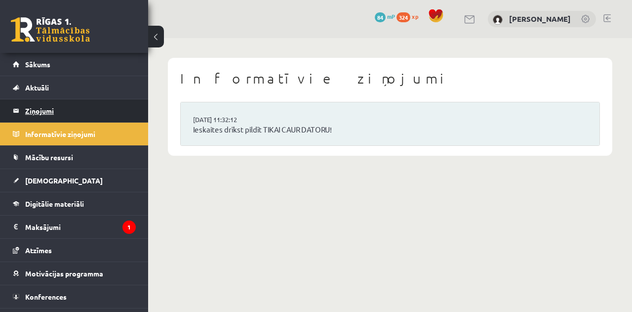
click at [78, 113] on legend "Ziņojumi 0" at bounding box center [80, 110] width 111 height 23
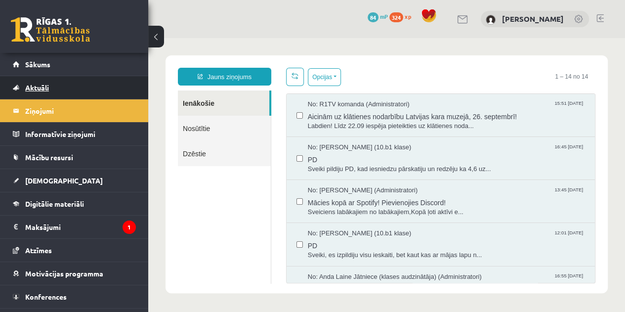
click at [66, 91] on link "Aktuāli" at bounding box center [74, 87] width 123 height 23
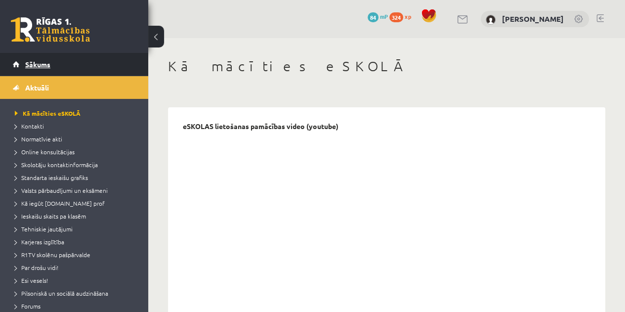
click at [34, 66] on span "Sākums" at bounding box center [37, 64] width 25 height 9
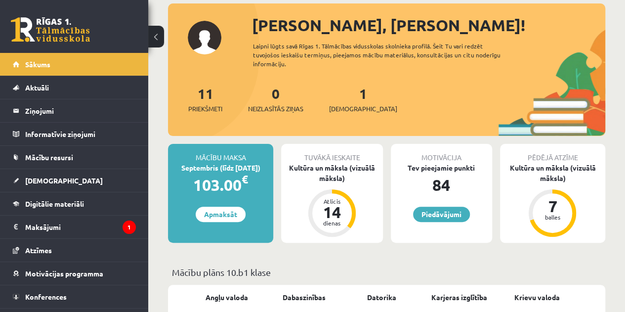
scroll to position [56, 0]
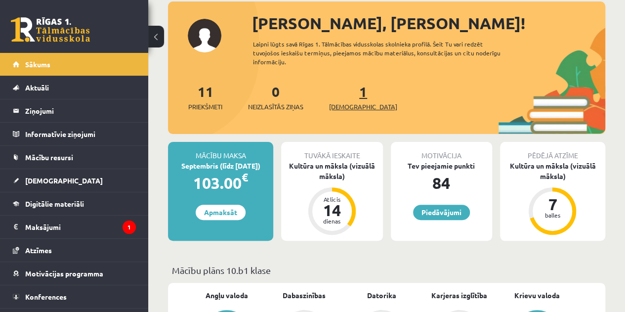
click at [349, 105] on span "[DEMOGRAPHIC_DATA]" at bounding box center [363, 107] width 68 height 10
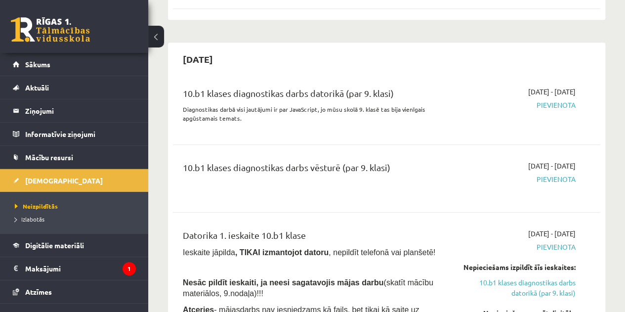
scroll to position [269, 0]
click at [59, 267] on legend "Maksājumi 1" at bounding box center [80, 268] width 111 height 23
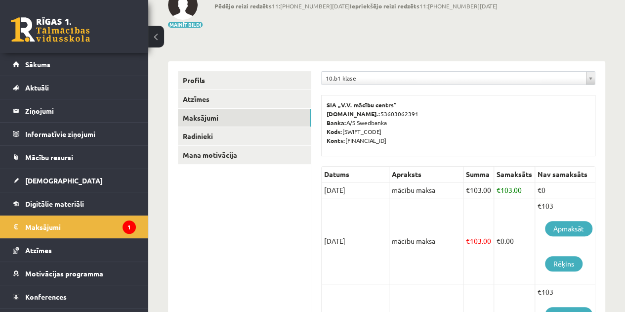
scroll to position [67, 0]
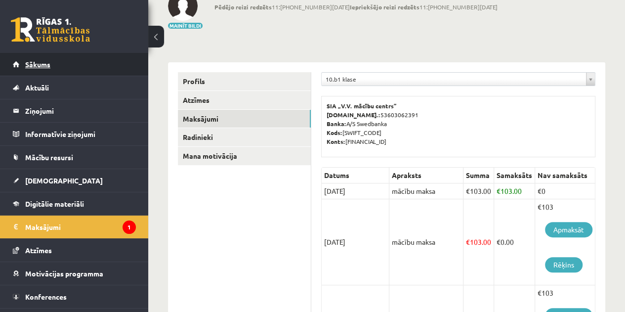
click at [58, 60] on link "Sākums" at bounding box center [74, 64] width 123 height 23
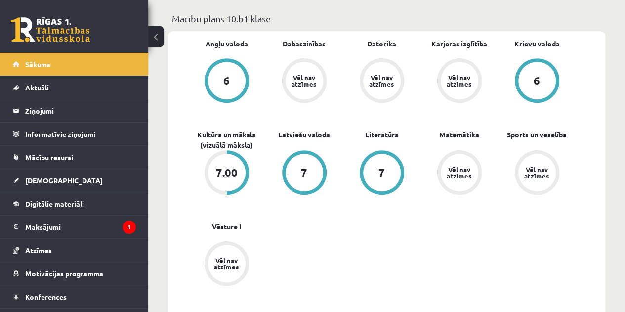
scroll to position [308, 0]
click at [552, 134] on link "Sports un veselība" at bounding box center [537, 134] width 60 height 10
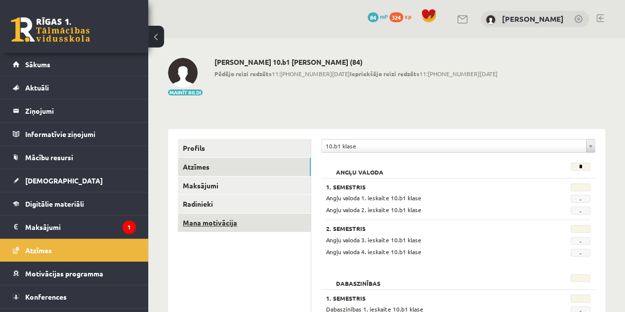
click at [215, 222] on link "Mana motivācija" at bounding box center [244, 222] width 133 height 18
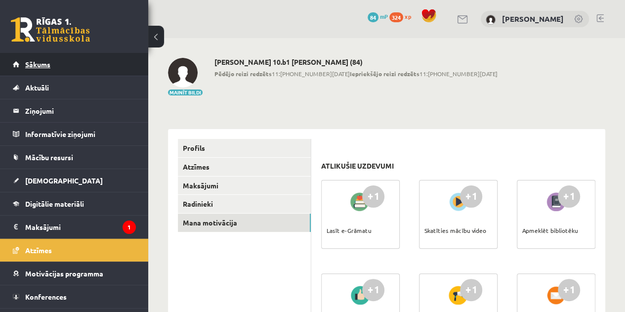
click at [59, 59] on link "Sākums" at bounding box center [74, 64] width 123 height 23
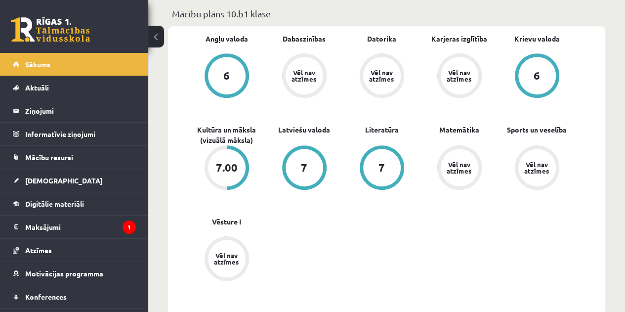
scroll to position [315, 0]
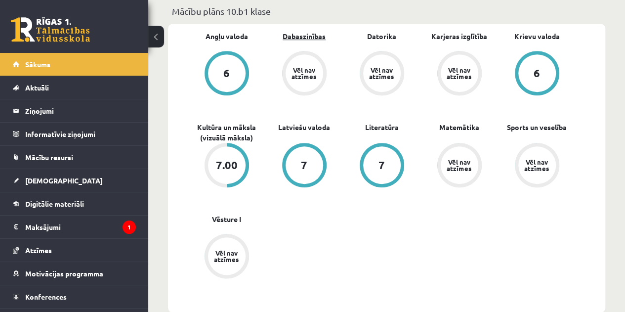
click at [315, 35] on link "Dabaszinības" at bounding box center [304, 36] width 43 height 10
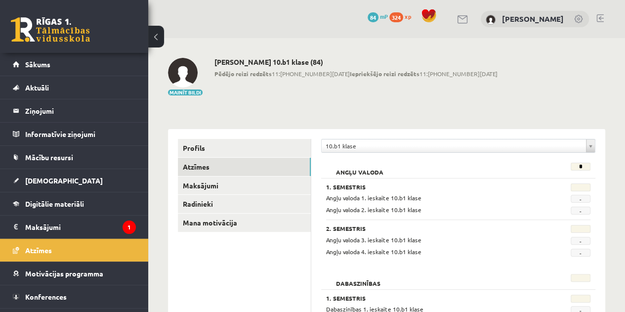
scroll to position [57, 0]
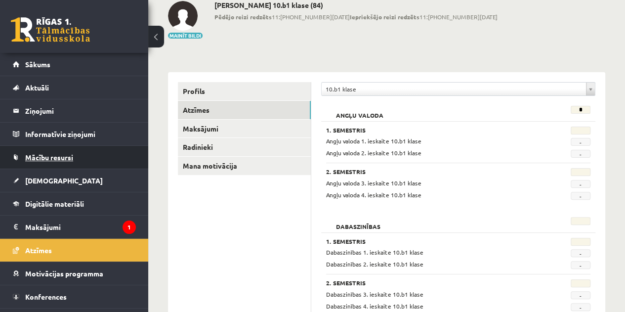
click at [64, 155] on span "Mācību resursi" at bounding box center [49, 157] width 48 height 9
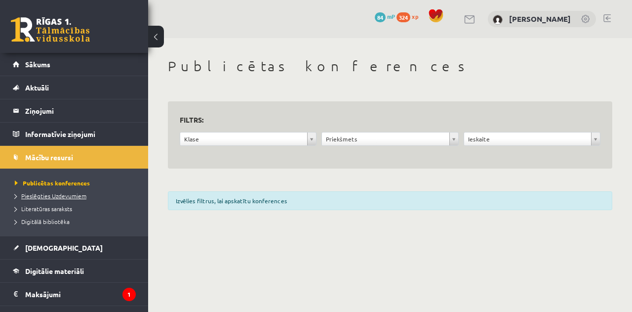
click at [75, 192] on span "Pieslēgties Uzdevumiem" at bounding box center [51, 196] width 72 height 8
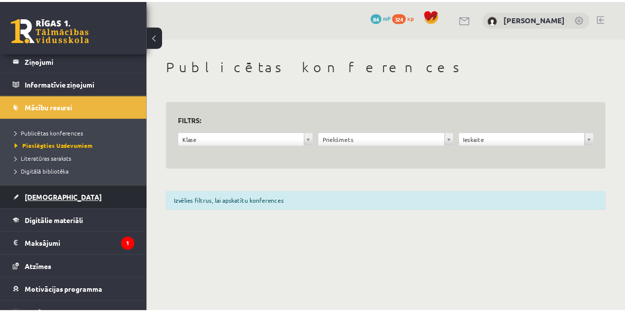
scroll to position [52, 0]
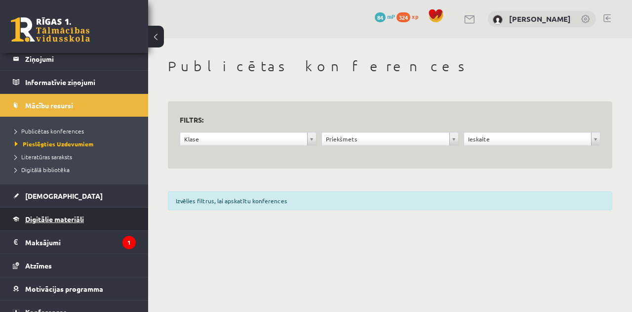
click at [81, 220] on span "Digitālie materiāli" at bounding box center [54, 218] width 59 height 9
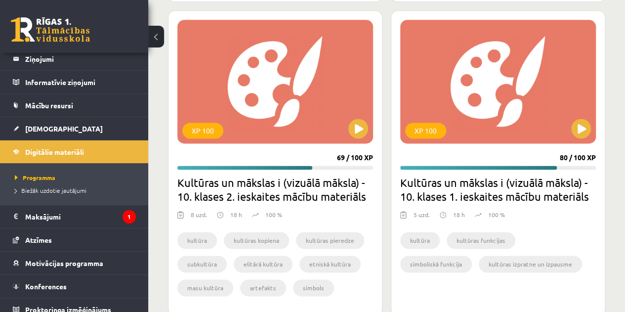
scroll to position [663, 0]
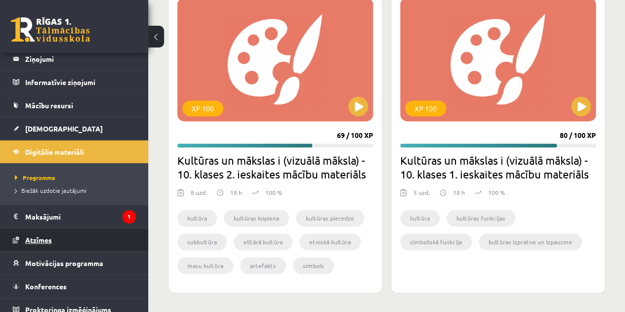
click at [68, 232] on link "Atzīmes" at bounding box center [74, 239] width 123 height 23
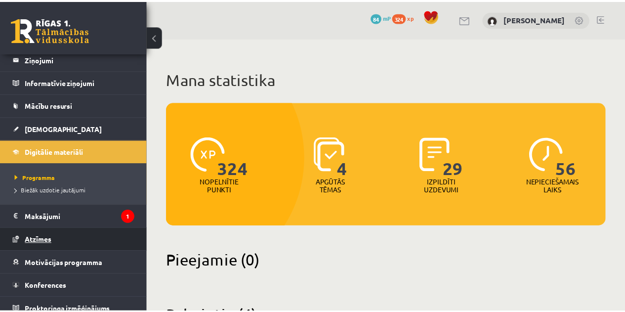
scroll to position [17, 0]
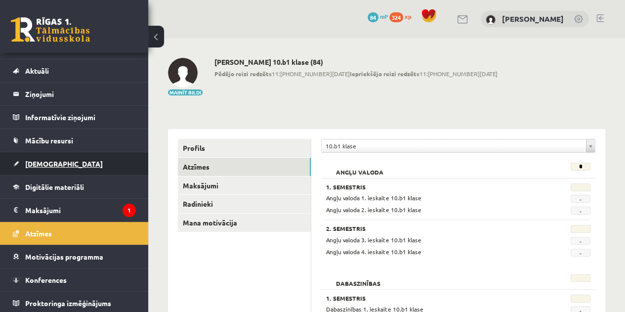
click at [59, 159] on link "[DEMOGRAPHIC_DATA]" at bounding box center [74, 163] width 123 height 23
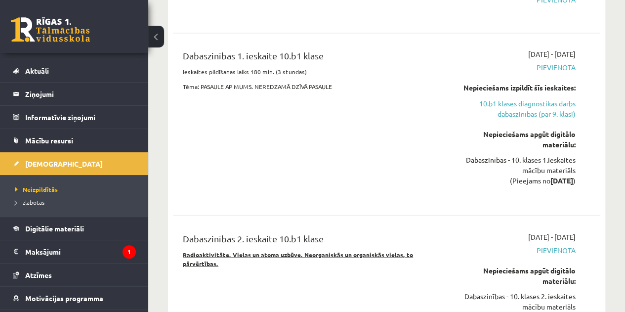
scroll to position [4826, 0]
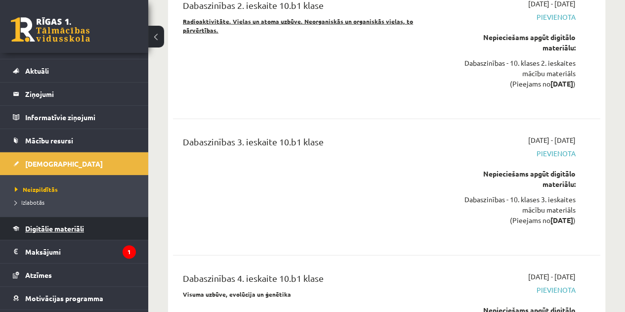
click at [69, 225] on span "Digitālie materiāli" at bounding box center [54, 228] width 59 height 9
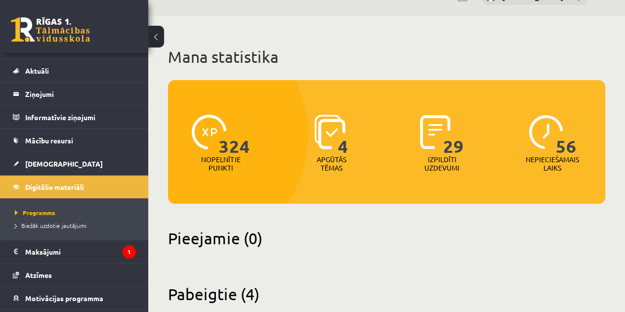
scroll to position [23, 0]
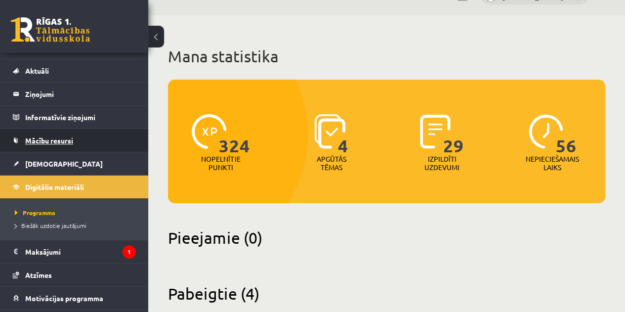
click at [76, 142] on link "Mācību resursi" at bounding box center [74, 140] width 123 height 23
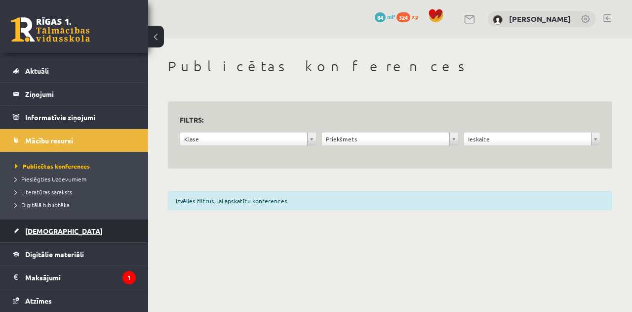
click at [57, 230] on link "[DEMOGRAPHIC_DATA]" at bounding box center [74, 230] width 123 height 23
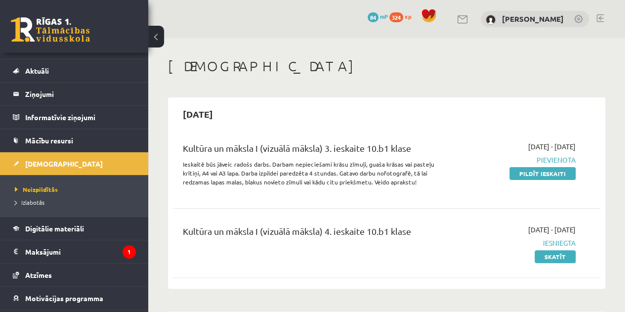
click at [72, 32] on link at bounding box center [50, 29] width 79 height 25
